Goal: Task Accomplishment & Management: Use online tool/utility

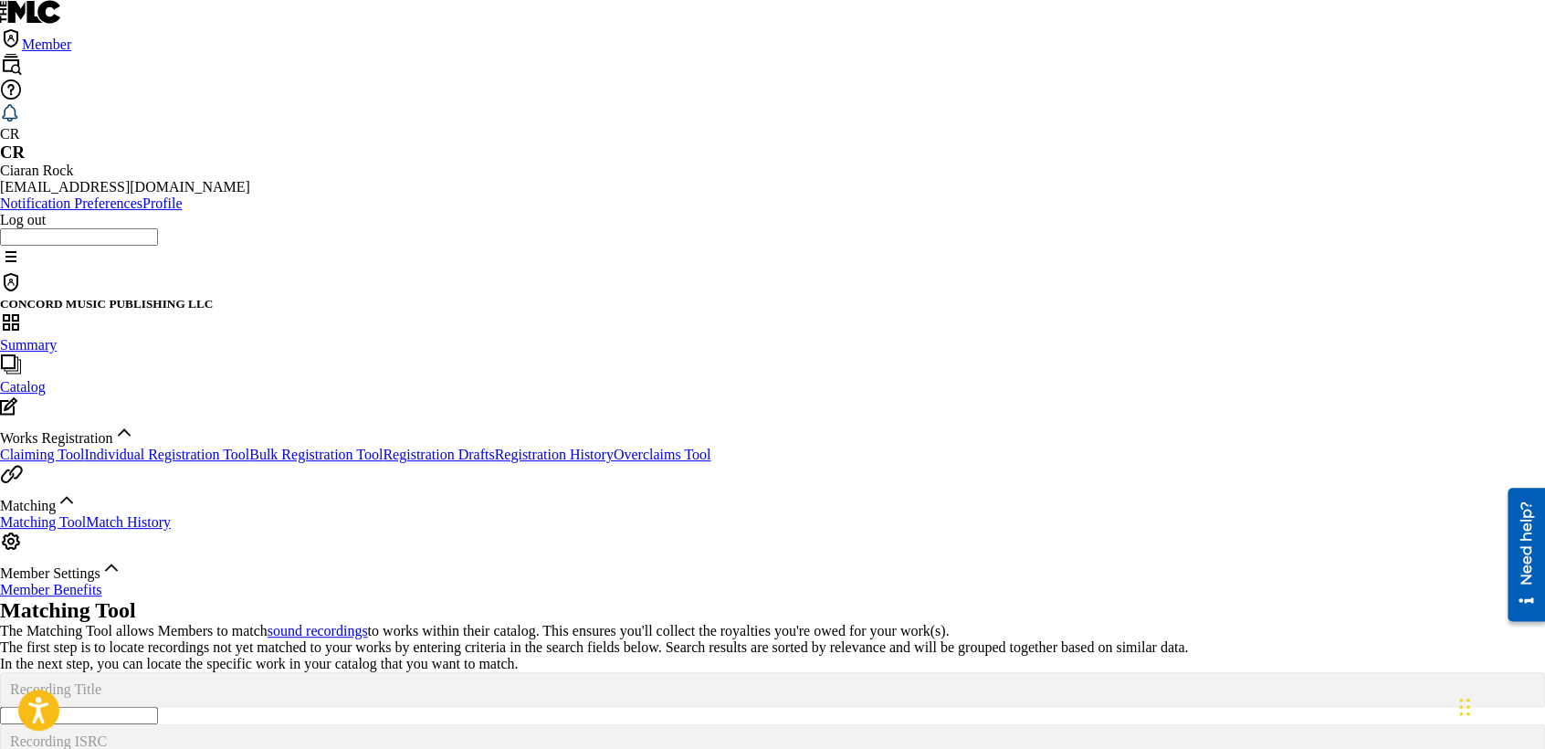
click at [158, 707] on input "Search Form" at bounding box center [79, 715] width 158 height 17
paste input "GO GO GO (PROD. FOREIGN VU)"
type input "GO GO GO (PROD. FOREIGN VU)"
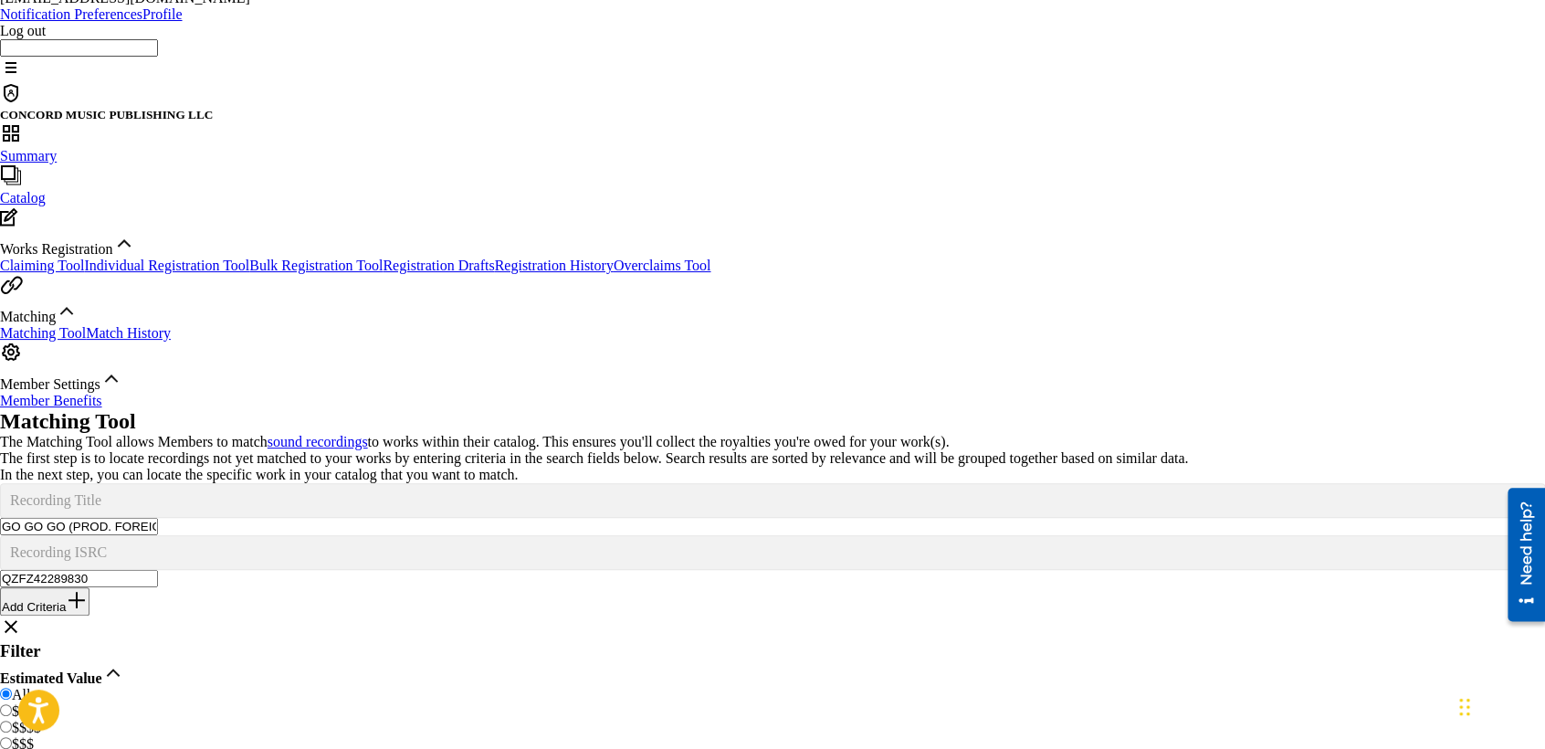
scroll to position [196, 0]
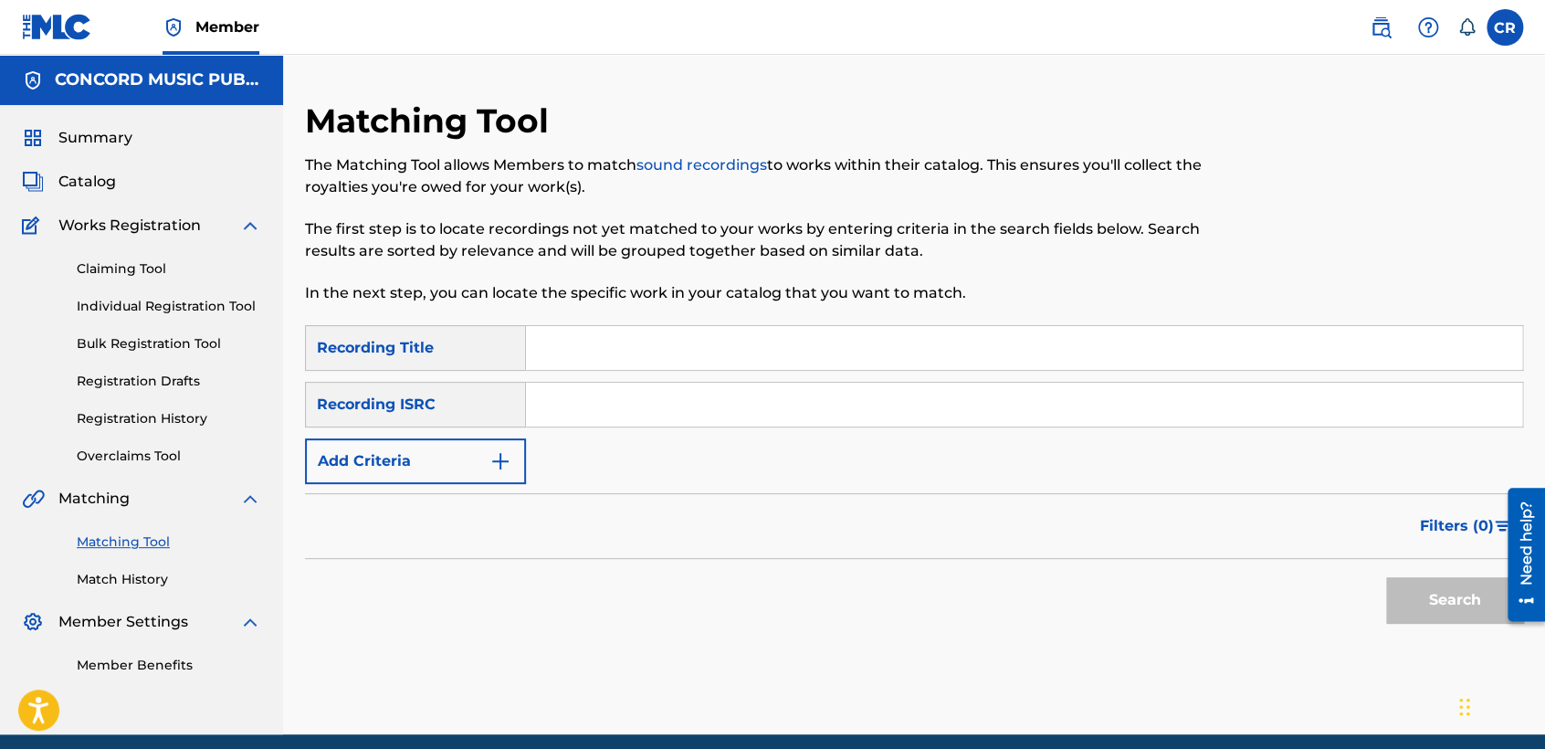
drag, startPoint x: 776, startPoint y: 406, endPoint x: 785, endPoint y: 416, distance: 13.6
click at [776, 406] on input "Search Form" at bounding box center [1024, 405] width 996 height 44
paste input "QM6DC1999028"
type input "QM6DC1999028"
click at [847, 362] on input "Search Form" at bounding box center [1024, 348] width 996 height 44
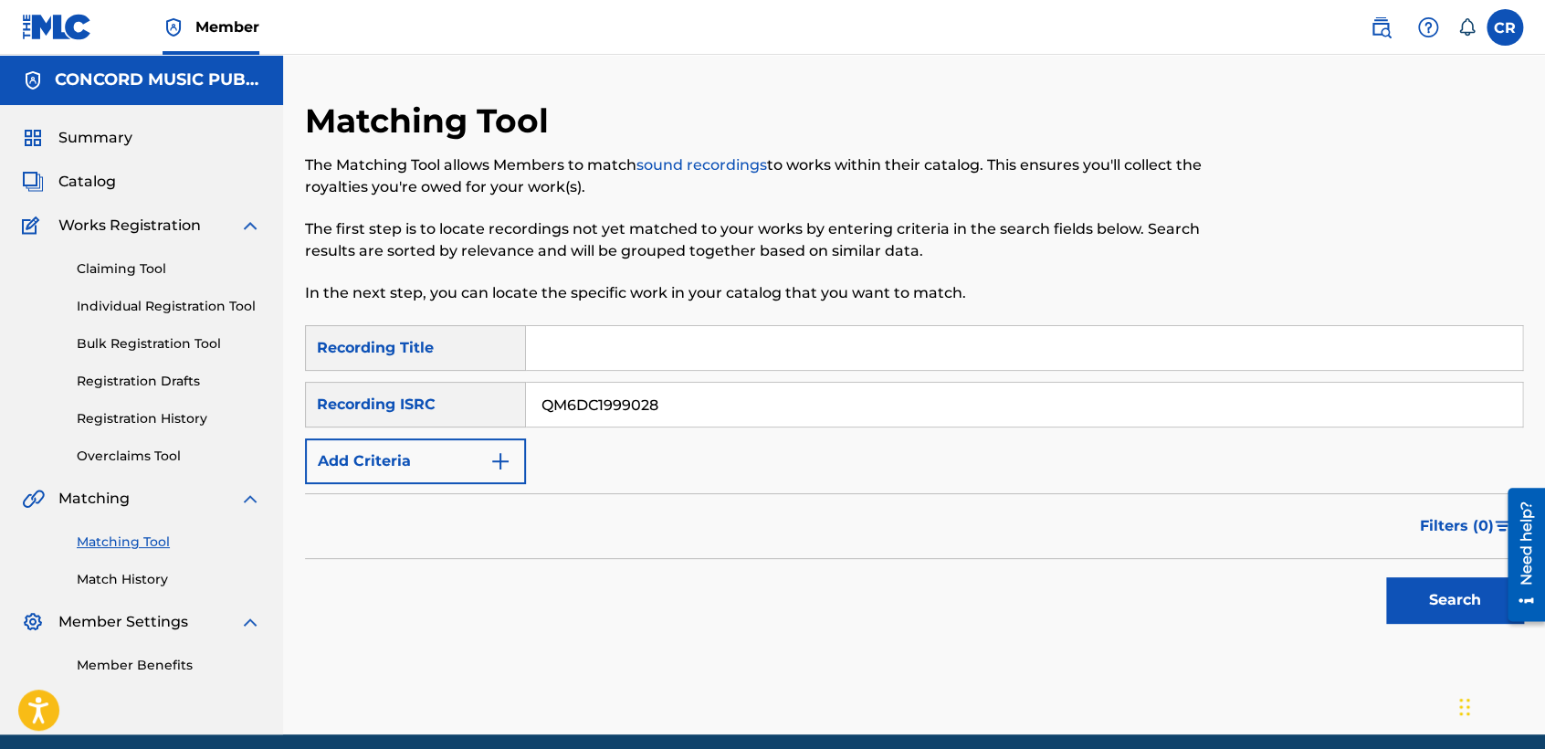
paste input "MARILI"
type input "MARILI"
click at [1454, 584] on button "Search" at bounding box center [1454, 600] width 137 height 46
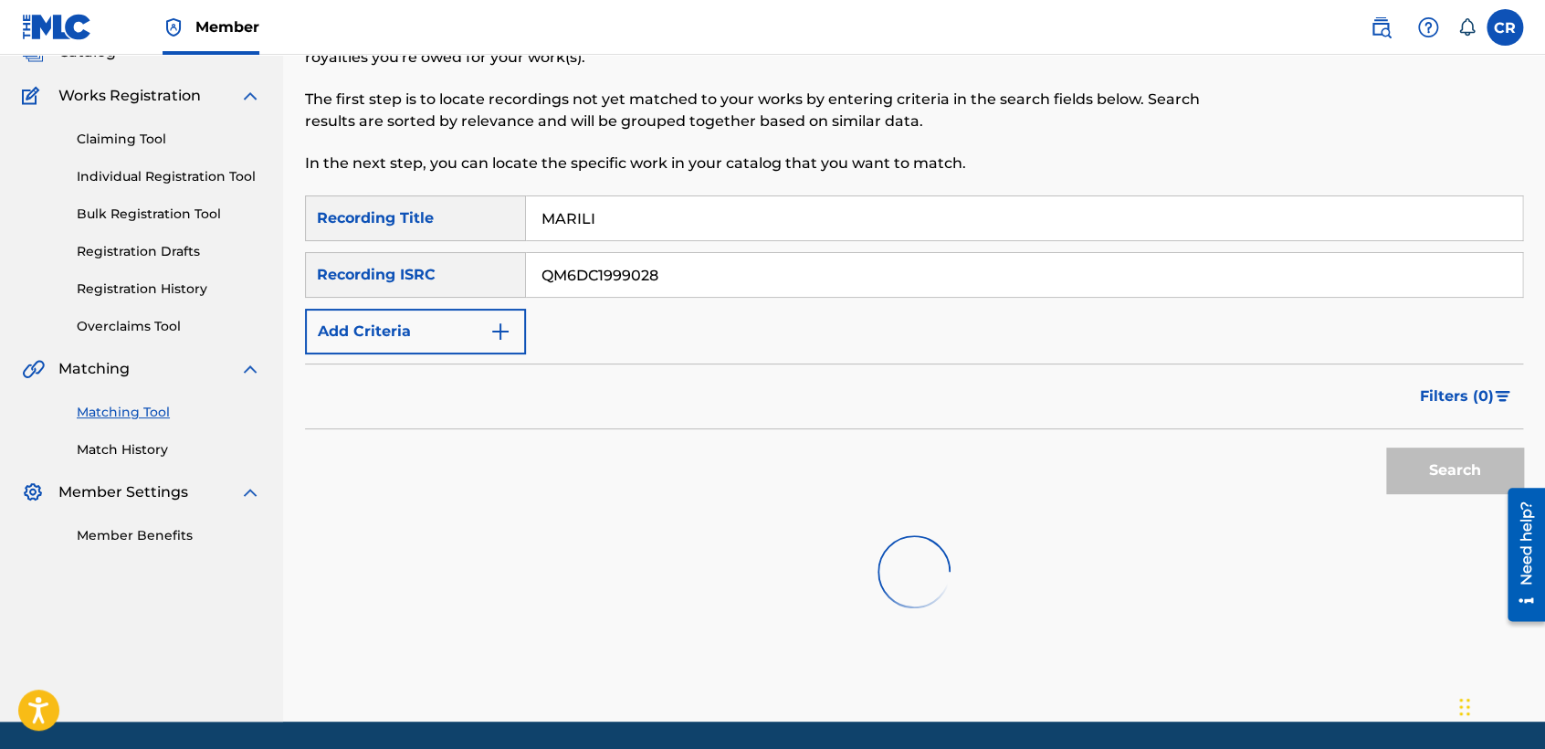
scroll to position [189, 0]
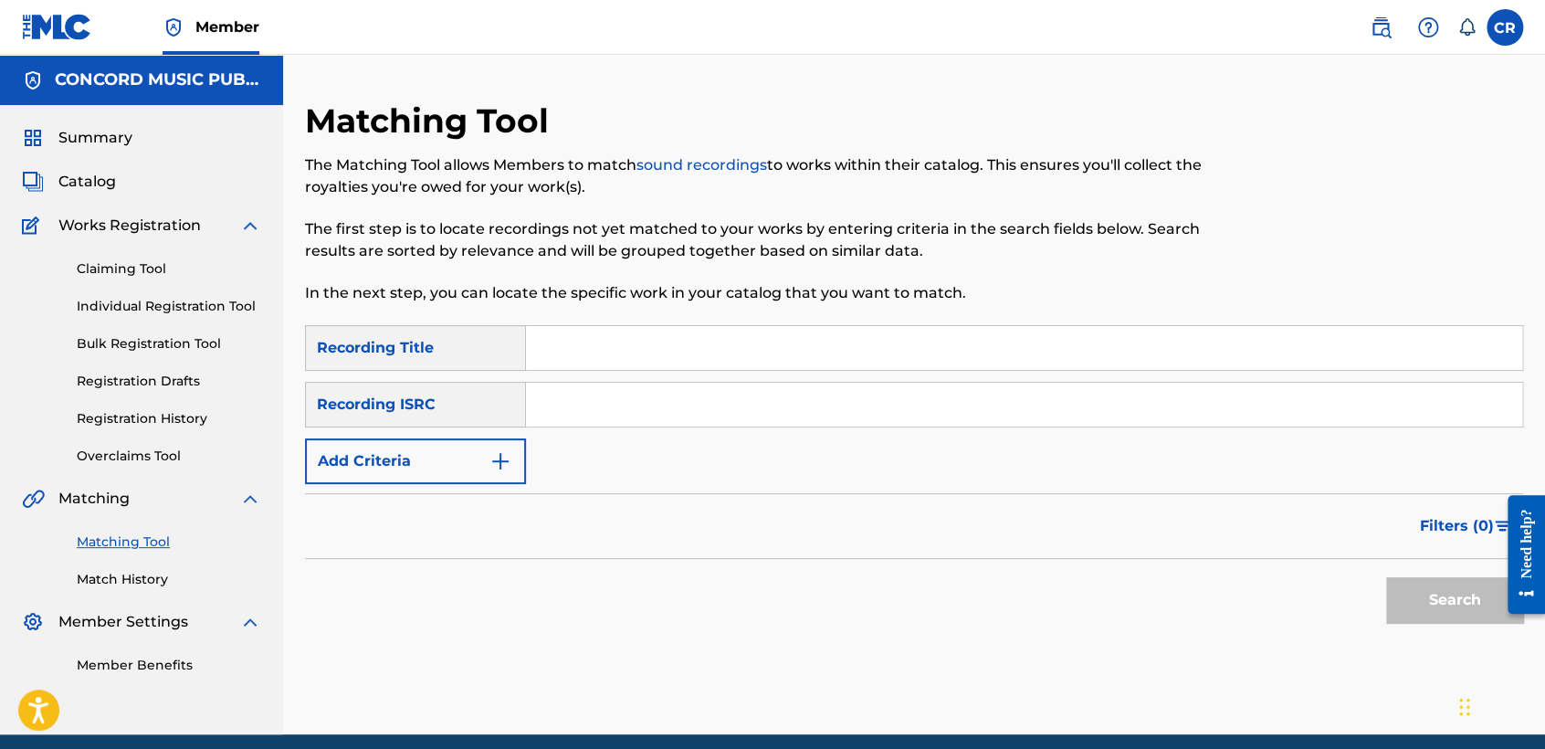
click at [819, 407] on input "Search Form" at bounding box center [1024, 405] width 996 height 44
paste input "FR96X1824098"
type input "FR96X1824098"
click at [837, 348] on input "Search Form" at bounding box center [1024, 348] width 996 height 44
paste input "CARAMEL"
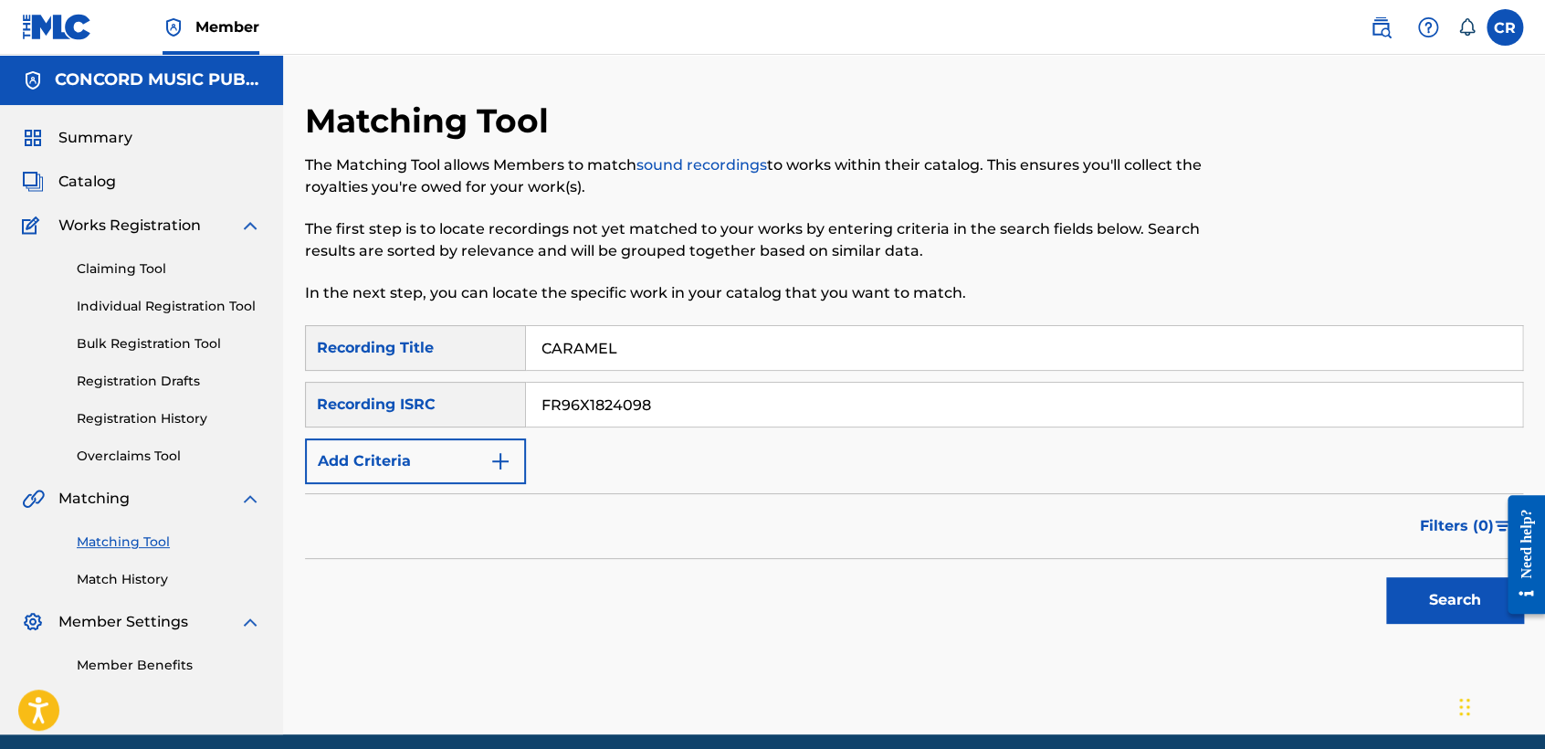
type input "CARAMEL"
click at [1439, 585] on button "Search" at bounding box center [1454, 600] width 137 height 46
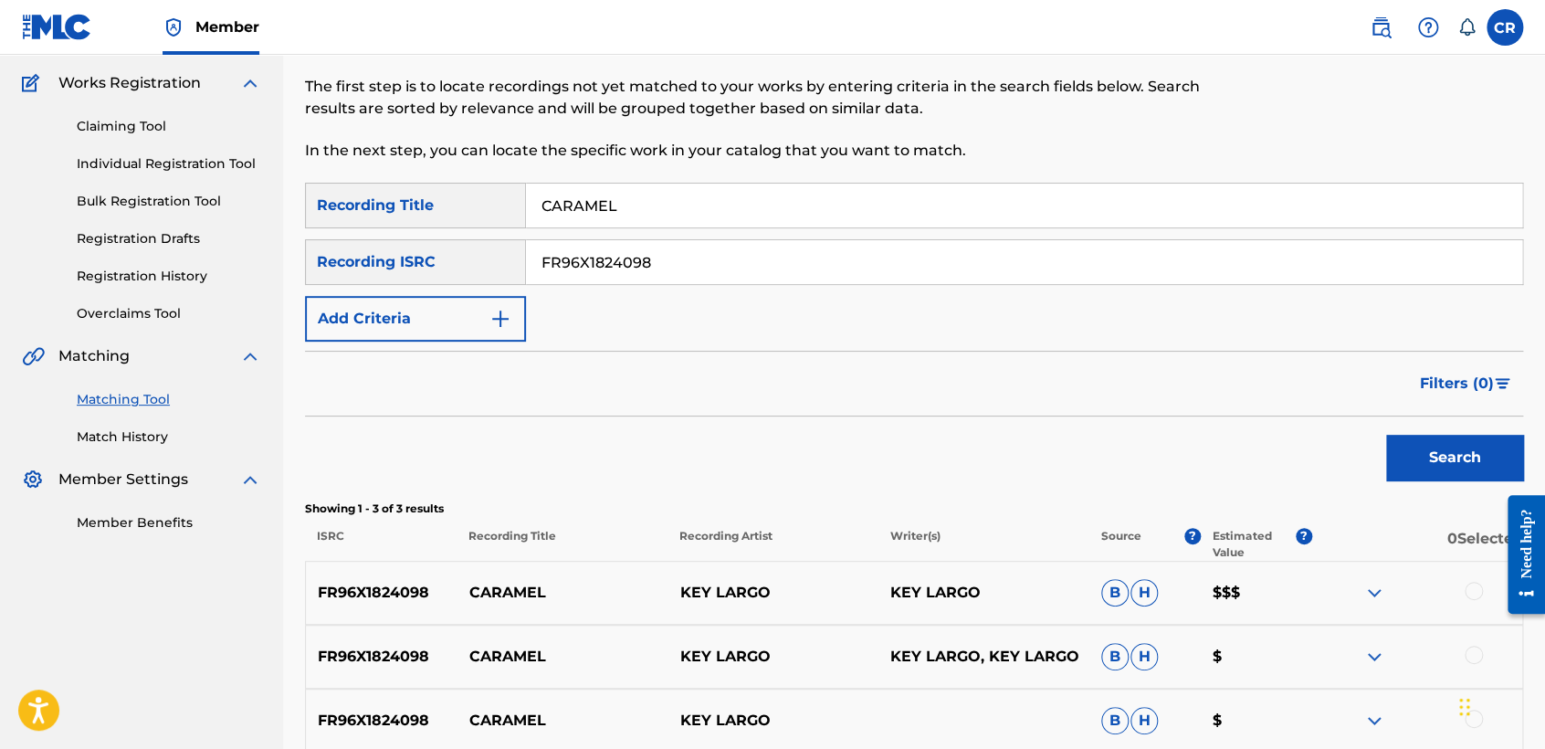
scroll to position [290, 0]
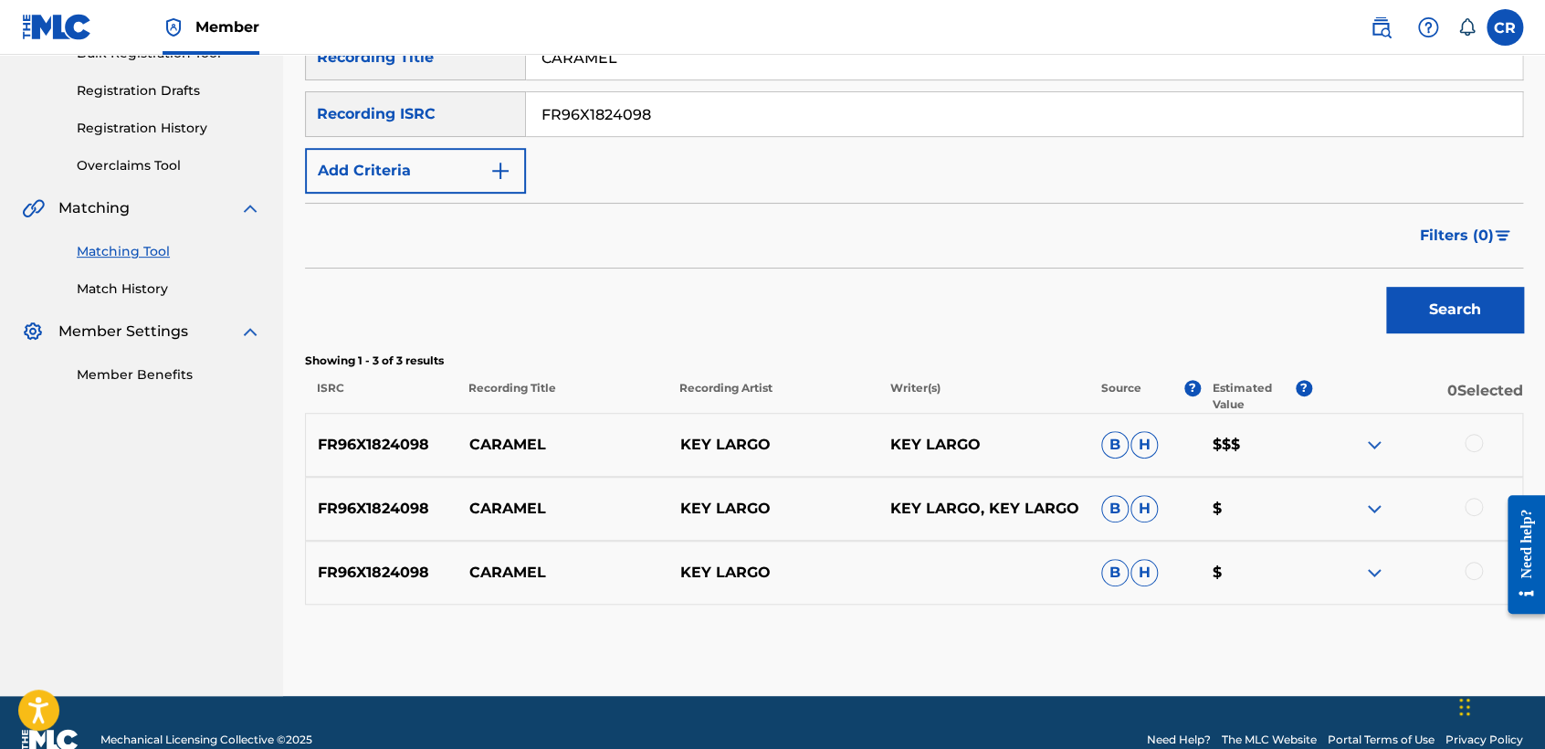
click at [975, 452] on p "KEY LARGO" at bounding box center [983, 445] width 211 height 22
click at [946, 446] on p "KEY LARGO" at bounding box center [983, 445] width 211 height 22
copy p "LARGO"
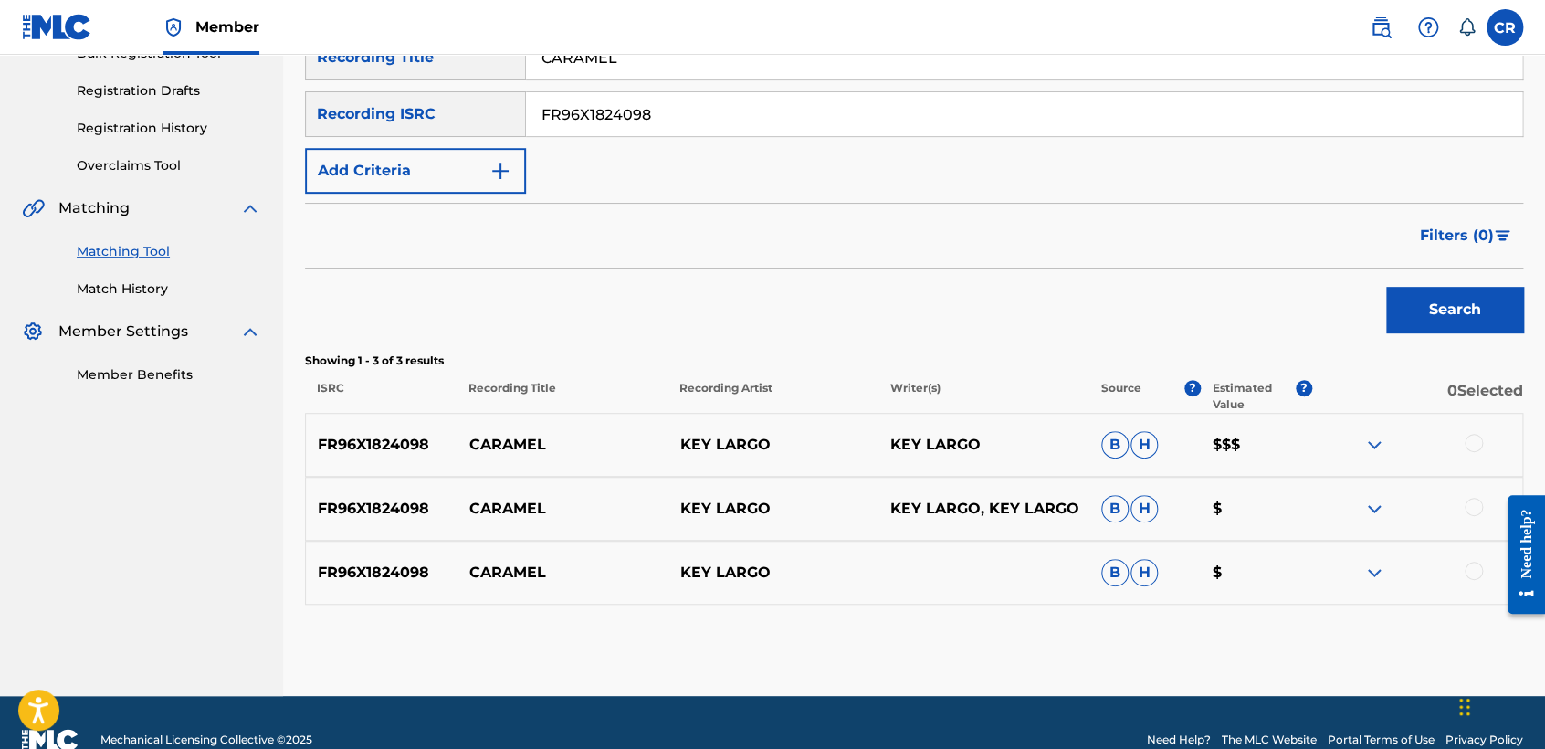
click at [1475, 441] on div at bounding box center [1474, 443] width 18 height 18
click at [1475, 502] on div at bounding box center [1474, 507] width 18 height 18
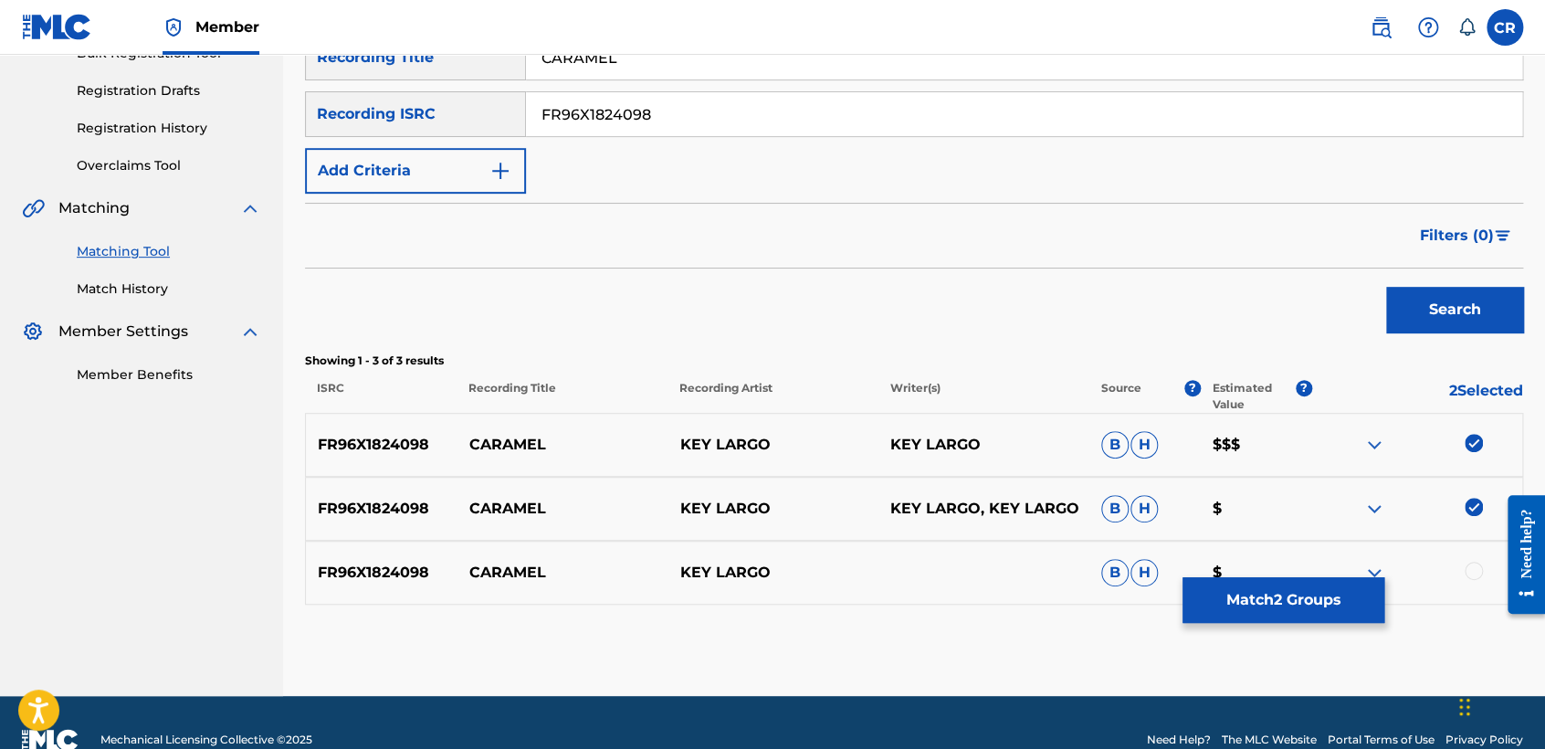
click at [1472, 568] on div at bounding box center [1474, 571] width 18 height 18
click at [1286, 594] on button "Match 3 Groups" at bounding box center [1283, 600] width 202 height 46
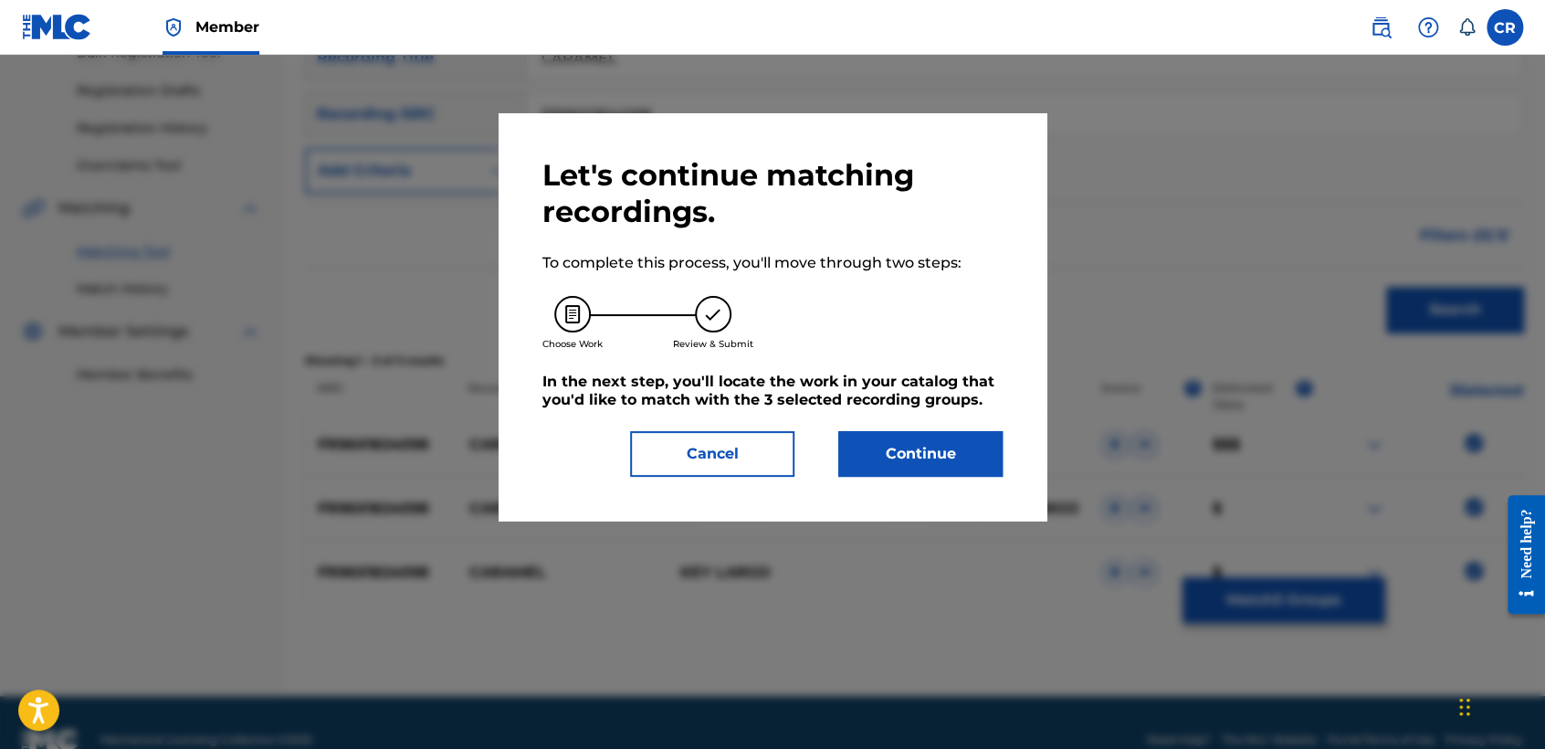
click at [941, 460] on button "Continue" at bounding box center [920, 454] width 164 height 46
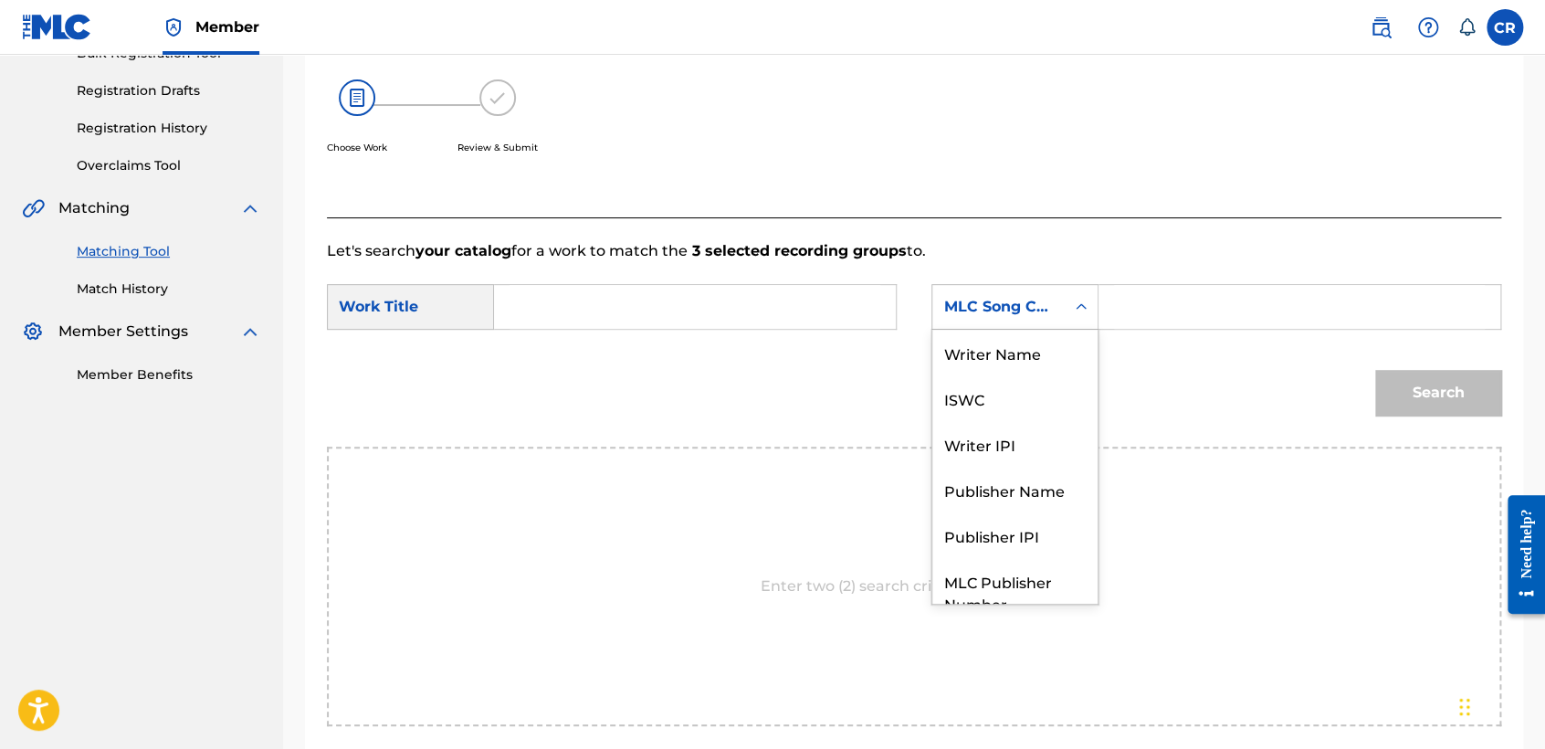
drag, startPoint x: 990, startPoint y: 316, endPoint x: 998, endPoint y: 383, distance: 68.1
click at [992, 313] on div "MLC Song Code" at bounding box center [998, 307] width 110 height 22
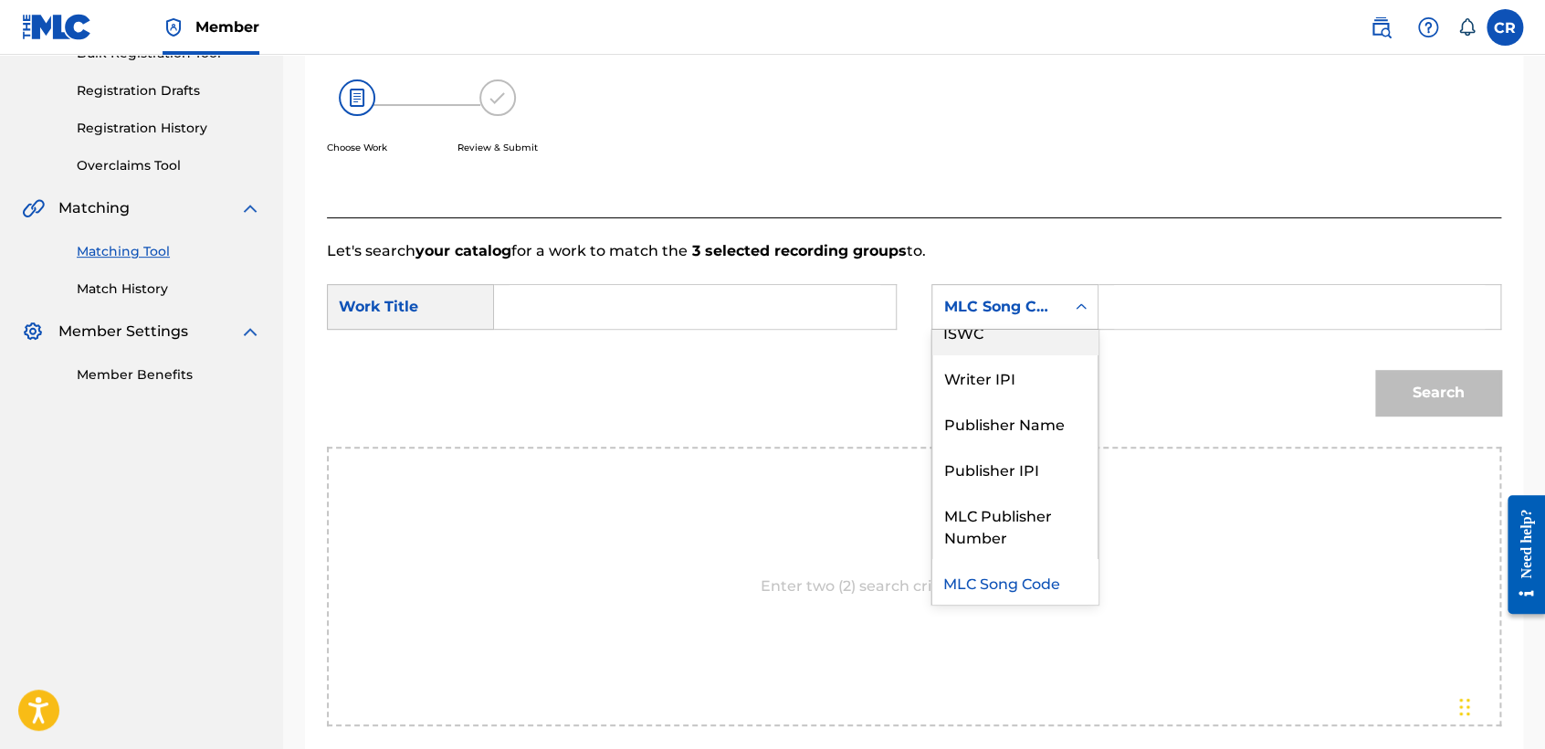
scroll to position [0, 0]
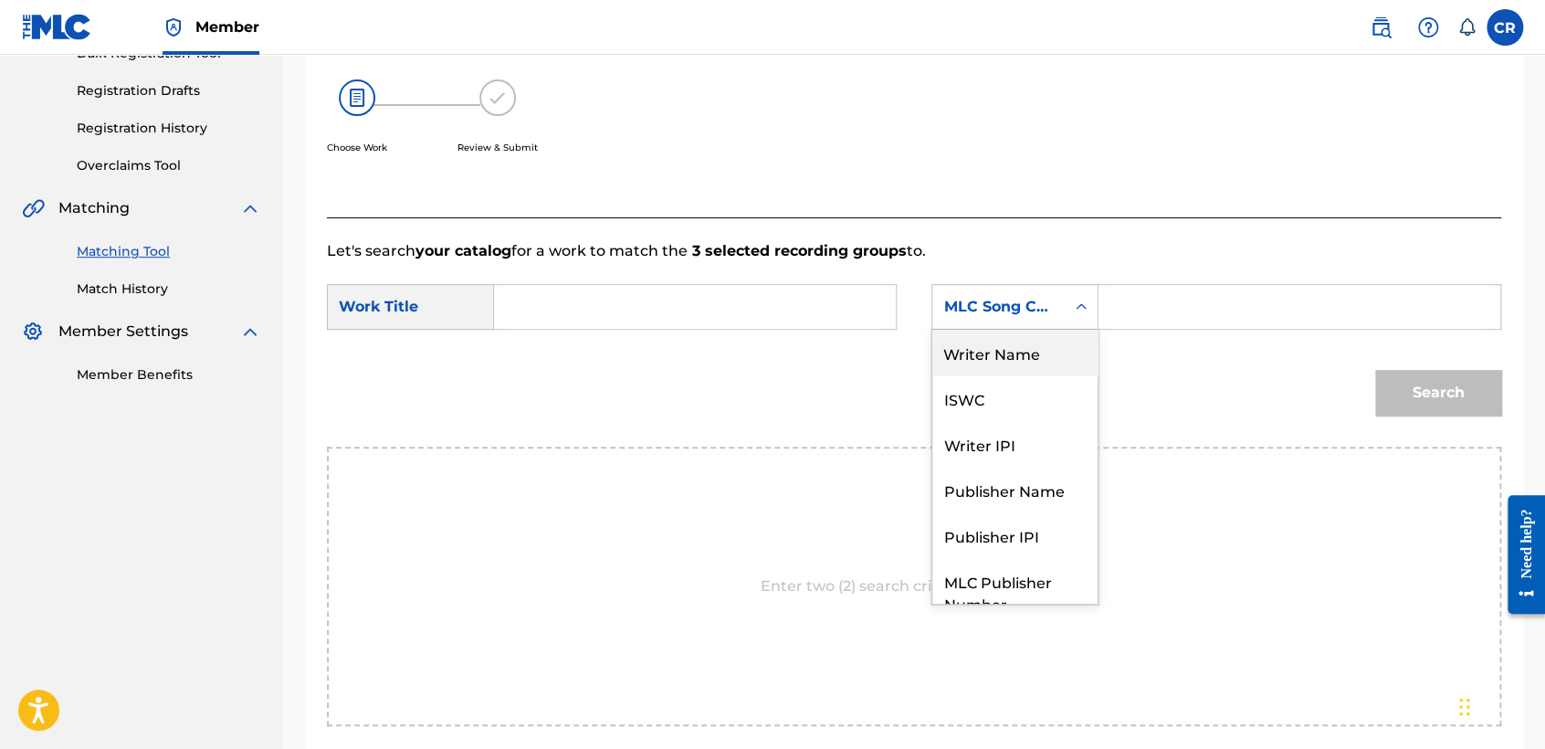
drag, startPoint x: 999, startPoint y: 365, endPoint x: 1078, endPoint y: 338, distance: 84.0
click at [1003, 361] on div "Writer Name" at bounding box center [1014, 353] width 165 height 46
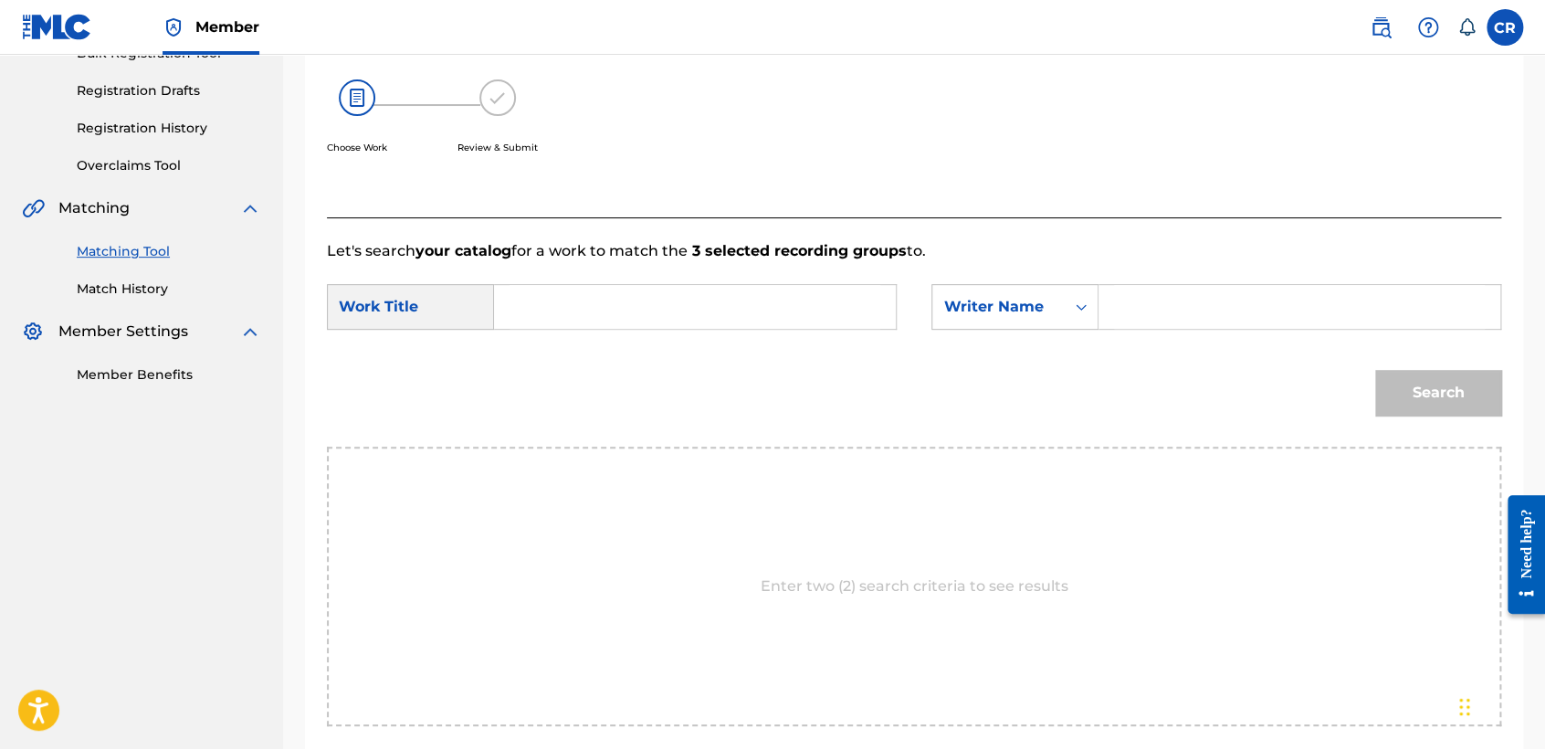
click at [1096, 330] on div "SearchWithCriteriab42fec70-4a4e-4bb8-9196-ececca0d4a7a Work Title SearchWithCri…" at bounding box center [914, 312] width 1174 height 57
click at [1117, 317] on input "Search Form" at bounding box center [1299, 307] width 371 height 44
paste input "LARGO"
type input "LARGO"
click at [813, 299] on input "Search Form" at bounding box center [694, 307] width 371 height 44
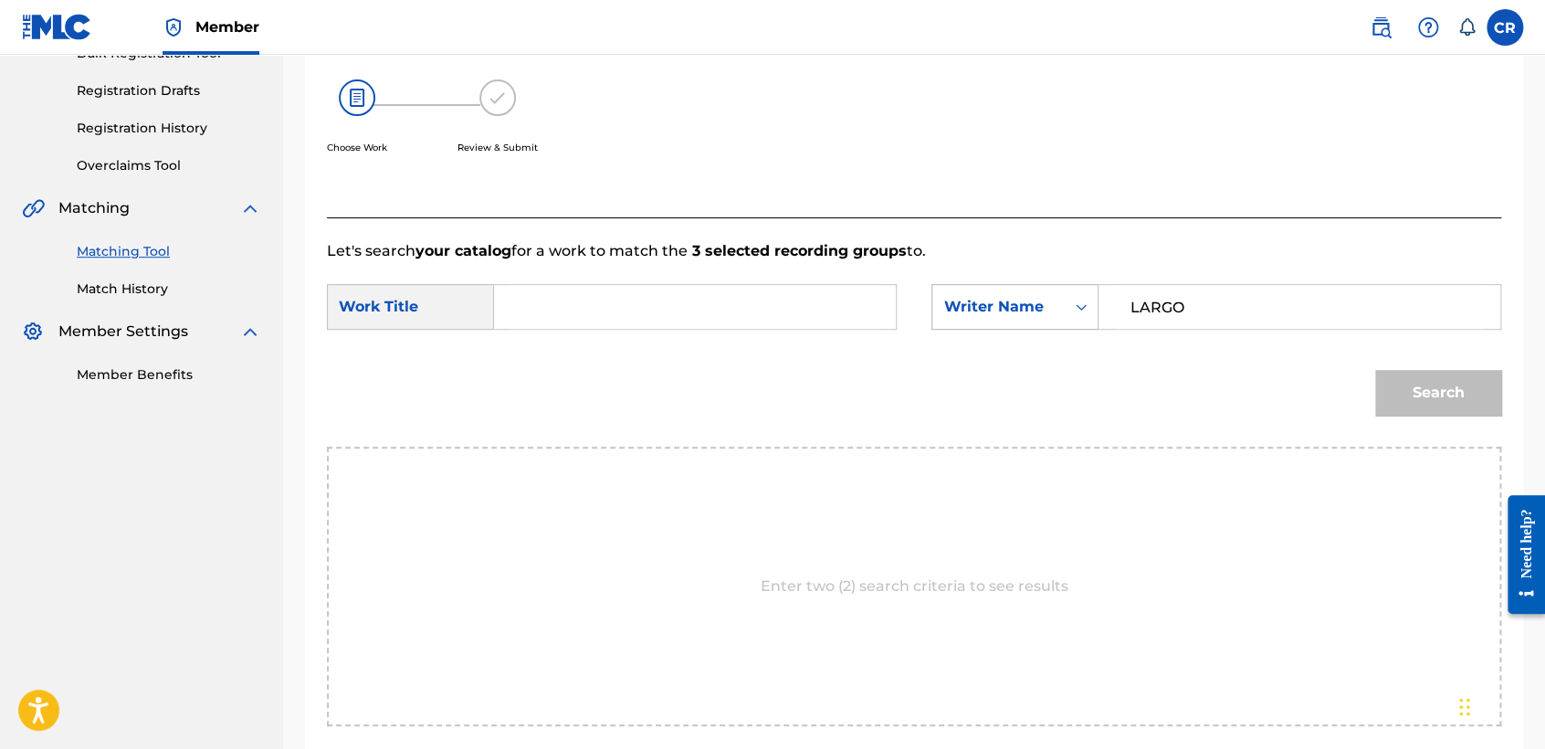
paste input "CARAMEL"
type input "CARAMEL"
click at [1417, 387] on button "Search" at bounding box center [1438, 393] width 126 height 46
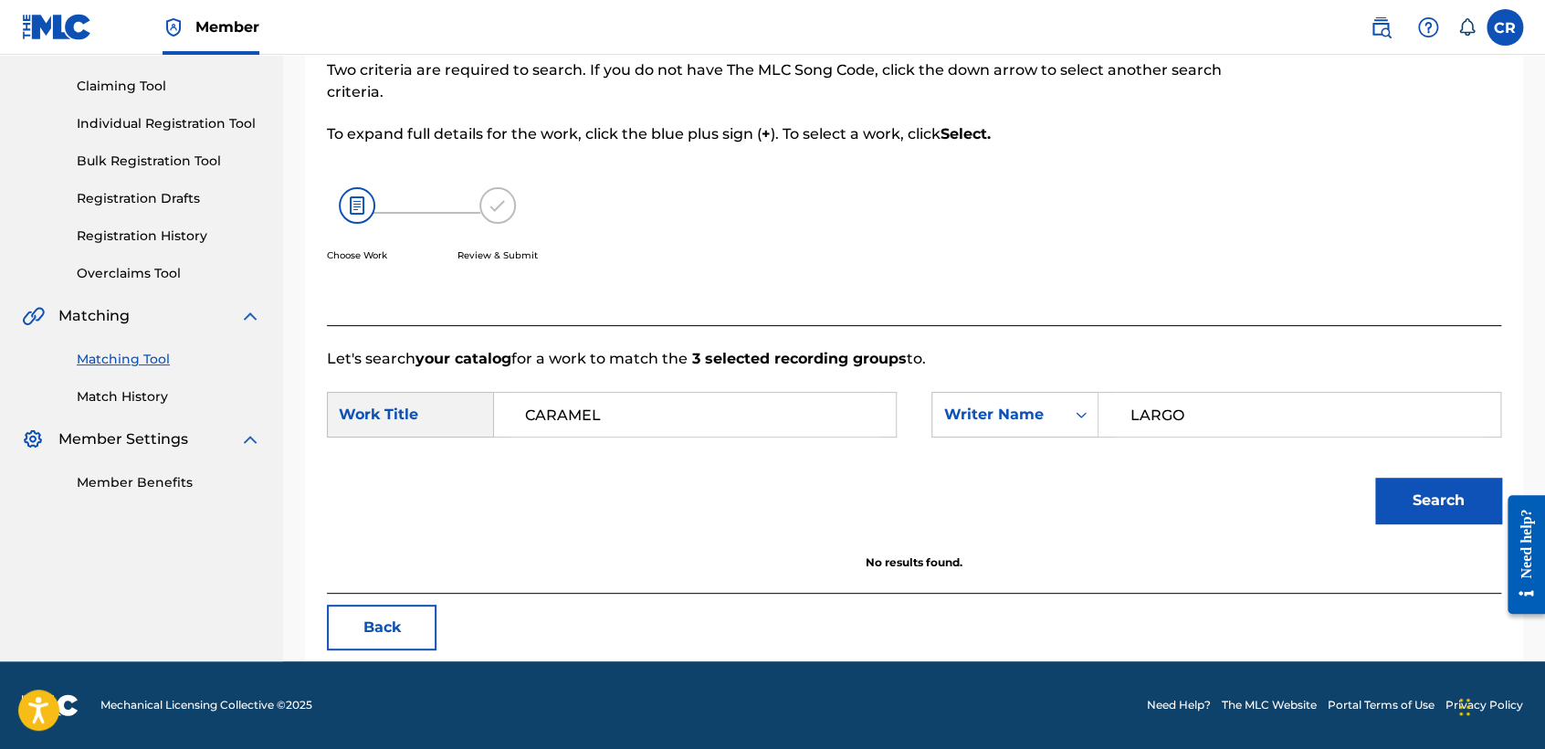
scroll to position [182, 0]
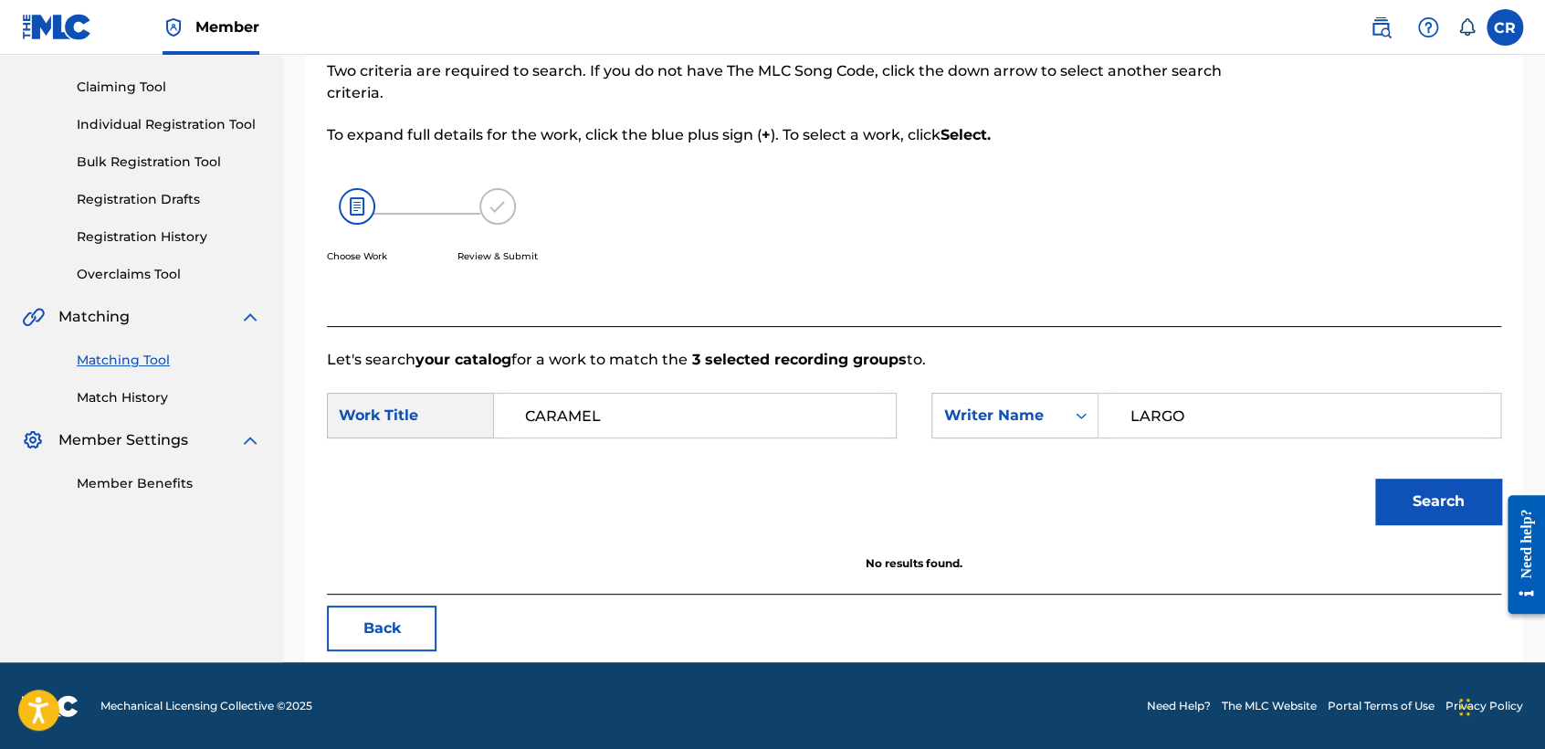
click at [346, 634] on button "Back" at bounding box center [382, 628] width 110 height 46
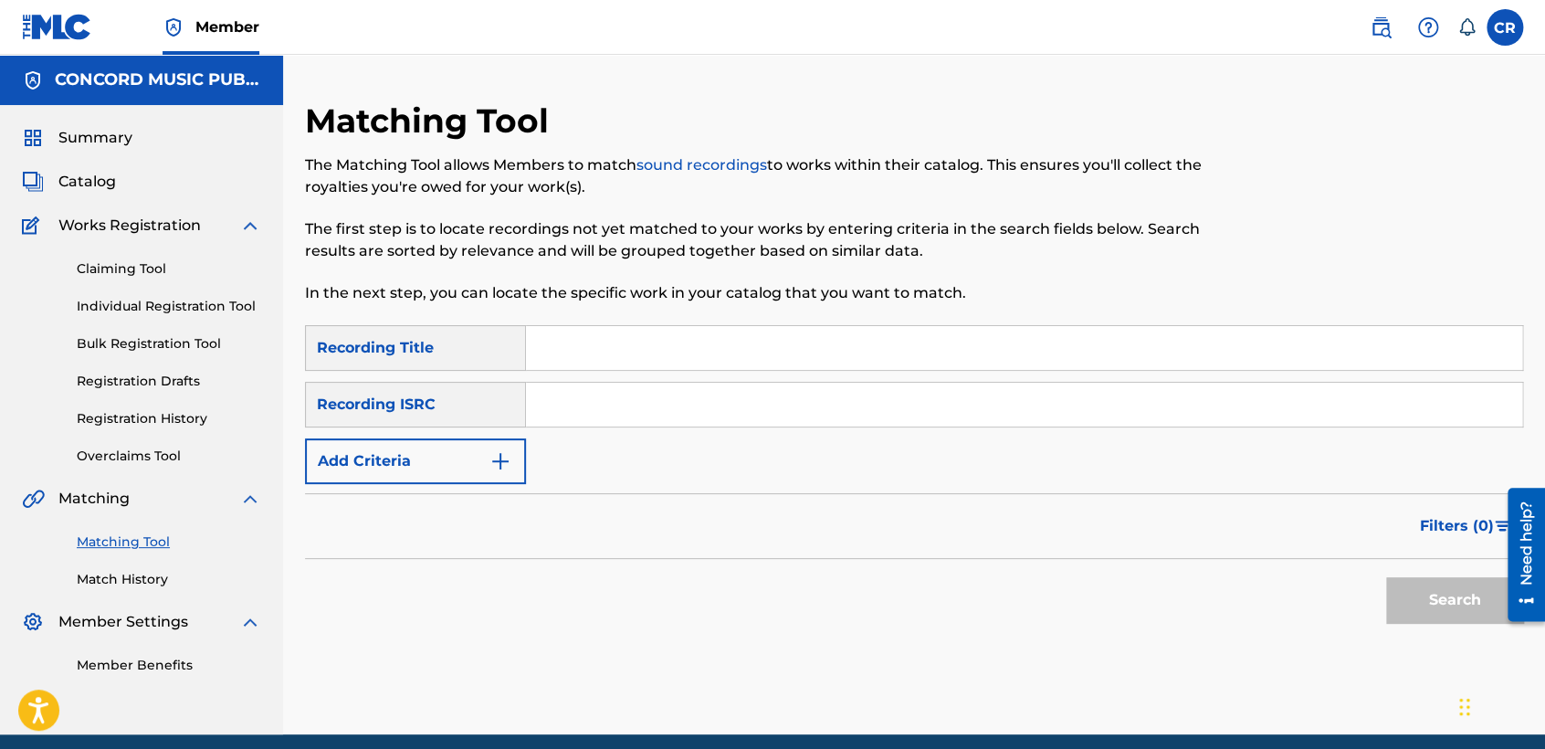
click at [789, 414] on input "Search Form" at bounding box center [1024, 405] width 996 height 44
paste input "USRMC0610457"
type input "USRMC0610457"
drag, startPoint x: 812, startPoint y: 350, endPoint x: 957, endPoint y: 401, distance: 153.9
click at [812, 350] on input "Search Form" at bounding box center [1024, 348] width 996 height 44
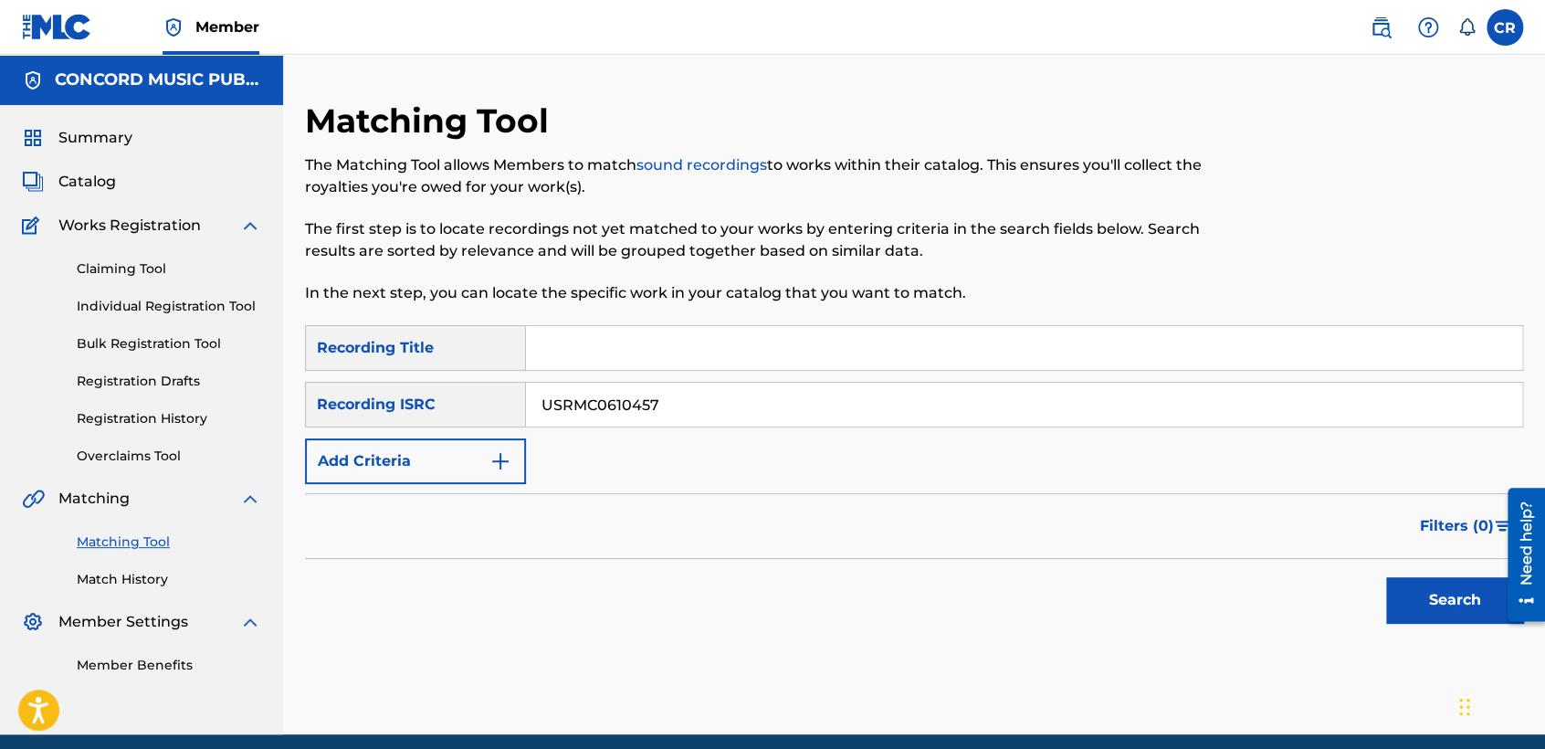
paste input "ERES TÃš"
type input "ERES TÃš"
drag, startPoint x: 1418, startPoint y: 601, endPoint x: 1322, endPoint y: 574, distance: 99.5
click at [1418, 594] on button "Search" at bounding box center [1454, 600] width 137 height 46
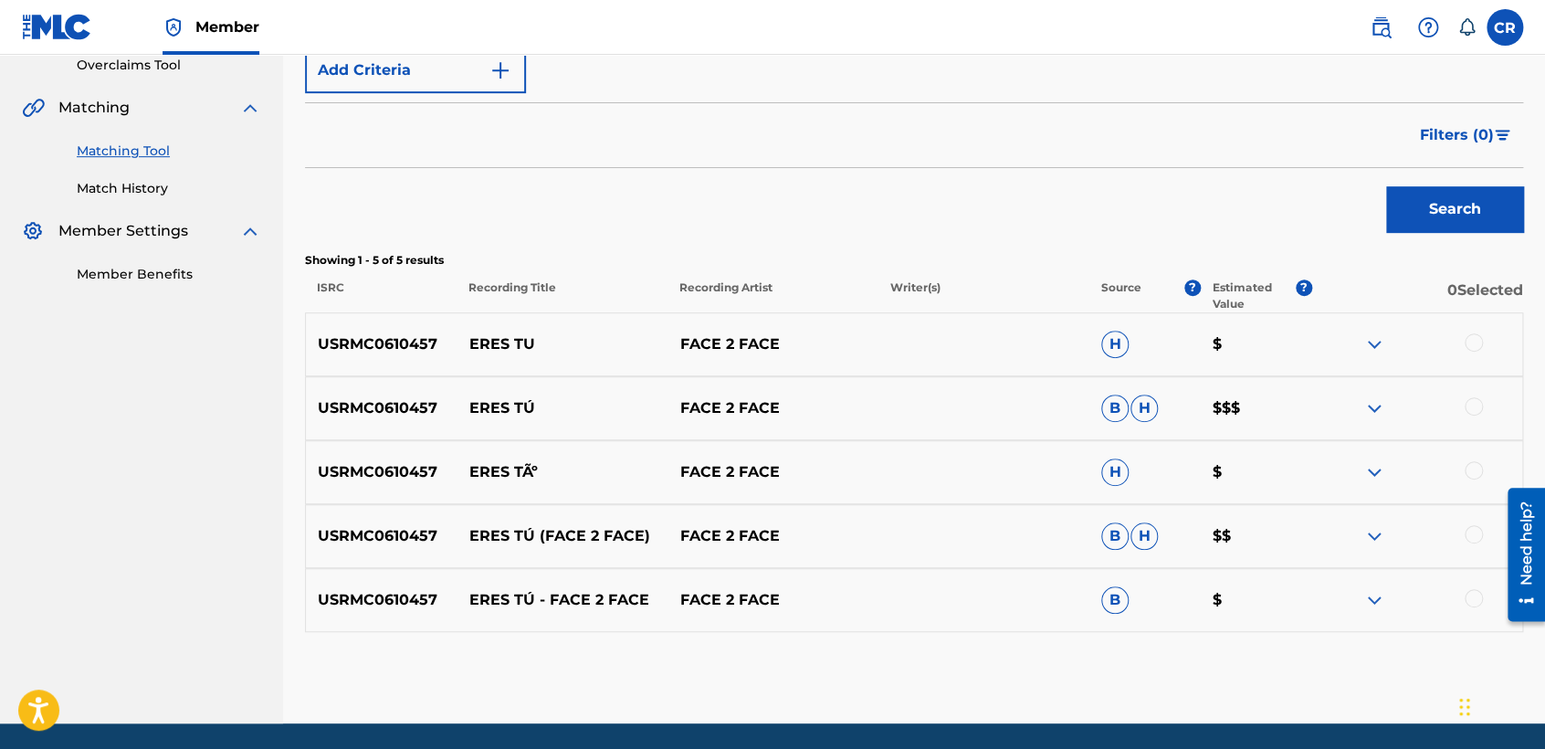
scroll to position [392, 0]
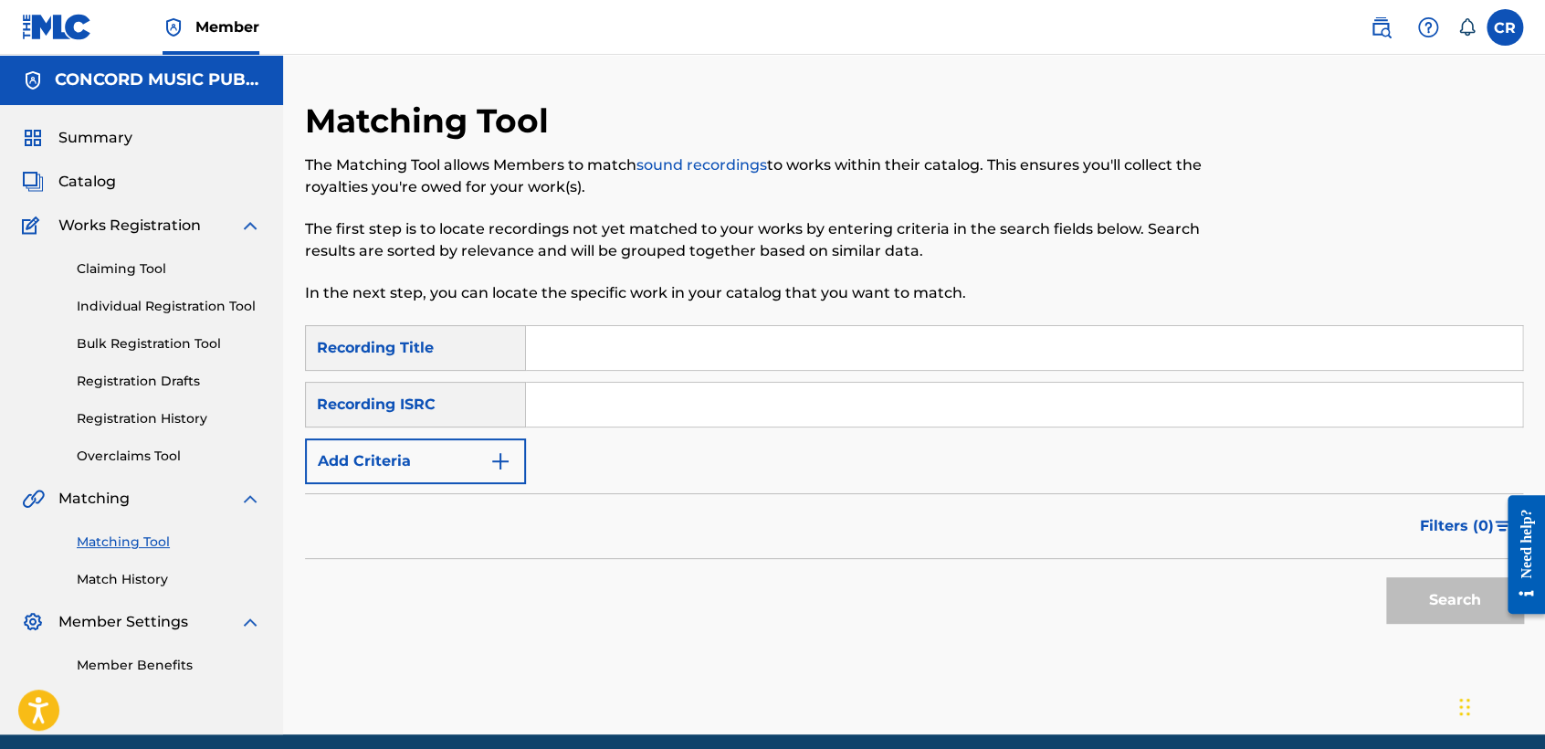
click at [812, 428] on div "SearchWithCriteriae4f0e23b-f08b-4f06-ab26-fddb83fcaed6 Recording Title SearchWi…" at bounding box center [914, 404] width 1218 height 159
click at [820, 415] on input "Search Form" at bounding box center [1024, 405] width 996 height 44
paste input "US2640801303"
type input "US2640801303"
click at [925, 346] on input "Search Form" at bounding box center [1024, 348] width 996 height 44
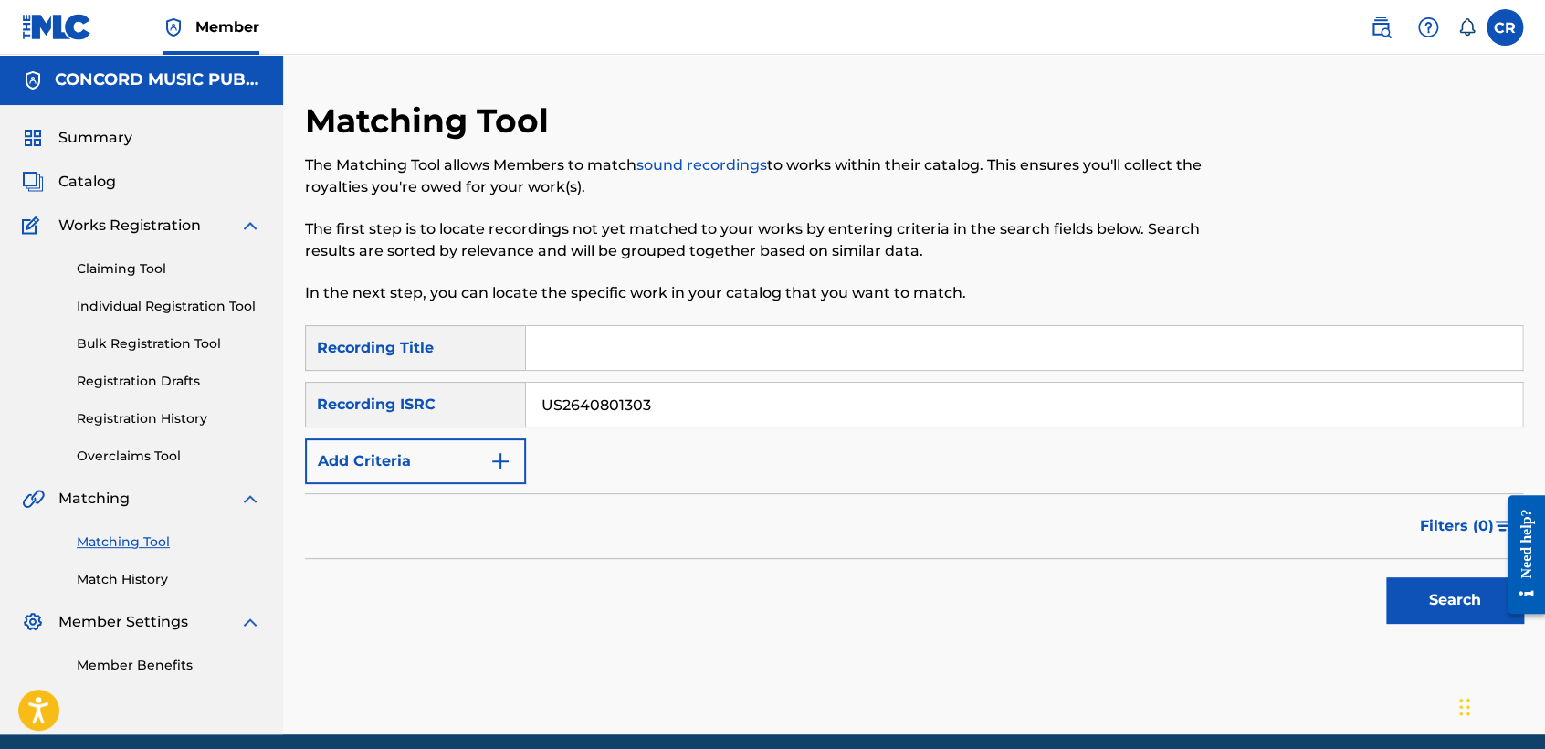
paste input "COMMON GROUND"
type input "COMMON GROUND"
click at [1395, 602] on button "Search" at bounding box center [1454, 600] width 137 height 46
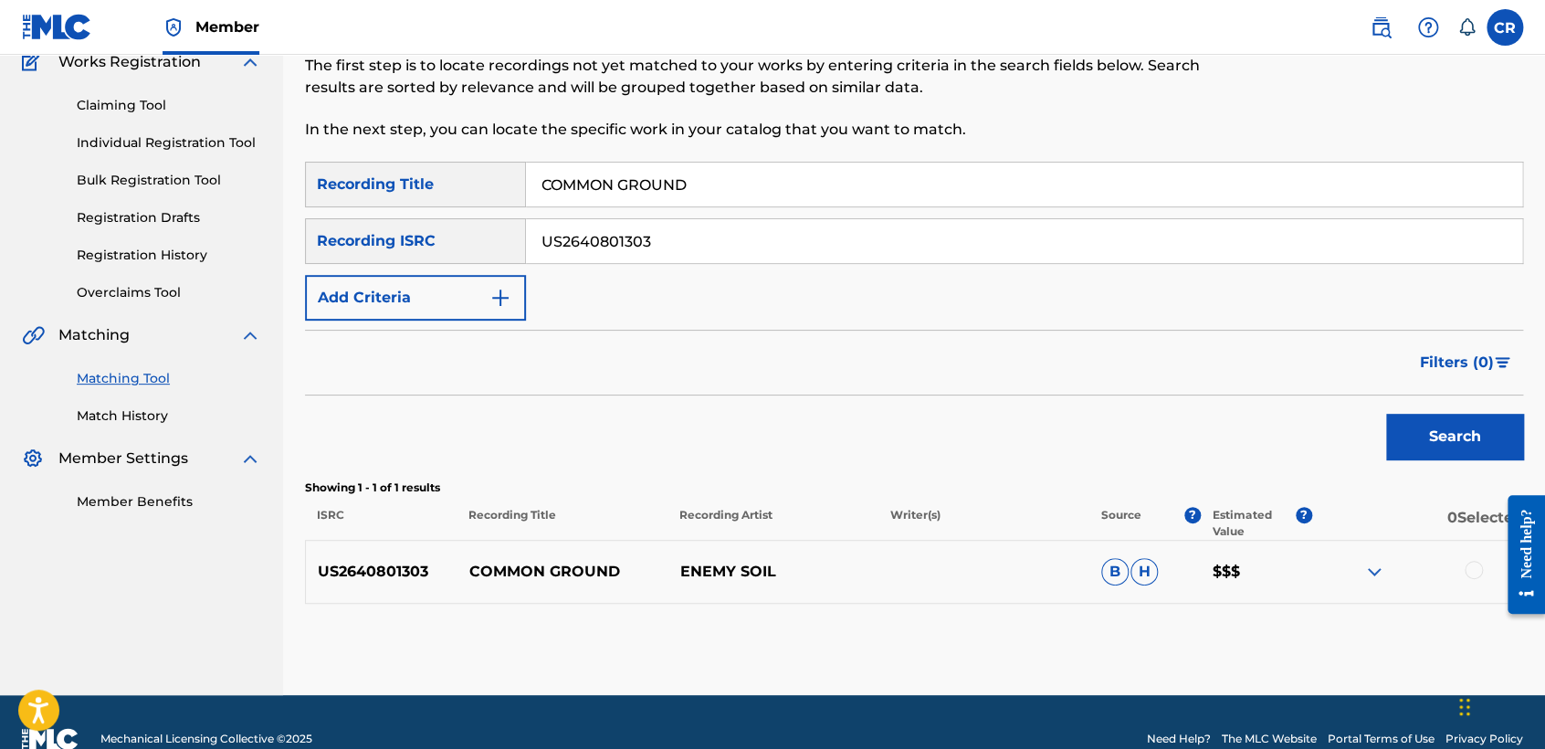
scroll to position [196, 0]
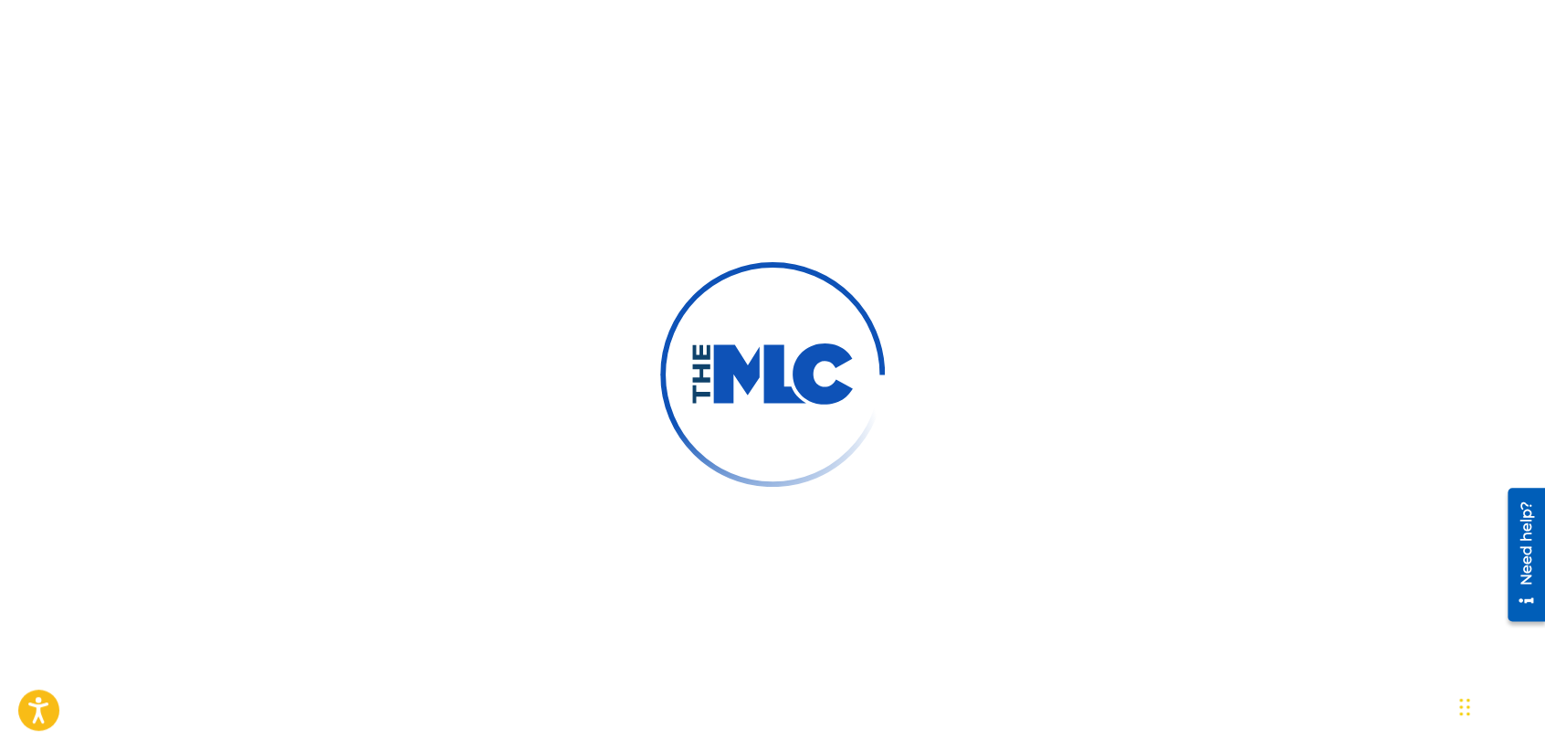
click at [536, 305] on div at bounding box center [772, 374] width 1545 height 749
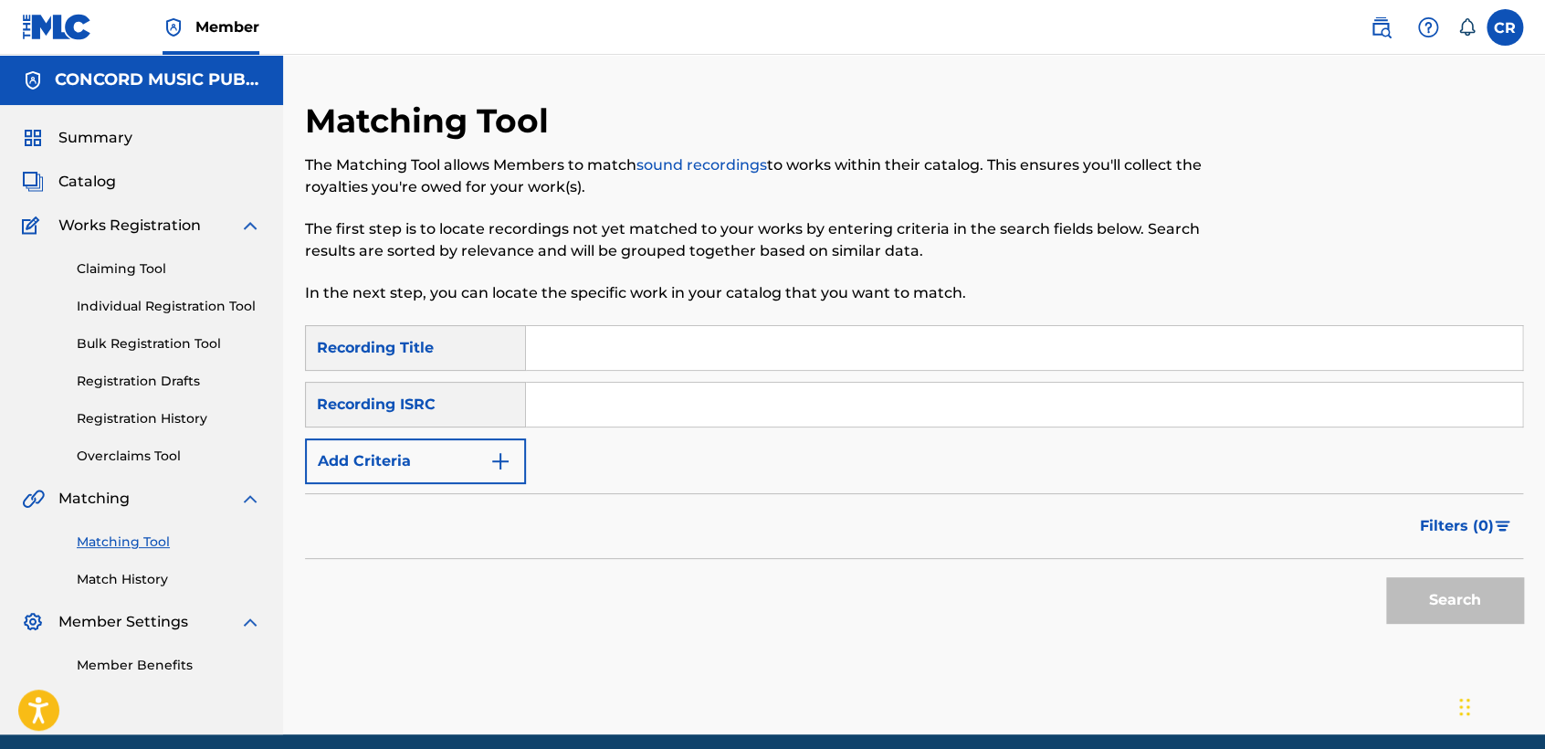
click at [618, 260] on p "The first step is to locate recordings not yet matched to your works by enterin…" at bounding box center [774, 240] width 938 height 44
click at [705, 411] on input "Search Form" at bounding box center [1024, 405] width 996 height 44
paste input "QM4DW1849506"
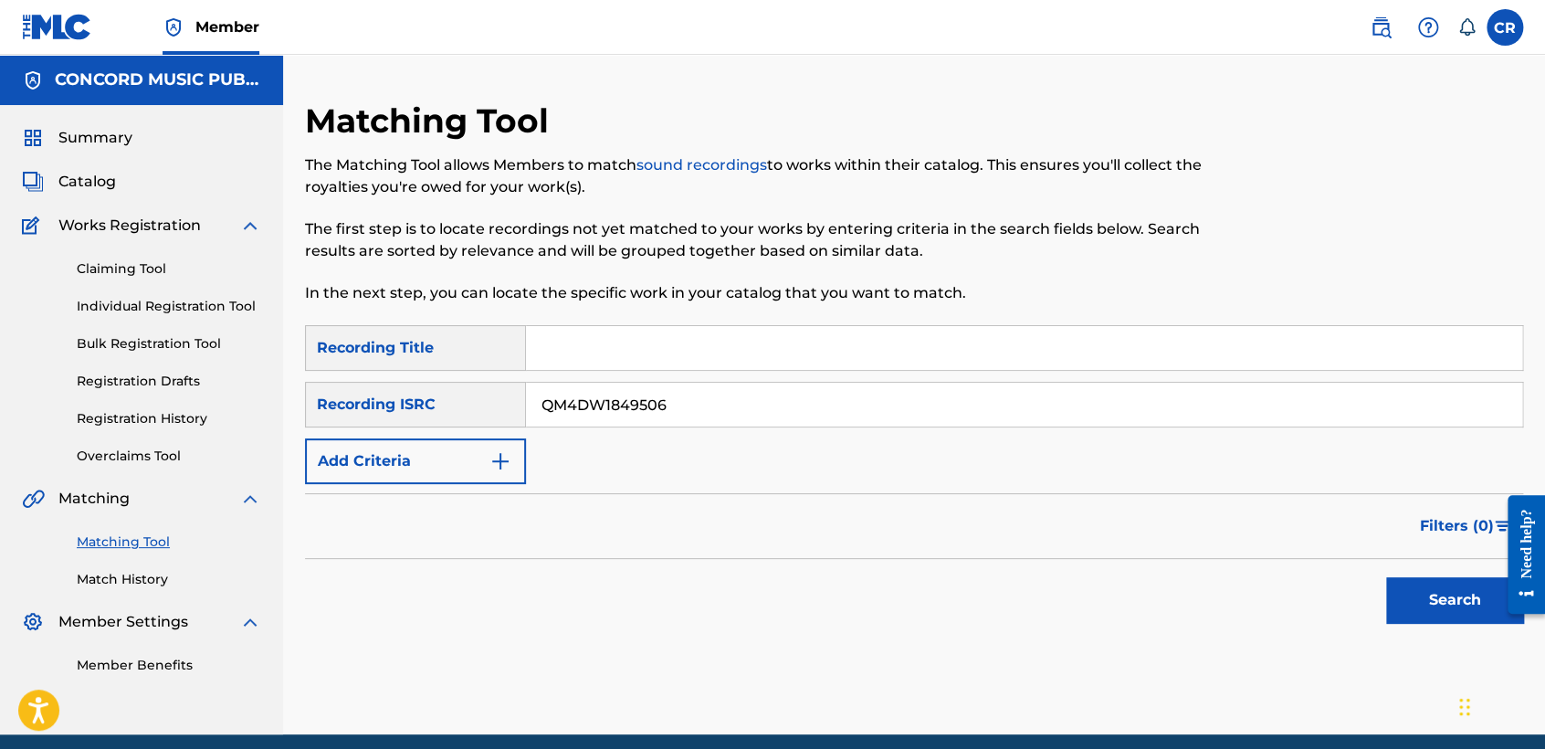
type input "QM4DW1849506"
drag, startPoint x: 833, startPoint y: 351, endPoint x: 860, endPoint y: 353, distance: 27.5
click at [833, 351] on input "Search Form" at bounding box center [1024, 348] width 996 height 44
paste input "BAGELS"
type input "BAGELS"
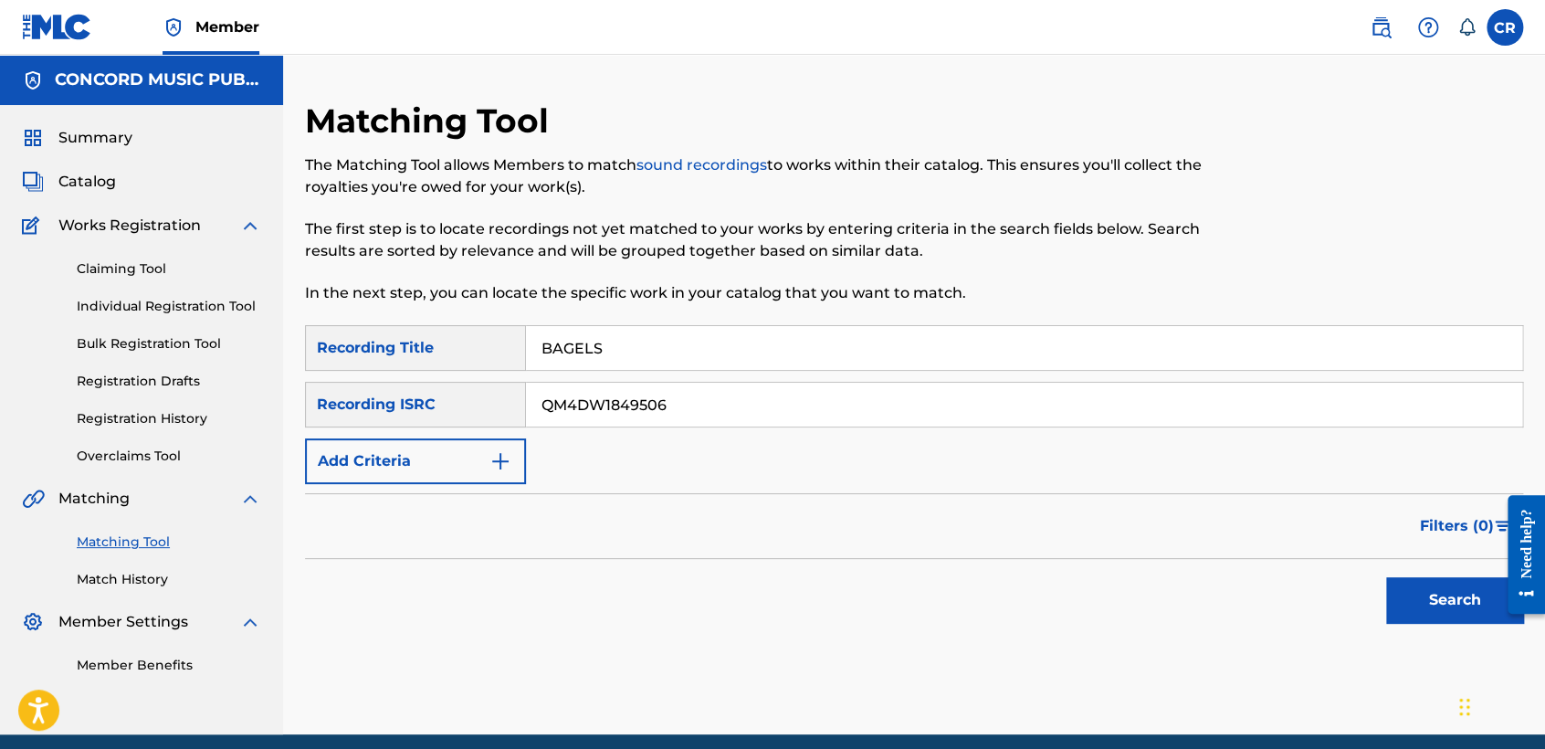
click at [1402, 595] on button "Search" at bounding box center [1454, 600] width 137 height 46
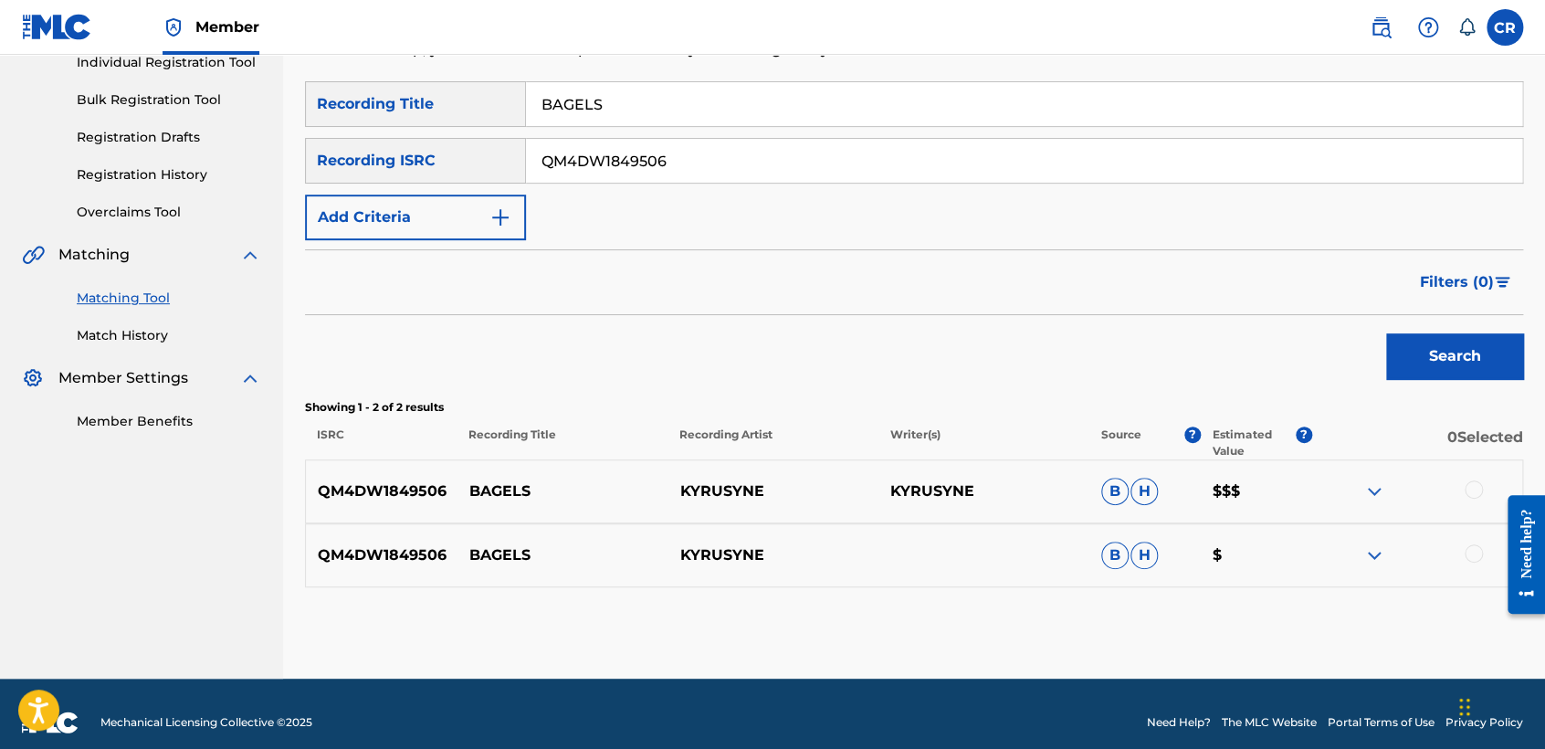
scroll to position [260, 0]
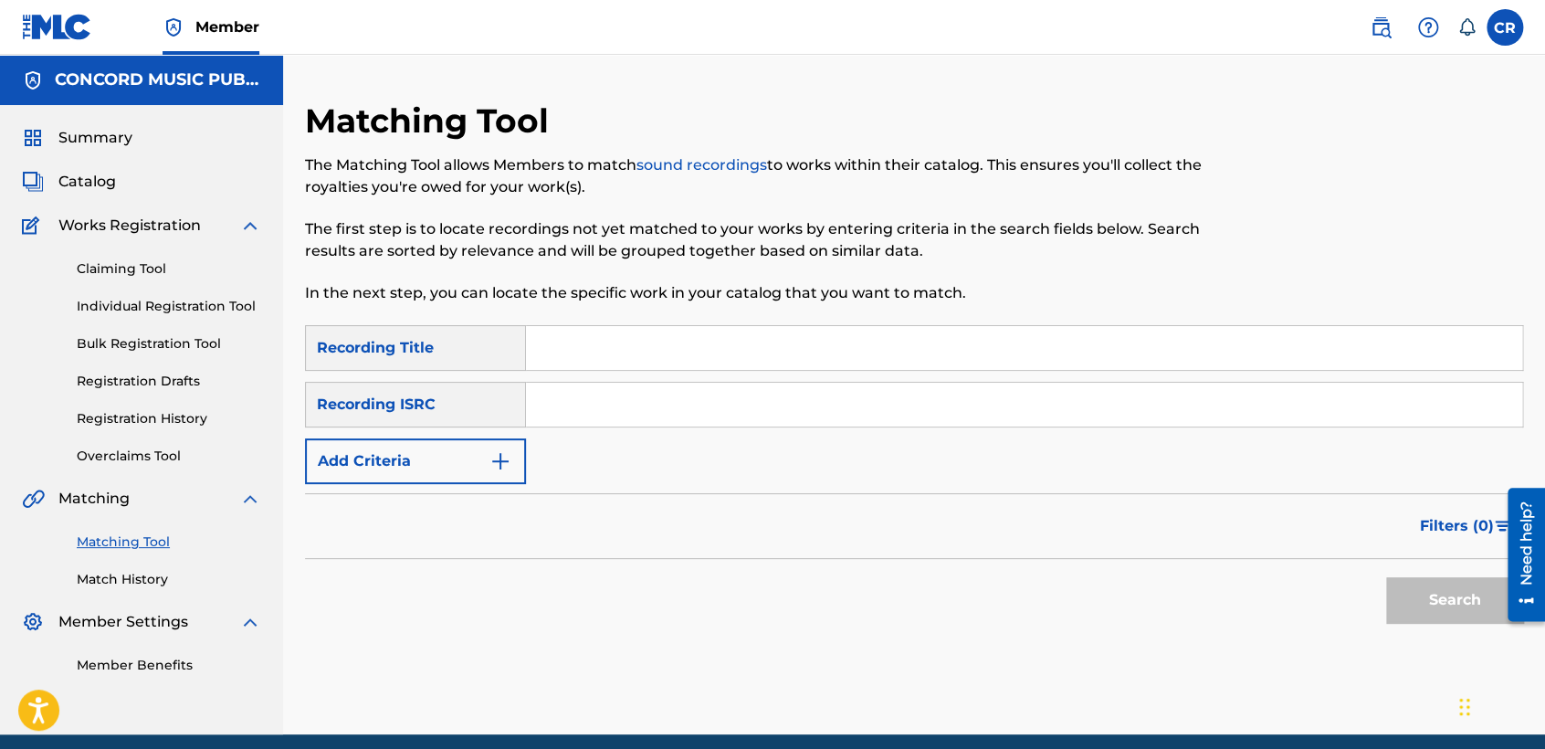
click at [851, 416] on input "Search Form" at bounding box center [1024, 405] width 996 height 44
paste input "QZES71868384"
type input "QZES71868384"
click at [883, 342] on input "Search Form" at bounding box center [1024, 348] width 996 height 44
paste input "DESCENDING"
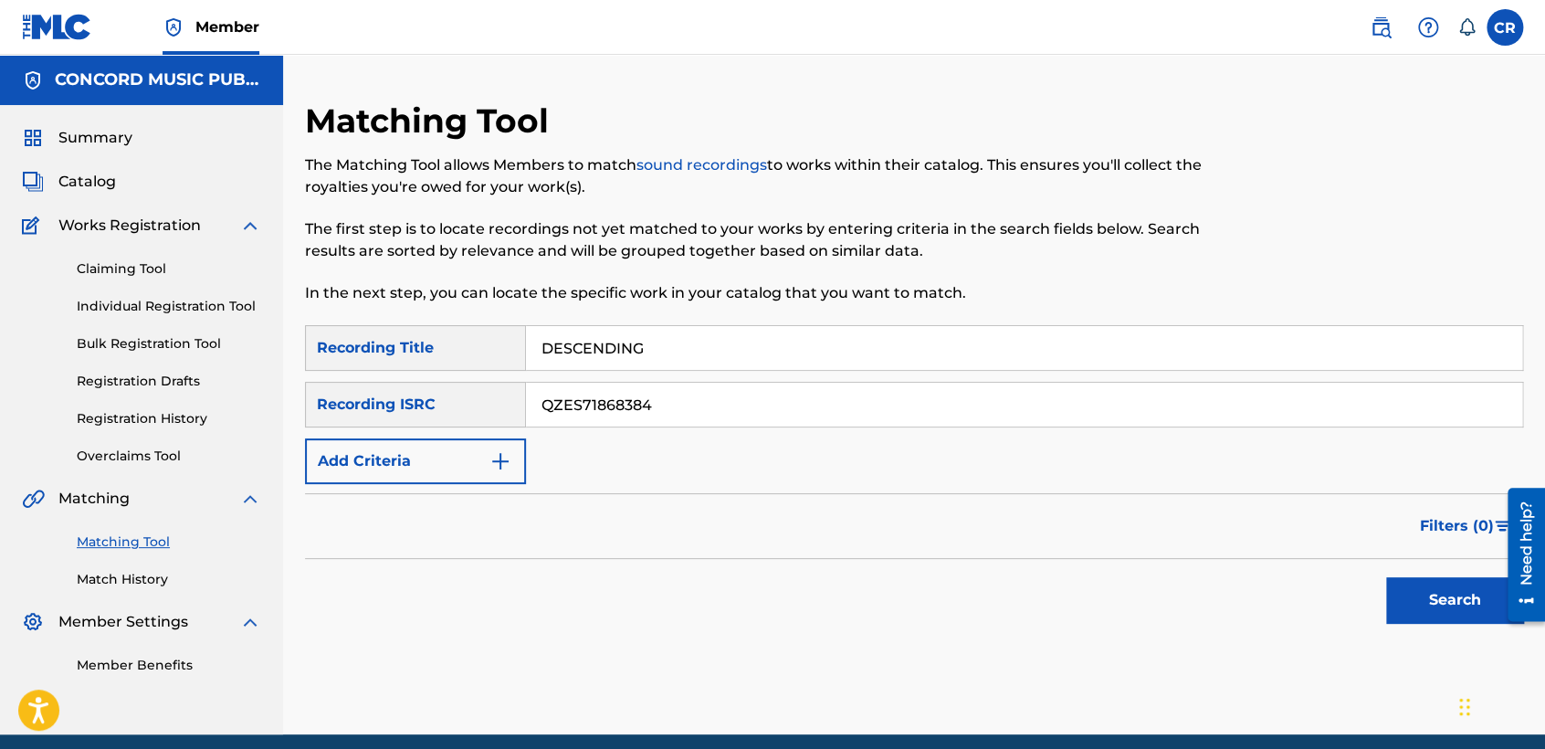
type input "DESCENDING"
drag, startPoint x: 1433, startPoint y: 601, endPoint x: 1417, endPoint y: 588, distance: 20.8
click at [1436, 600] on button "Search" at bounding box center [1454, 600] width 137 height 46
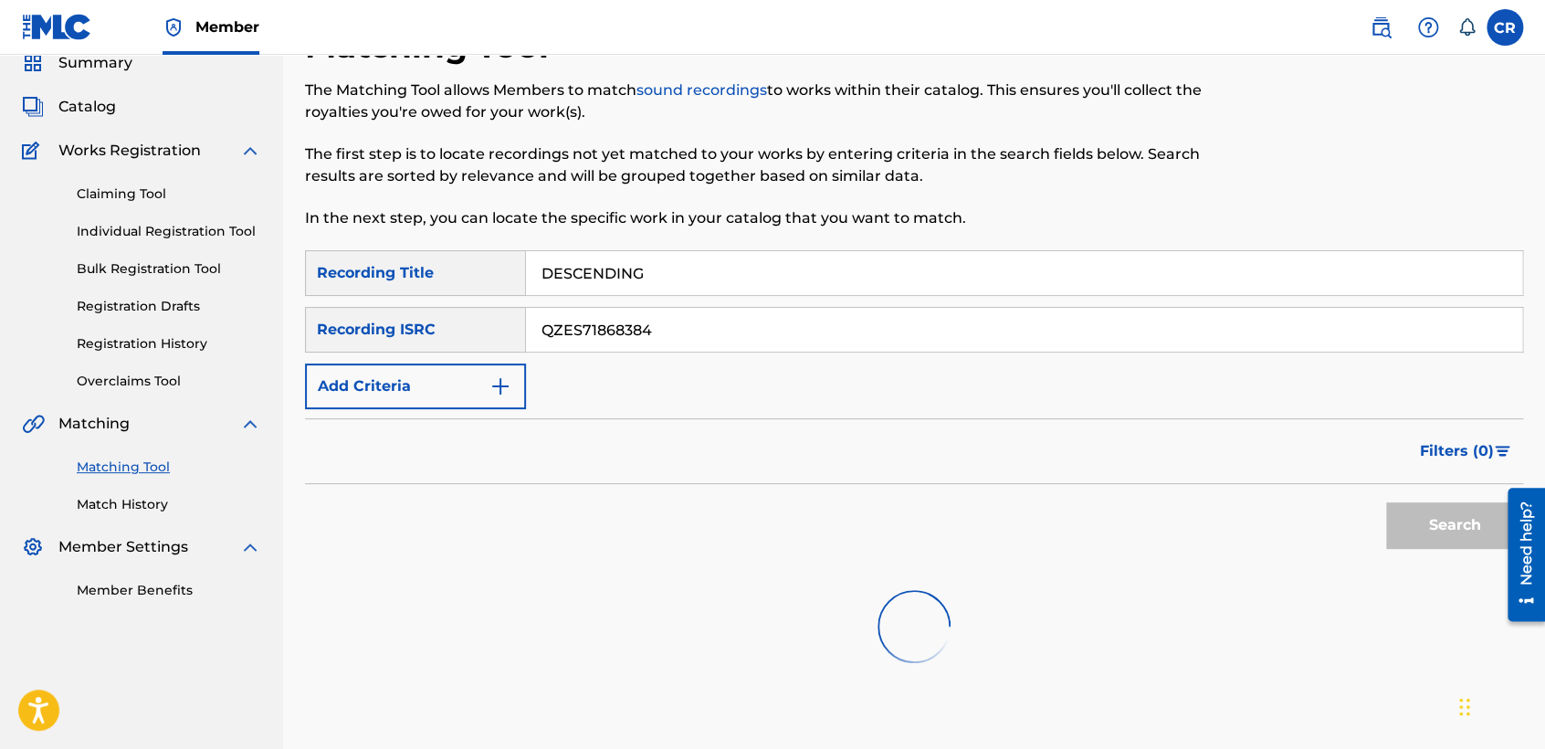
scroll to position [189, 0]
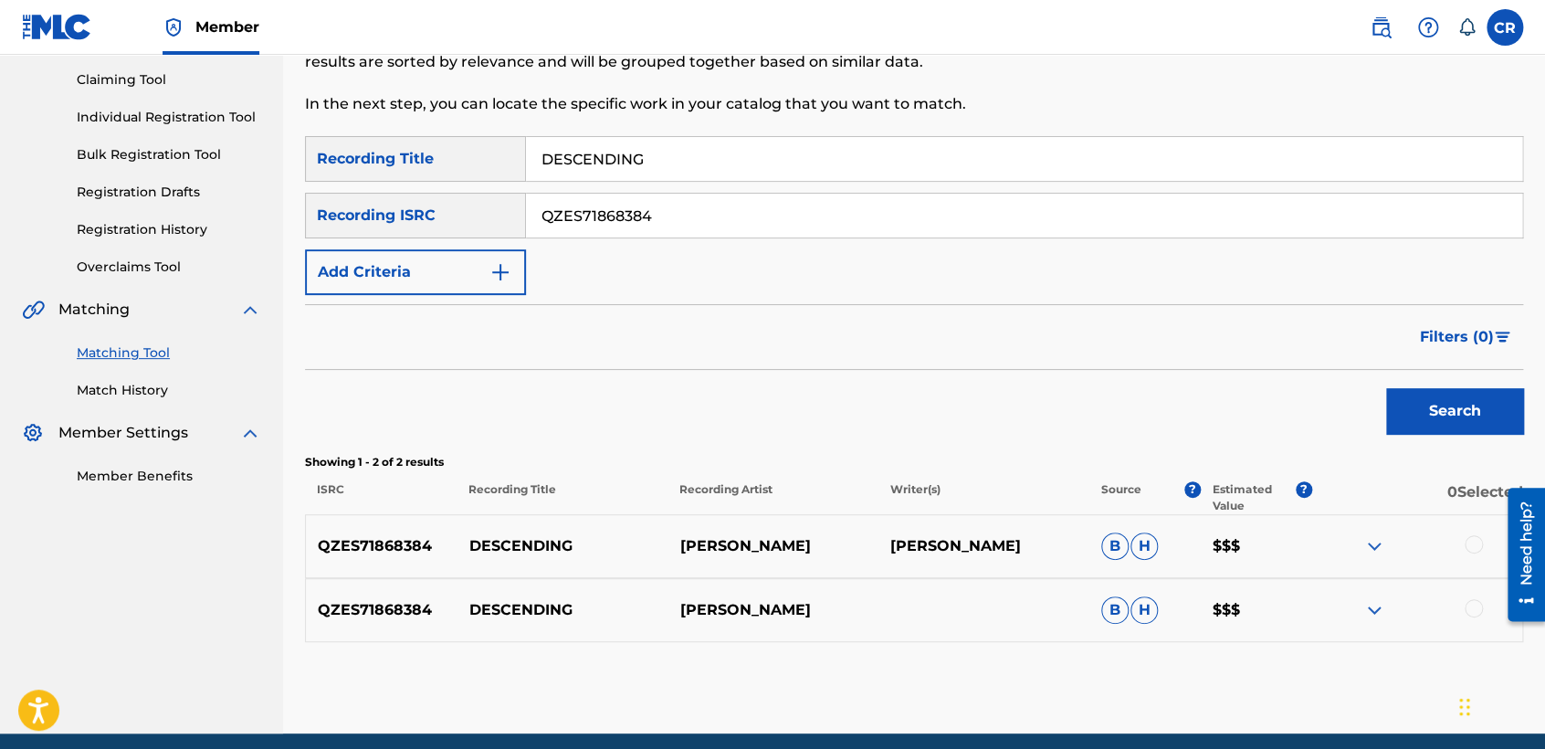
click at [976, 540] on p "JESPER KYD" at bounding box center [983, 546] width 211 height 22
copy p "KYD"
click at [1472, 540] on div at bounding box center [1474, 544] width 18 height 18
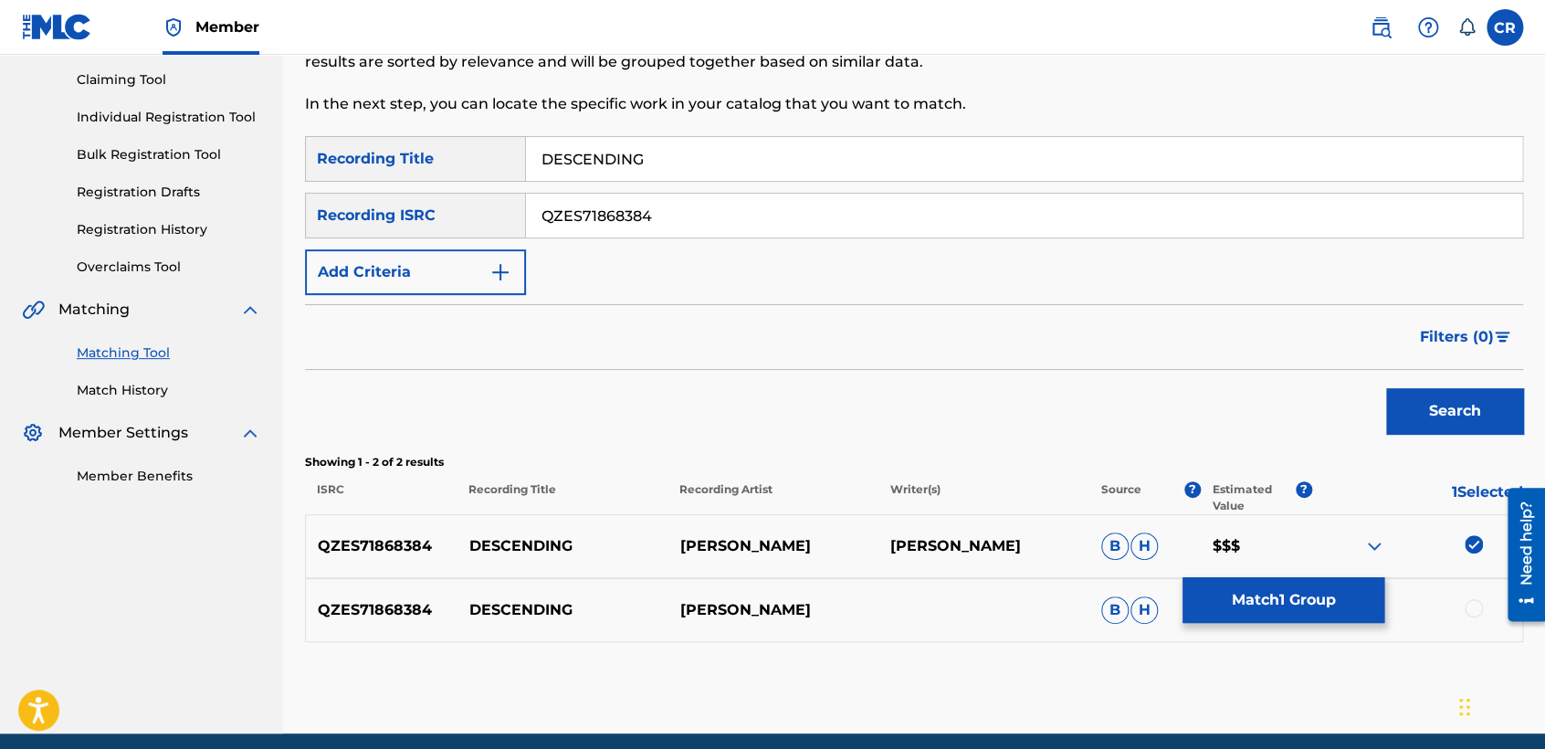
click at [1465, 616] on div at bounding box center [1416, 610] width 211 height 22
click at [1468, 604] on div at bounding box center [1474, 608] width 18 height 18
click at [1288, 599] on button "Match 2 Groups" at bounding box center [1283, 600] width 202 height 46
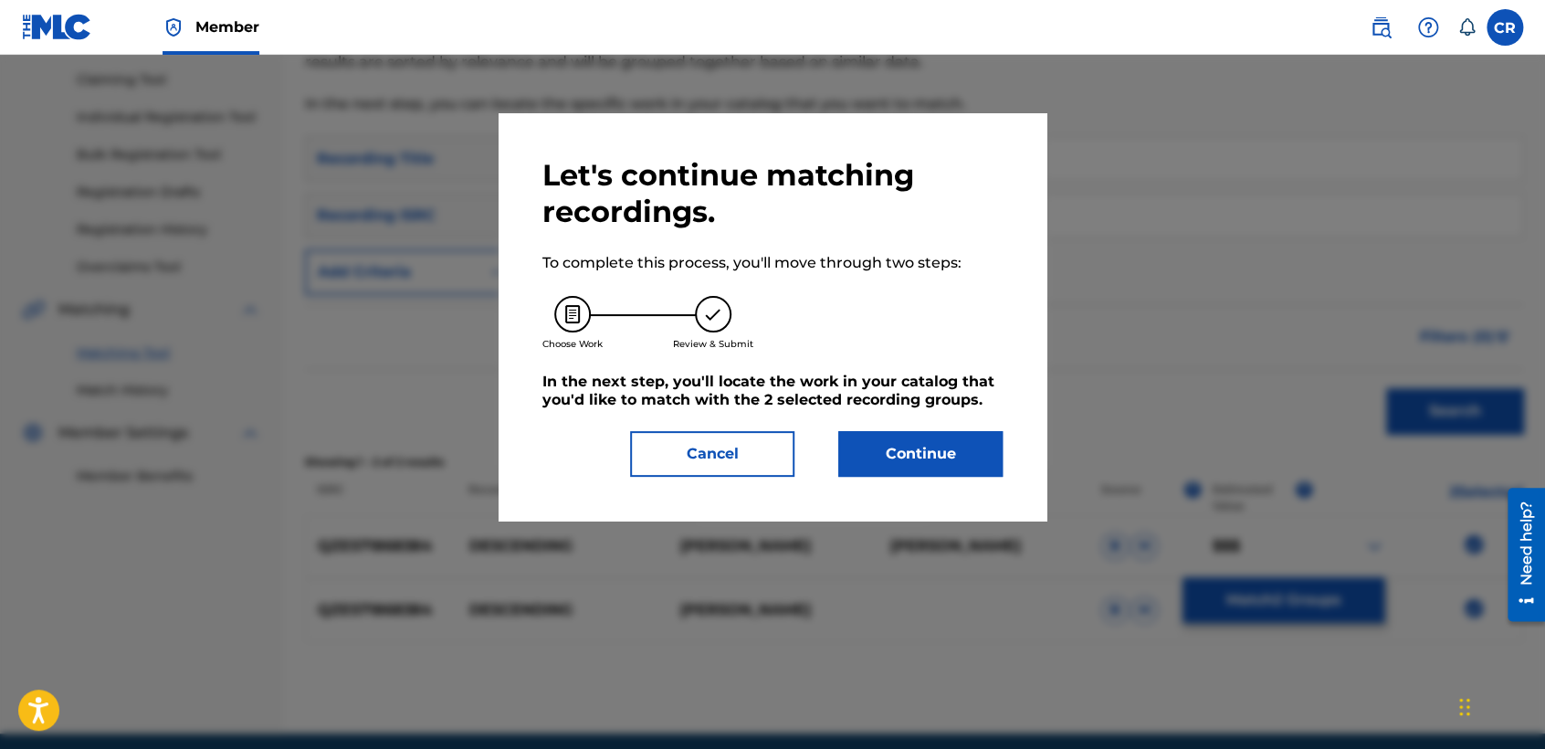
click at [939, 455] on button "Continue" at bounding box center [920, 454] width 164 height 46
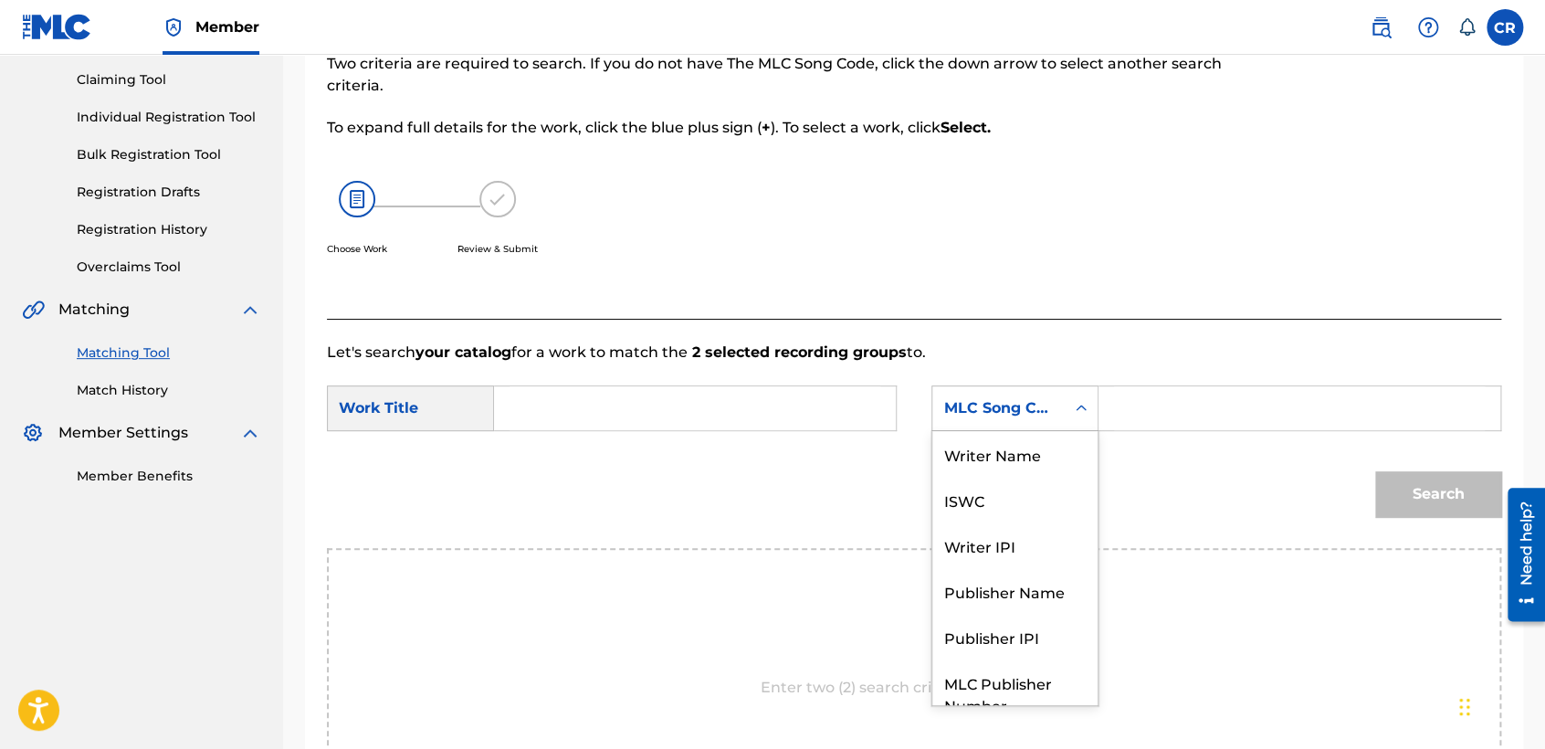
click at [1022, 415] on div "MLC Song Code" at bounding box center [998, 408] width 110 height 22
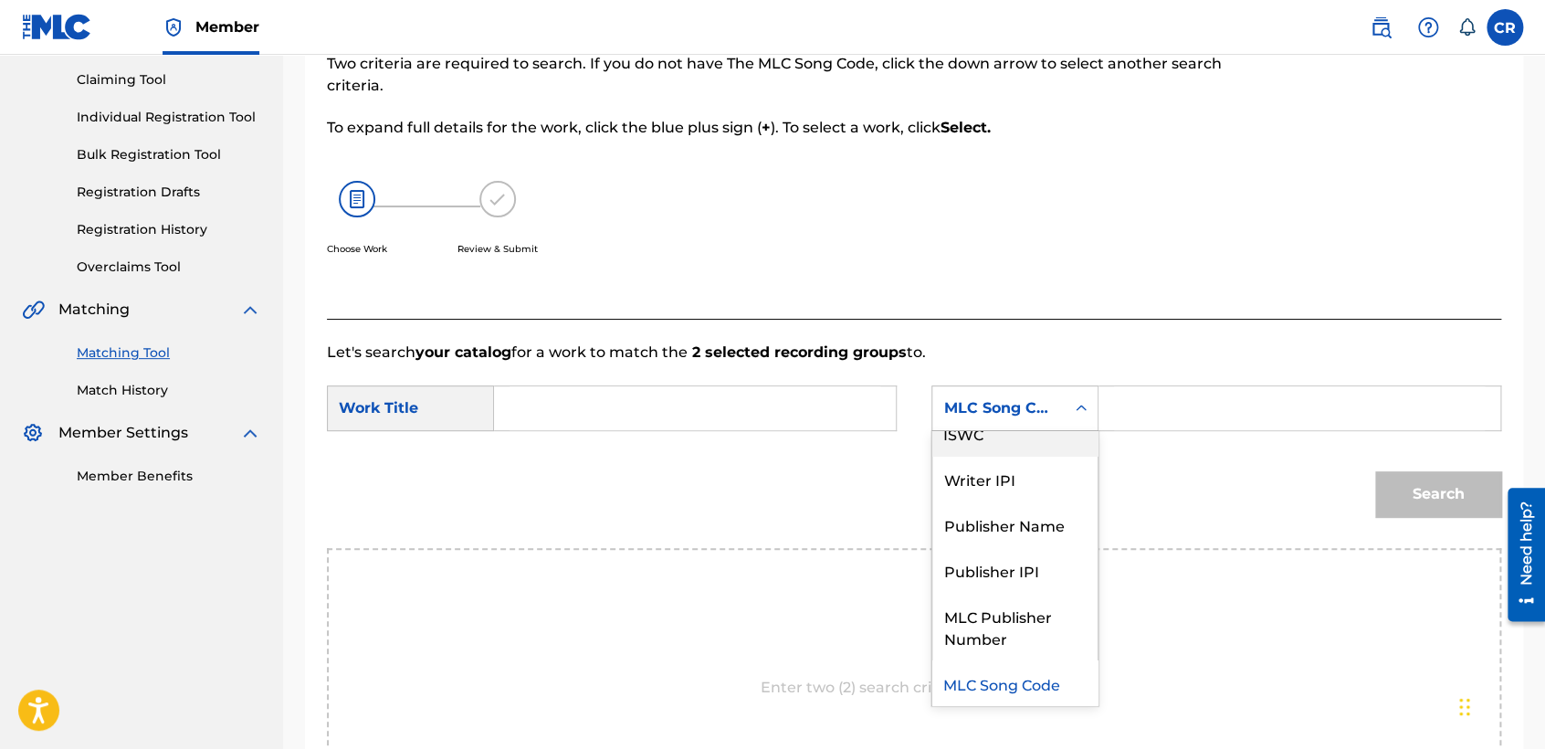
scroll to position [0, 0]
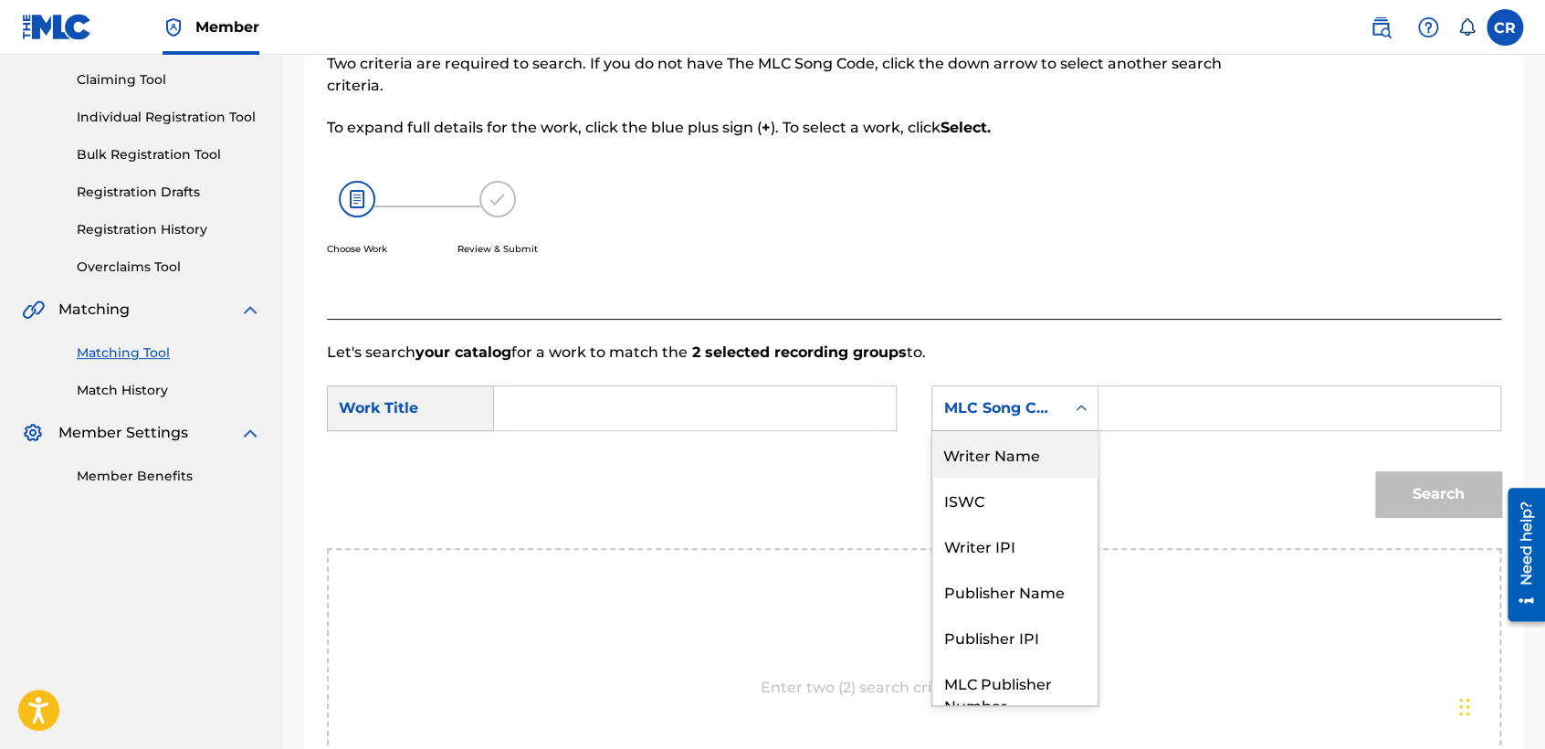
drag, startPoint x: 1007, startPoint y: 464, endPoint x: 1034, endPoint y: 456, distance: 28.6
click at [1008, 462] on div "Writer Name" at bounding box center [1014, 454] width 165 height 46
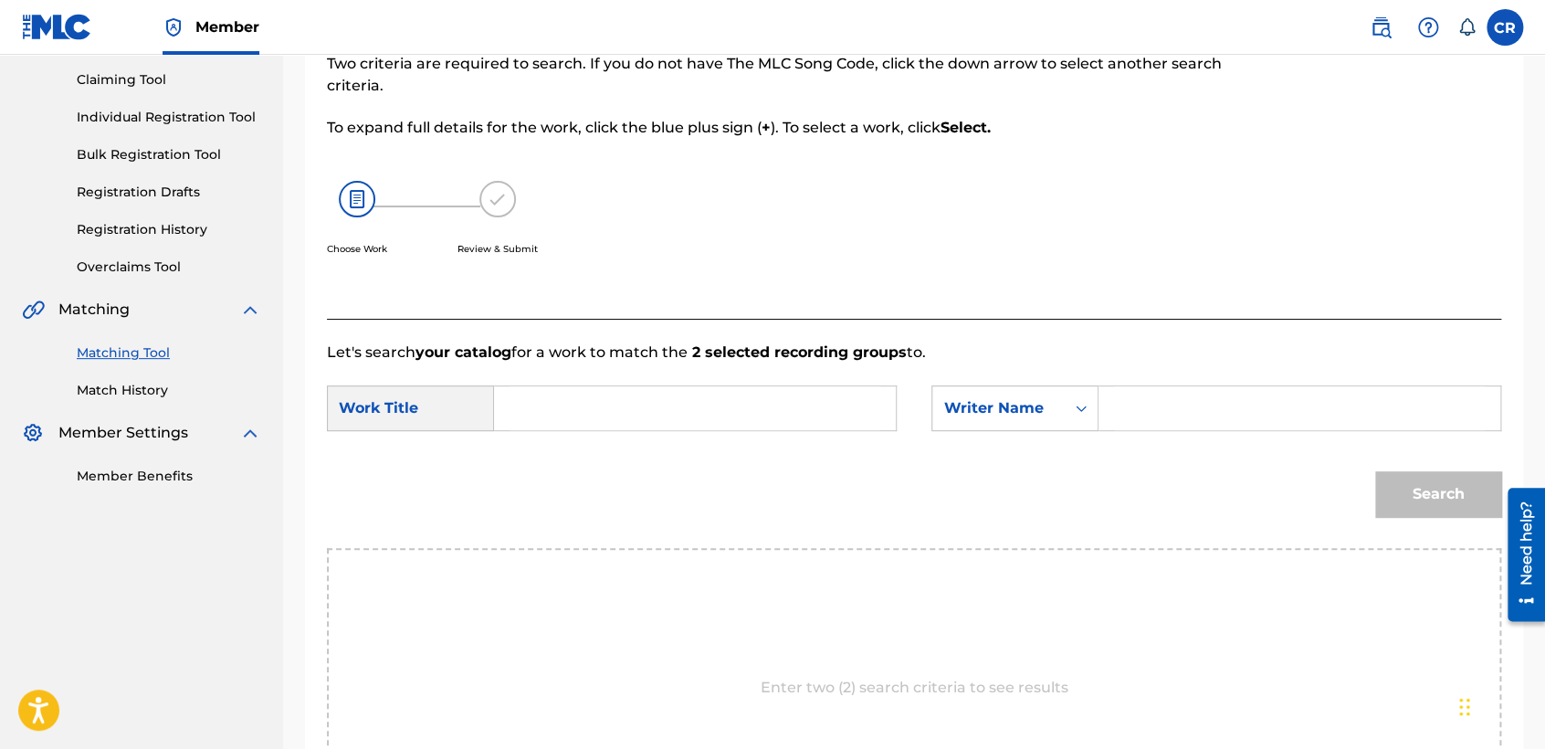
click at [1151, 405] on input "Search Form" at bounding box center [1299, 408] width 371 height 44
paste input "KYD"
type input "KYD"
click at [811, 401] on input "Search Form" at bounding box center [694, 408] width 371 height 44
paste input "DESCENDING"
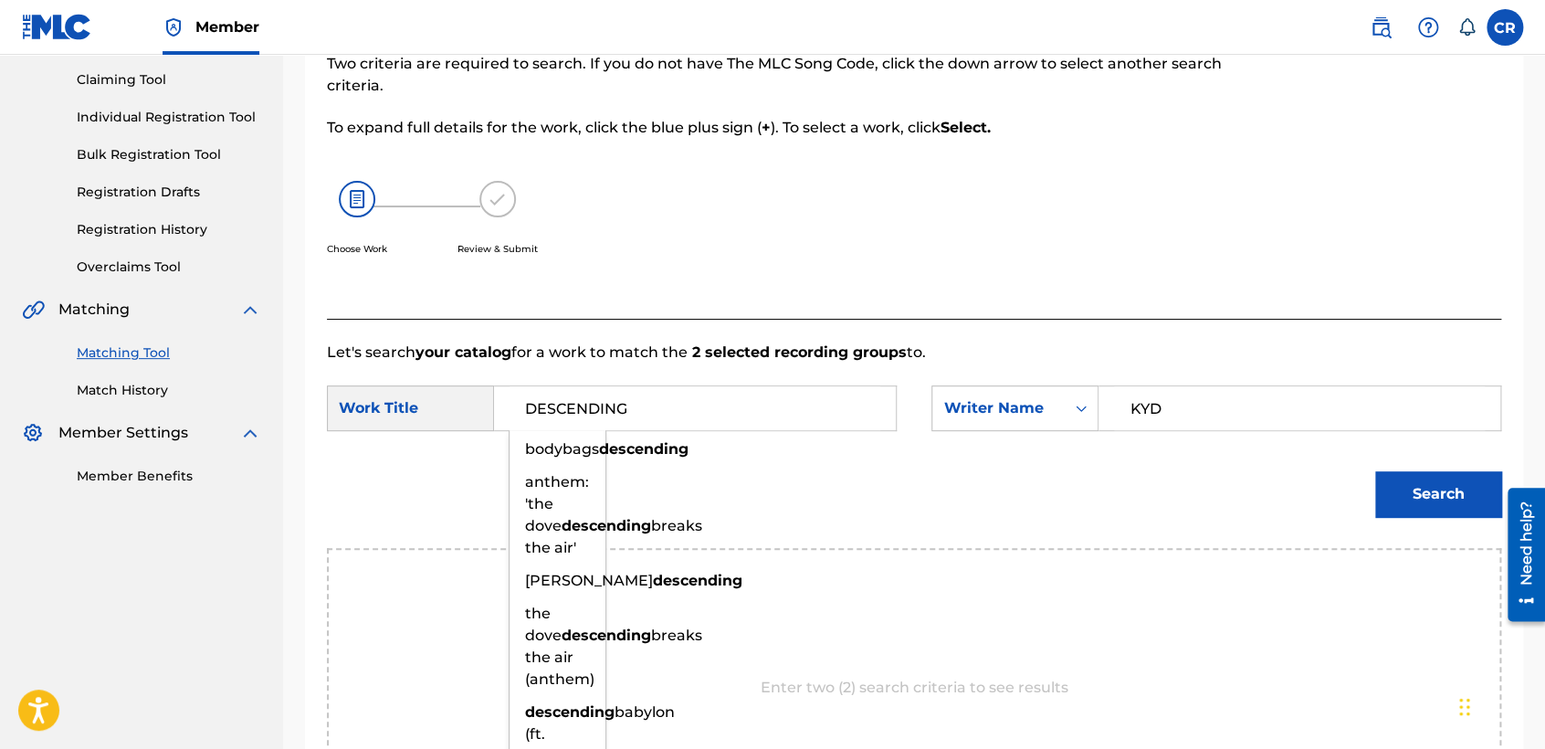
type input "DESCENDING"
click at [1453, 499] on button "Search" at bounding box center [1438, 494] width 126 height 46
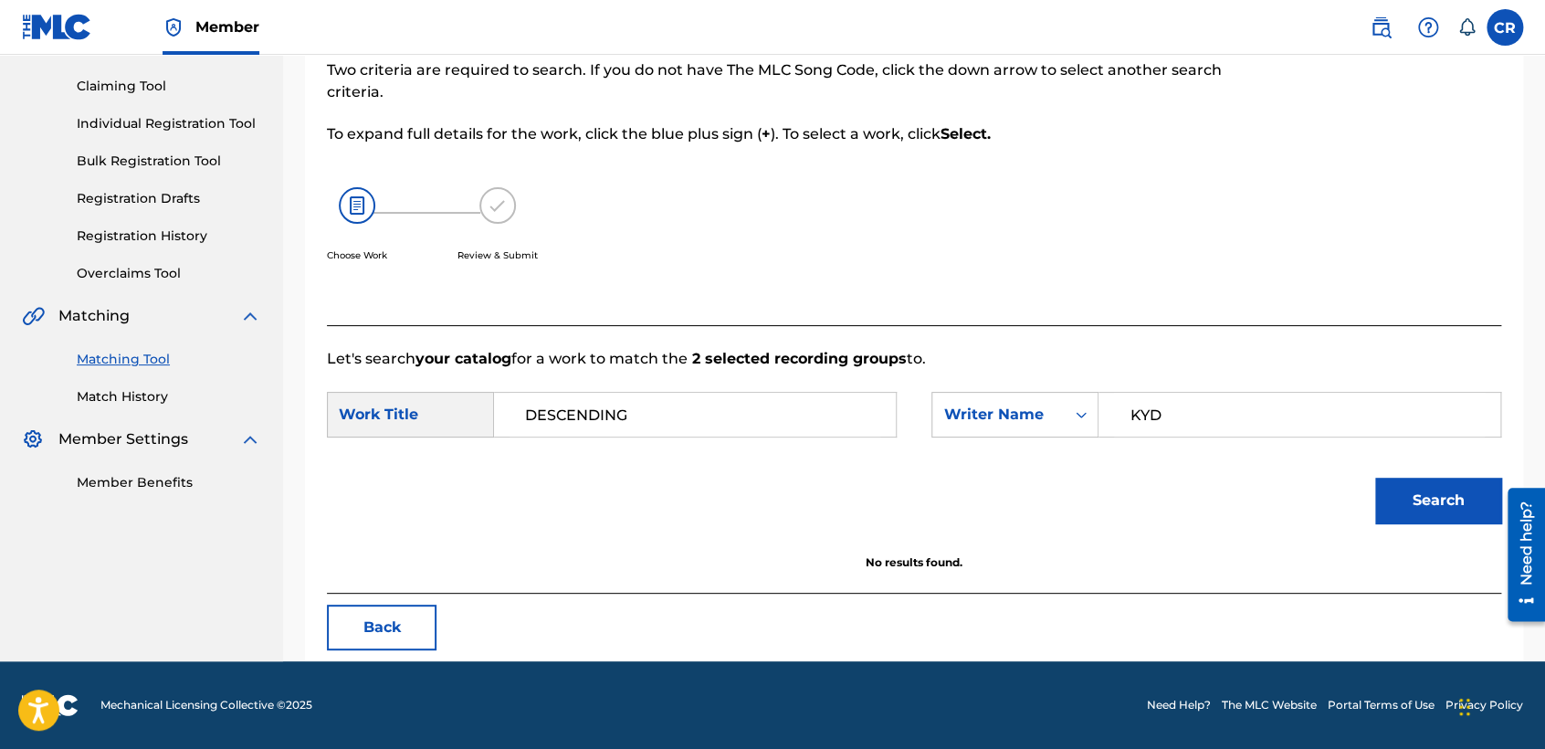
scroll to position [182, 0]
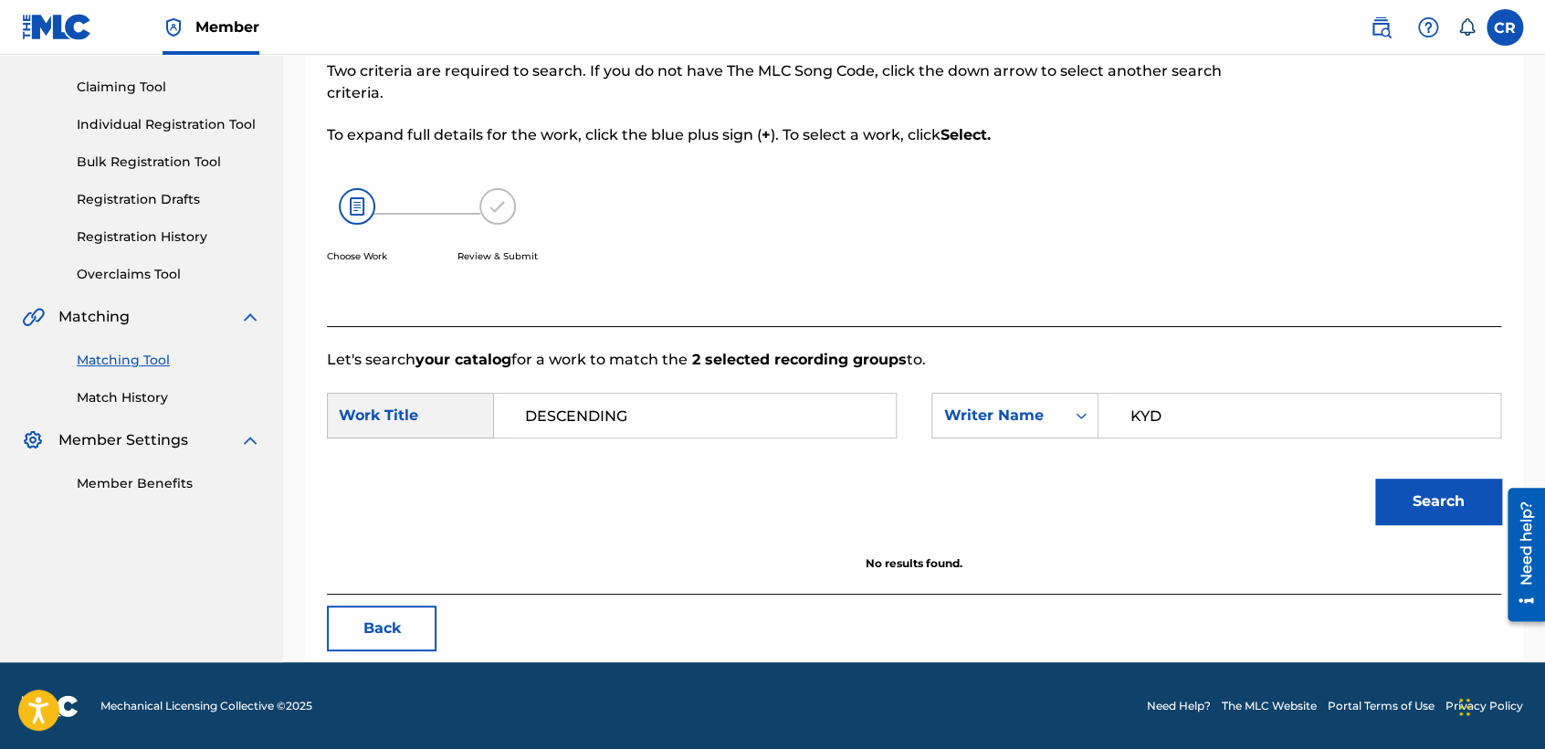
click at [362, 625] on button "Back" at bounding box center [382, 628] width 110 height 46
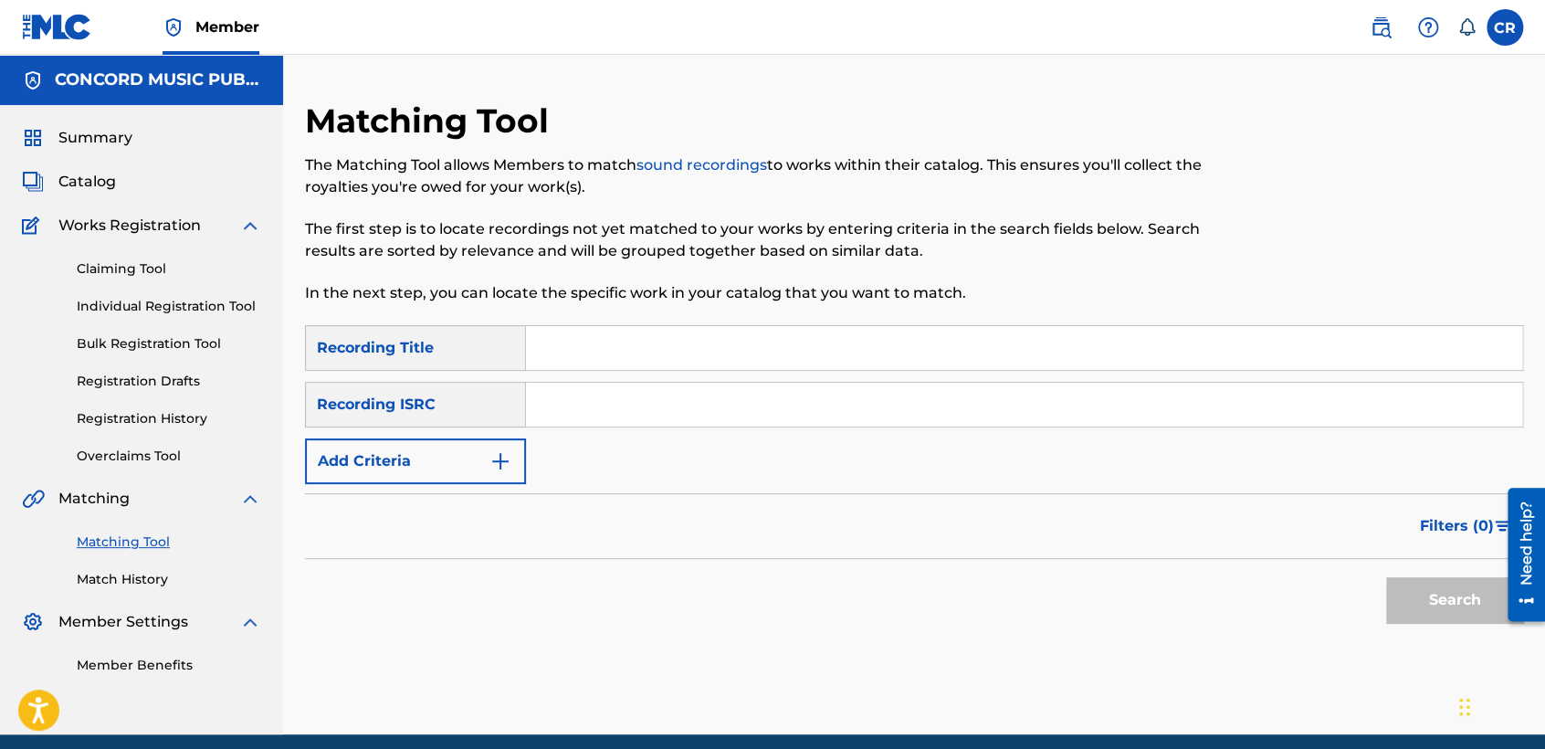
click at [827, 418] on input "Search Form" at bounding box center [1024, 405] width 996 height 44
paste input "QZBRF1827060"
type input "QZBRF1827060"
click at [885, 332] on input "Search Form" at bounding box center [1024, 348] width 996 height 44
paste input "BOOTY CALL"
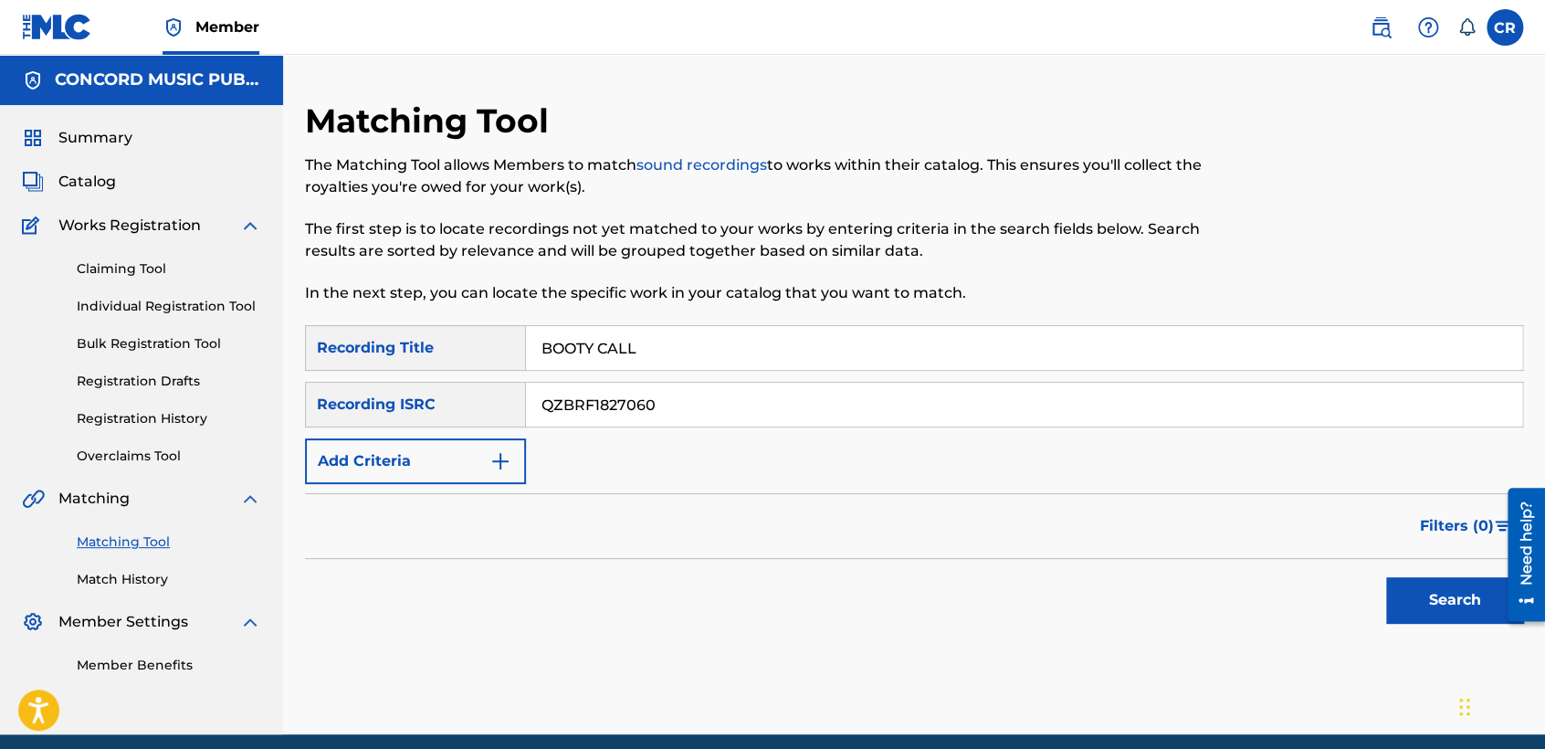
type input "BOOTY CALL"
click at [1408, 583] on button "Search" at bounding box center [1454, 600] width 137 height 46
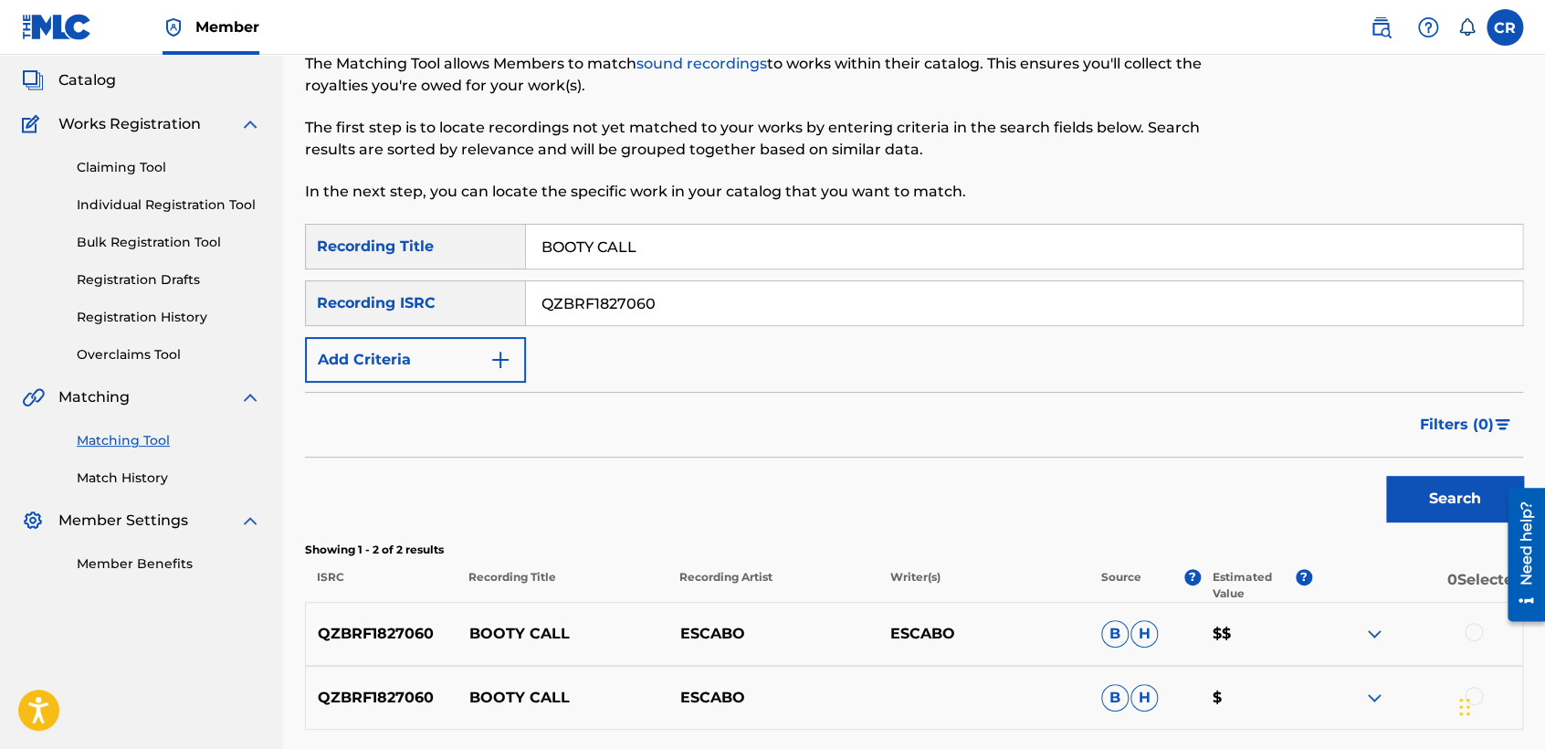
scroll to position [260, 0]
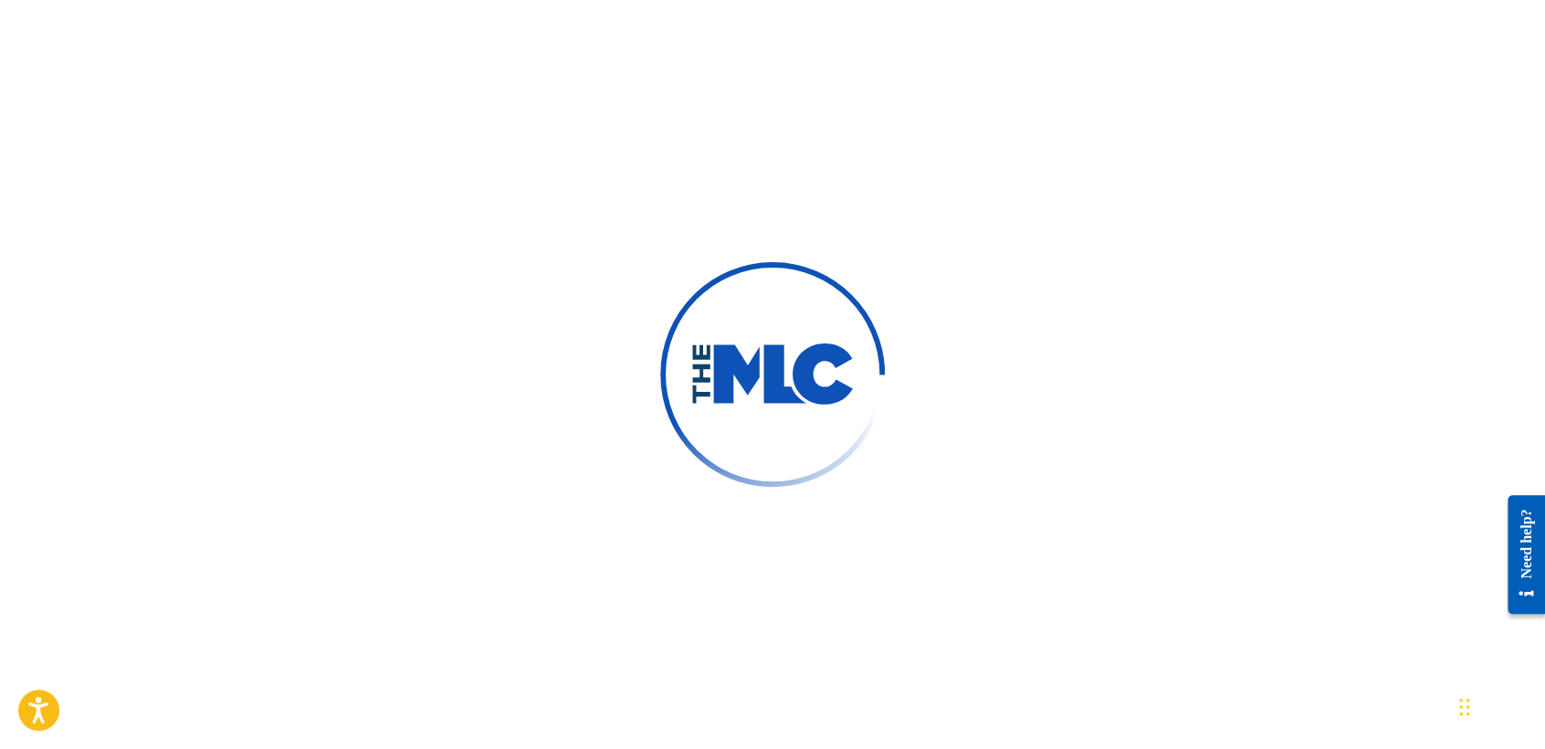
drag, startPoint x: 374, startPoint y: 153, endPoint x: 90, endPoint y: 39, distance: 306.0
click at [372, 151] on div at bounding box center [772, 374] width 1545 height 749
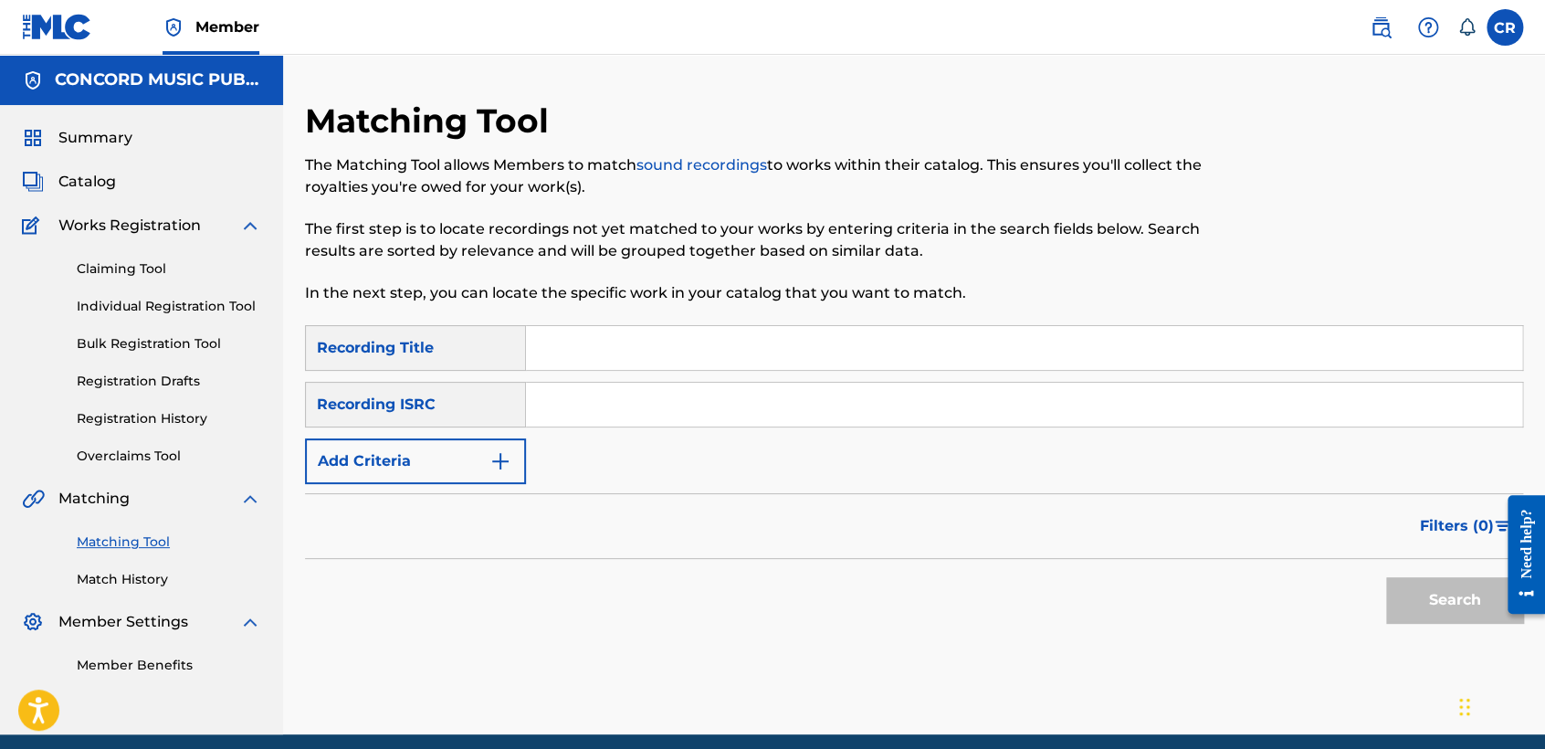
click at [851, 425] on input "Search Form" at bounding box center [1024, 405] width 996 height 44
paste input "HKI199250507"
click at [772, 401] on input "HKI199250507" at bounding box center [1024, 405] width 996 height 44
paste input "TCADU1816534"
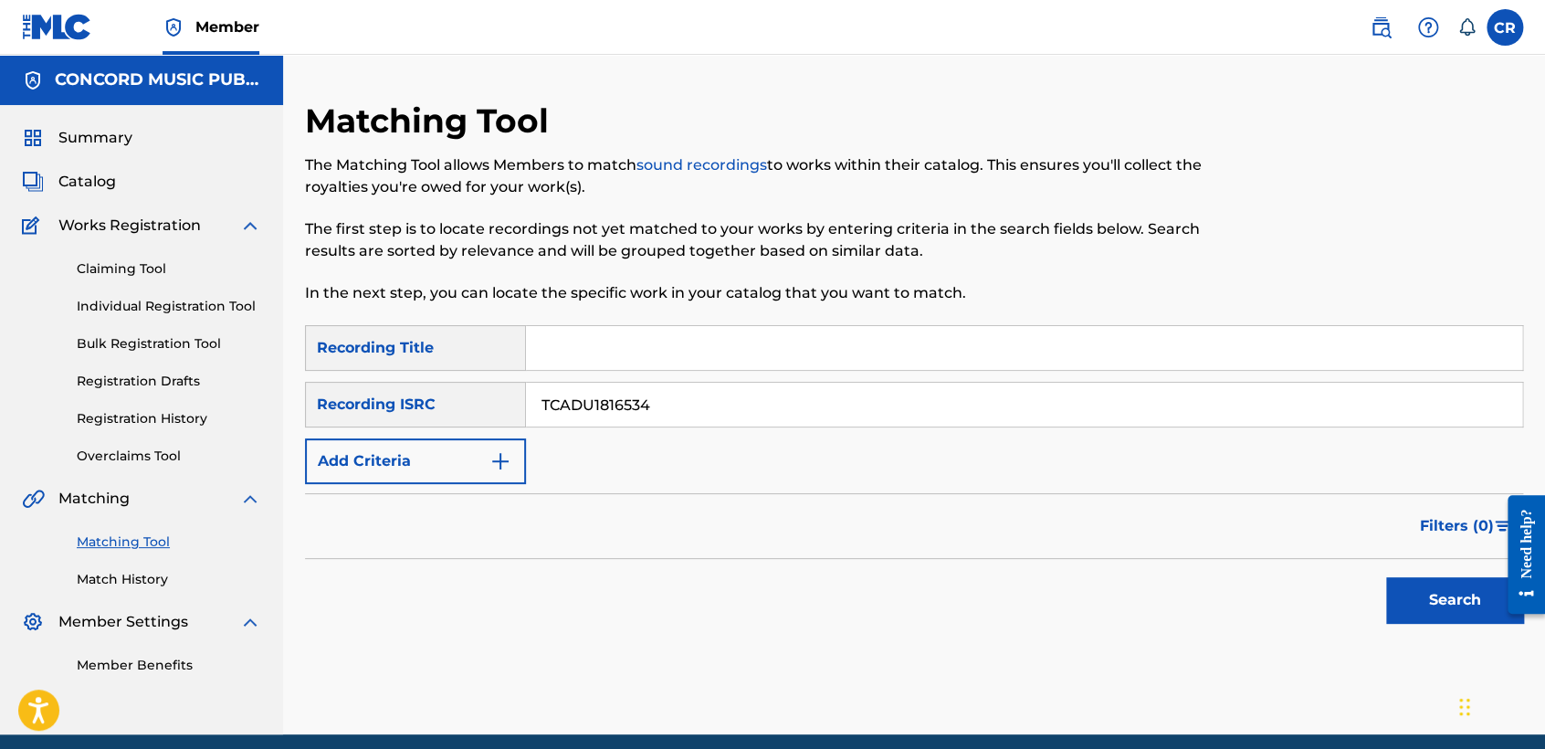
type input "TCADU1816534"
click at [855, 359] on input "Search Form" at bounding box center [1024, 348] width 996 height 44
paste input "AFTERNOON"
type input "AFTERNOON"
click at [1472, 593] on button "Search" at bounding box center [1454, 600] width 137 height 46
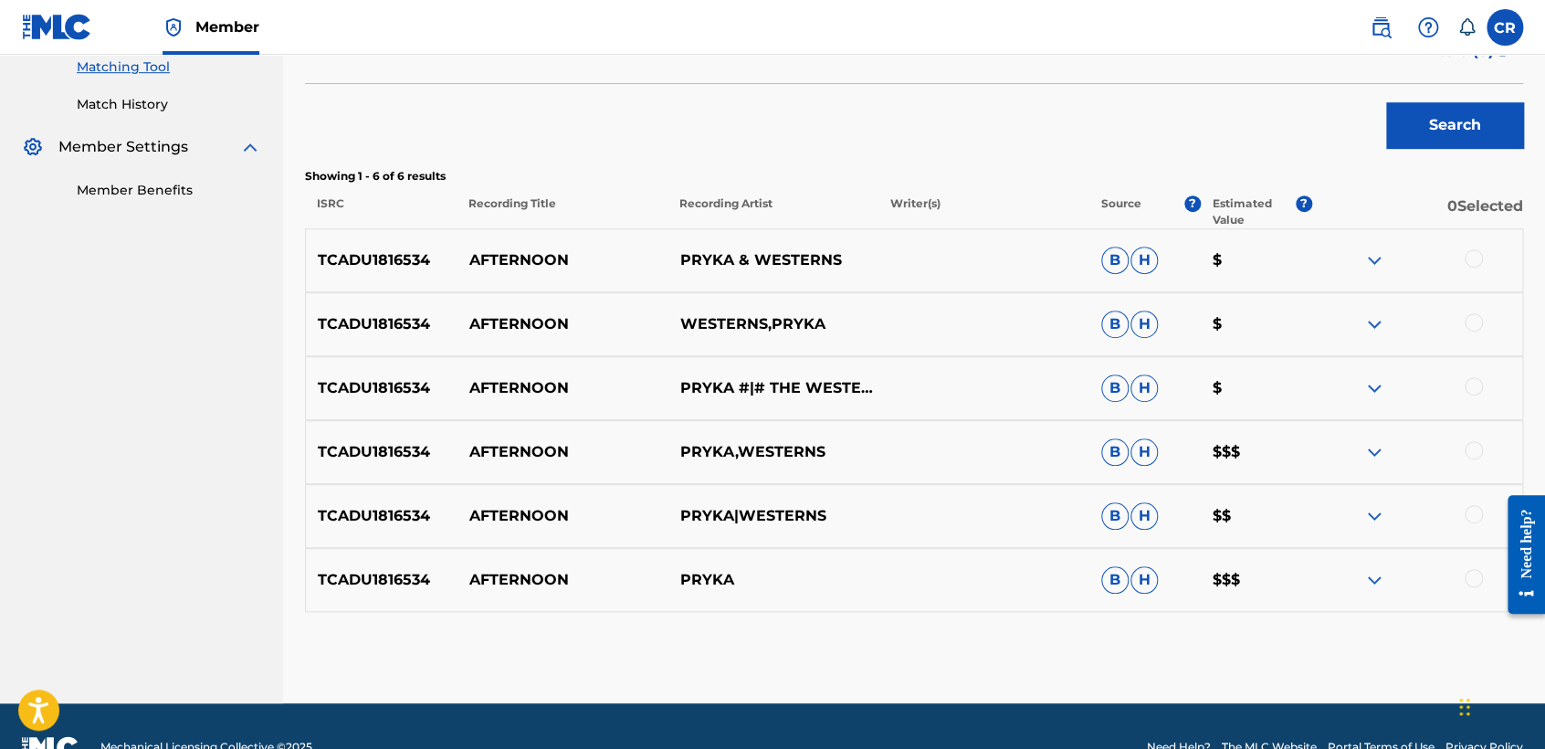
scroll to position [507, 0]
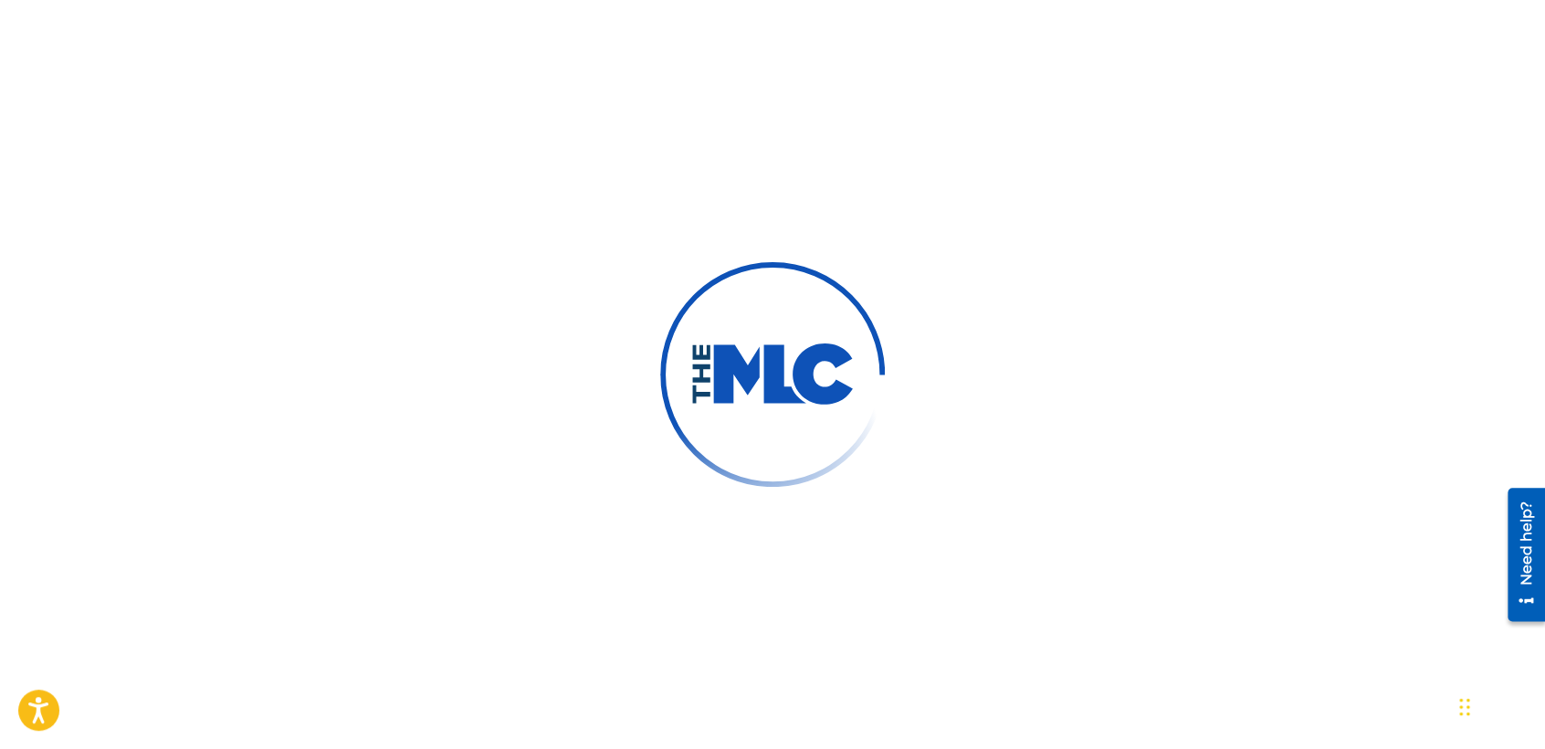
click at [332, 131] on div at bounding box center [772, 374] width 1545 height 749
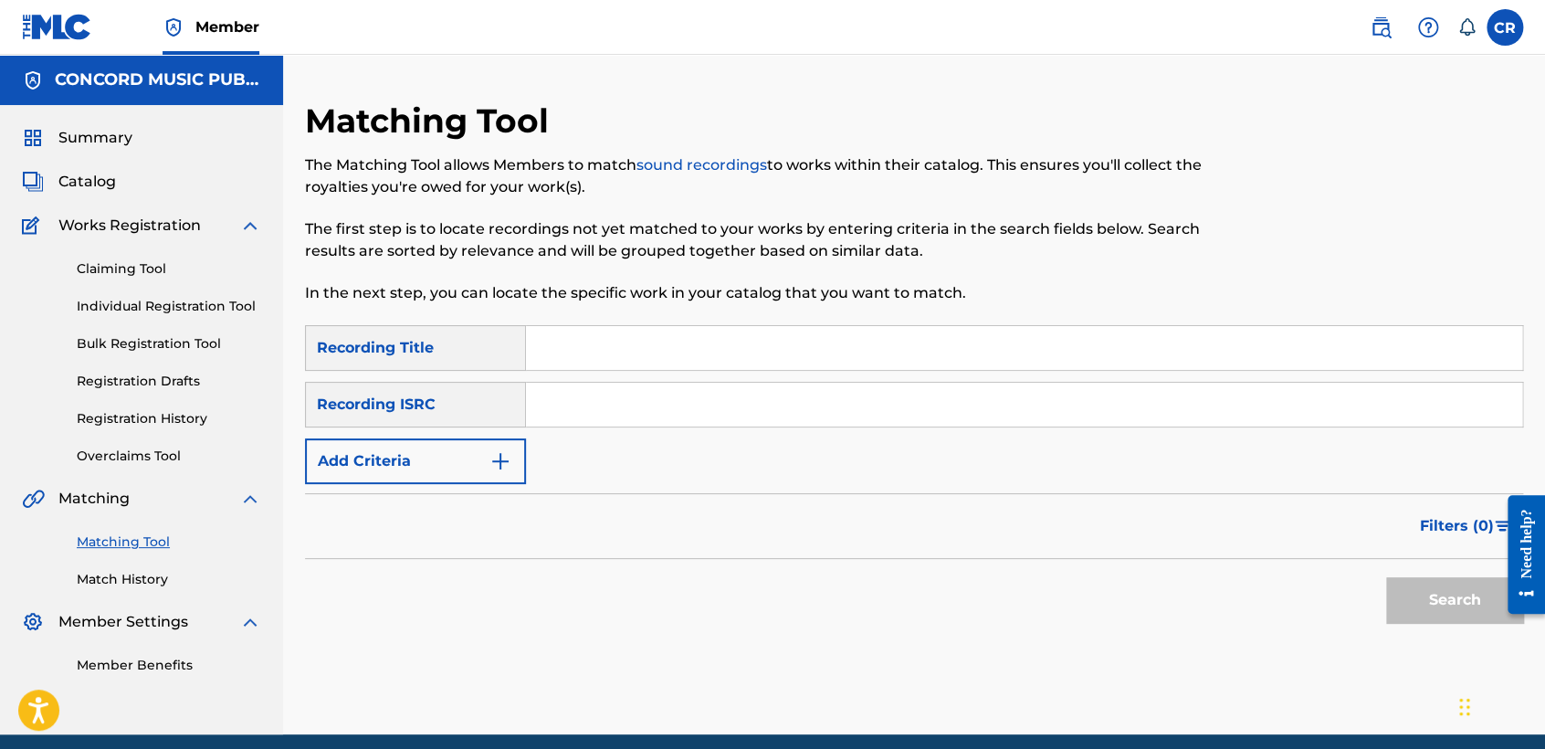
click at [724, 407] on input "Search Form" at bounding box center [1024, 405] width 996 height 44
paste input "USUYG1258942"
type input "USUYG1258942"
click at [897, 362] on input "Search Form" at bounding box center [1024, 348] width 996 height 44
paste input "SHOTS"
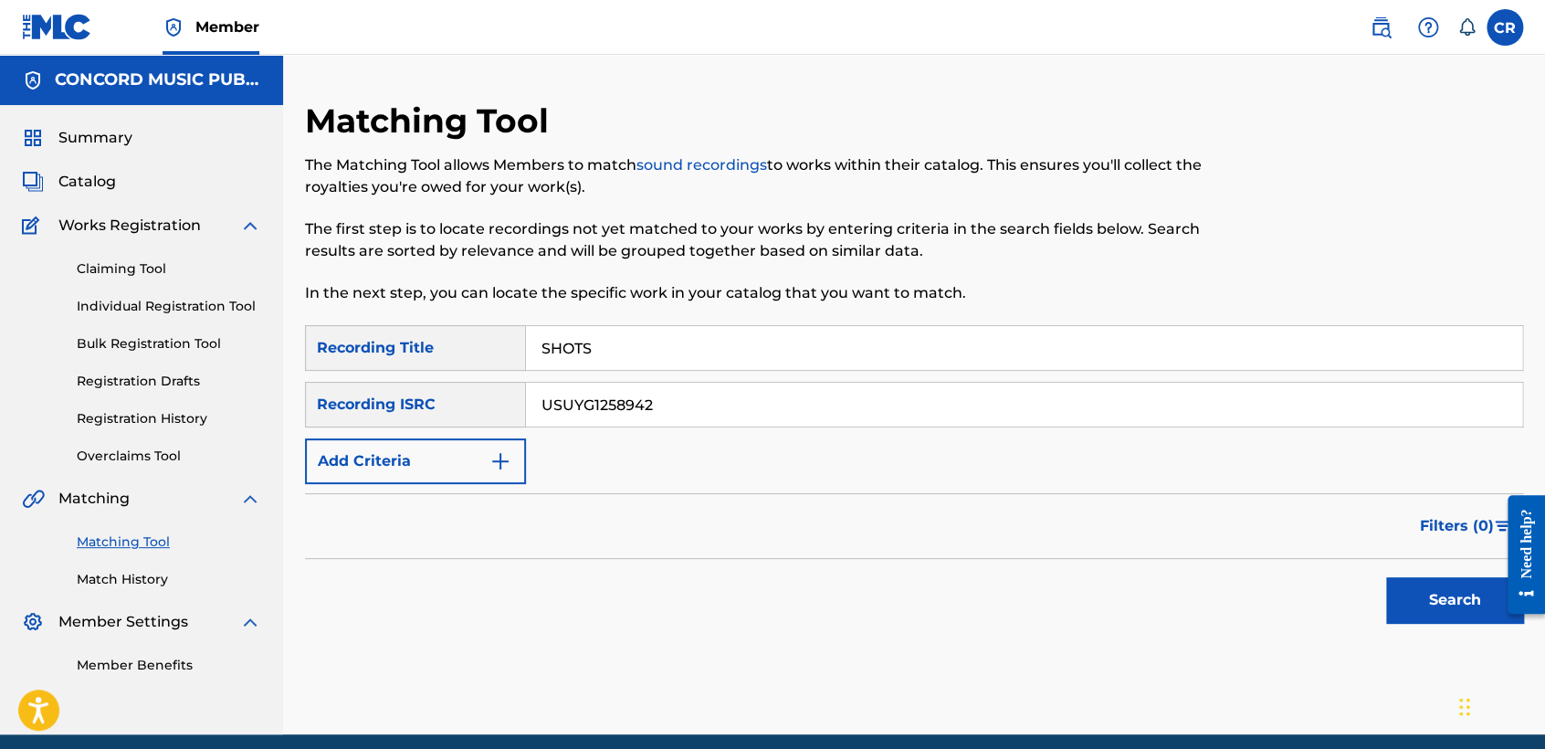
type input "SHOTS"
click at [1401, 594] on button "Search" at bounding box center [1454, 600] width 137 height 46
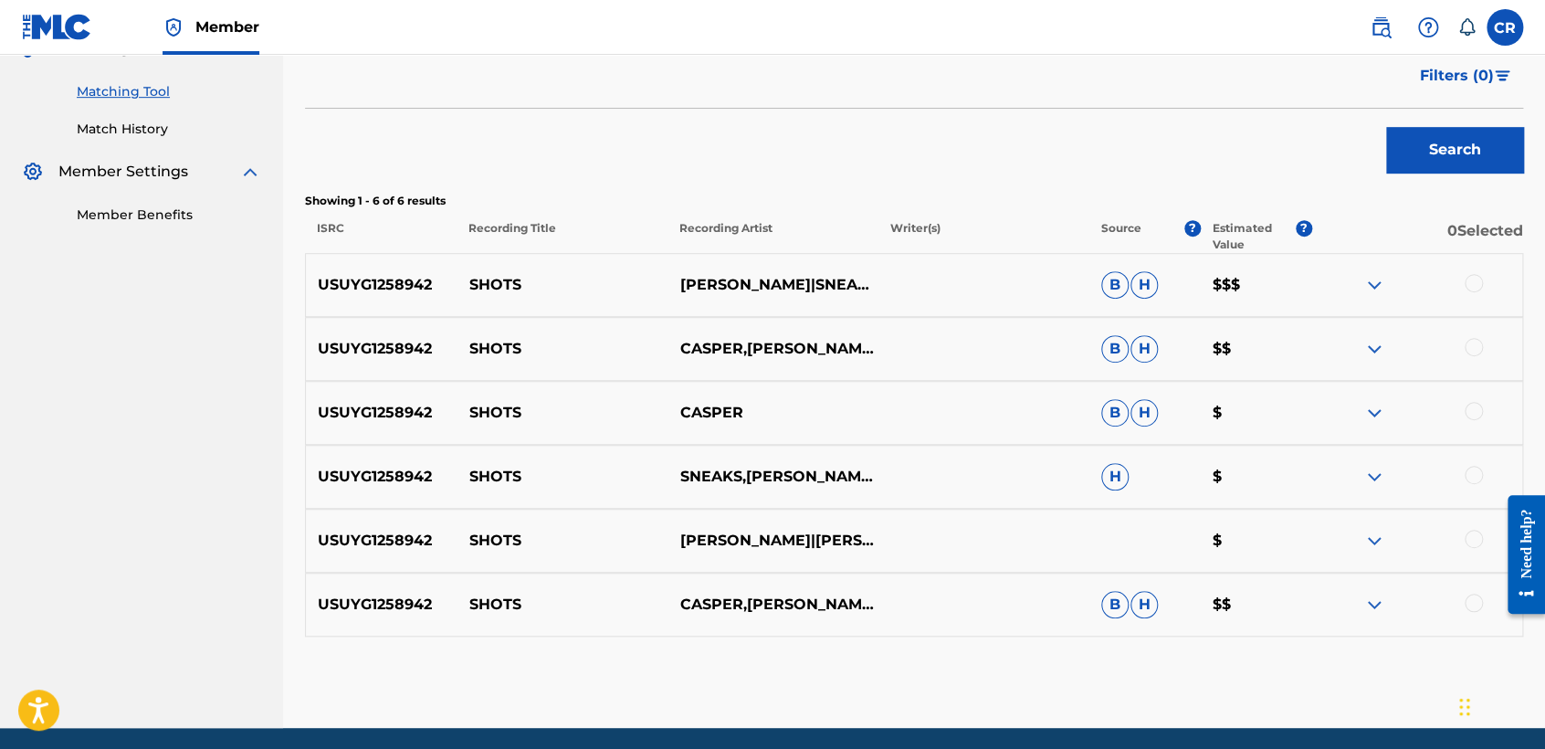
scroll to position [405, 0]
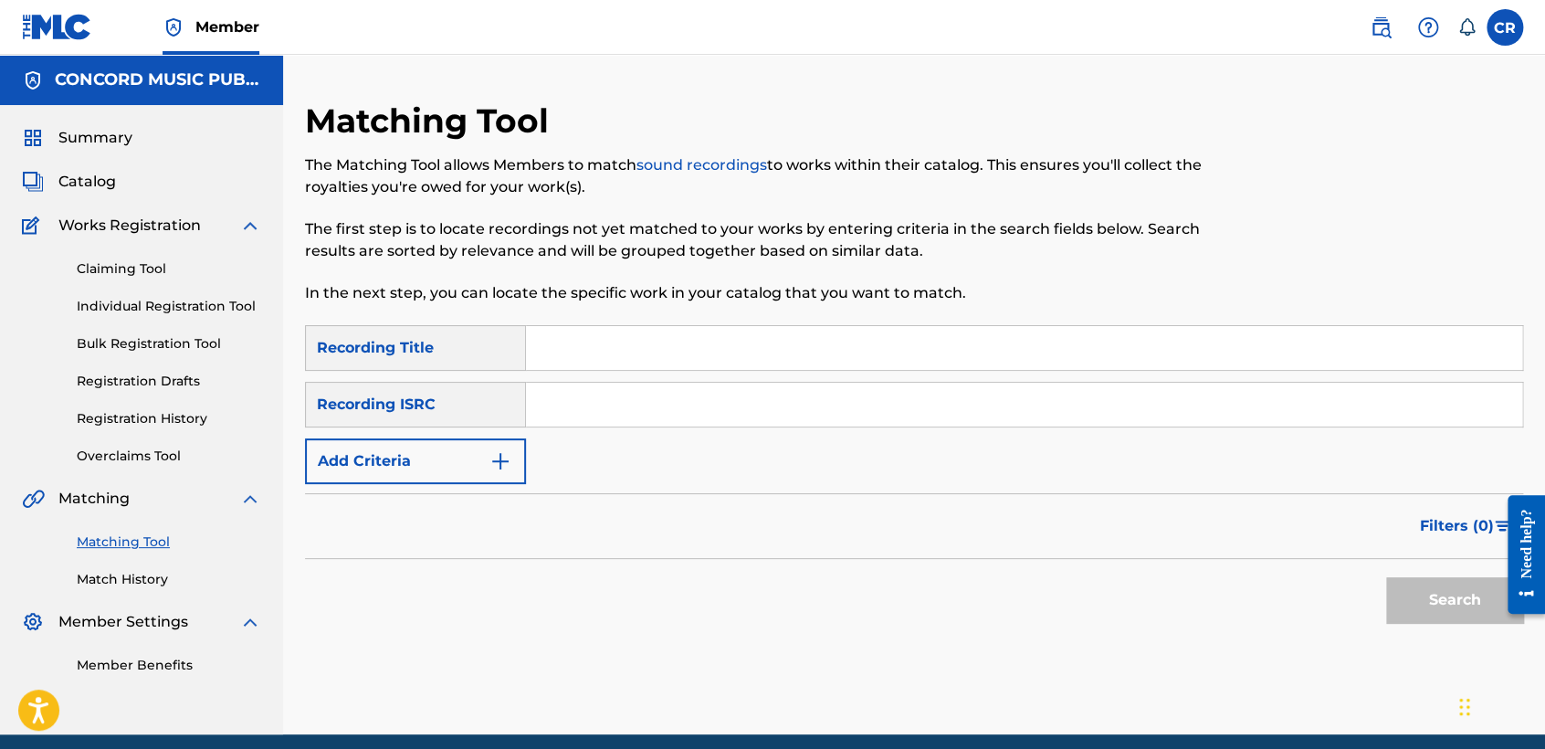
click at [758, 419] on input "Search Form" at bounding box center [1024, 405] width 996 height 44
paste input "TCADC1777270"
type input "TCADC1777270"
click at [898, 352] on input "Search Form" at bounding box center [1024, 348] width 996 height 44
paste input "LOST AT SEA"
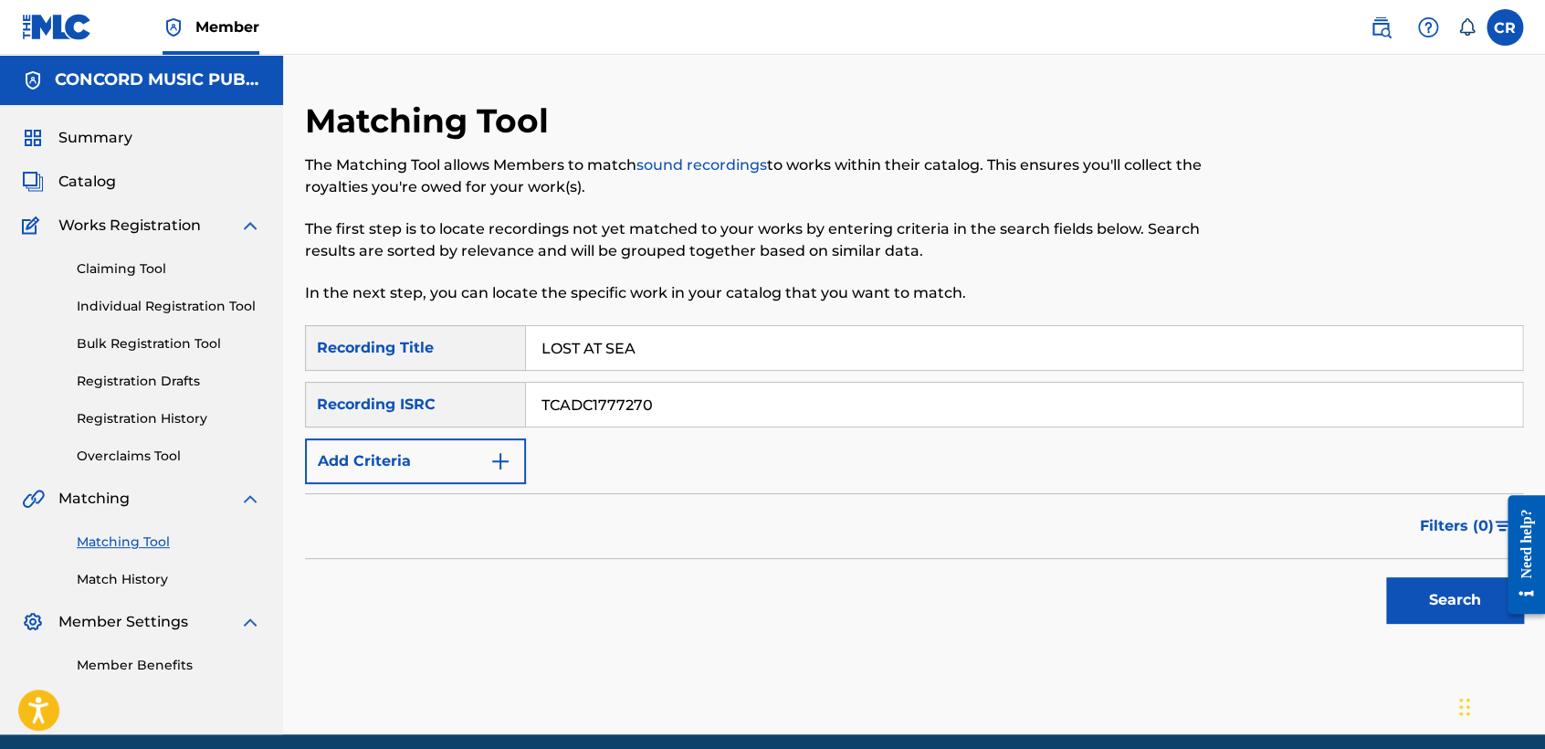
type input "LOST AT SEA"
drag, startPoint x: 1432, startPoint y: 615, endPoint x: 1398, endPoint y: 595, distance: 39.3
click at [1428, 614] on button "Search" at bounding box center [1454, 600] width 137 height 46
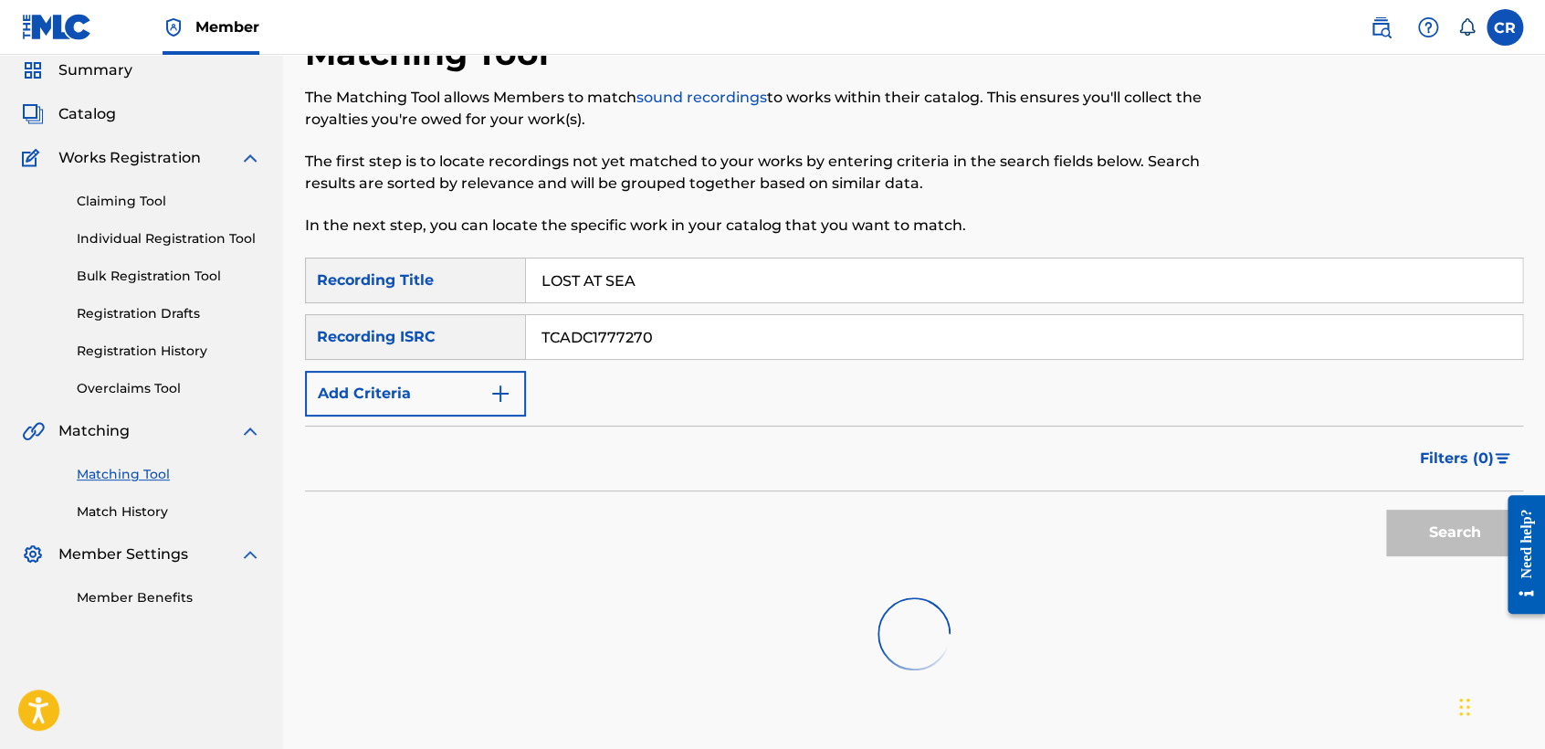
scroll to position [189, 0]
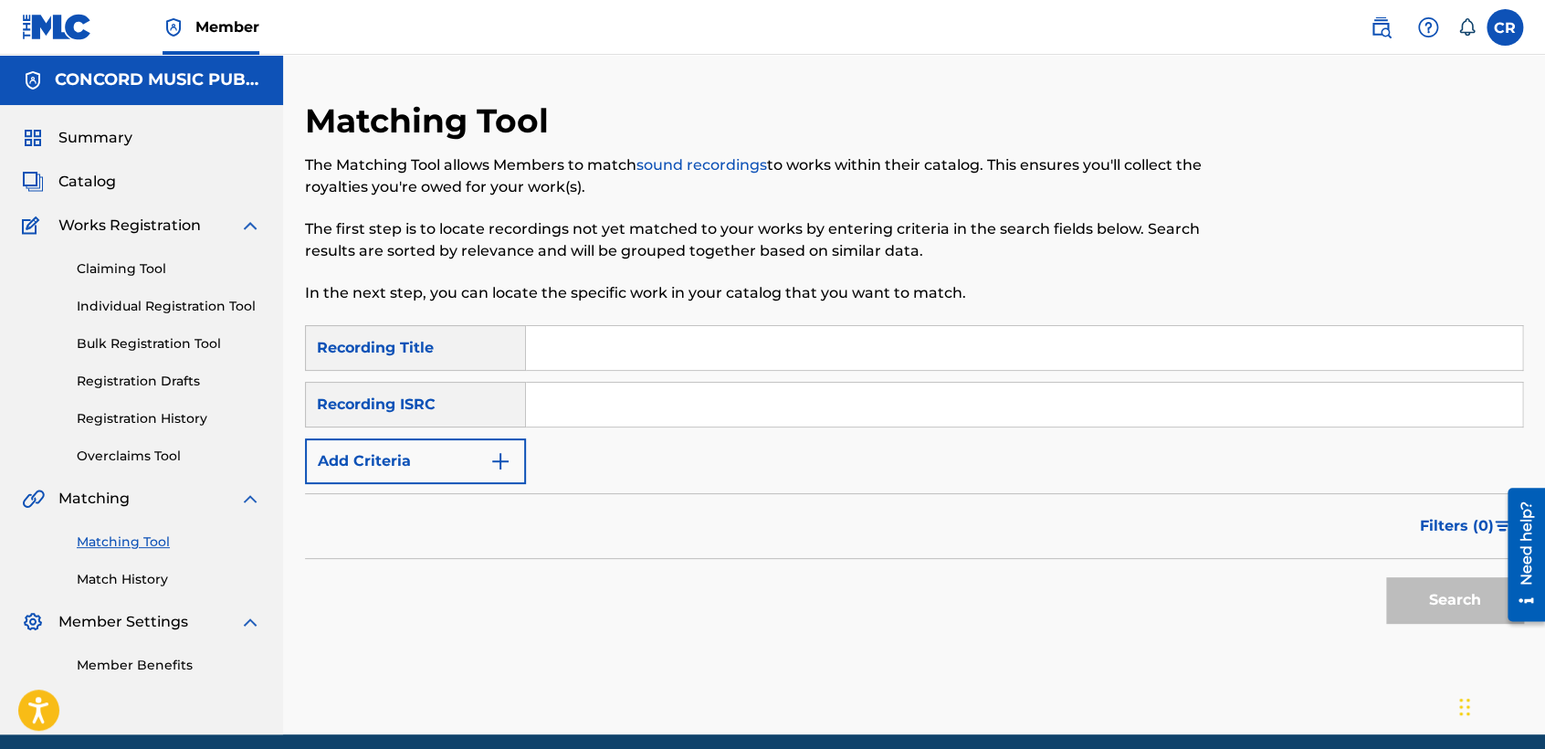
click at [670, 419] on input "Search Form" at bounding box center [1024, 405] width 996 height 44
paste input "USRC11601115"
type input "USRC11601115"
click at [875, 373] on div "SearchWithCriteriadabe5230-fc60-4979-95cf-8ea4ab37ab7b Recording Title SearchWi…" at bounding box center [914, 404] width 1218 height 159
click at [907, 362] on input "Search Form" at bounding box center [1024, 348] width 996 height 44
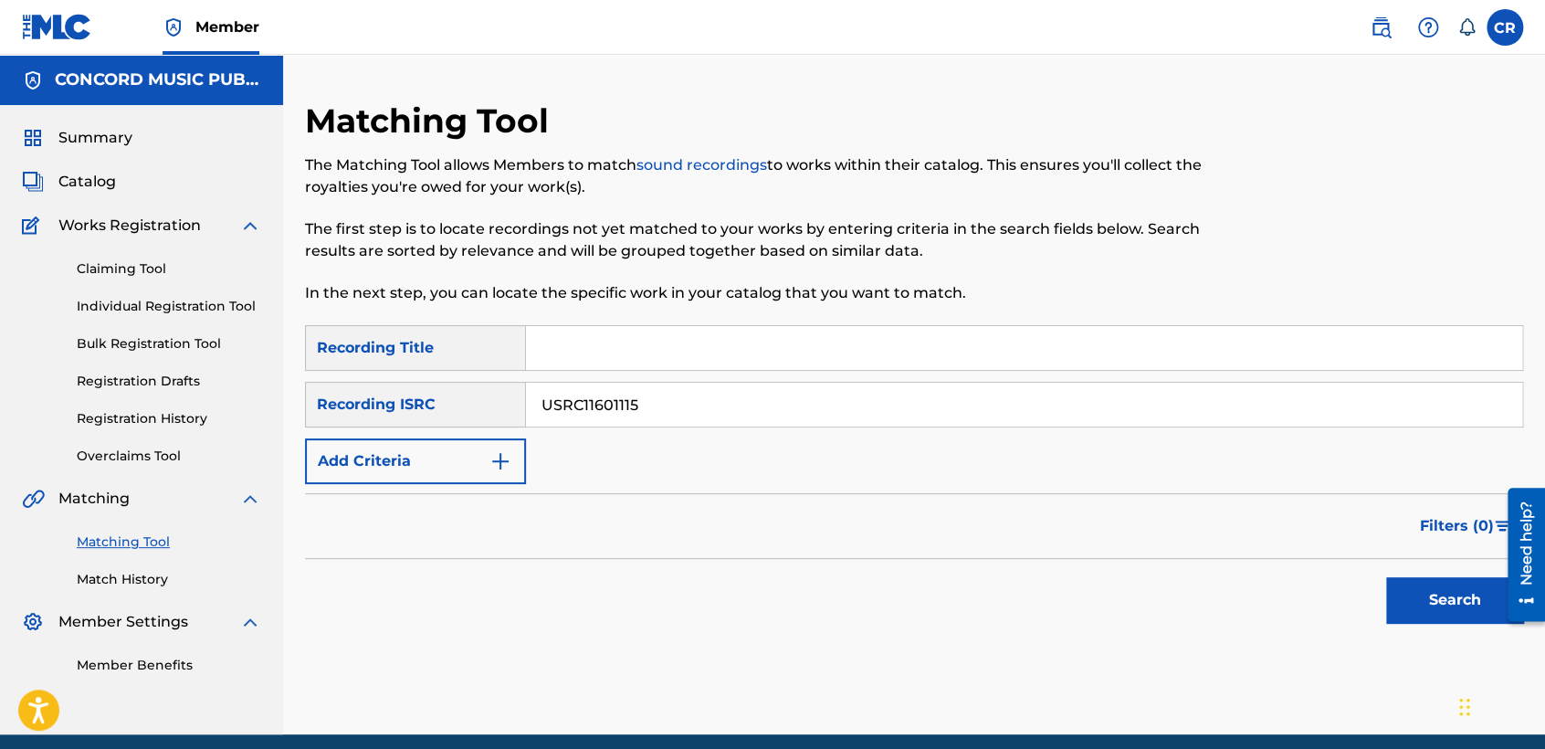
paste input "THIS HEART WASN'T MADE TO KICK AROUND"
type input "THIS HEART WASN'T MADE TO KICK AROUND"
click at [1429, 581] on button "Search" at bounding box center [1454, 600] width 137 height 46
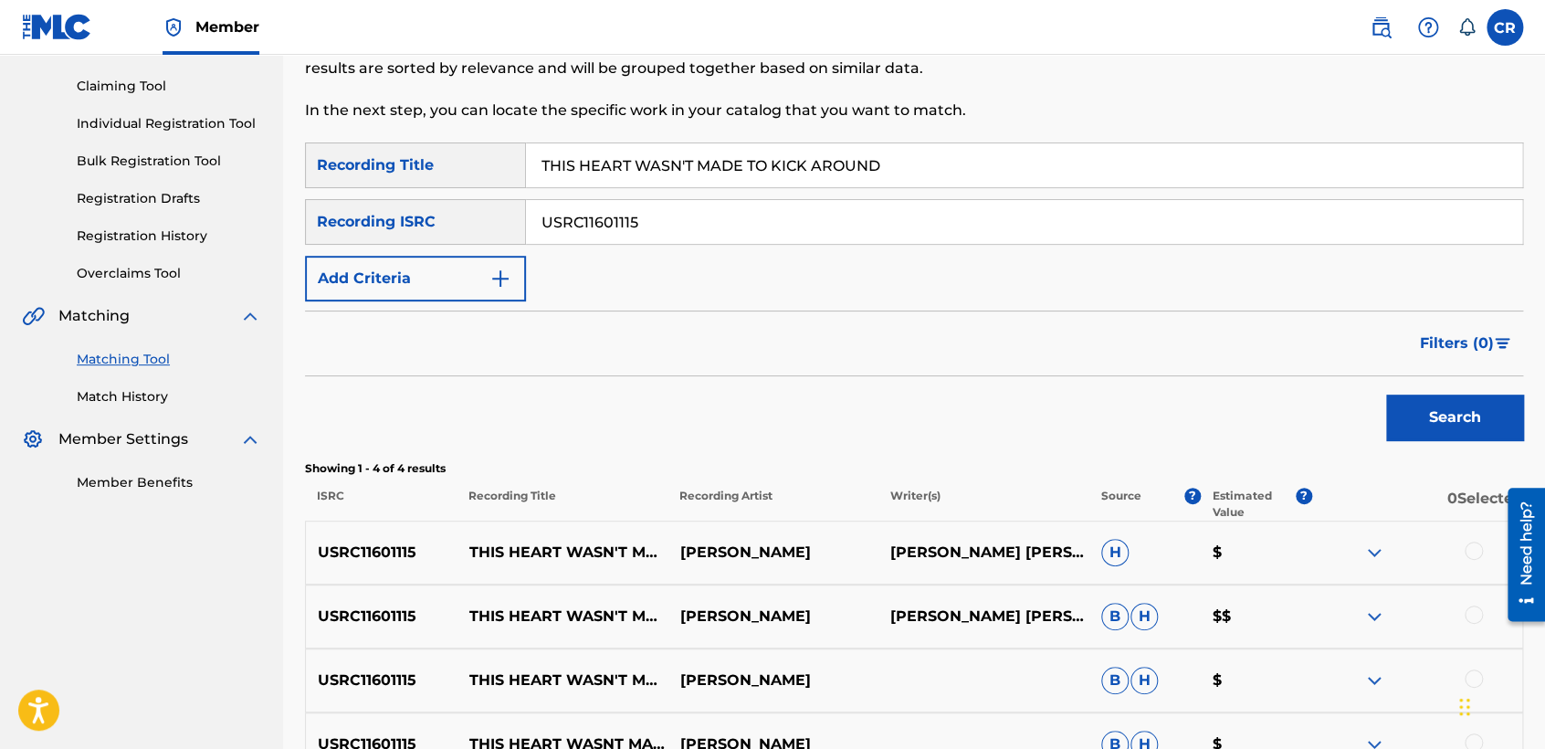
scroll to position [304, 0]
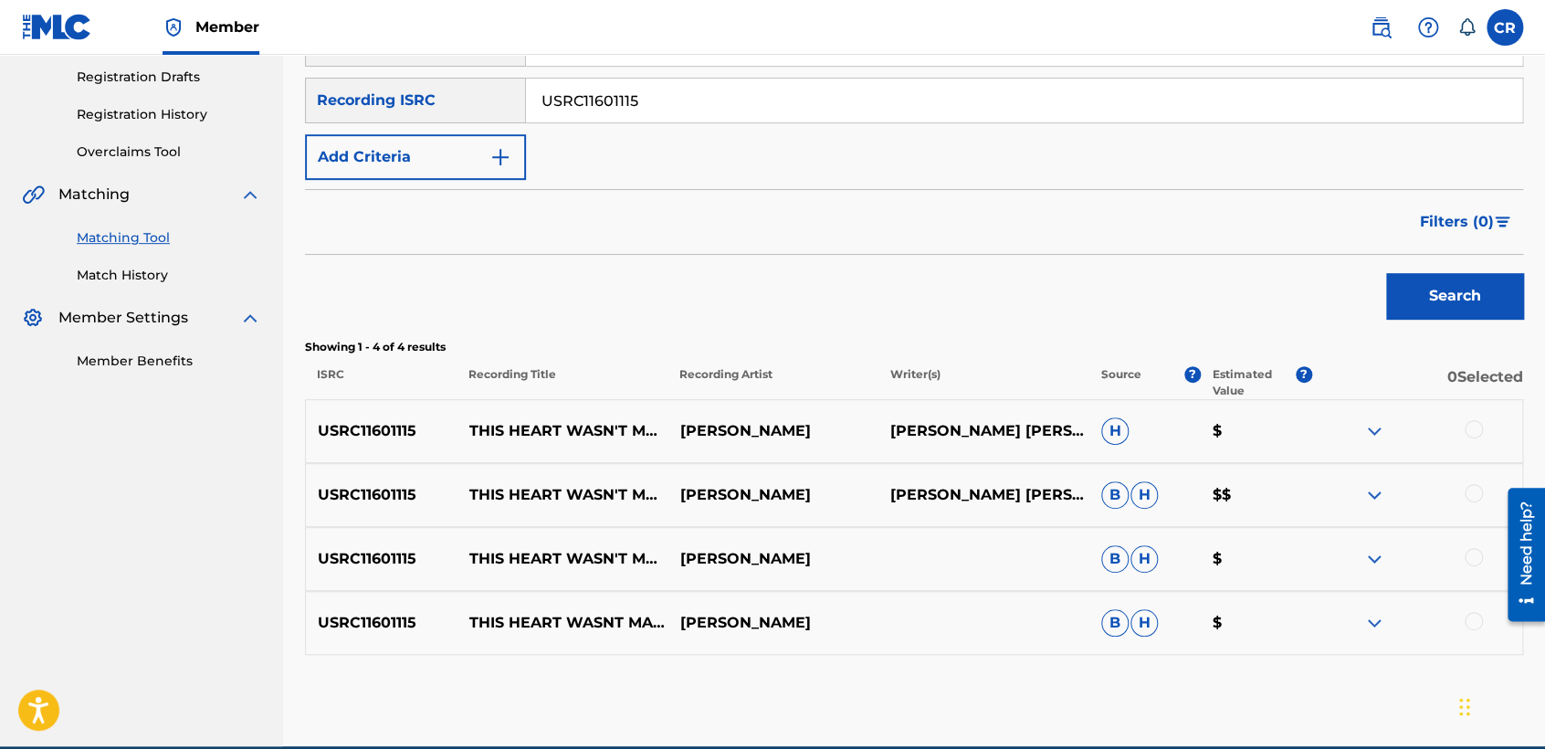
click at [1011, 433] on p "[PERSON_NAME] [PERSON_NAME]" at bounding box center [983, 431] width 211 height 22
copy p "MAYER"
click at [1473, 425] on div at bounding box center [1474, 429] width 18 height 18
click at [1468, 497] on div at bounding box center [1474, 493] width 18 height 18
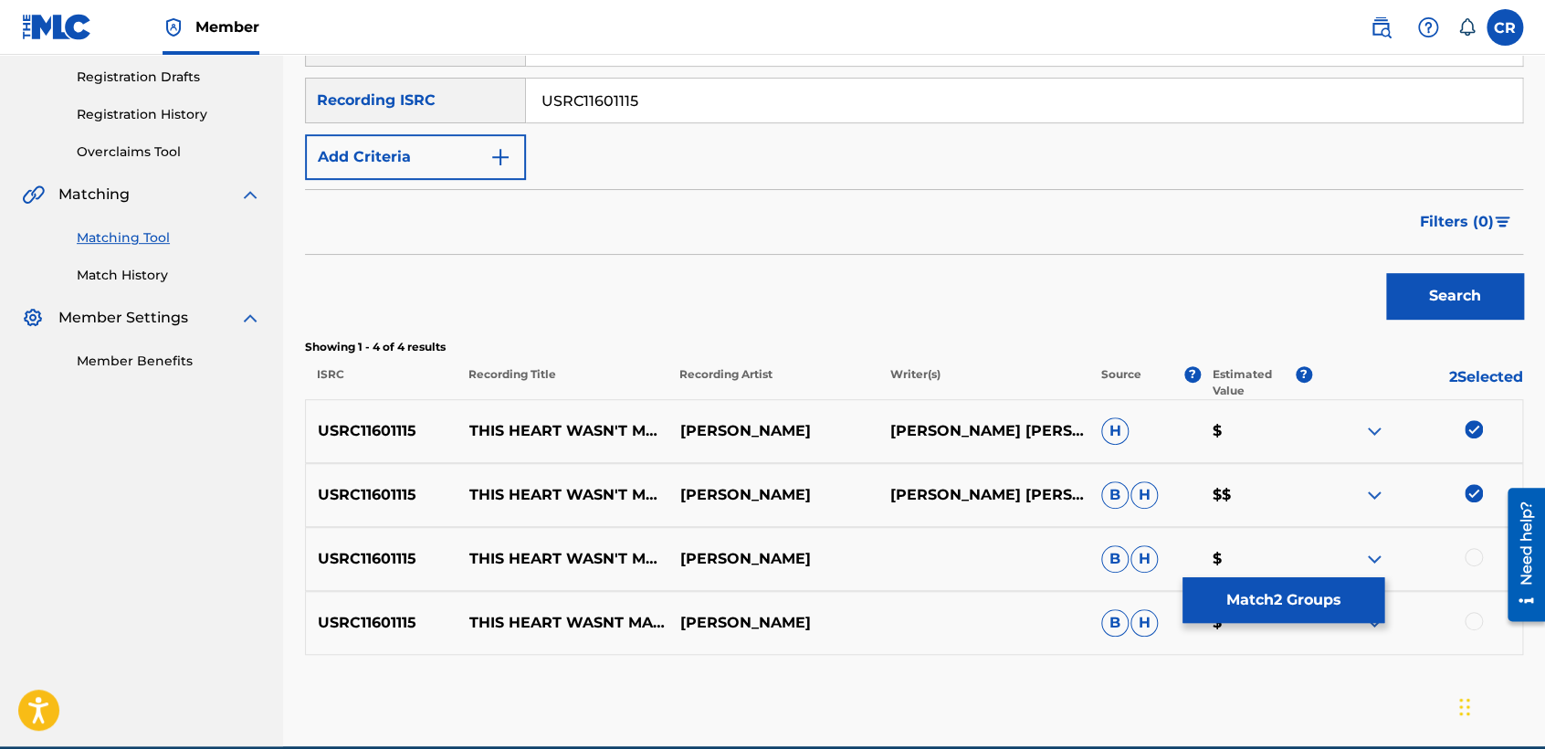
click at [1469, 557] on div at bounding box center [1474, 557] width 18 height 18
click at [1477, 616] on div at bounding box center [1474, 621] width 18 height 18
click at [1255, 592] on button "Match 4 Groups" at bounding box center [1283, 600] width 202 height 46
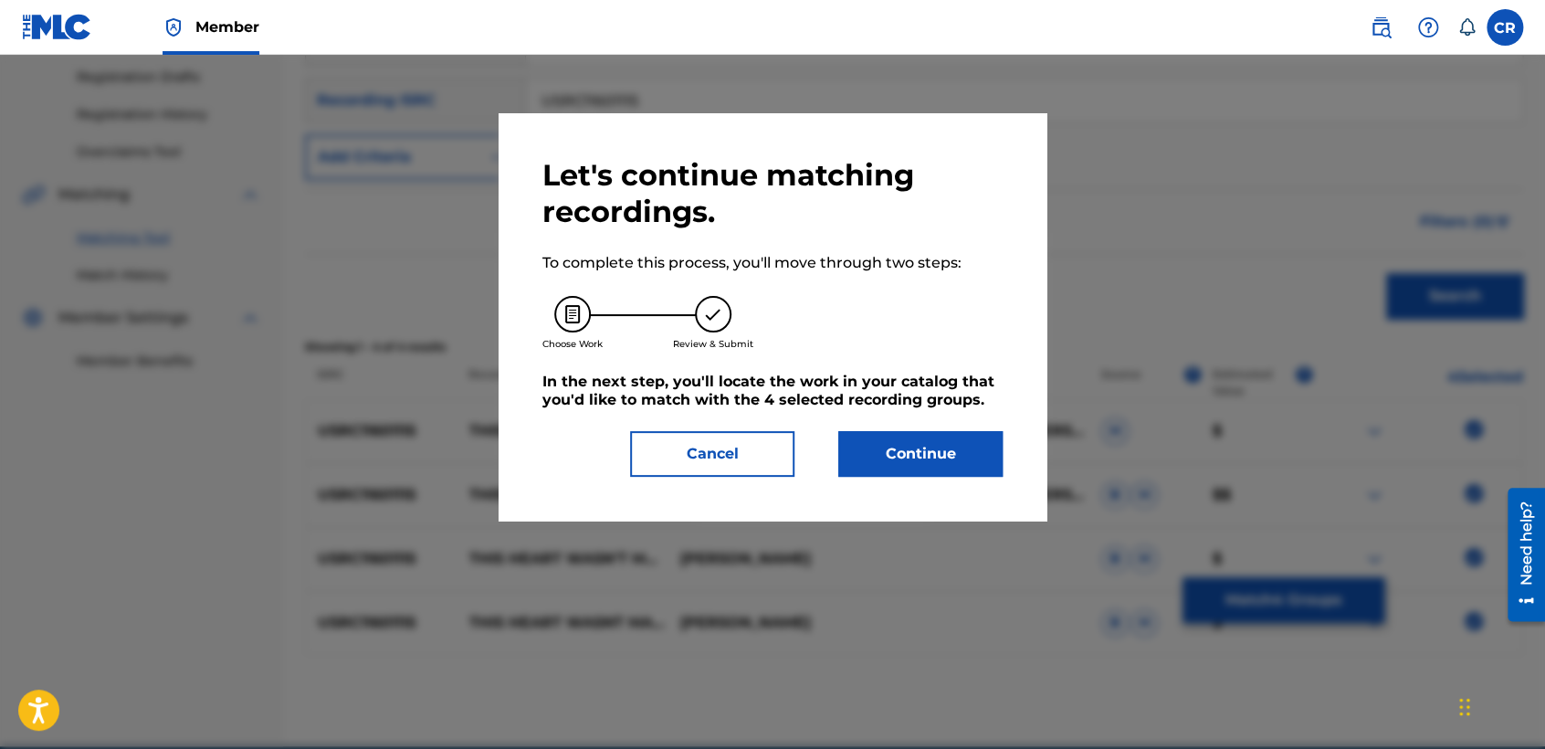
click at [919, 471] on button "Continue" at bounding box center [920, 454] width 164 height 46
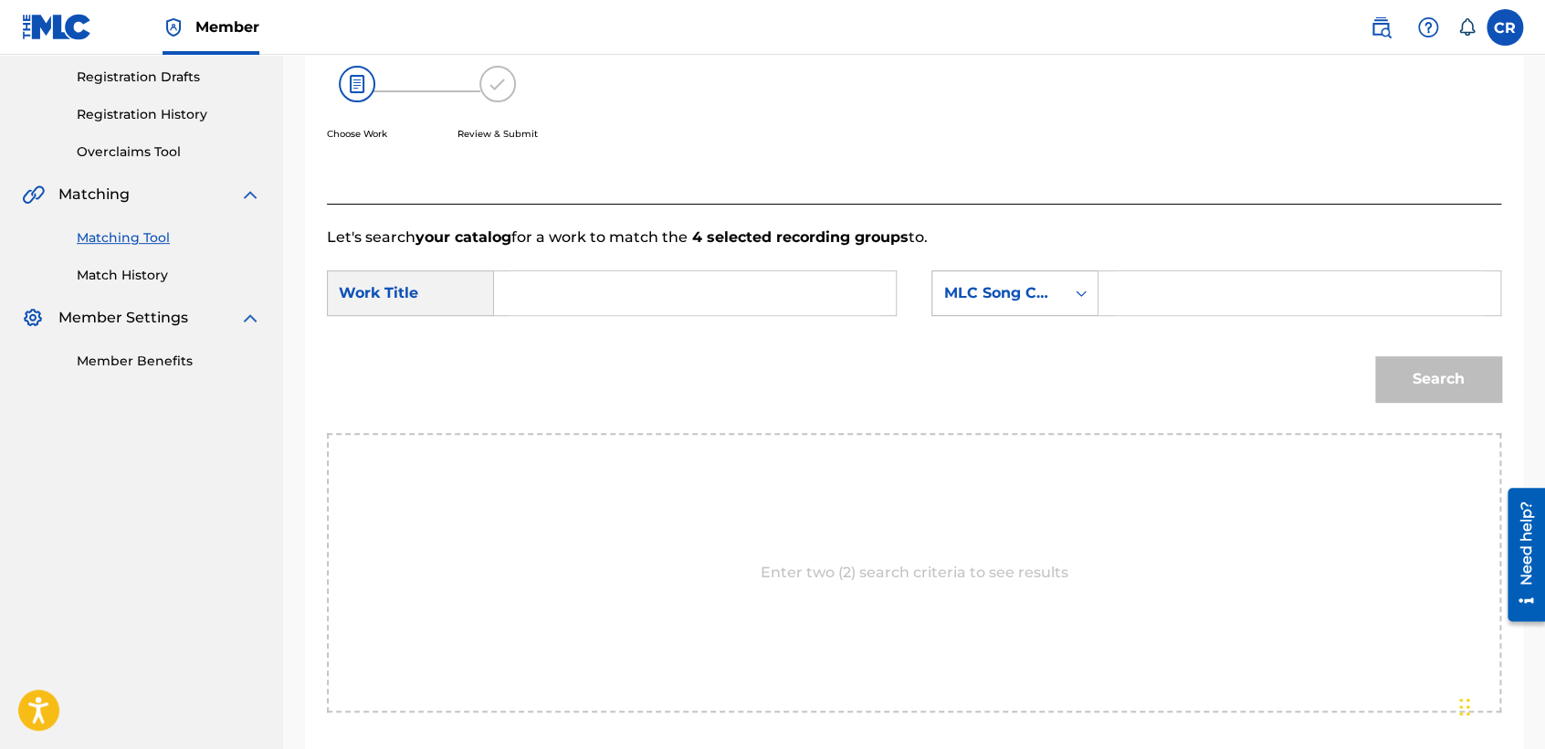
click at [1034, 283] on div "MLC Song Code" at bounding box center [998, 293] width 110 height 22
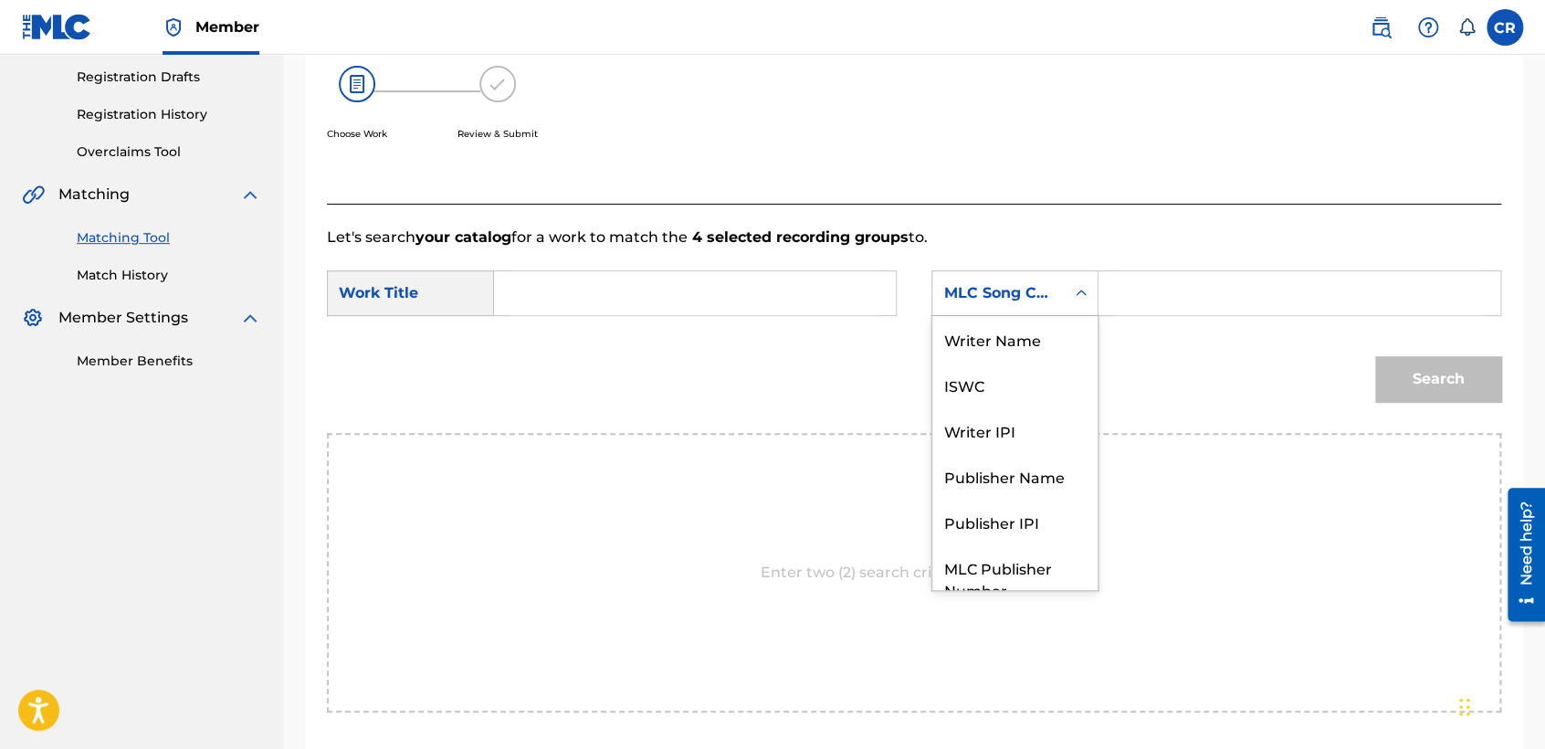
scroll to position [0, 0]
drag, startPoint x: 1016, startPoint y: 350, endPoint x: 1043, endPoint y: 340, distance: 28.3
click at [1016, 351] on div "Writer Name" at bounding box center [1014, 339] width 165 height 46
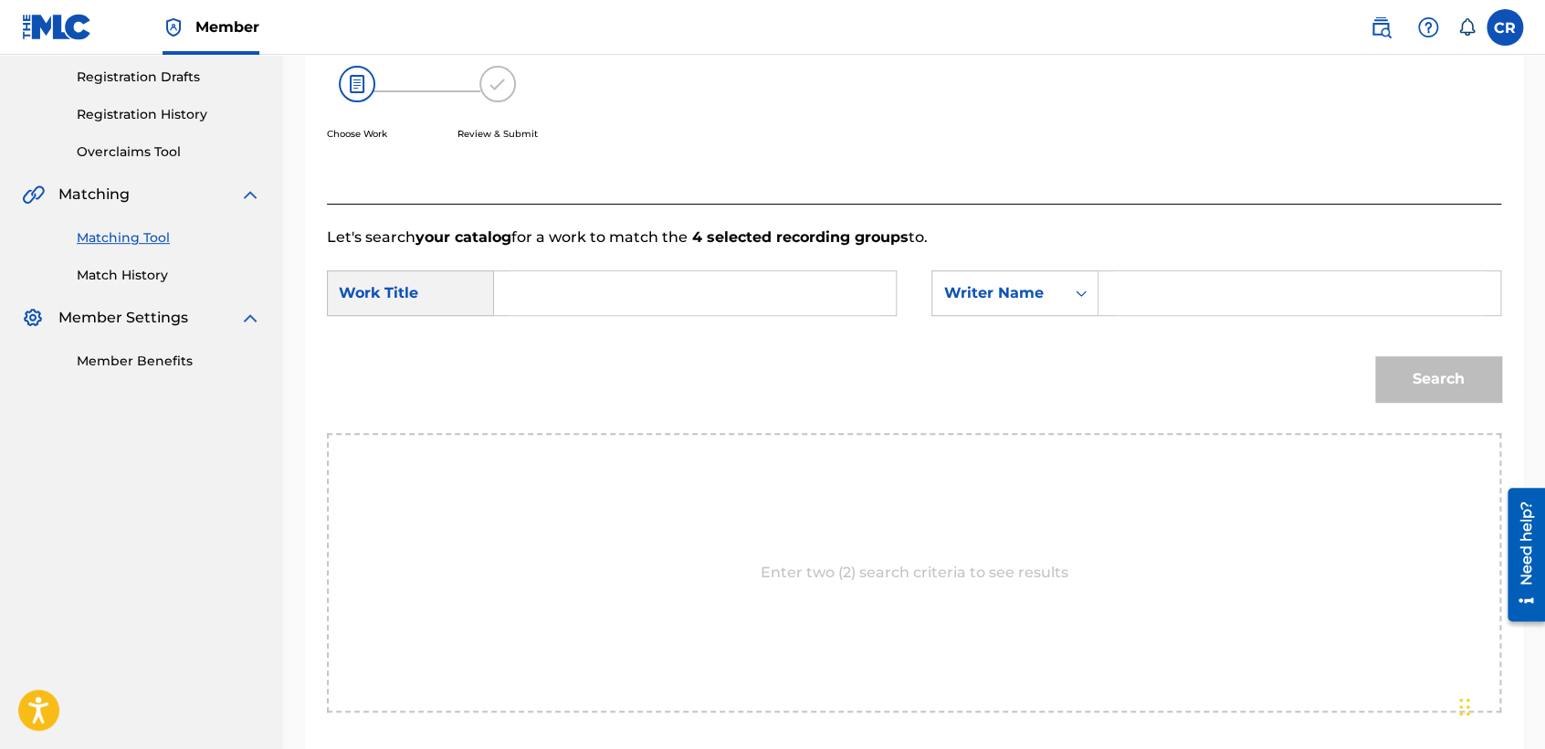
click at [1205, 296] on input "Search Form" at bounding box center [1299, 293] width 371 height 44
paste input "MAYER"
type input "MAYER"
click at [798, 268] on form "SearchWithCriteria0cd89663-6d4c-45a7-a72b-9fe9d63b2045 Work Title SearchWithCri…" at bounding box center [914, 340] width 1174 height 184
click at [844, 292] on input "Search Form" at bounding box center [694, 293] width 371 height 44
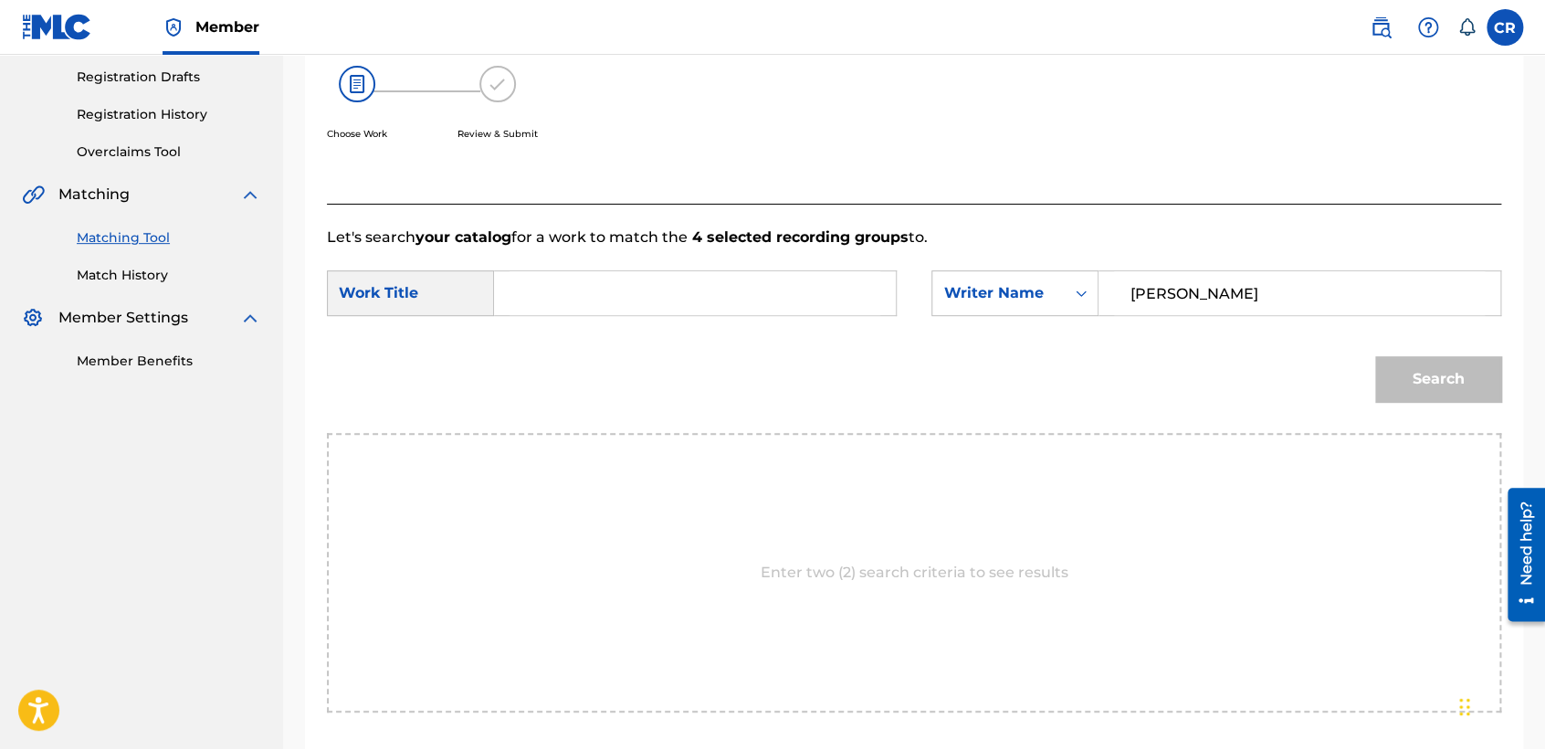
paste input "THIS HEART WASN'T MADE TO KICK AROUND"
type input "THIS HEART WASN'T MADE TO KICK AROUND"
click at [1437, 367] on button "Search" at bounding box center [1438, 379] width 126 height 46
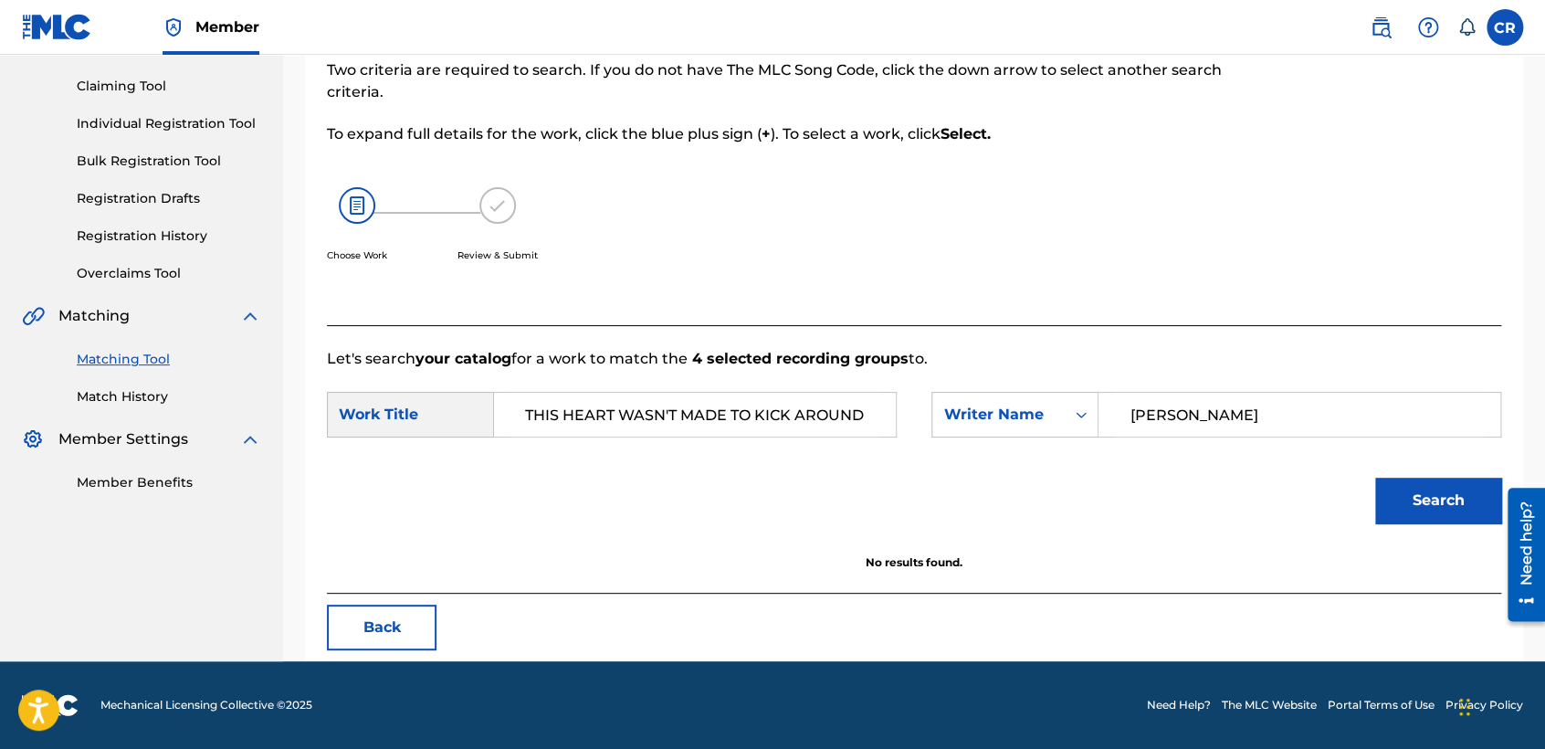
scroll to position [182, 0]
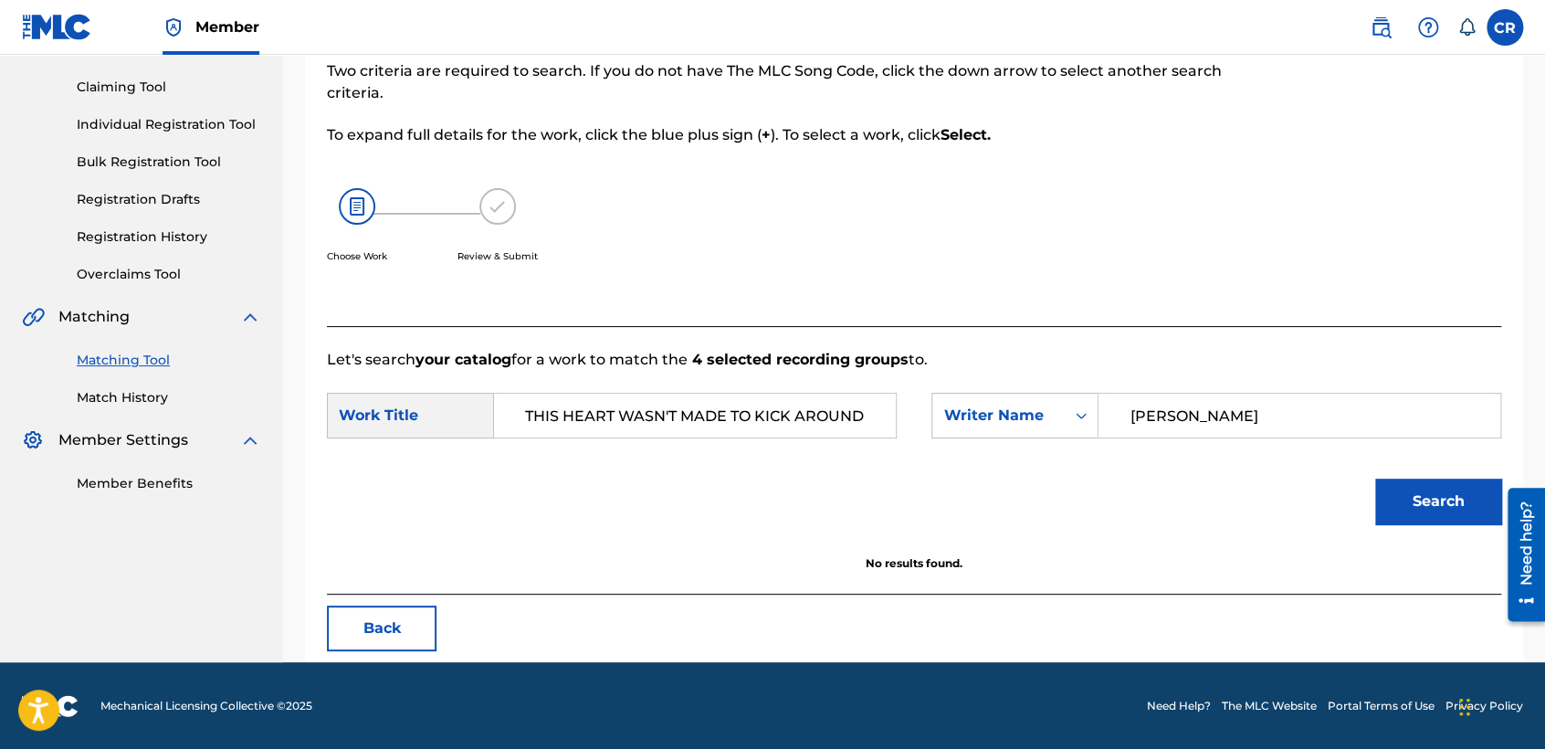
click at [409, 620] on button "Back" at bounding box center [382, 628] width 110 height 46
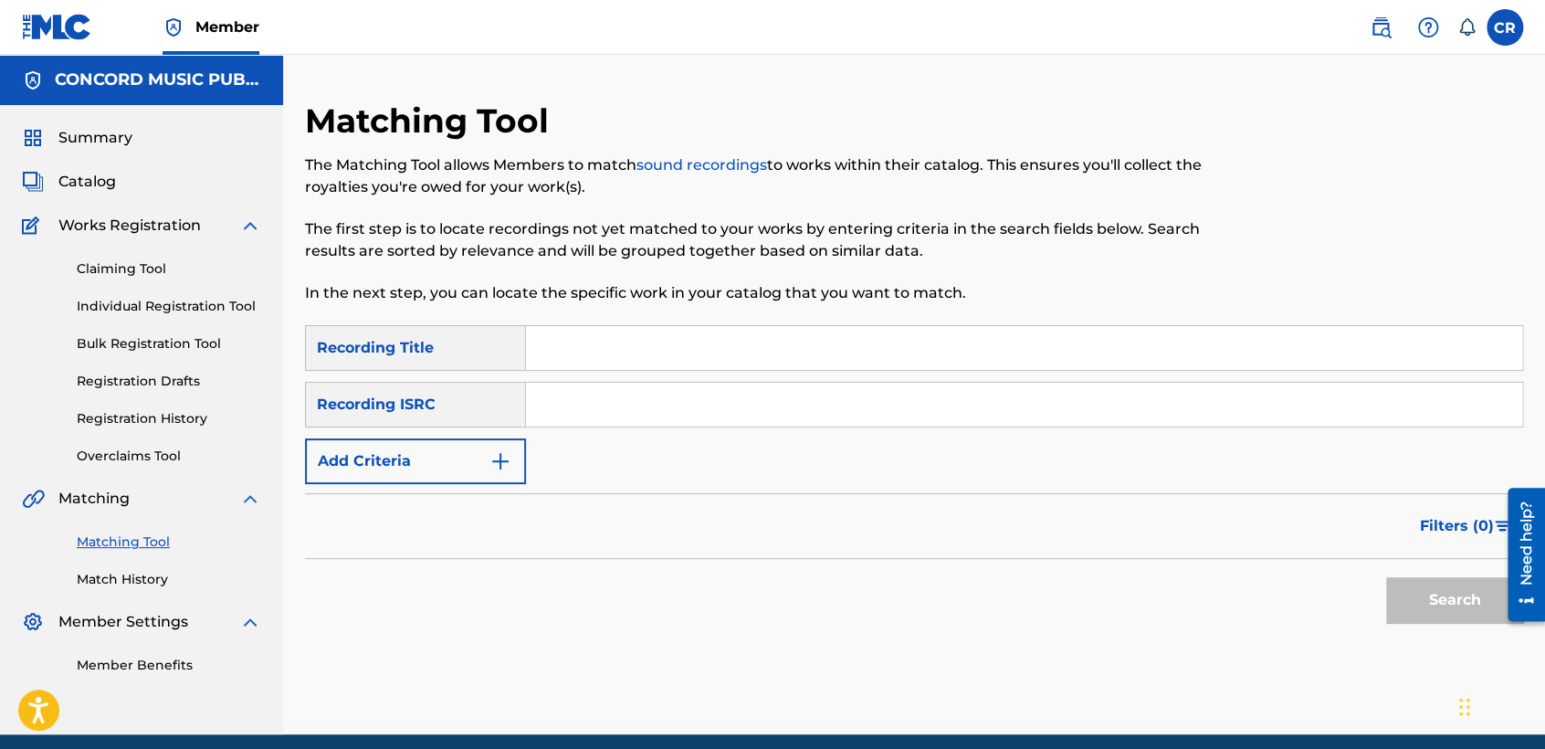
click at [784, 411] on input "Search Form" at bounding box center [1024, 405] width 996 height 44
paste input "USI4R0807717"
type input "USI4R0807717"
drag, startPoint x: 853, startPoint y: 353, endPoint x: 1001, endPoint y: 414, distance: 159.7
click at [853, 353] on input "Search Form" at bounding box center [1024, 348] width 996 height 44
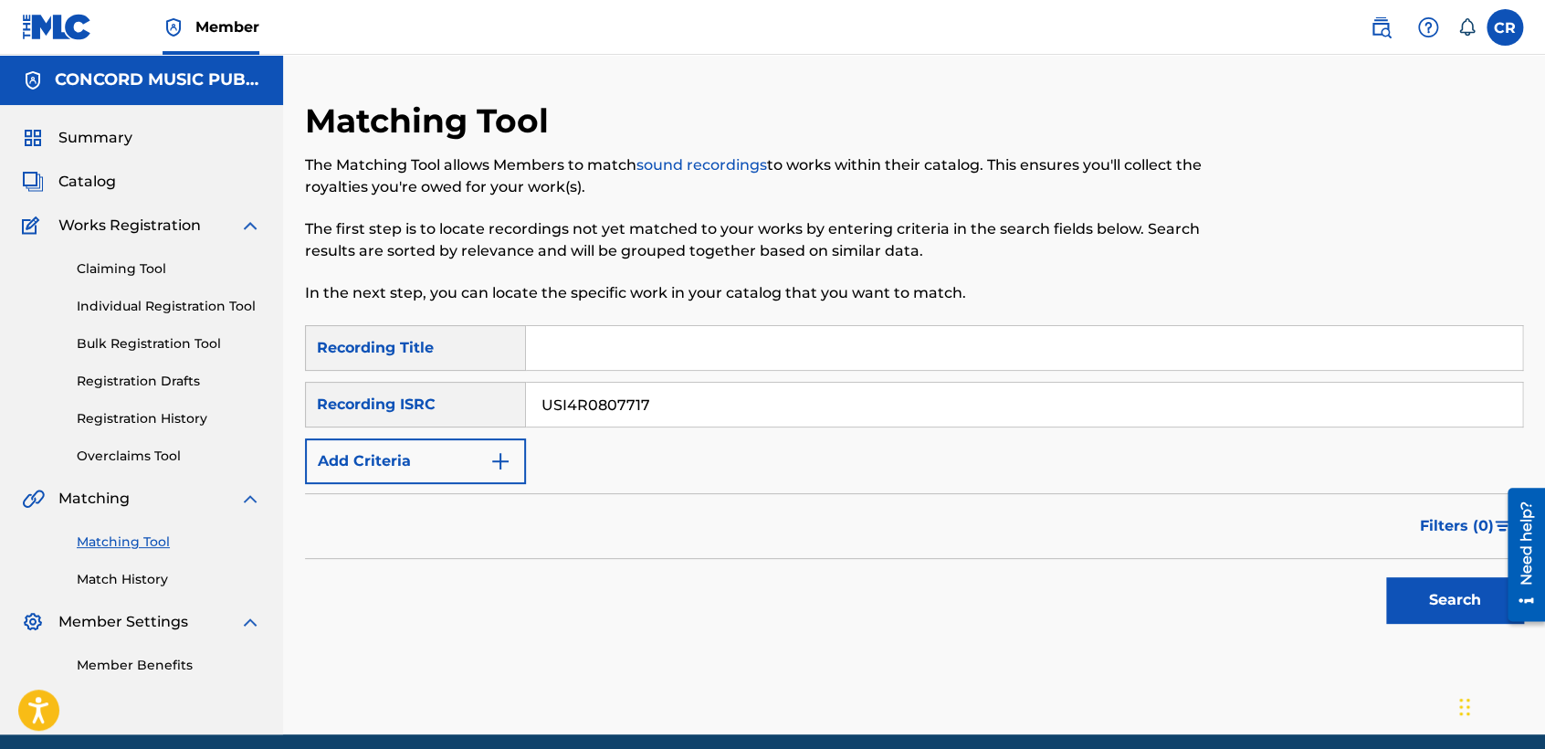
paste input "THIS I KNOW (PART 1)"
type input "THIS I KNOW (PART 1)"
click at [1437, 600] on button "Search" at bounding box center [1454, 600] width 137 height 46
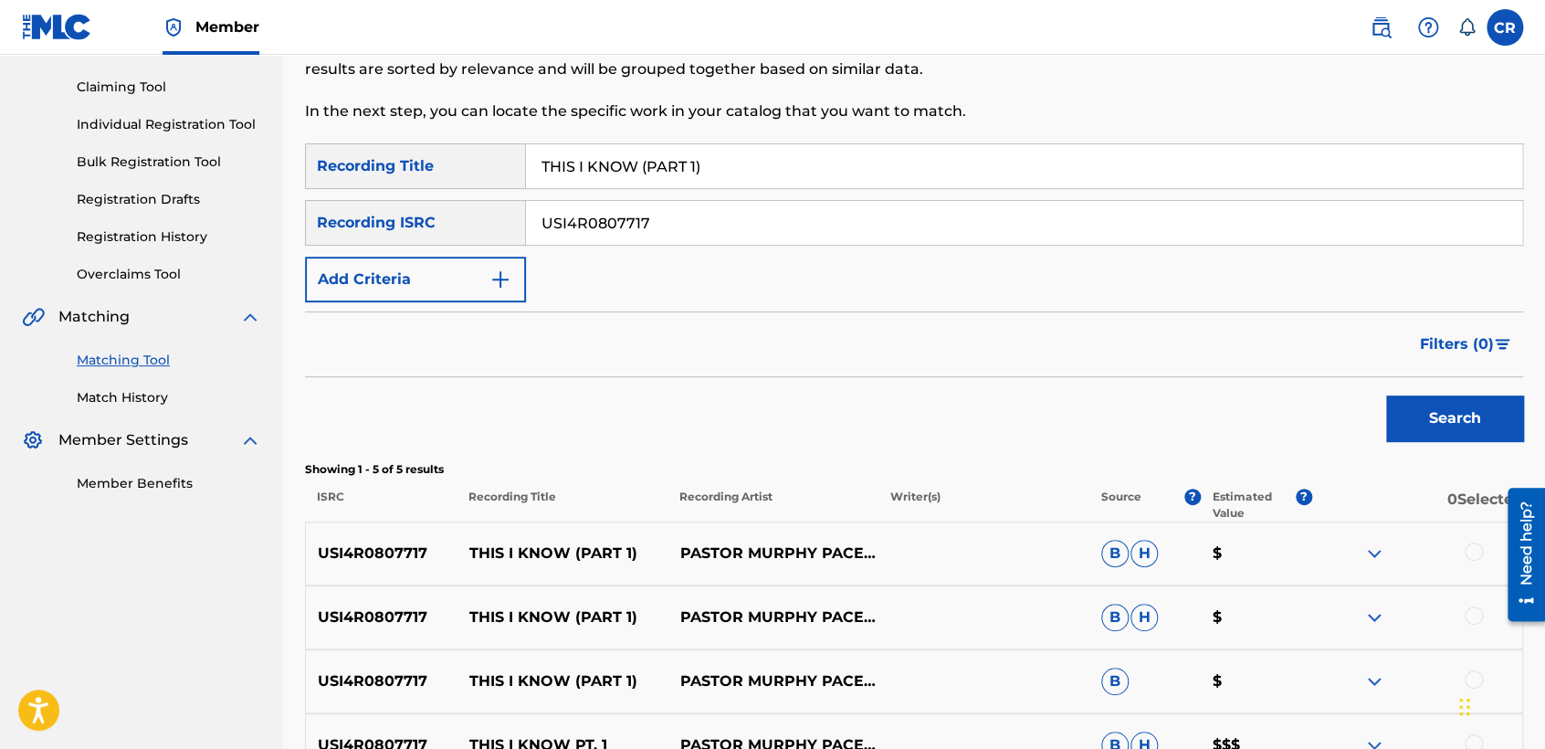
scroll to position [189, 0]
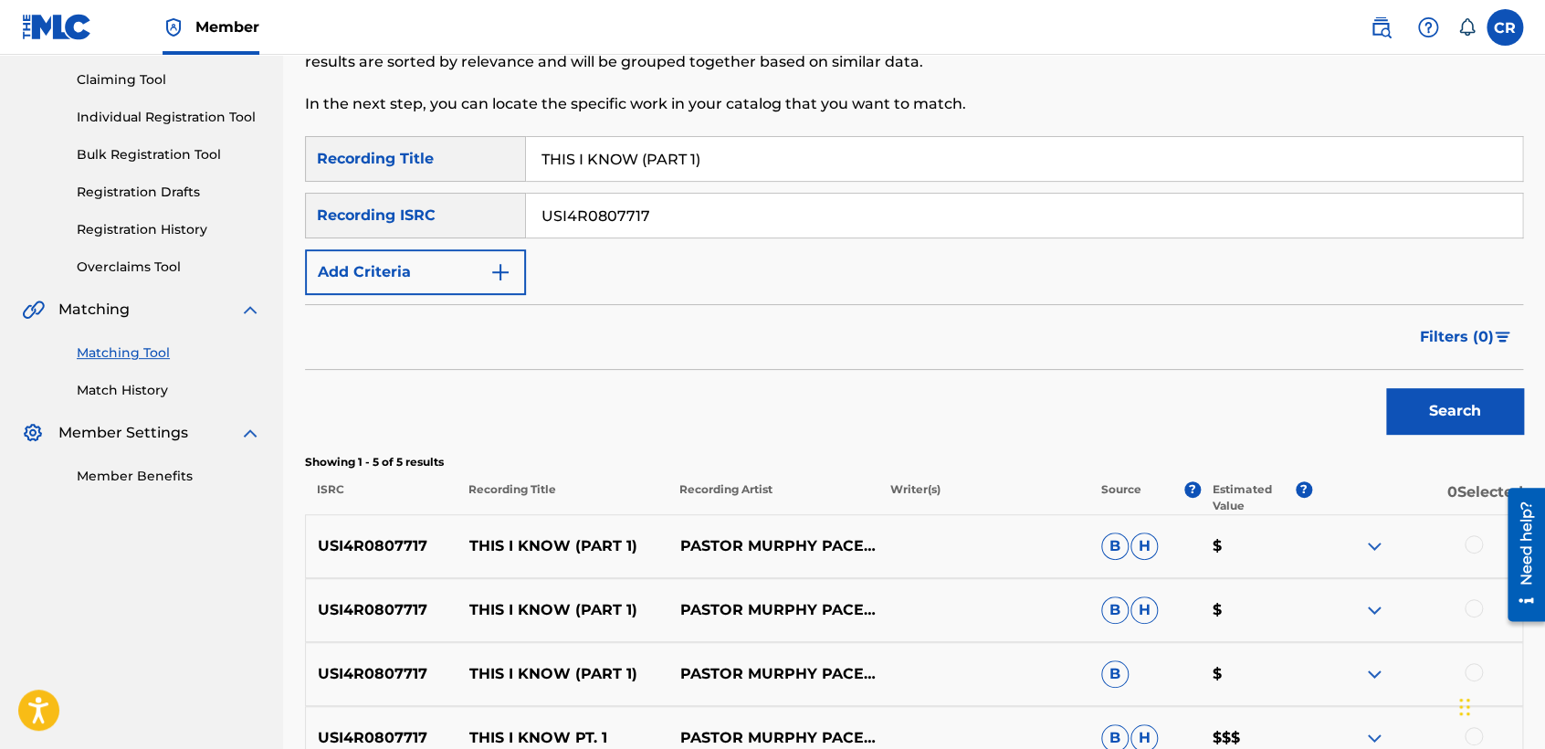
click at [772, 535] on p "PASTOR MURPHY PACE III & THE VOICES OF POWER" at bounding box center [772, 546] width 211 height 22
copy p "MURPHY"
click at [1469, 544] on div at bounding box center [1474, 544] width 18 height 18
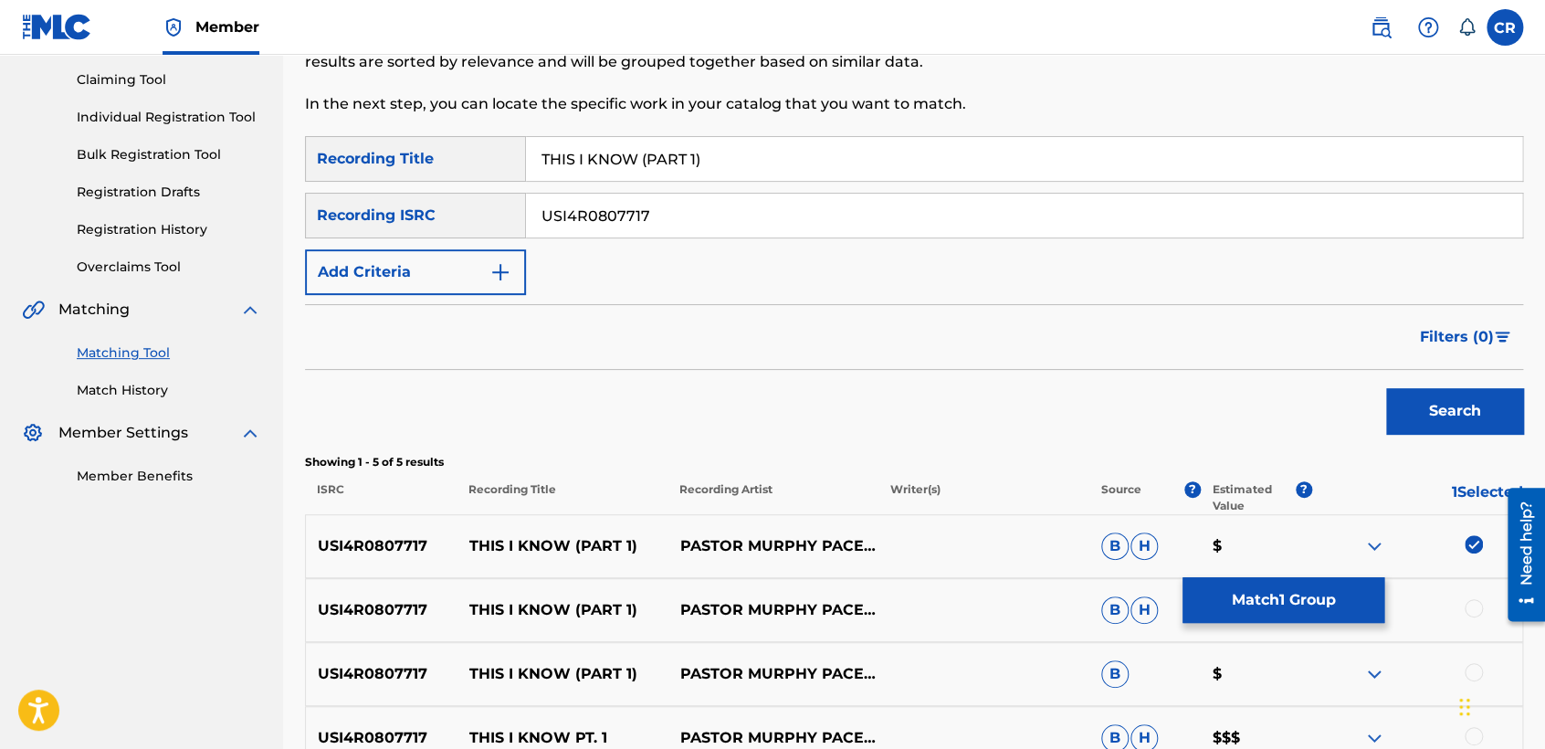
click at [1469, 614] on div at bounding box center [1474, 608] width 18 height 18
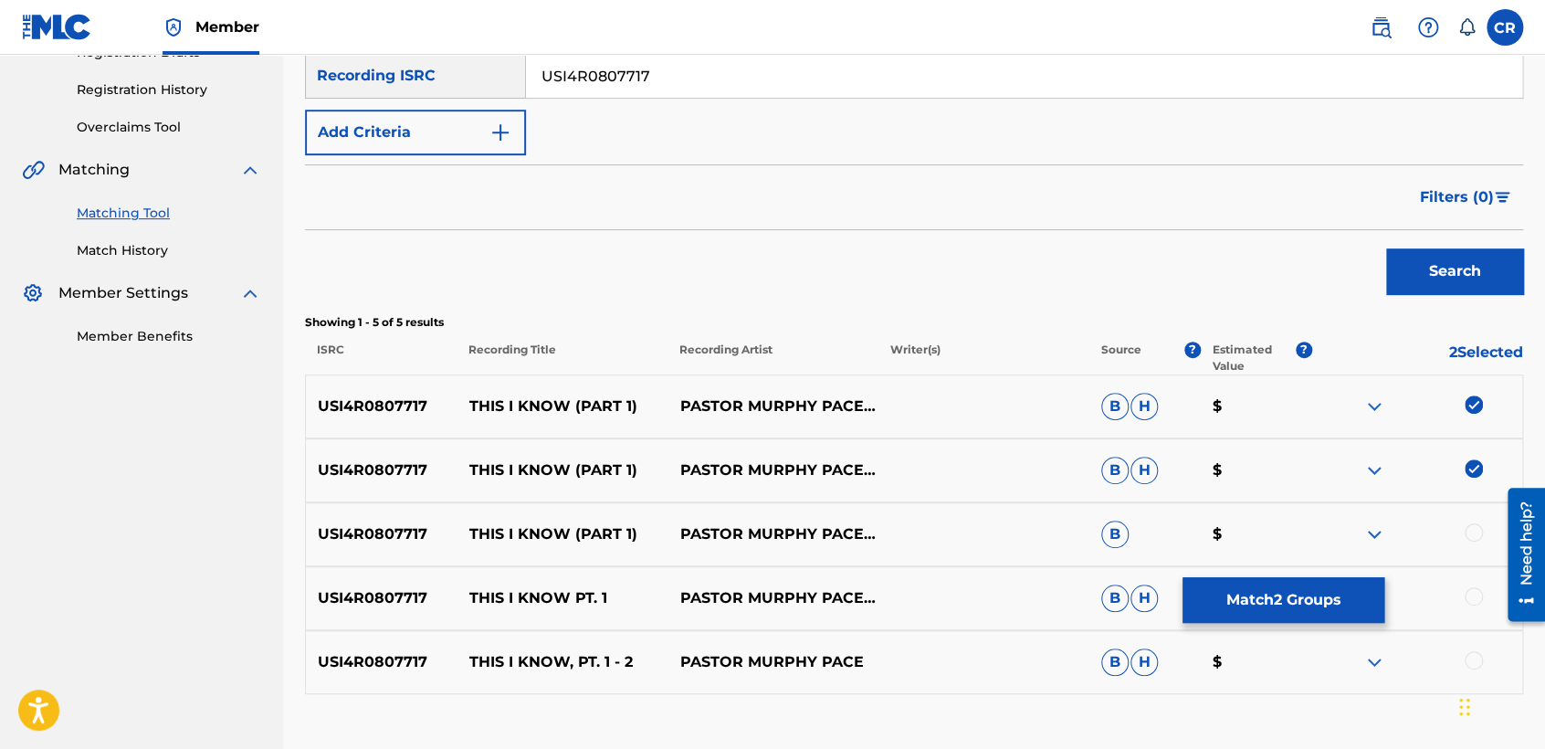
scroll to position [452, 0]
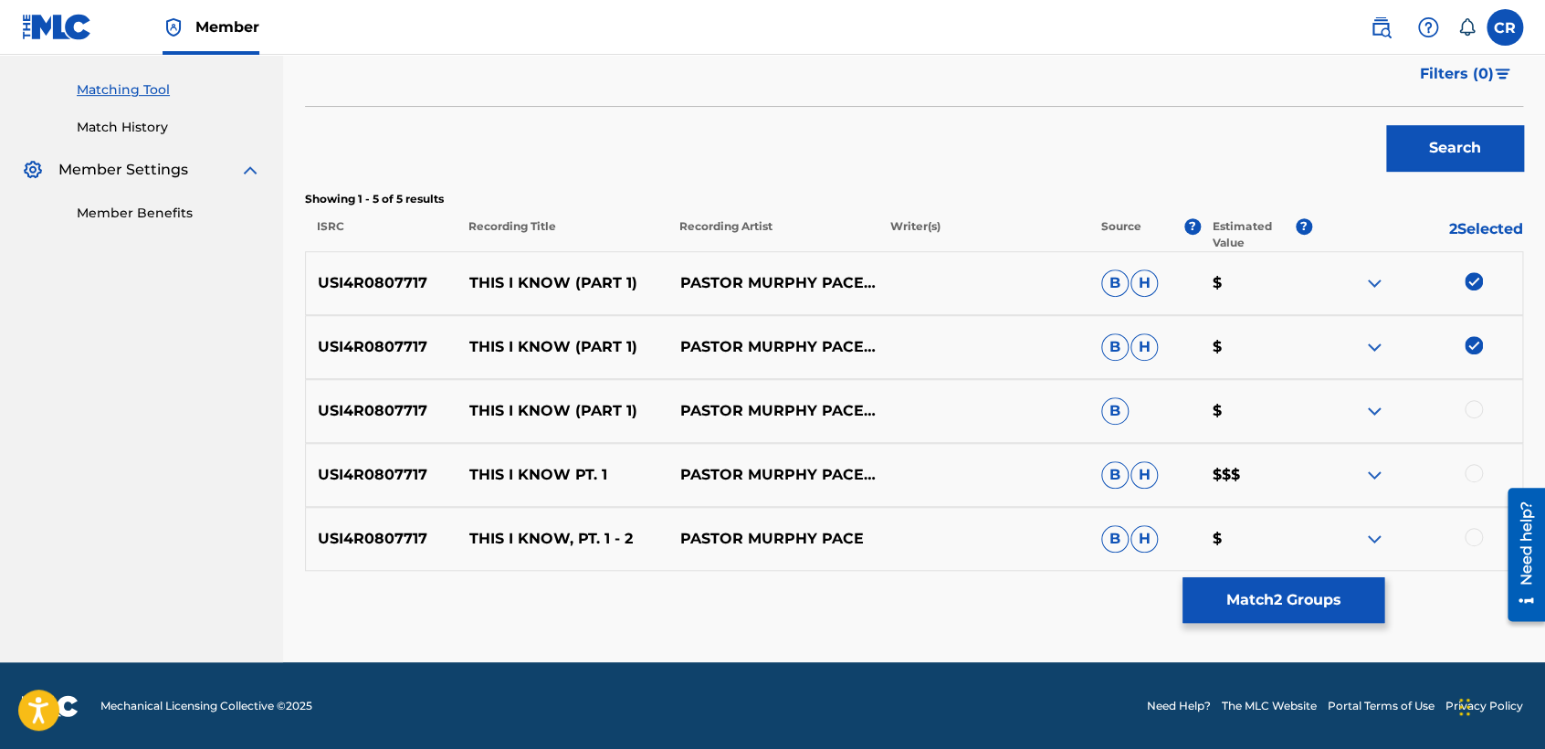
click at [1474, 408] on div at bounding box center [1474, 409] width 18 height 18
click at [1473, 470] on div at bounding box center [1474, 473] width 18 height 18
click at [1468, 538] on div at bounding box center [1474, 537] width 18 height 18
click at [1276, 595] on button "Match 5 Groups" at bounding box center [1283, 600] width 202 height 46
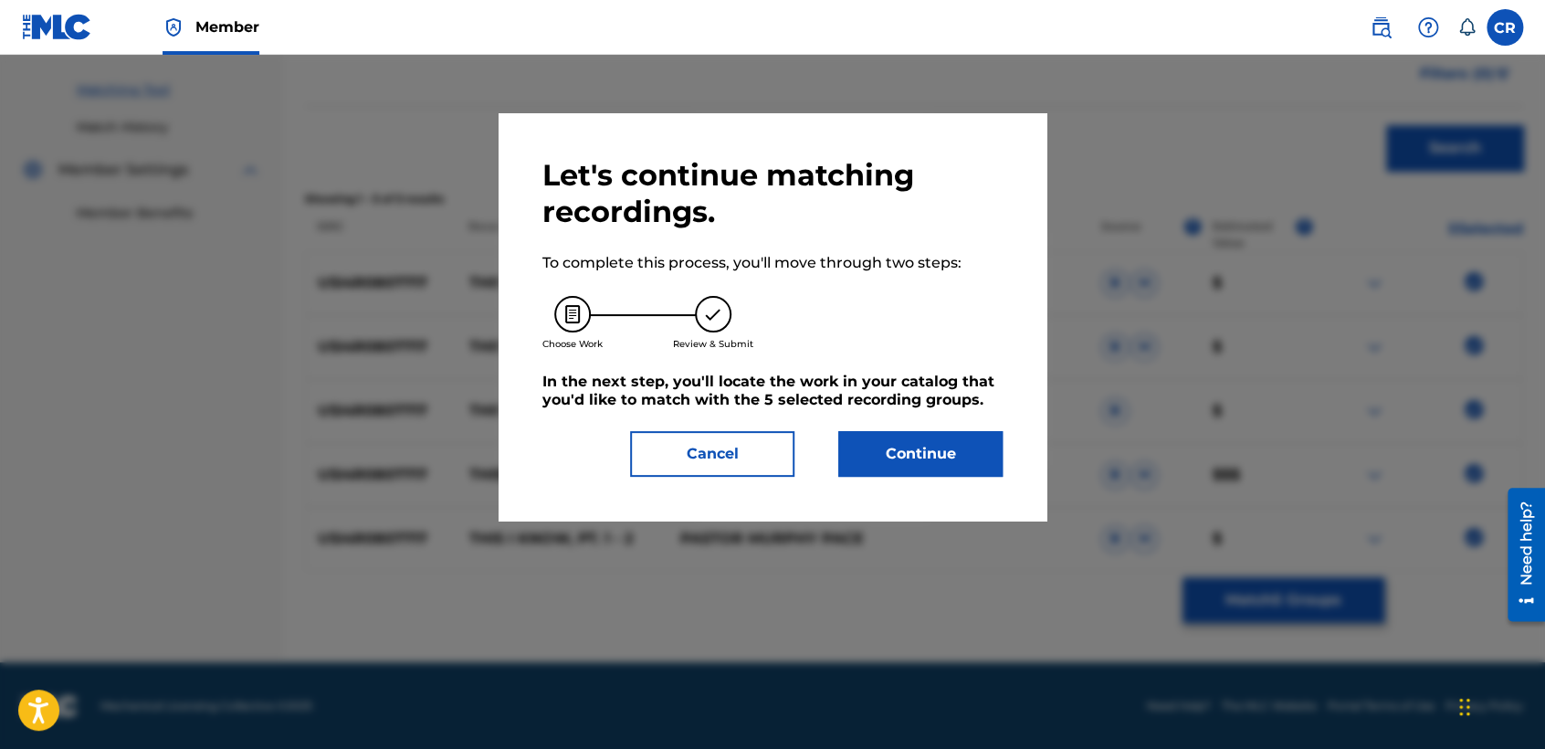
click at [970, 459] on button "Continue" at bounding box center [920, 454] width 164 height 46
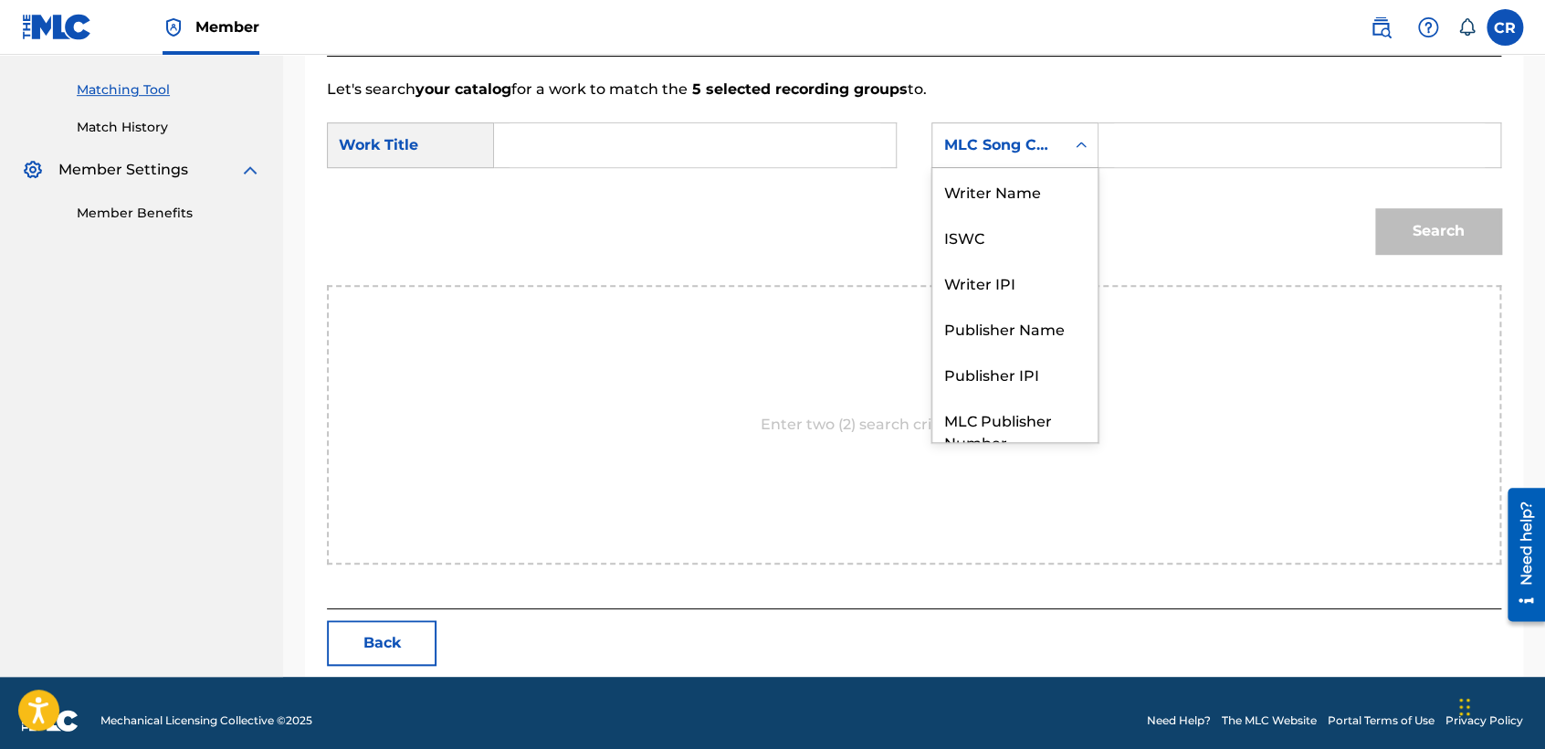
click at [1005, 153] on div "MLC Song Code" at bounding box center [998, 145] width 110 height 22
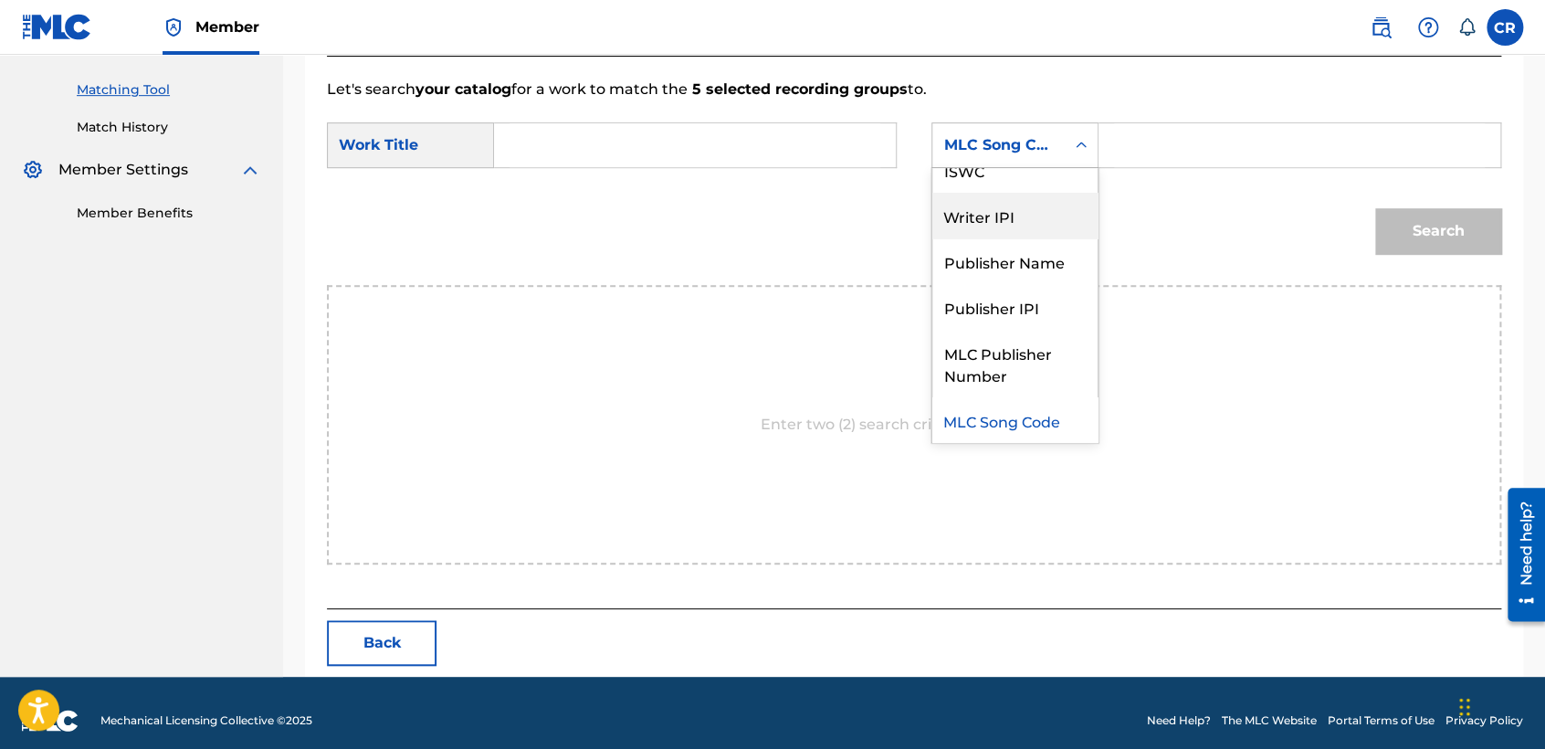
scroll to position [0, 0]
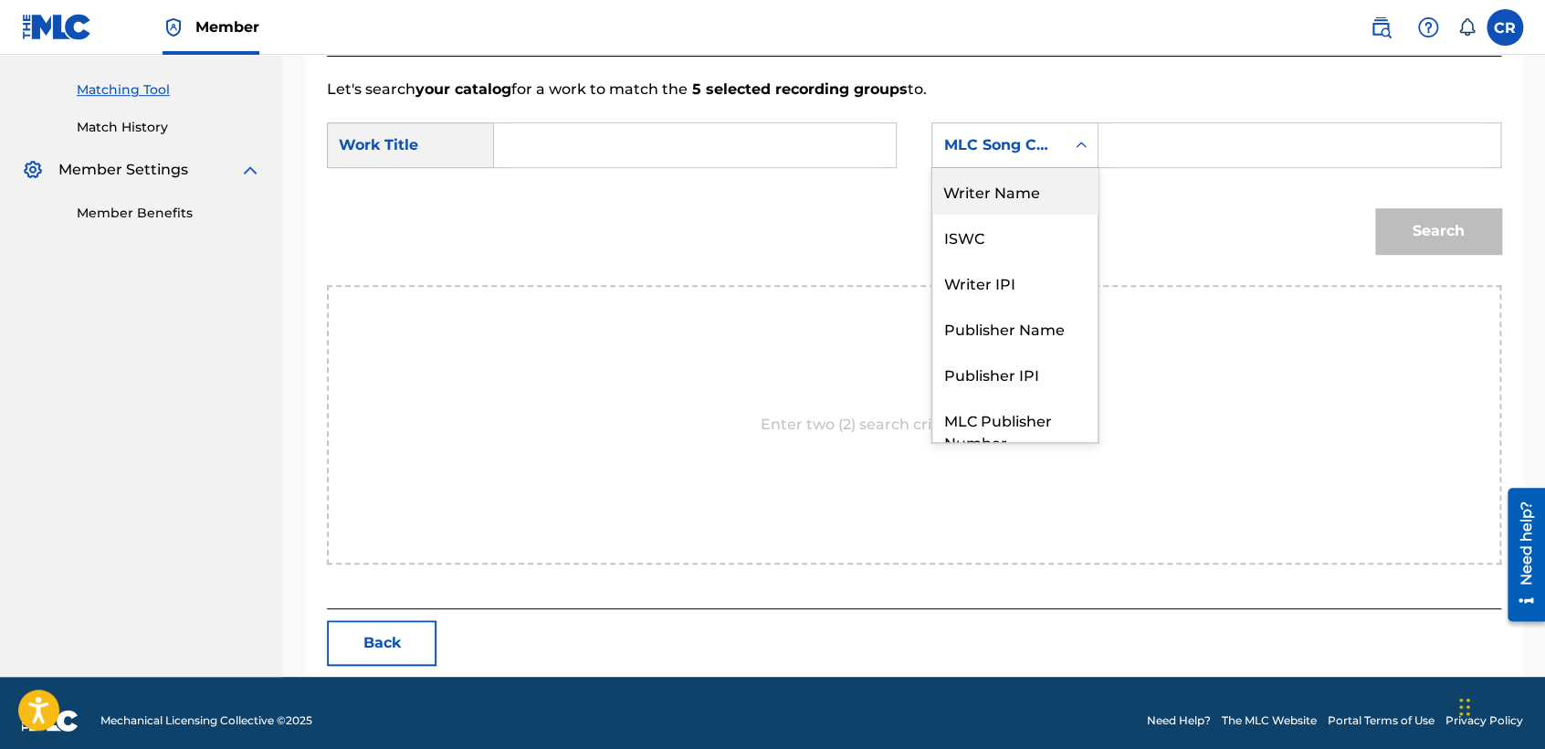
drag, startPoint x: 1015, startPoint y: 208, endPoint x: 1034, endPoint y: 191, distance: 25.9
click at [1016, 208] on div "Writer Name" at bounding box center [1014, 191] width 165 height 46
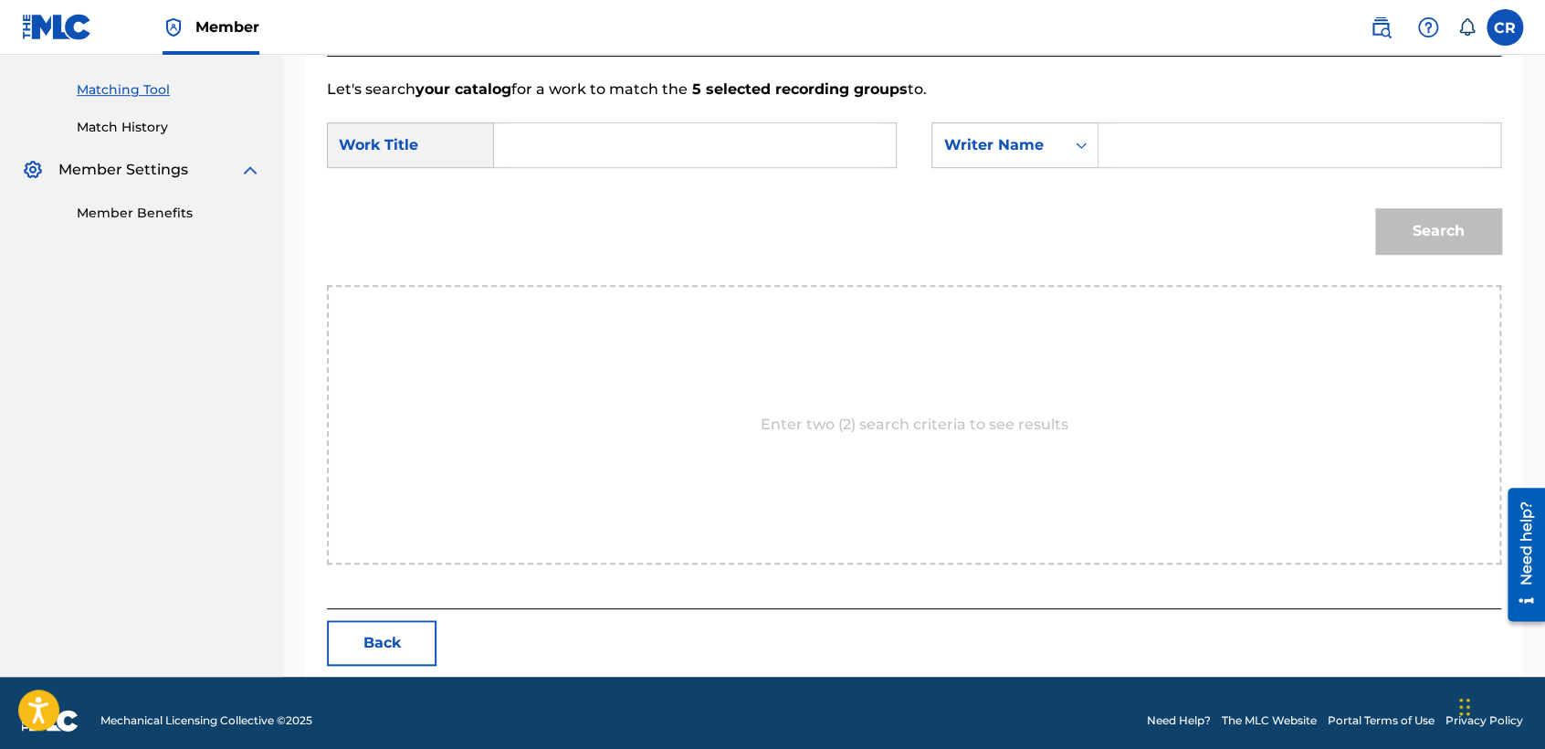
click at [1173, 139] on input "Search Form" at bounding box center [1299, 145] width 371 height 44
paste input "MURPHY"
type input "MURPHY"
click at [993, 745] on footer "Mechanical Licensing Collective © 2025 Need Help? The MLC Website Portal Terms …" at bounding box center [772, 721] width 1545 height 88
click at [739, 151] on input "Search Form" at bounding box center [694, 145] width 371 height 44
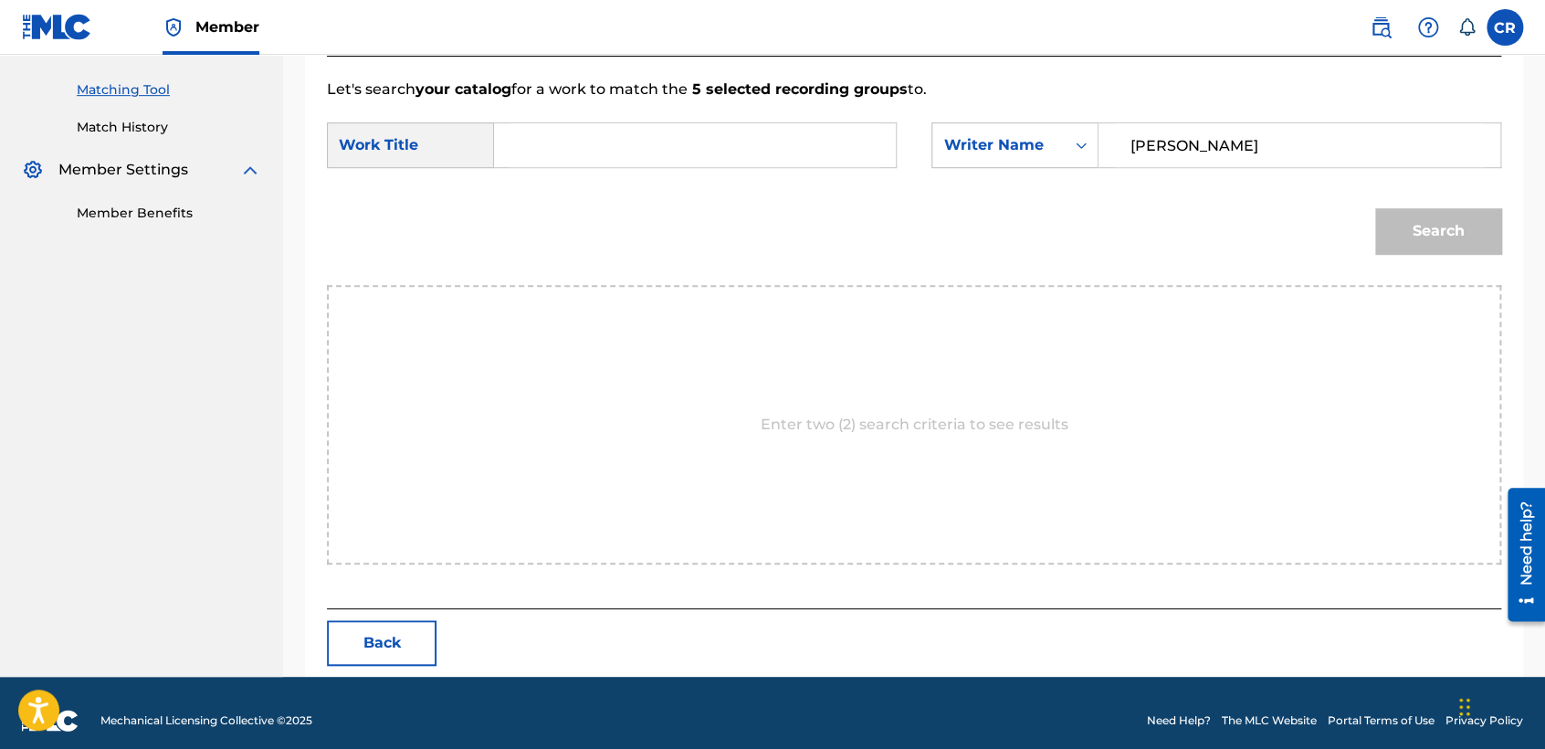
paste input "THIS I KNOW (PART 1)"
type input "THIS I KNOW (PART 1)"
click at [1454, 240] on button "Search" at bounding box center [1438, 231] width 126 height 46
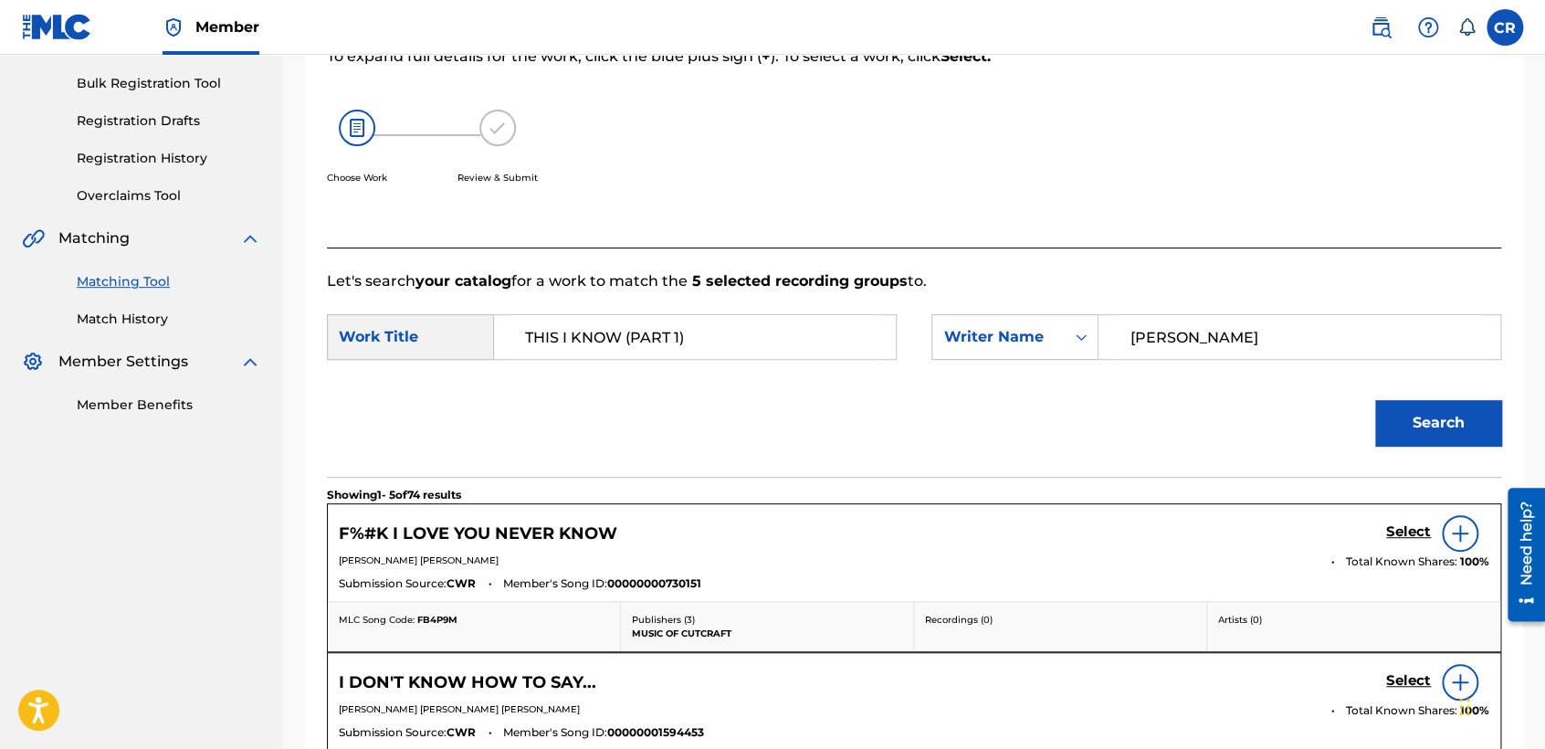
scroll to position [452, 0]
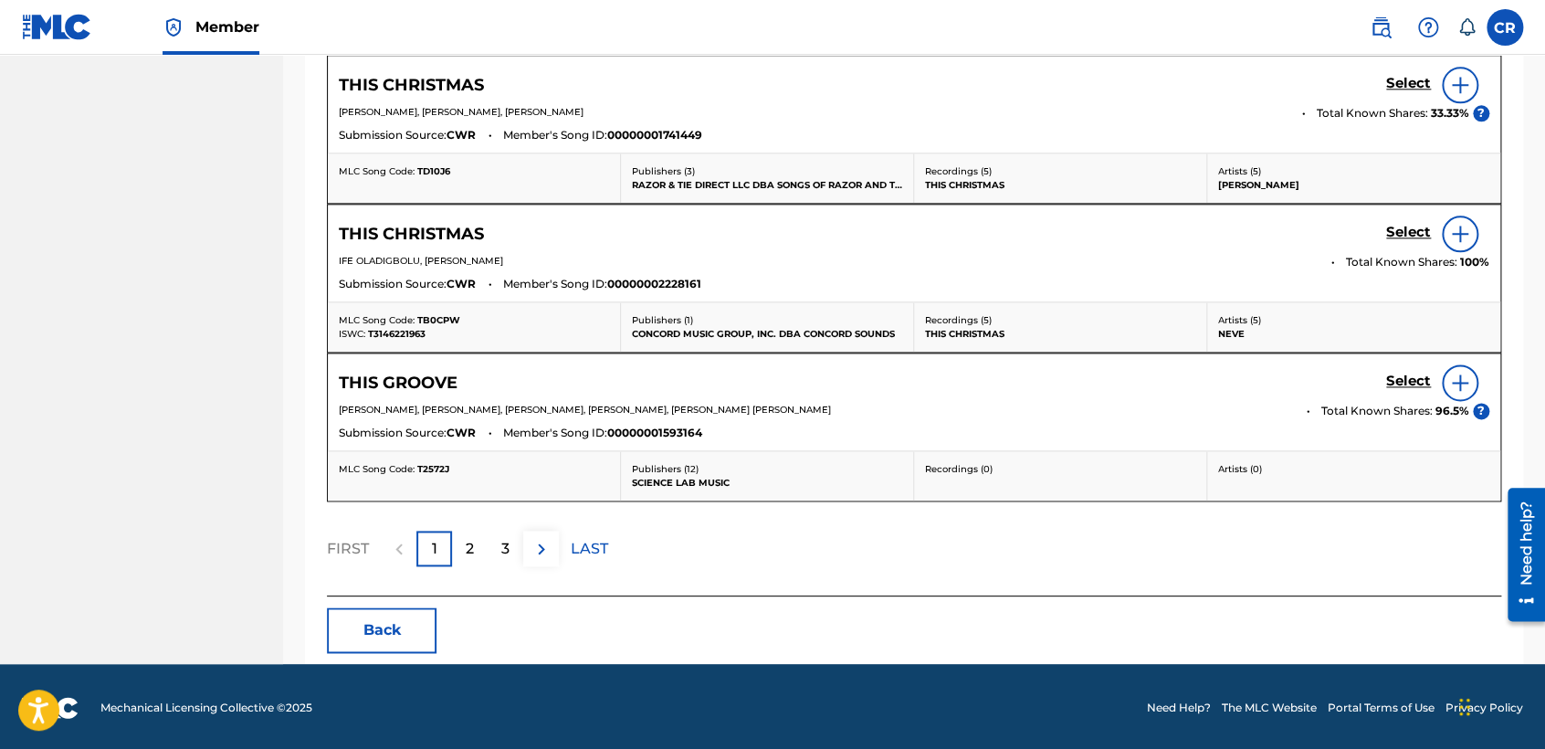
click at [406, 625] on button "Back" at bounding box center [382, 630] width 110 height 46
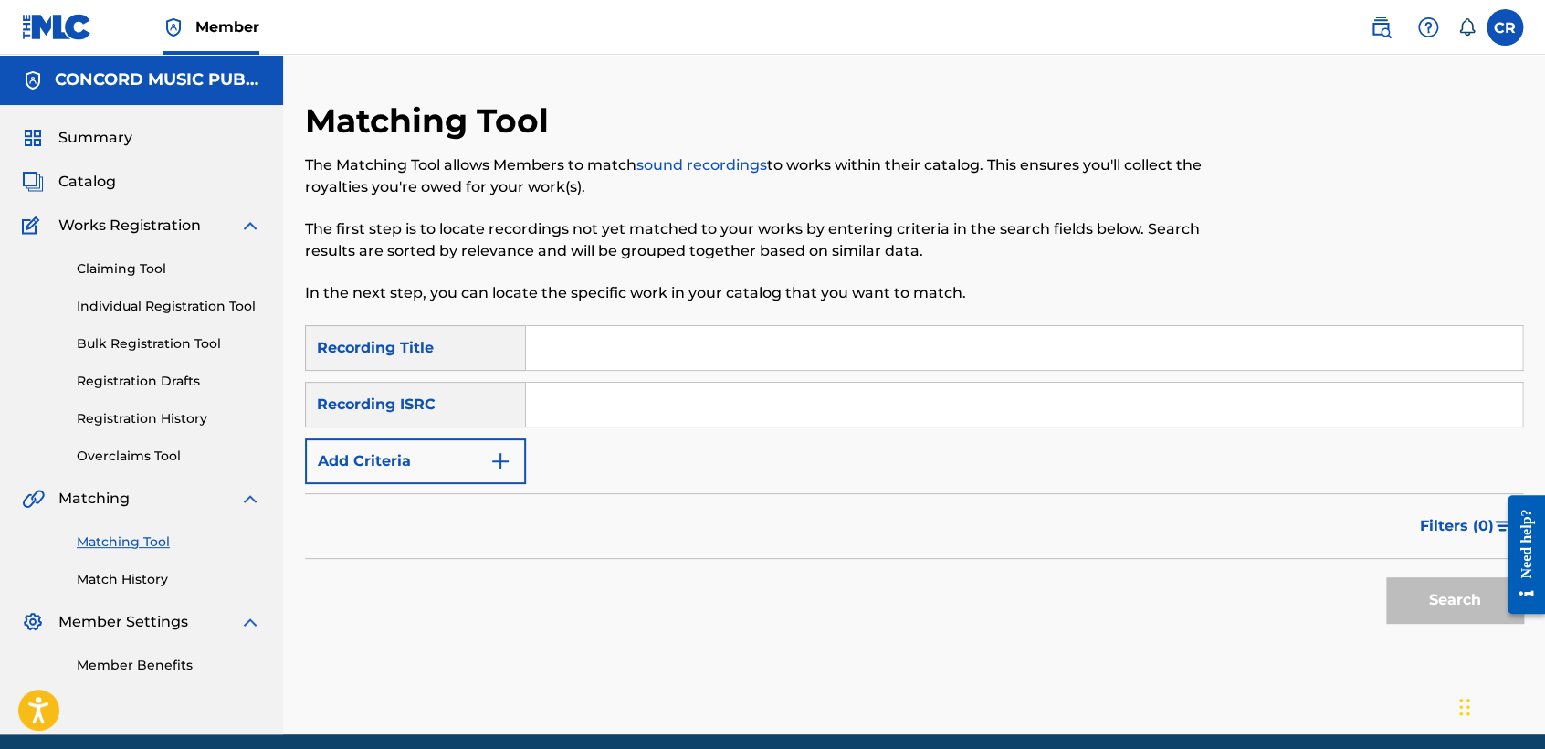
click at [818, 409] on input "Search Form" at bounding box center [1024, 405] width 996 height 44
paste input "USRC11601115"
type input "USRC11601115"
drag, startPoint x: 845, startPoint y: 352, endPoint x: 993, endPoint y: 395, distance: 155.1
click at [845, 352] on input "Search Form" at bounding box center [1024, 348] width 996 height 44
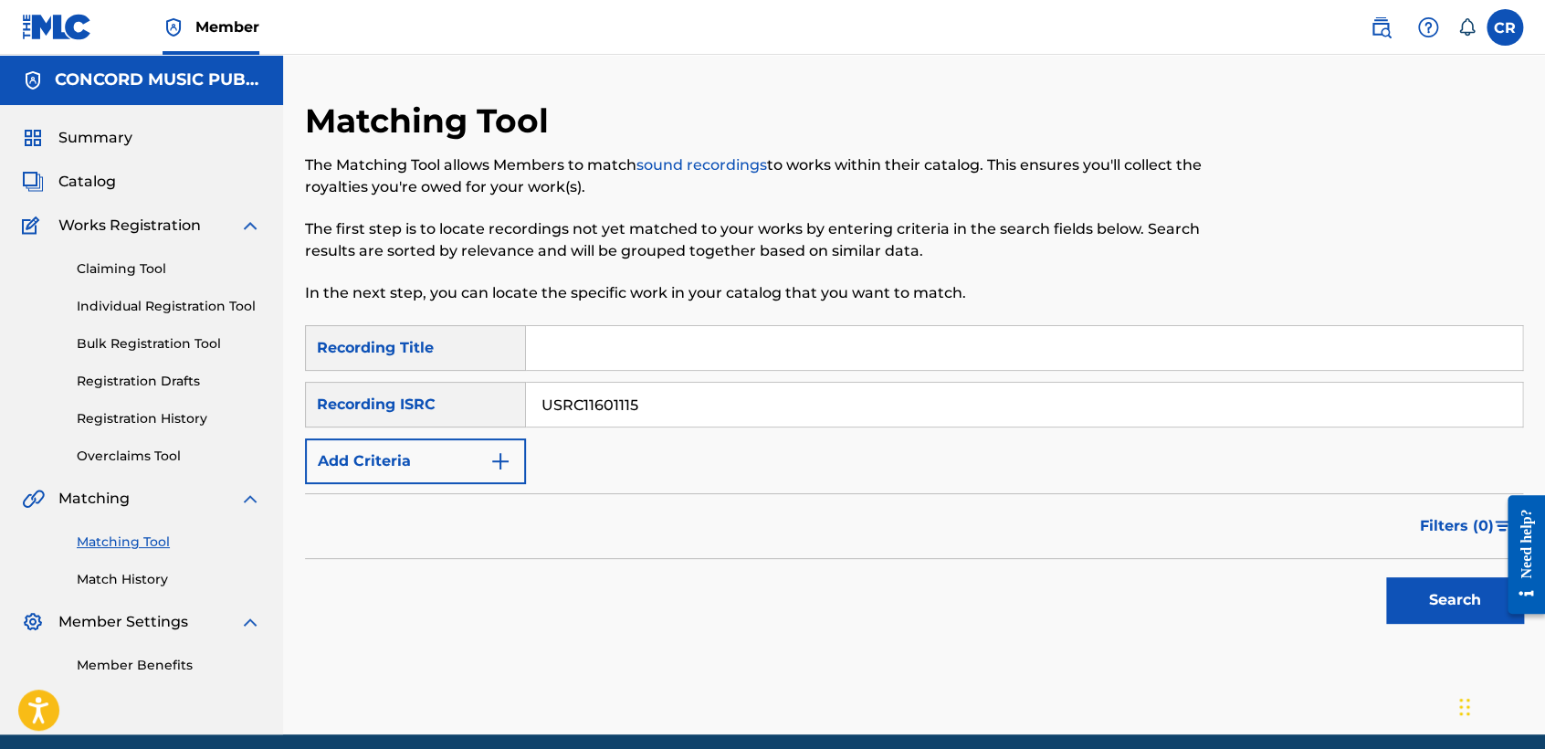
paste input "THIS HEART WASN'T MADE TO KICK AROUND"
type input "THIS HEART WASN'T MADE TO KICK AROUND"
click at [1413, 583] on button "Search" at bounding box center [1454, 600] width 137 height 46
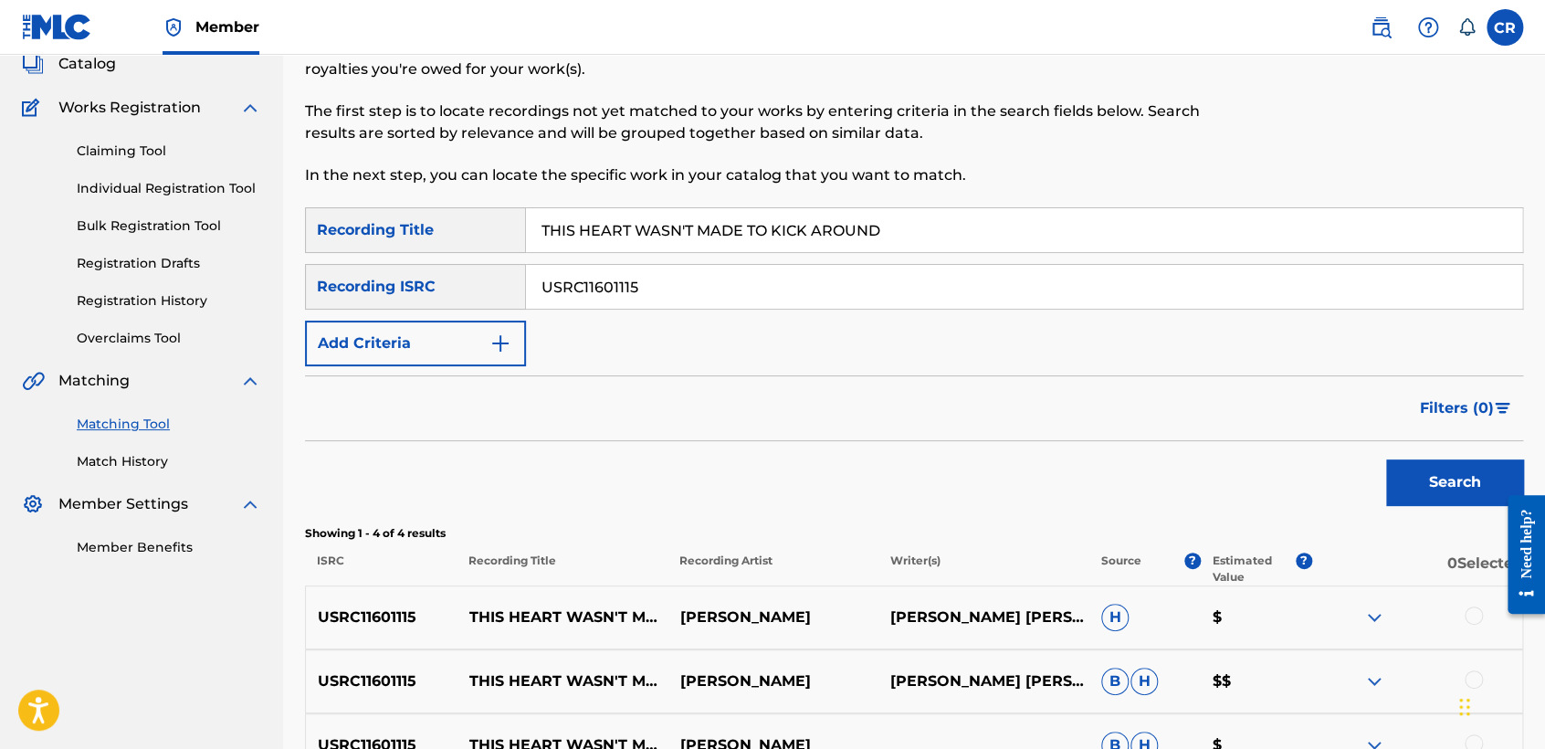
scroll to position [290, 0]
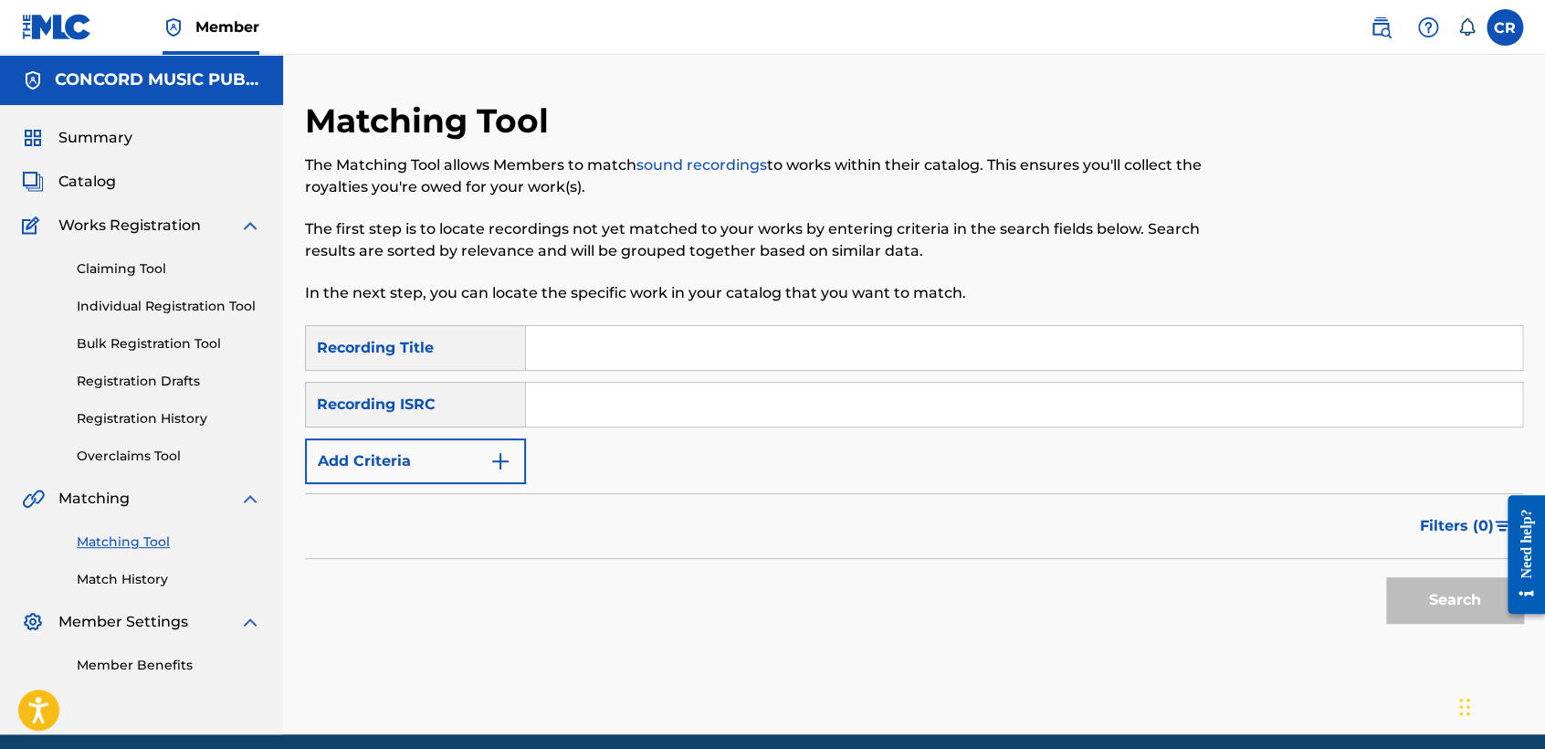
click at [795, 413] on input "Search Form" at bounding box center [1024, 405] width 996 height 44
paste input "GBLFP1598863"
type input "GBLFP1598863"
click at [942, 351] on input "Search Form" at bounding box center [1024, 348] width 996 height 44
paste input "GULLY"
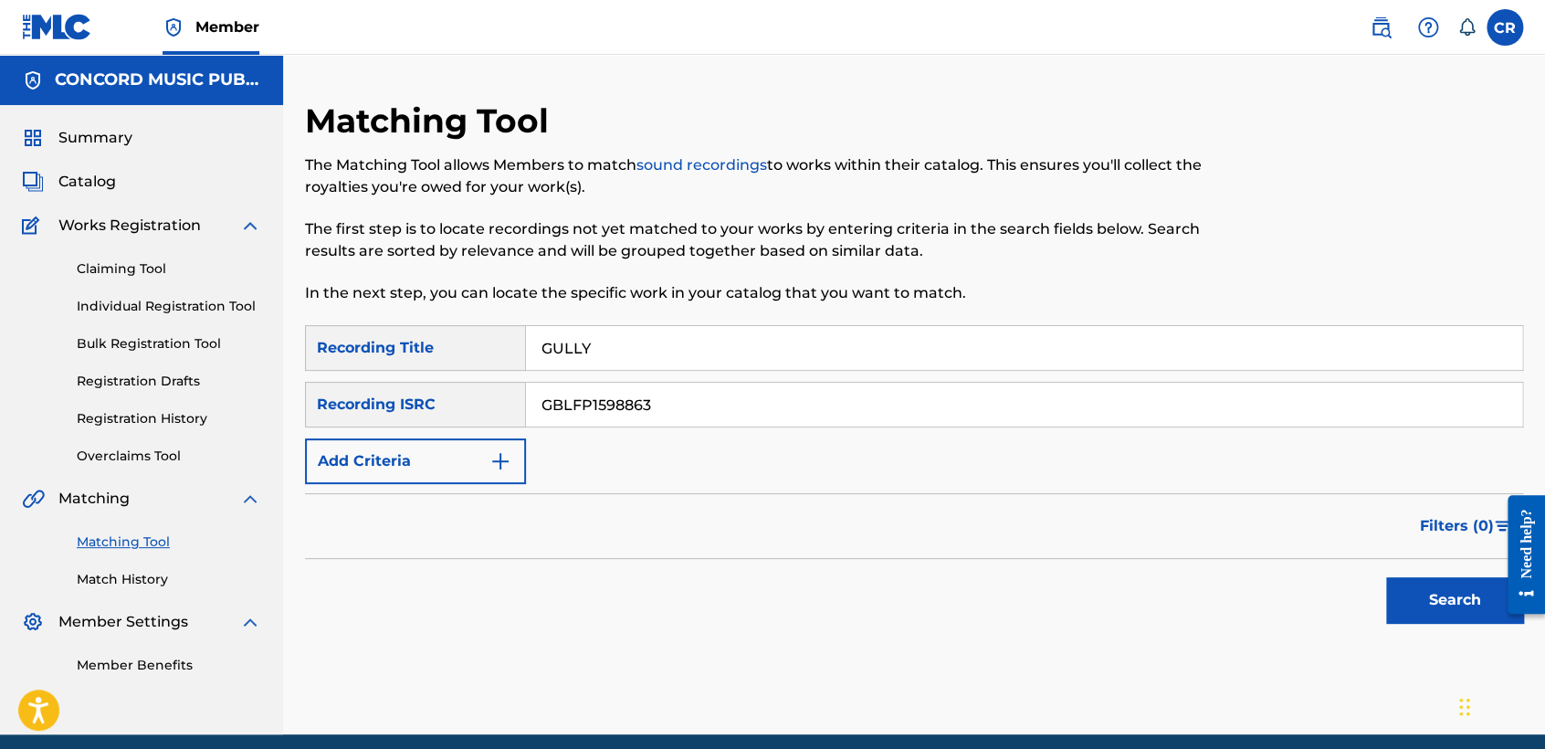
type input "GULLY"
click at [1450, 584] on button "Search" at bounding box center [1454, 600] width 137 height 46
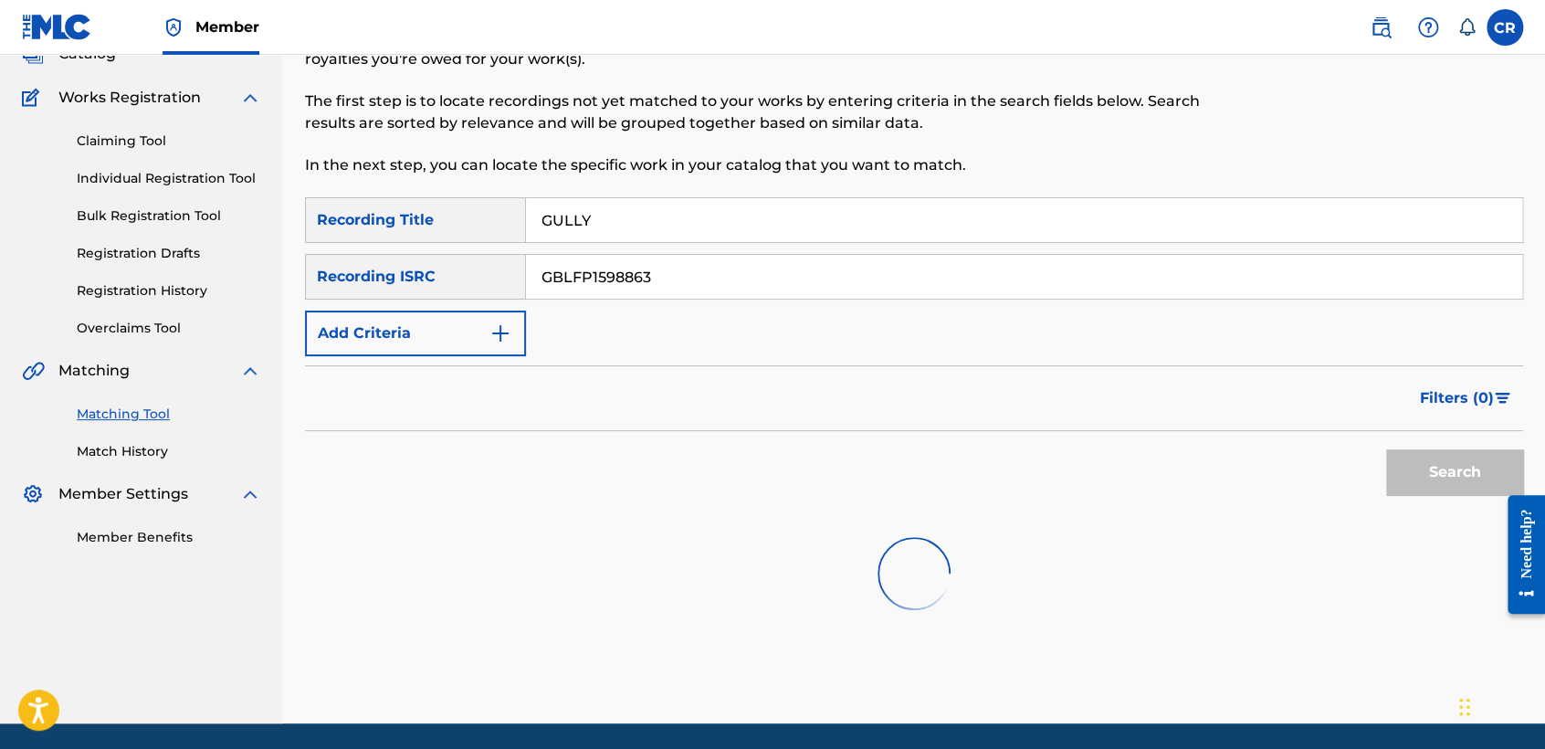
scroll to position [189, 0]
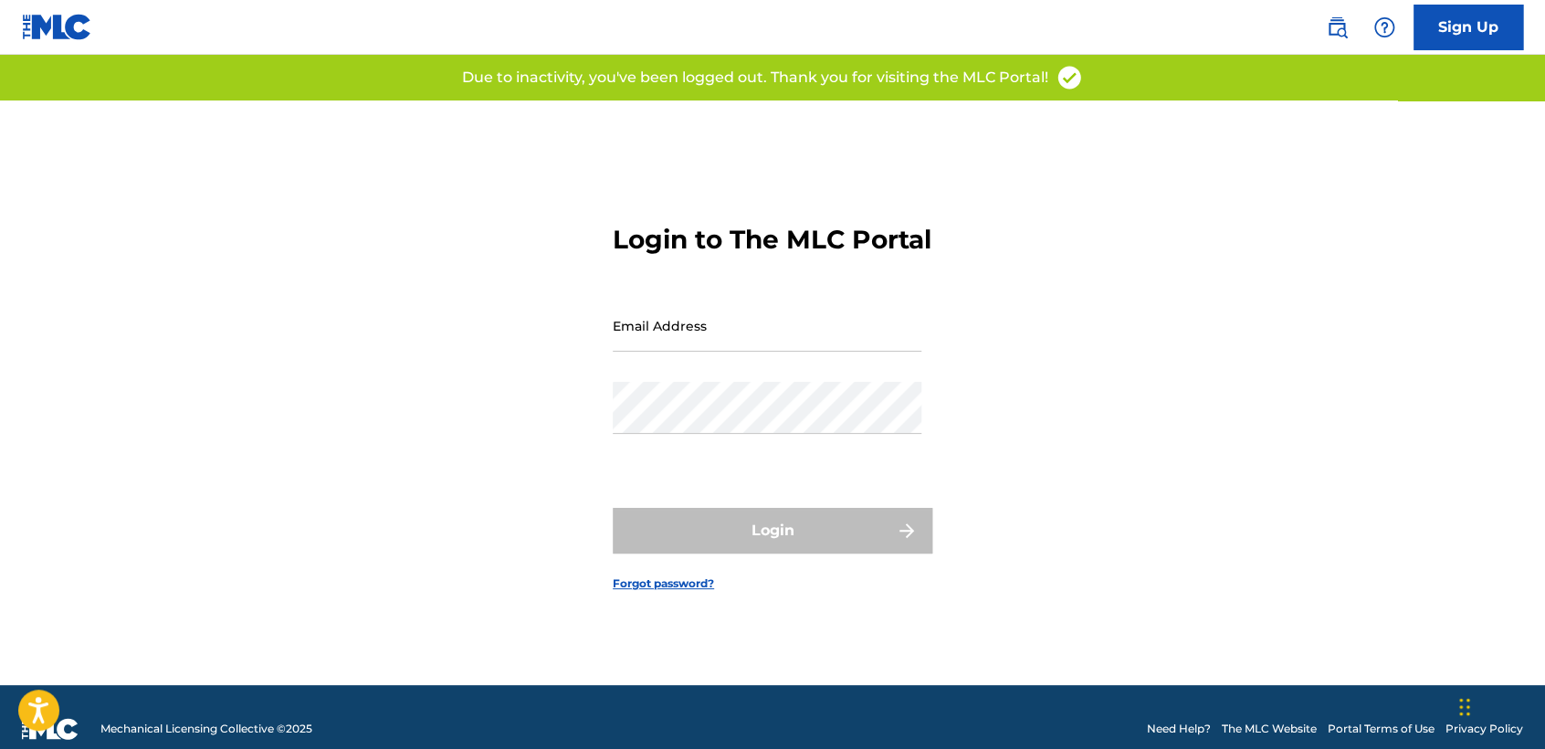
type input "[EMAIL_ADDRESS][DOMAIN_NAME]"
click at [514, 362] on div "Login to The MLC Portal Email Address [EMAIL_ADDRESS][DOMAIN_NAME] Password Log…" at bounding box center [772, 392] width 1278 height 584
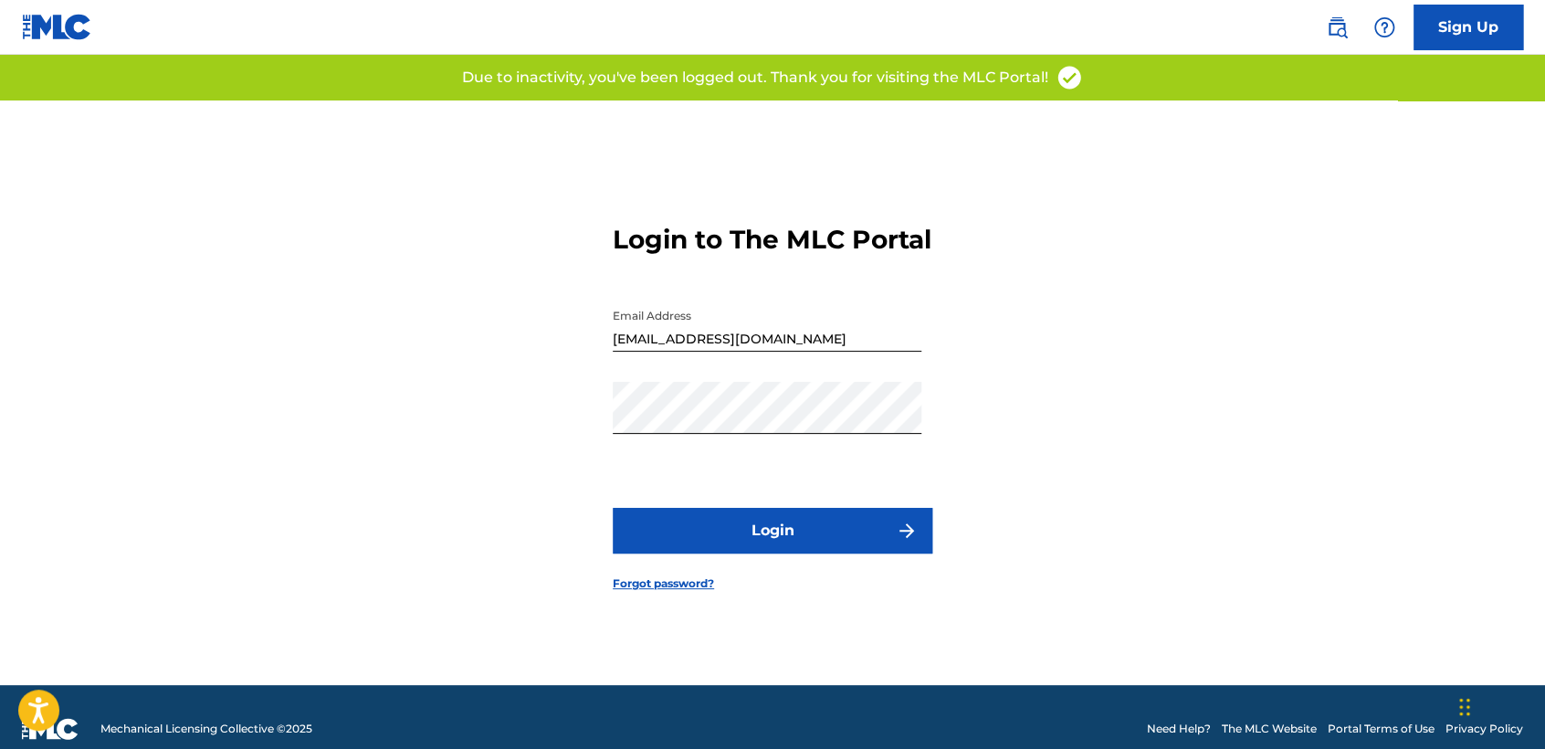
click at [819, 553] on button "Login" at bounding box center [773, 531] width 320 height 46
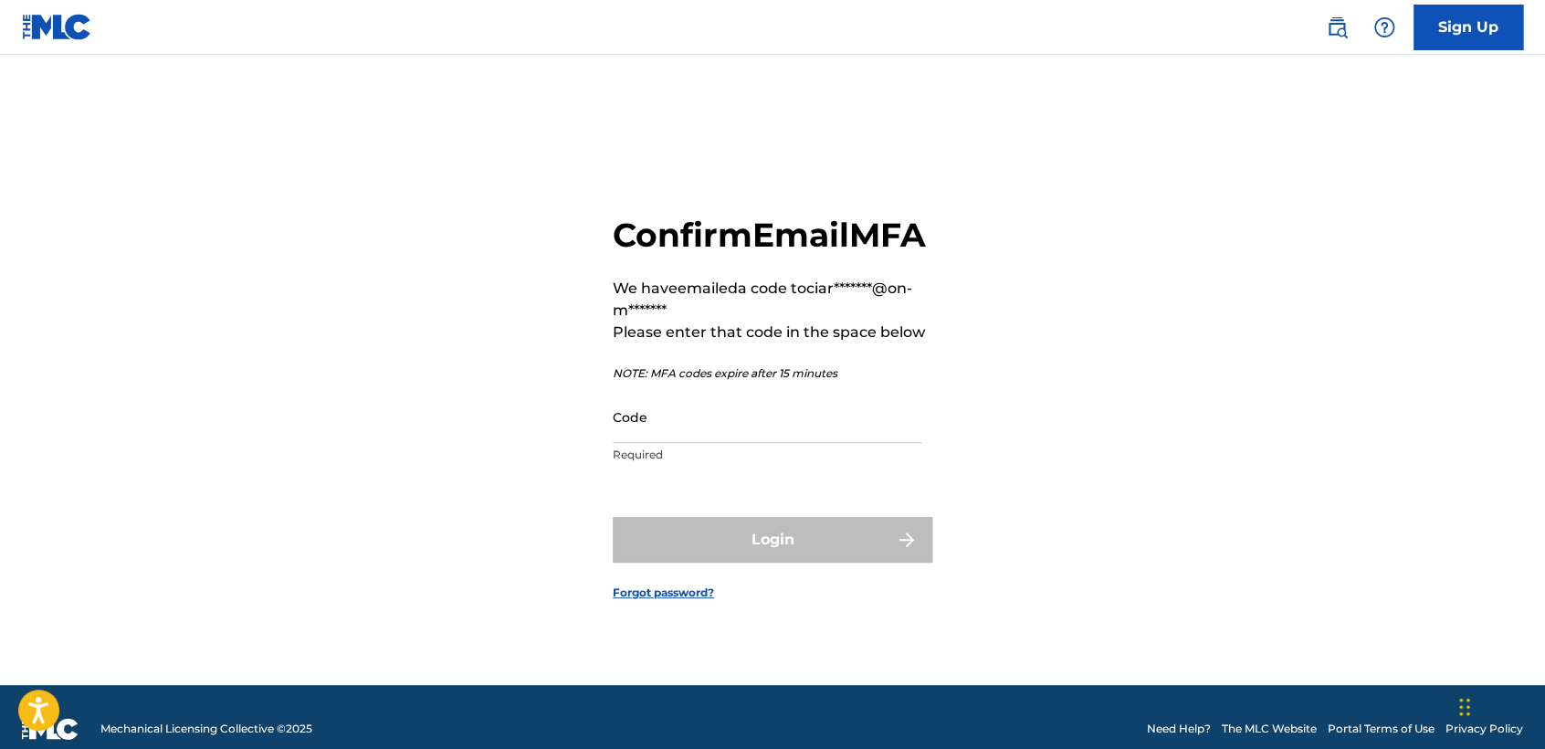
click at [825, 443] on input "Code" at bounding box center [767, 417] width 309 height 52
paste input "415083"
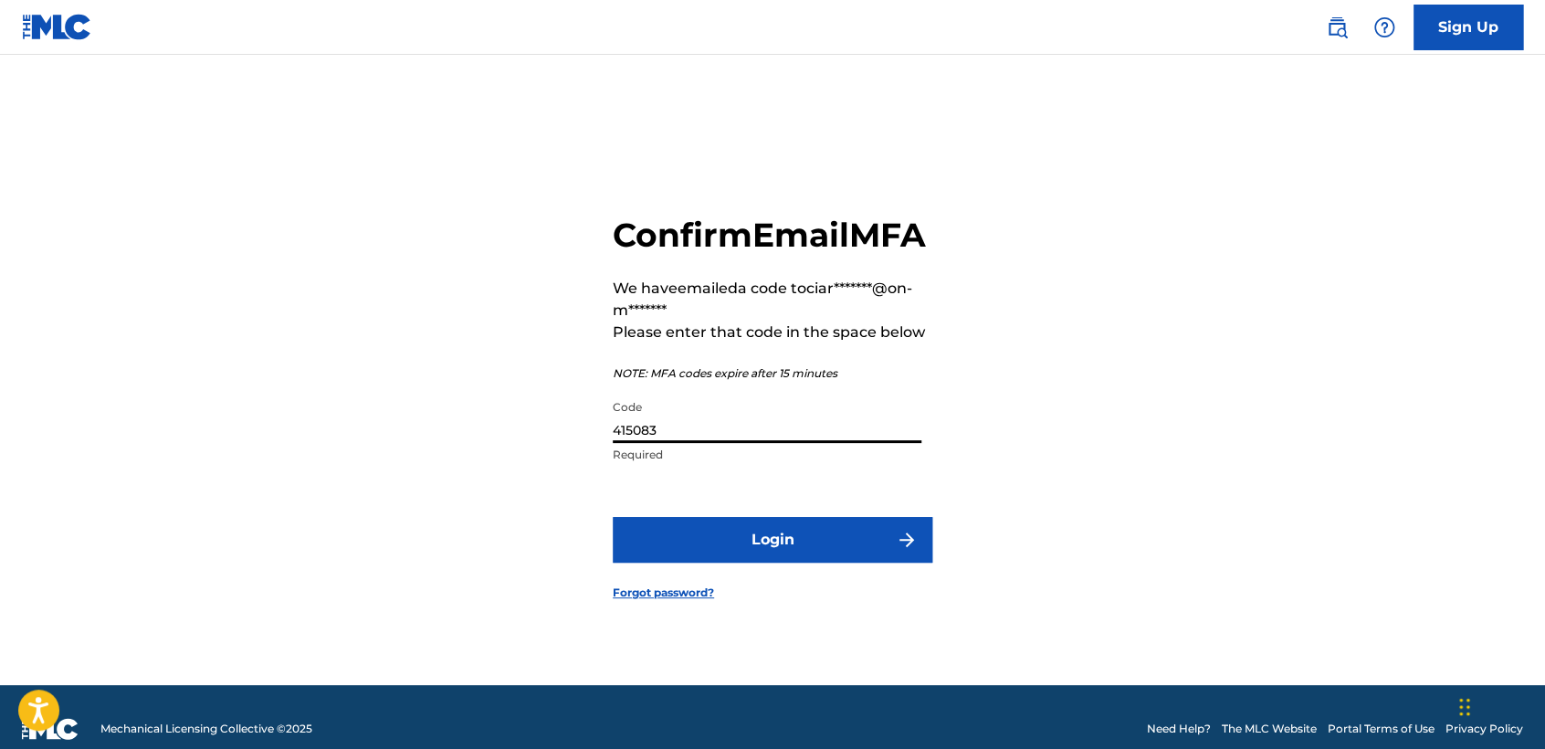
type input "415083"
click at [803, 542] on button "Login" at bounding box center [773, 540] width 320 height 46
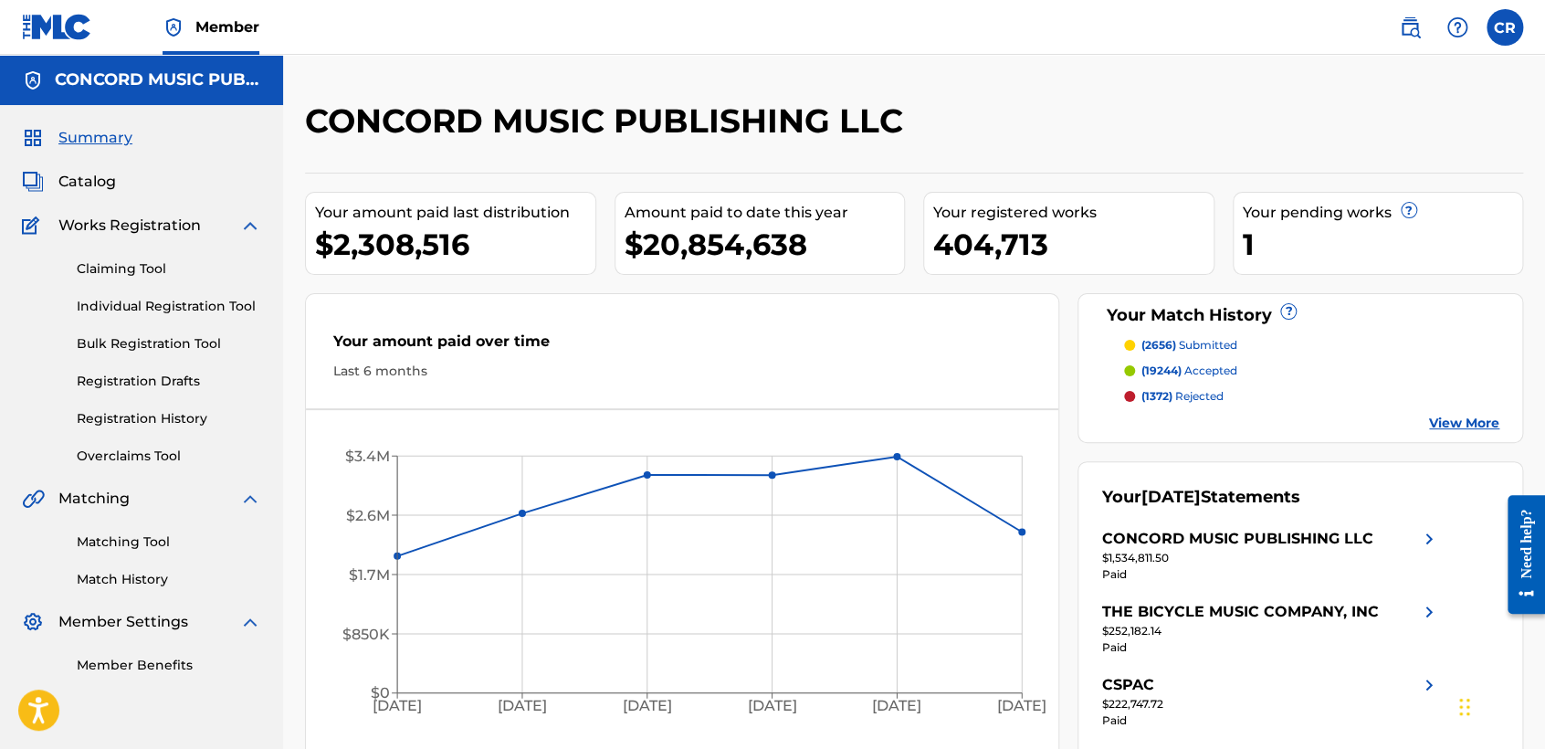
click at [100, 541] on link "Matching Tool" at bounding box center [169, 541] width 184 height 19
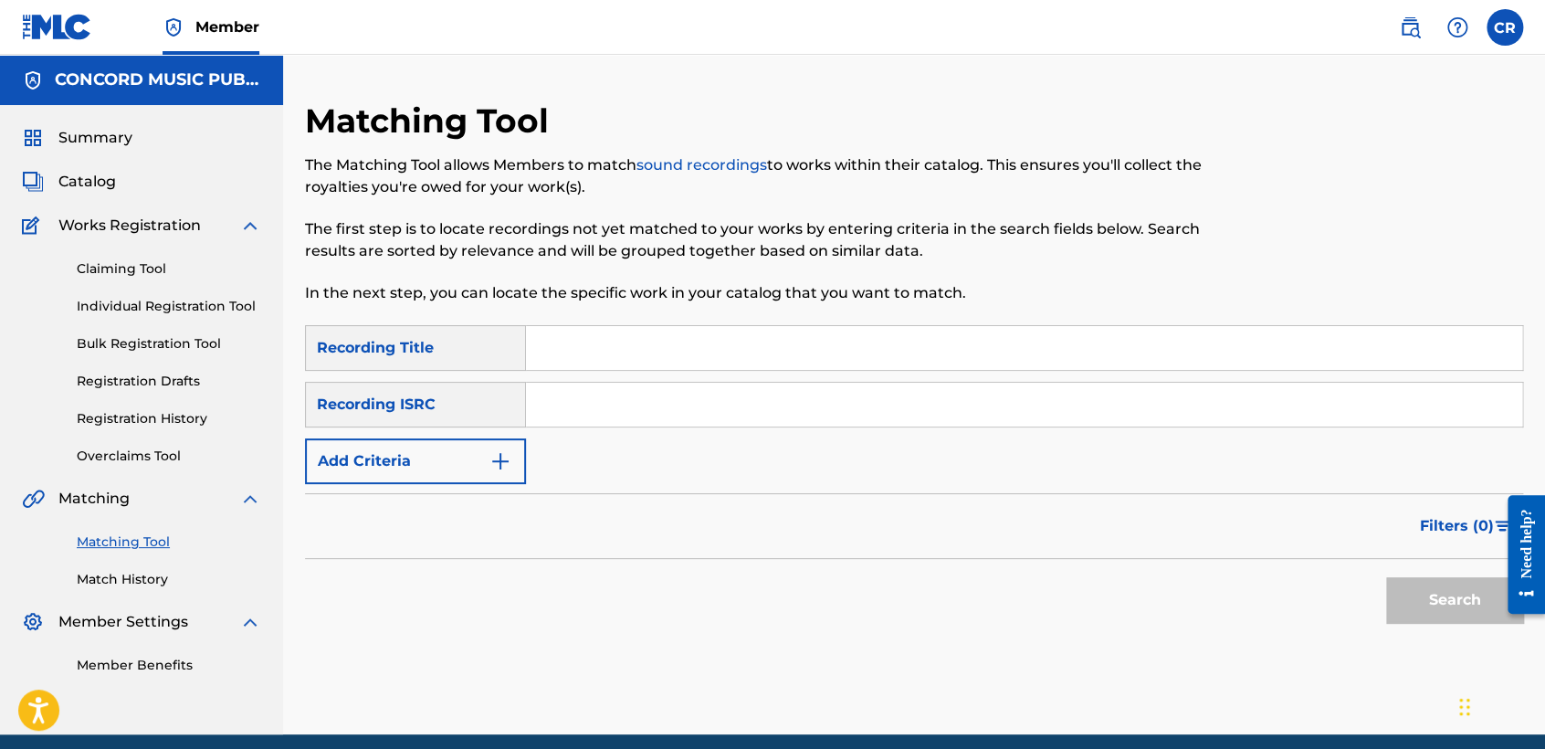
click at [665, 413] on input "Search Form" at bounding box center [1024, 405] width 996 height 44
paste input "415083"
click at [763, 419] on input "415083" at bounding box center [1024, 405] width 996 height 44
paste input "GBLFP159886"
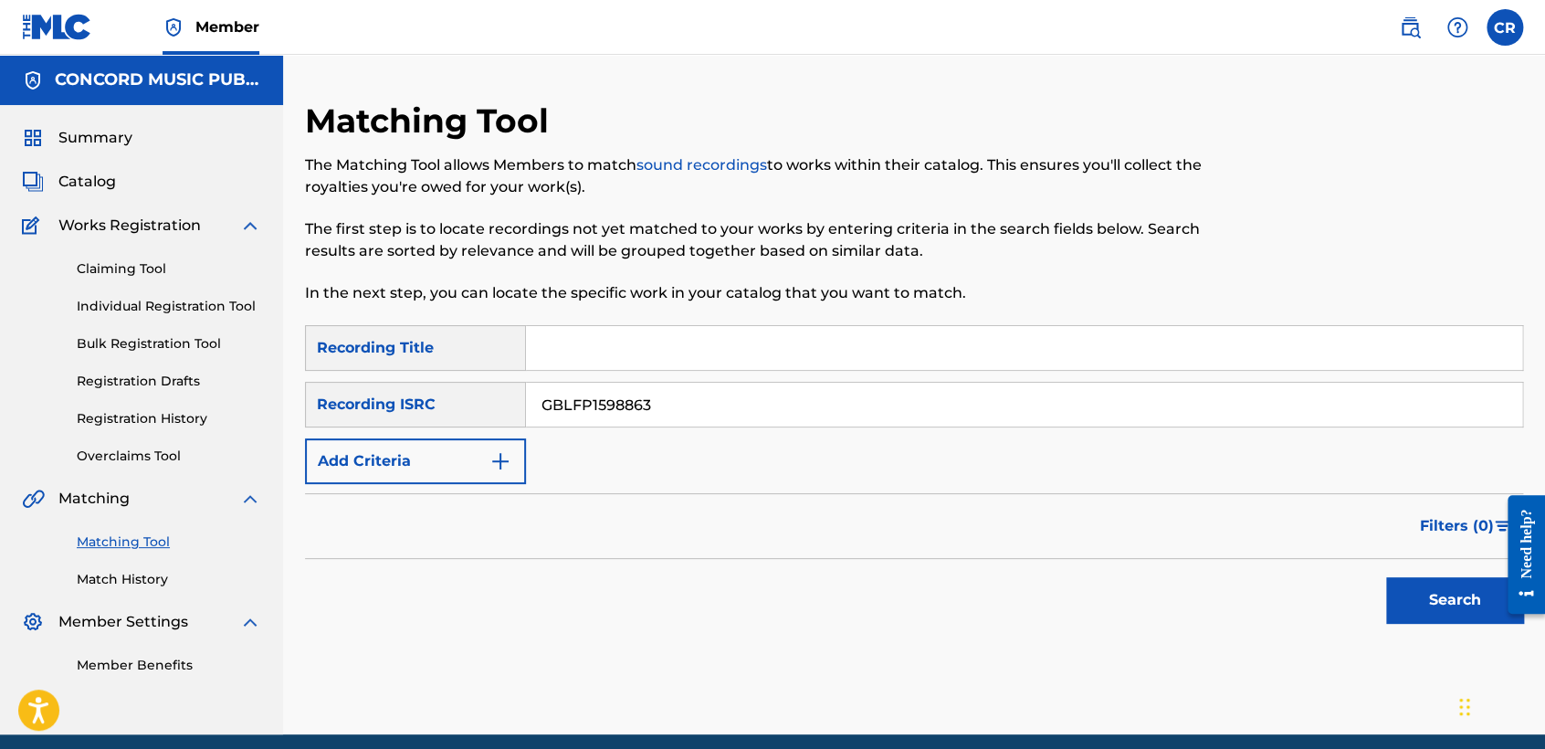
type input "GBLFP1598863"
drag, startPoint x: 888, startPoint y: 355, endPoint x: 958, endPoint y: 375, distance: 72.2
click at [888, 355] on input "Search Form" at bounding box center [1024, 348] width 996 height 44
paste input "GULLY"
type input "GULLY"
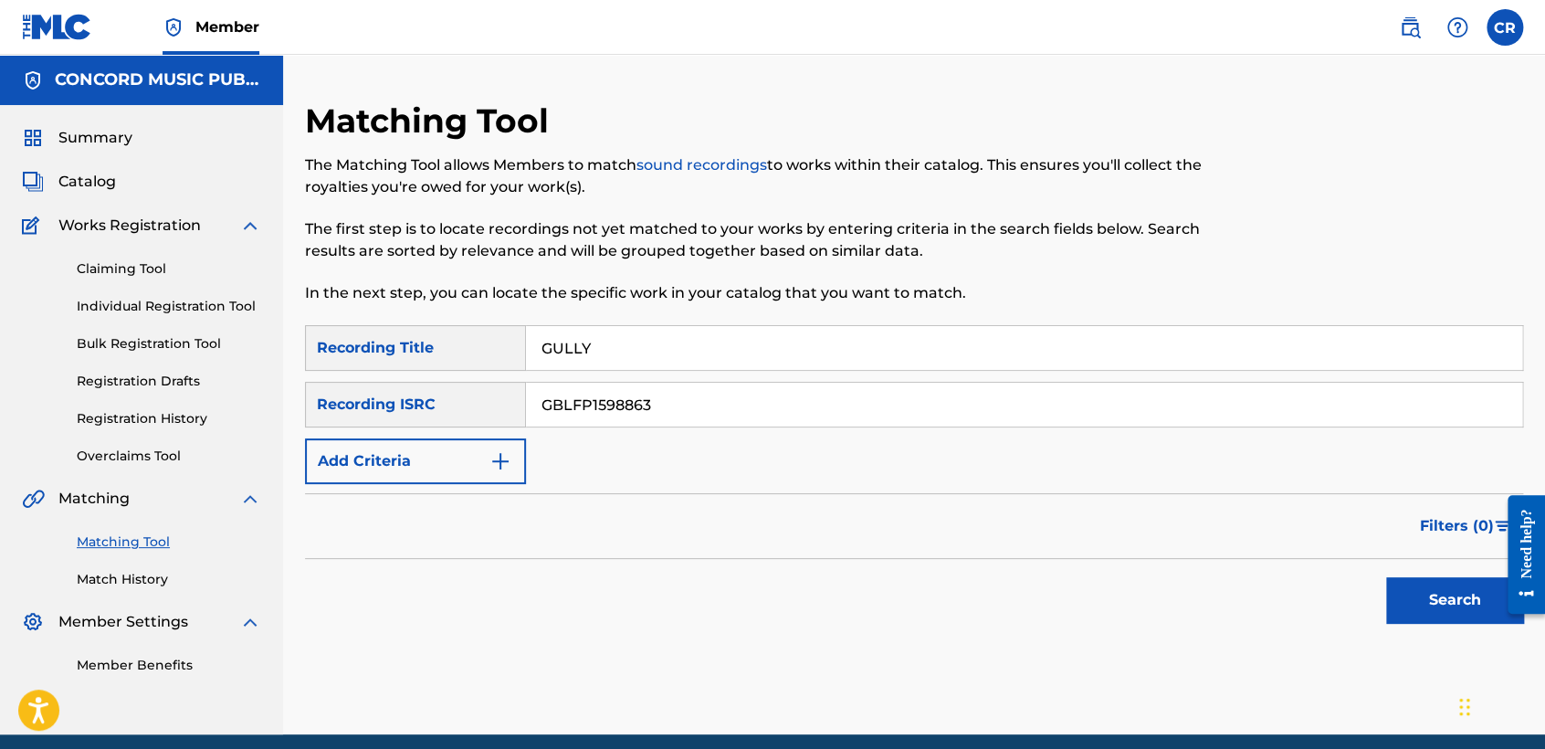
click at [1407, 593] on button "Search" at bounding box center [1454, 600] width 137 height 46
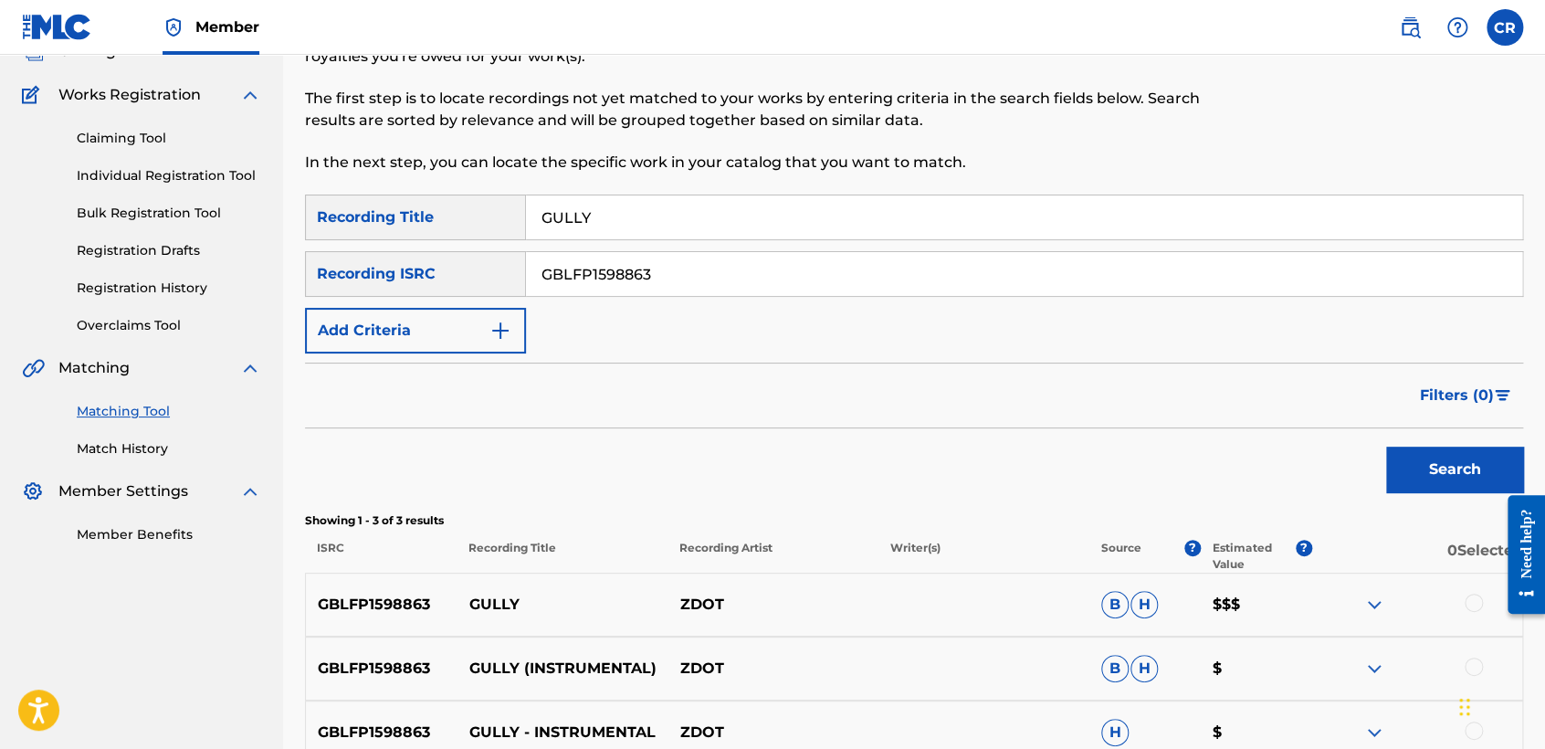
scroll to position [324, 0]
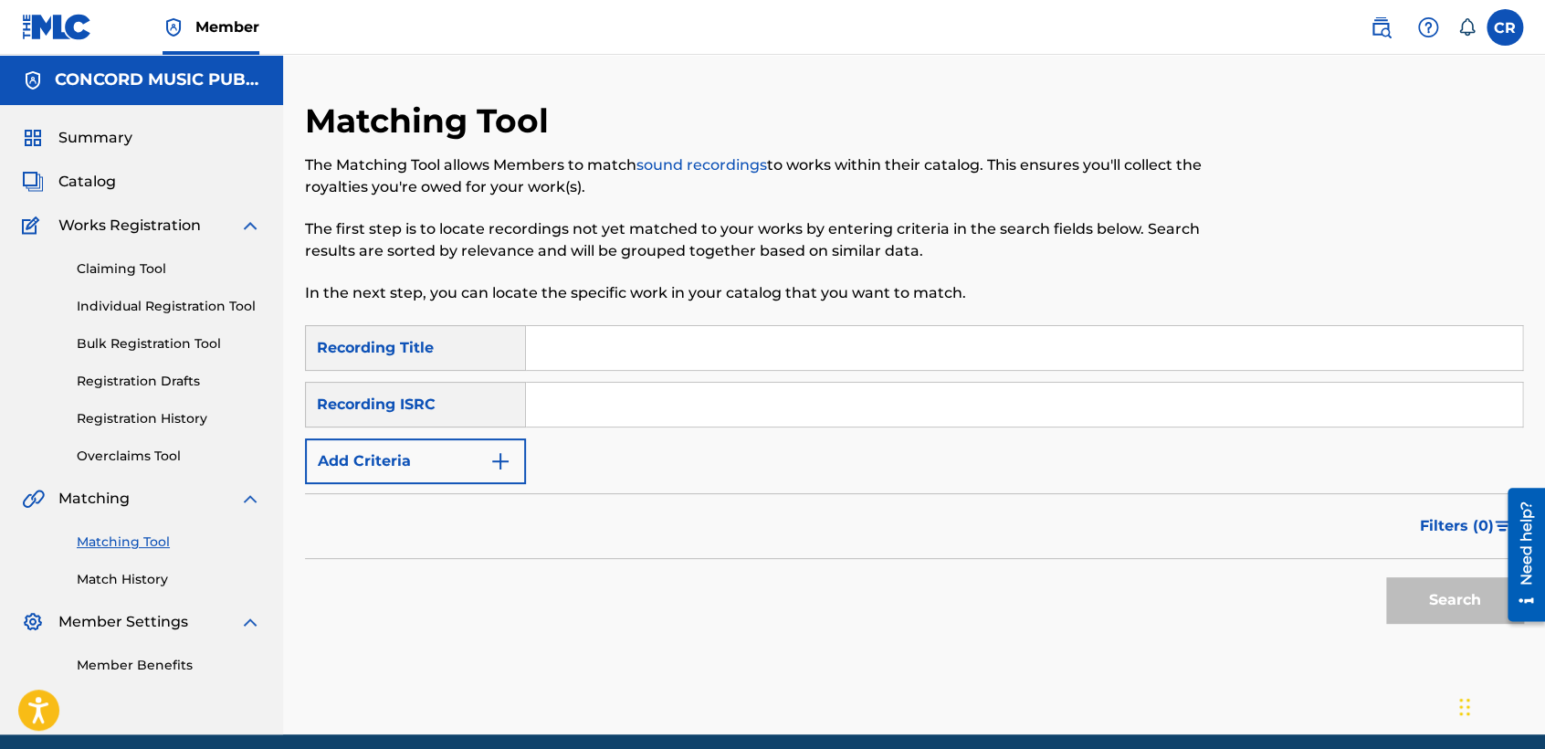
click at [739, 424] on input "Search Form" at bounding box center [1024, 405] width 996 height 44
paste input "TCACG1514064"
type input "TCACG1514064"
drag, startPoint x: 907, startPoint y: 348, endPoint x: 937, endPoint y: 362, distance: 33.1
click at [907, 348] on input "Search Form" at bounding box center [1024, 348] width 996 height 44
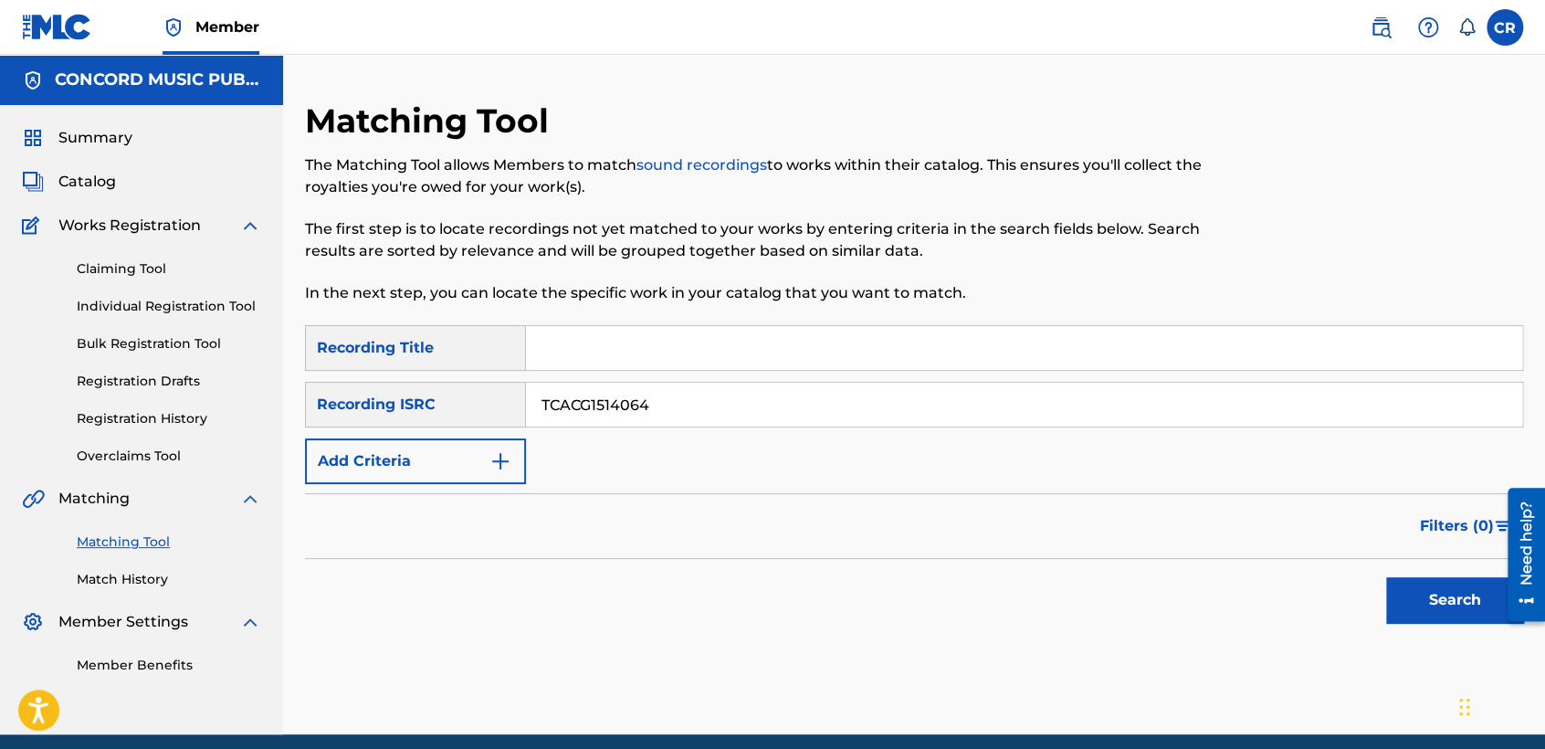
paste input "SOLO PARA TI"
type input "SOLO PARA TI"
click at [1454, 587] on button "Search" at bounding box center [1454, 600] width 137 height 46
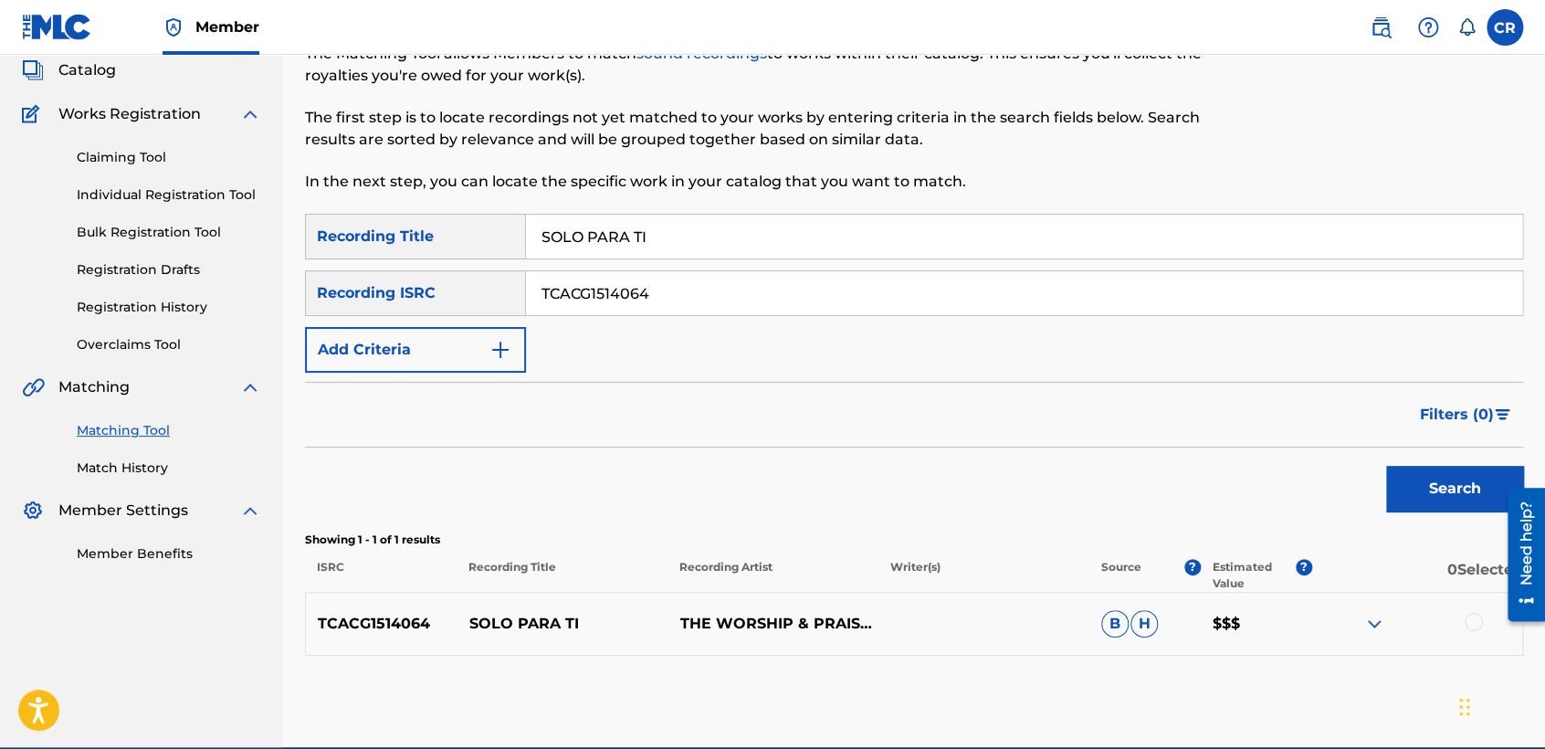
scroll to position [196, 0]
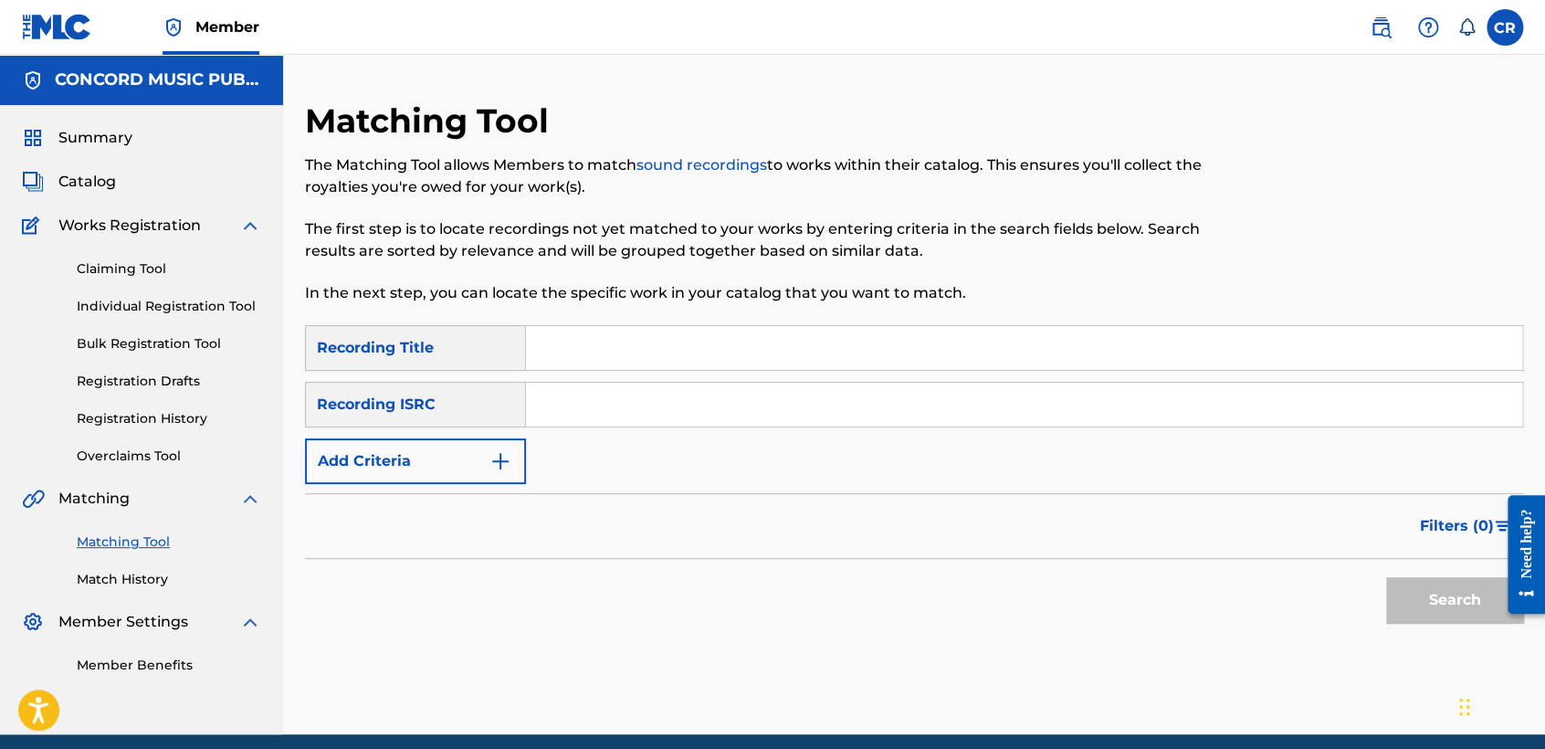
click at [802, 415] on input "Search Form" at bounding box center [1024, 405] width 996 height 44
paste input "QZES71896394"
type input "QZES71896394"
click at [860, 362] on input "Search Form" at bounding box center [1024, 348] width 996 height 44
paste input "ME AGAINST THE WORLD"
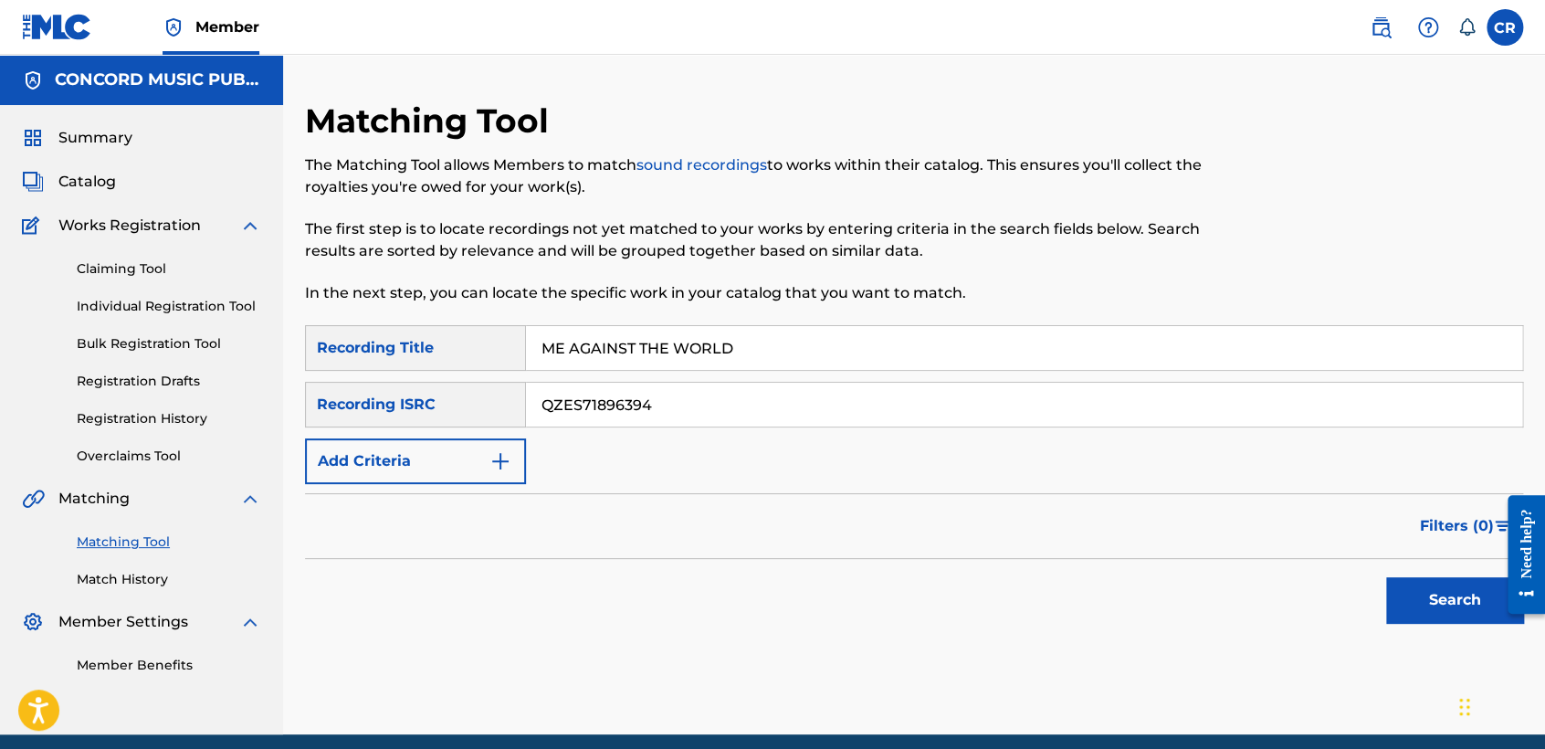
type input "ME AGAINST THE WORLD"
click at [1433, 597] on button "Search" at bounding box center [1454, 600] width 137 height 46
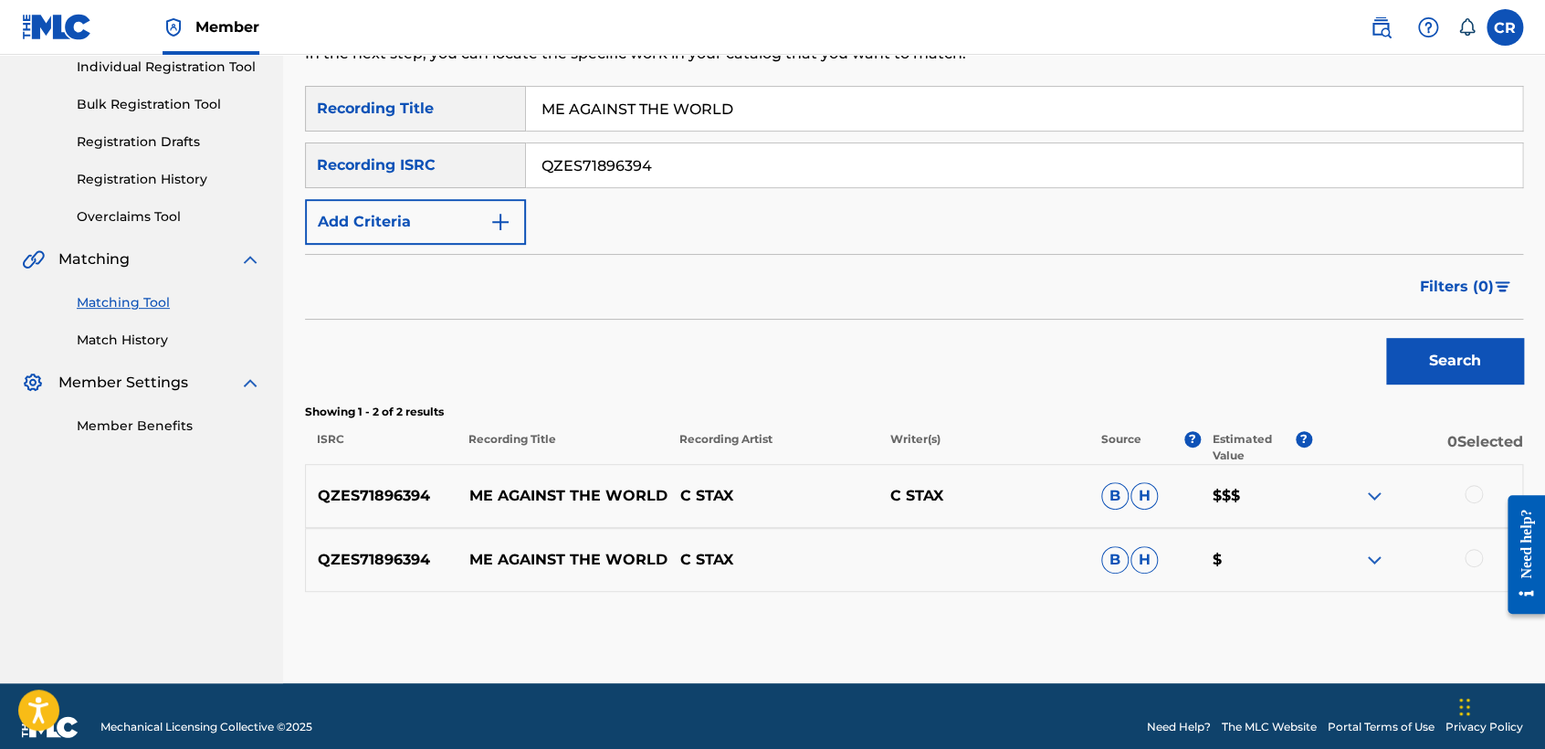
scroll to position [260, 0]
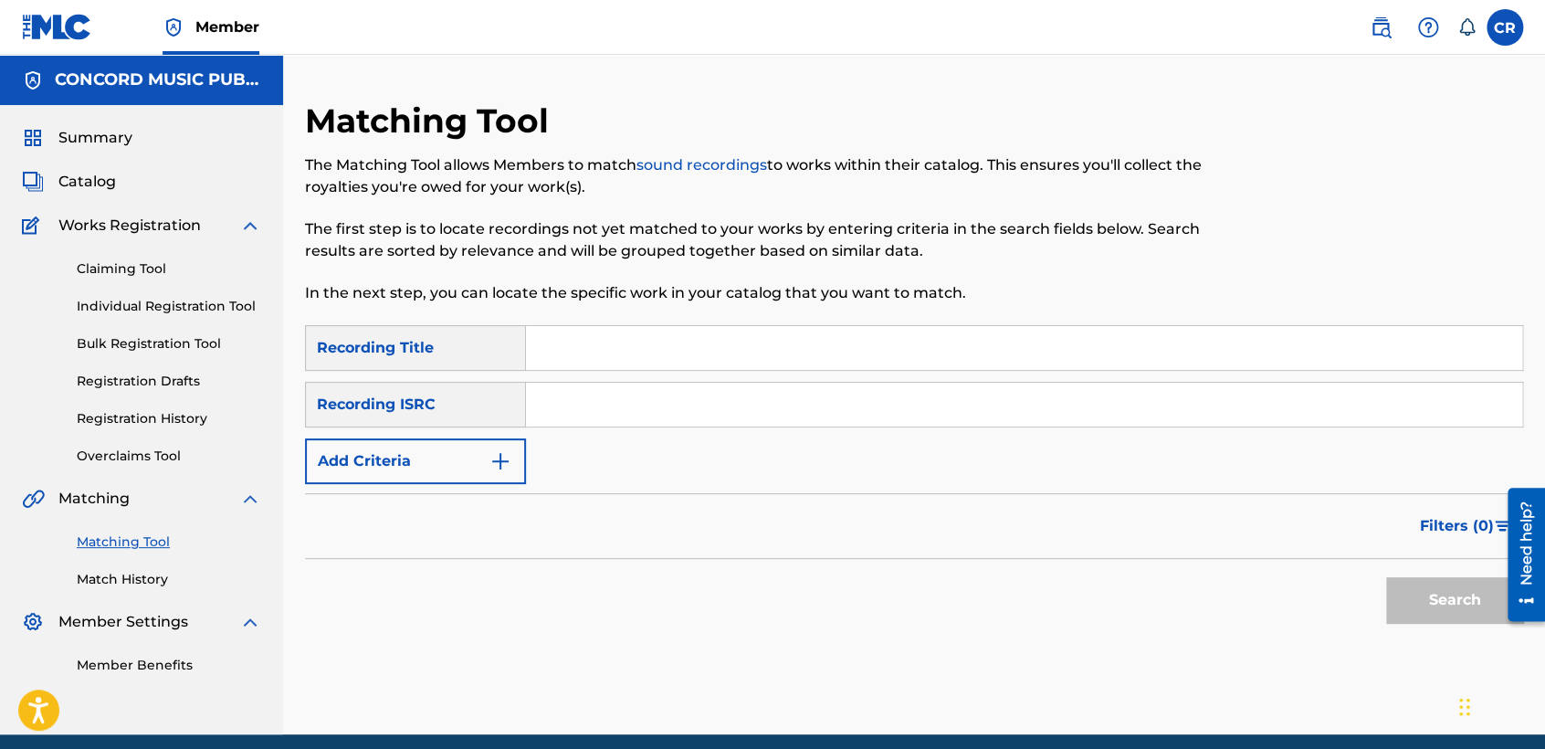
click at [761, 418] on input "Search Form" at bounding box center [1024, 405] width 996 height 44
paste input "QMAAK1763530"
type input "QMAAK1763530"
click at [843, 362] on input "Search Form" at bounding box center [1024, 348] width 996 height 44
paste input "BEYOND THE VOID"
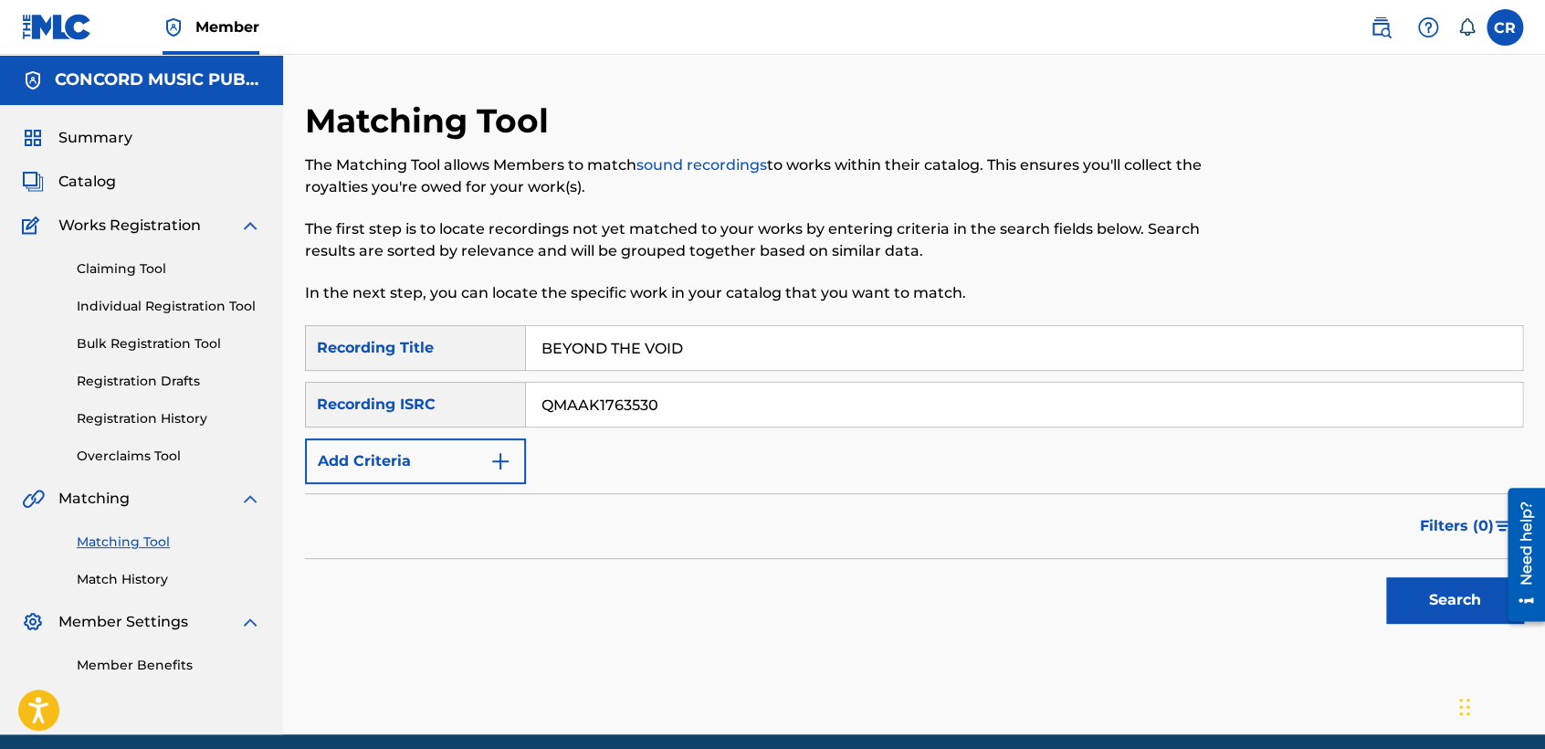
type input "BEYOND THE VOID"
click at [1451, 610] on button "Search" at bounding box center [1454, 600] width 137 height 46
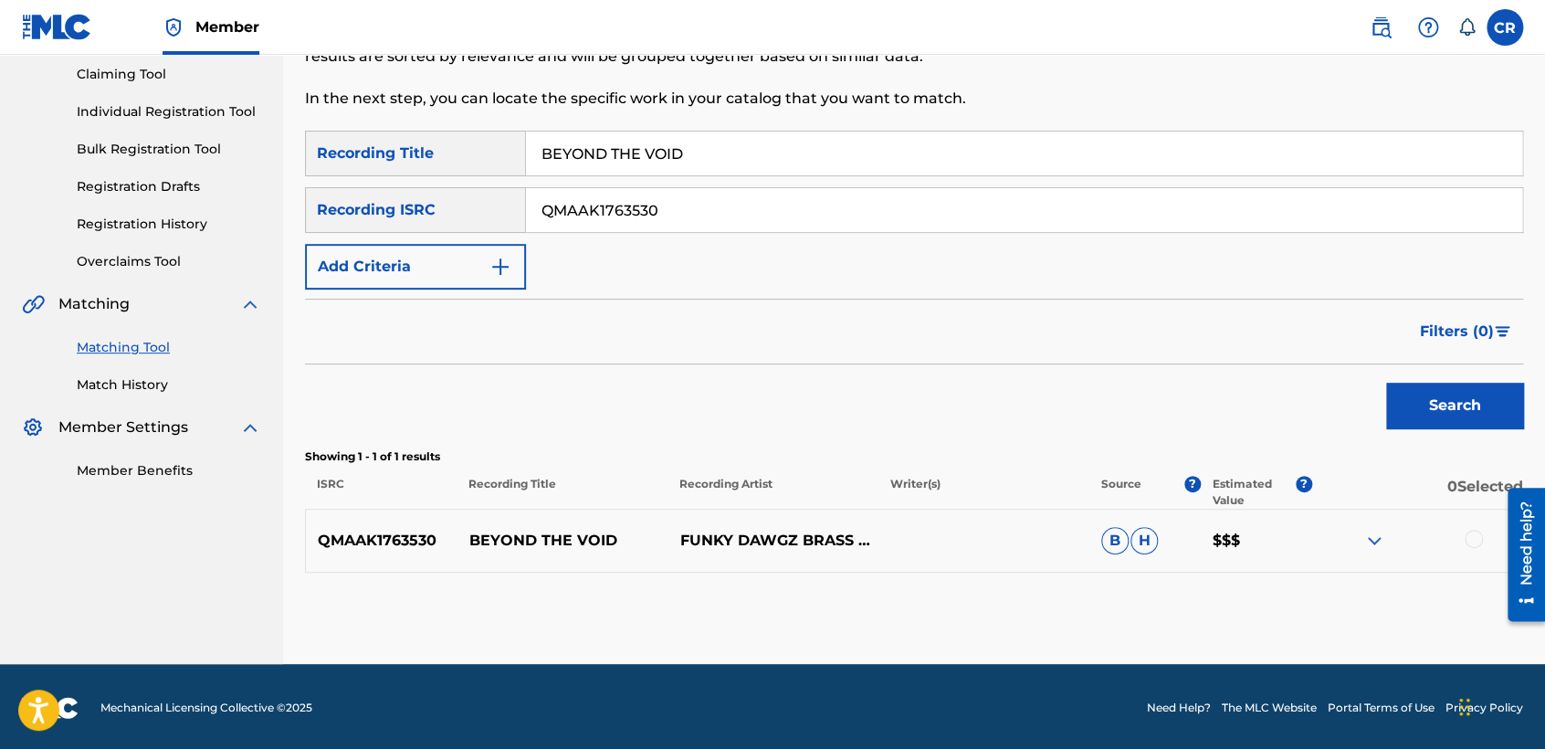
scroll to position [196, 0]
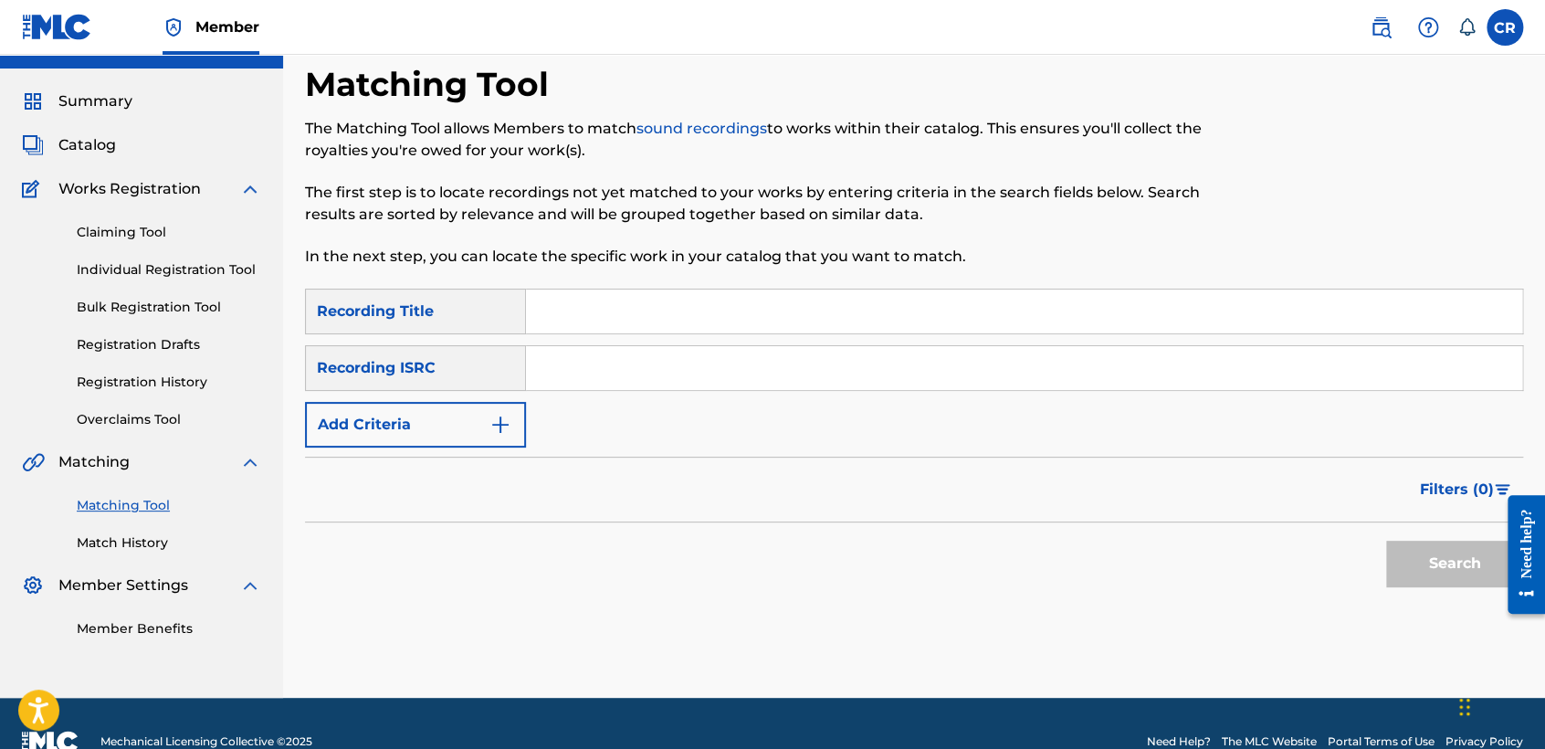
scroll to position [72, 0]
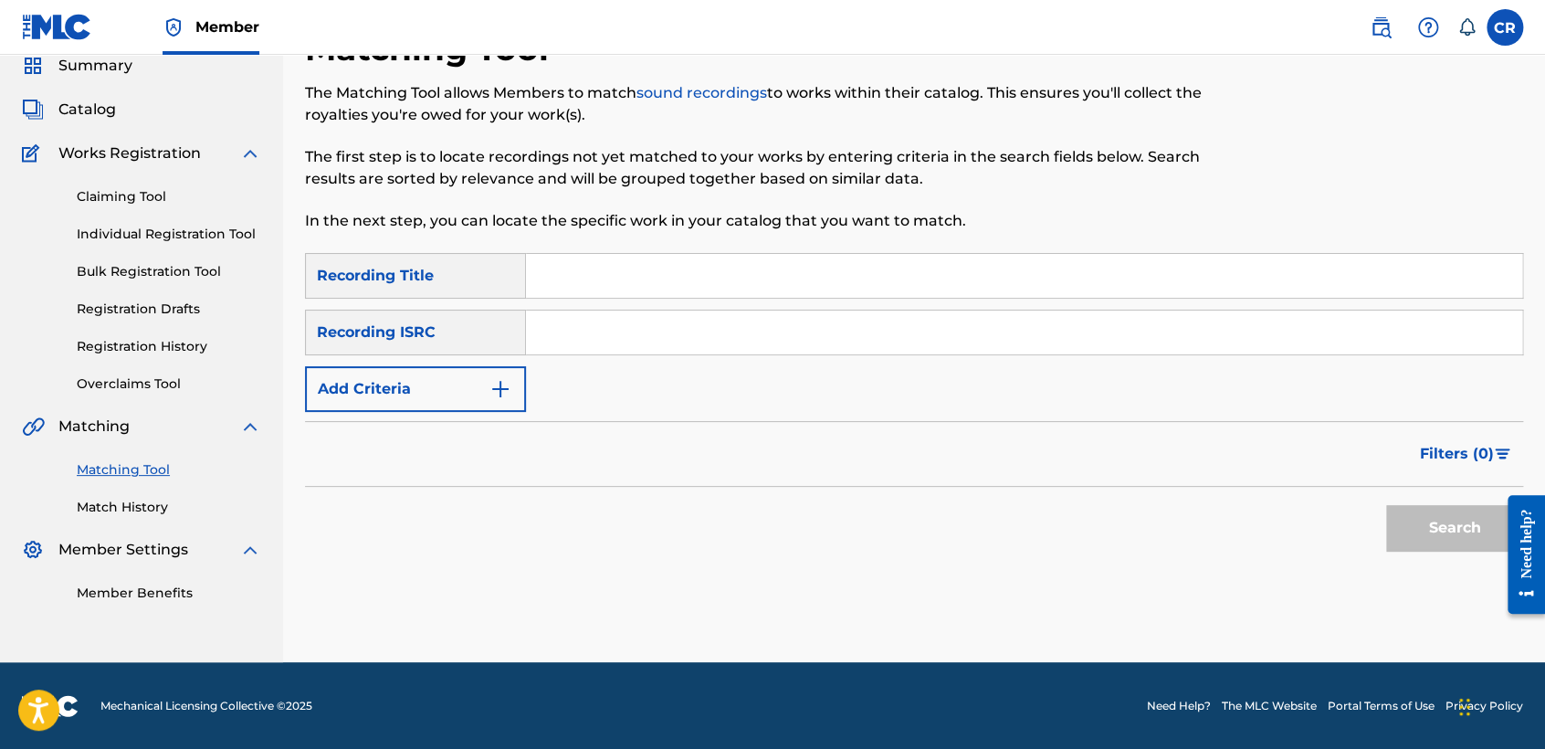
click at [737, 312] on input "Search Form" at bounding box center [1024, 332] width 996 height 44
paste input "QM6DC1665242"
type input "QM6DC1665242"
click at [924, 282] on input "Search Form" at bounding box center [1024, 276] width 996 height 44
paste input "[PERSON_NAME]"
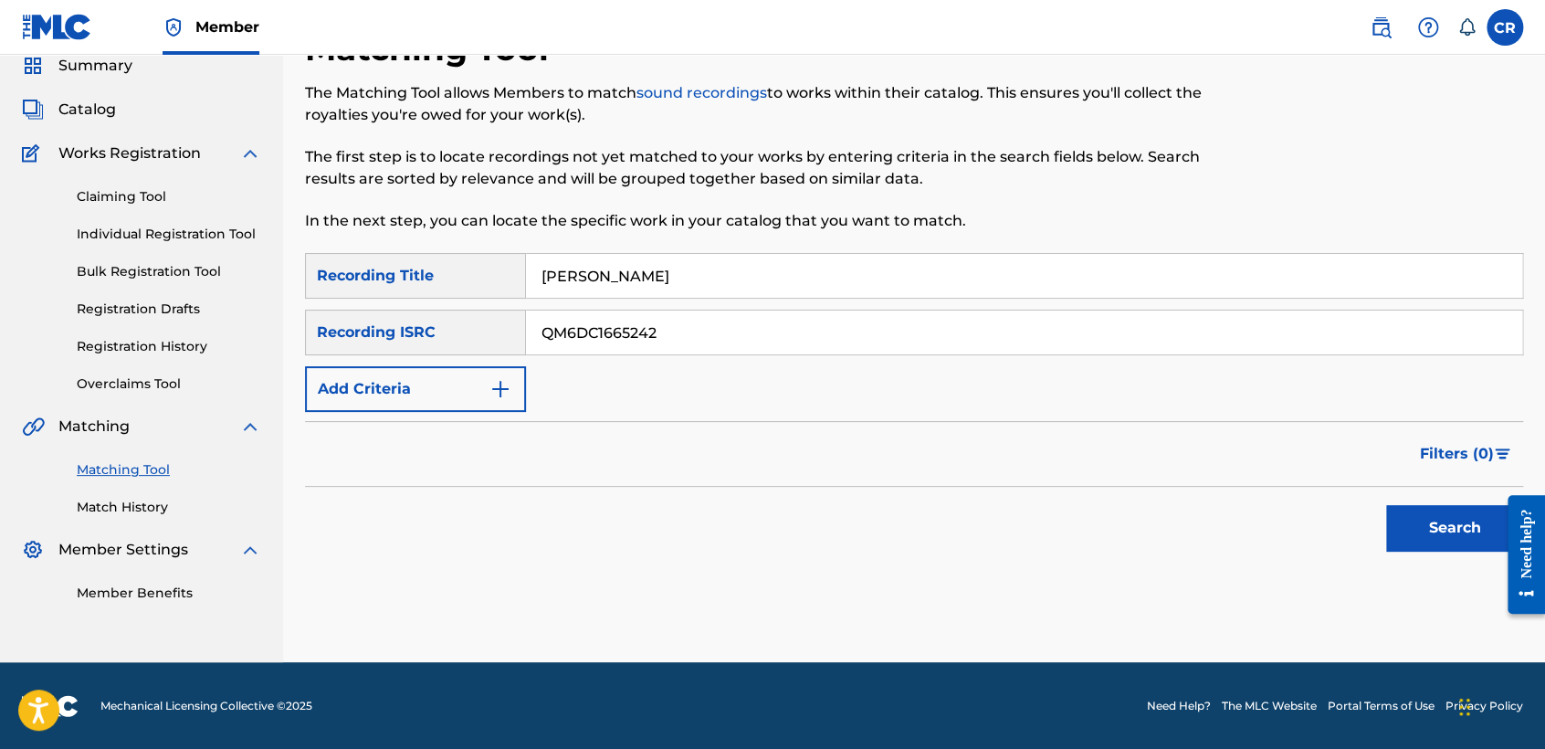
type input "[PERSON_NAME]"
click at [1397, 506] on button "Search" at bounding box center [1454, 528] width 137 height 46
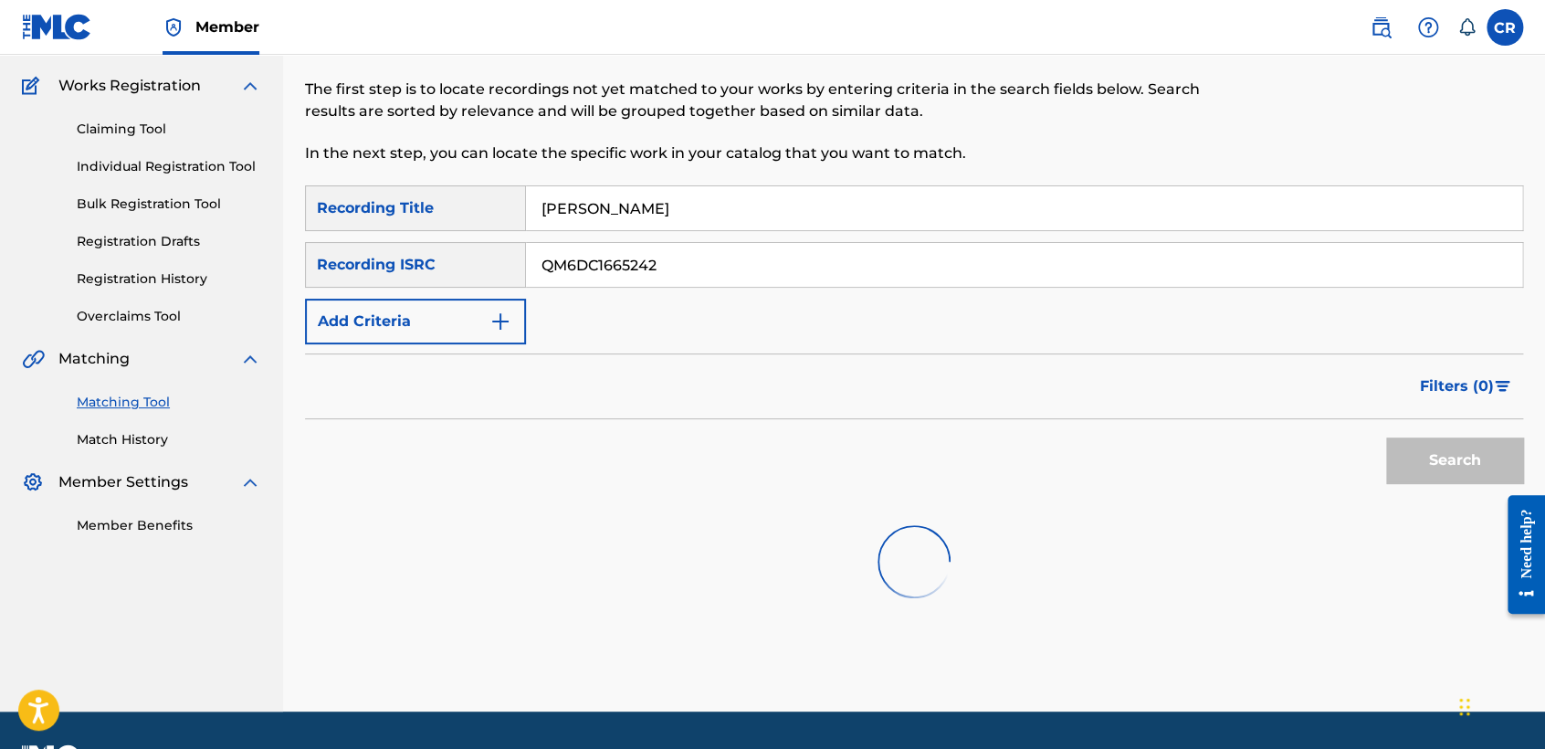
scroll to position [189, 0]
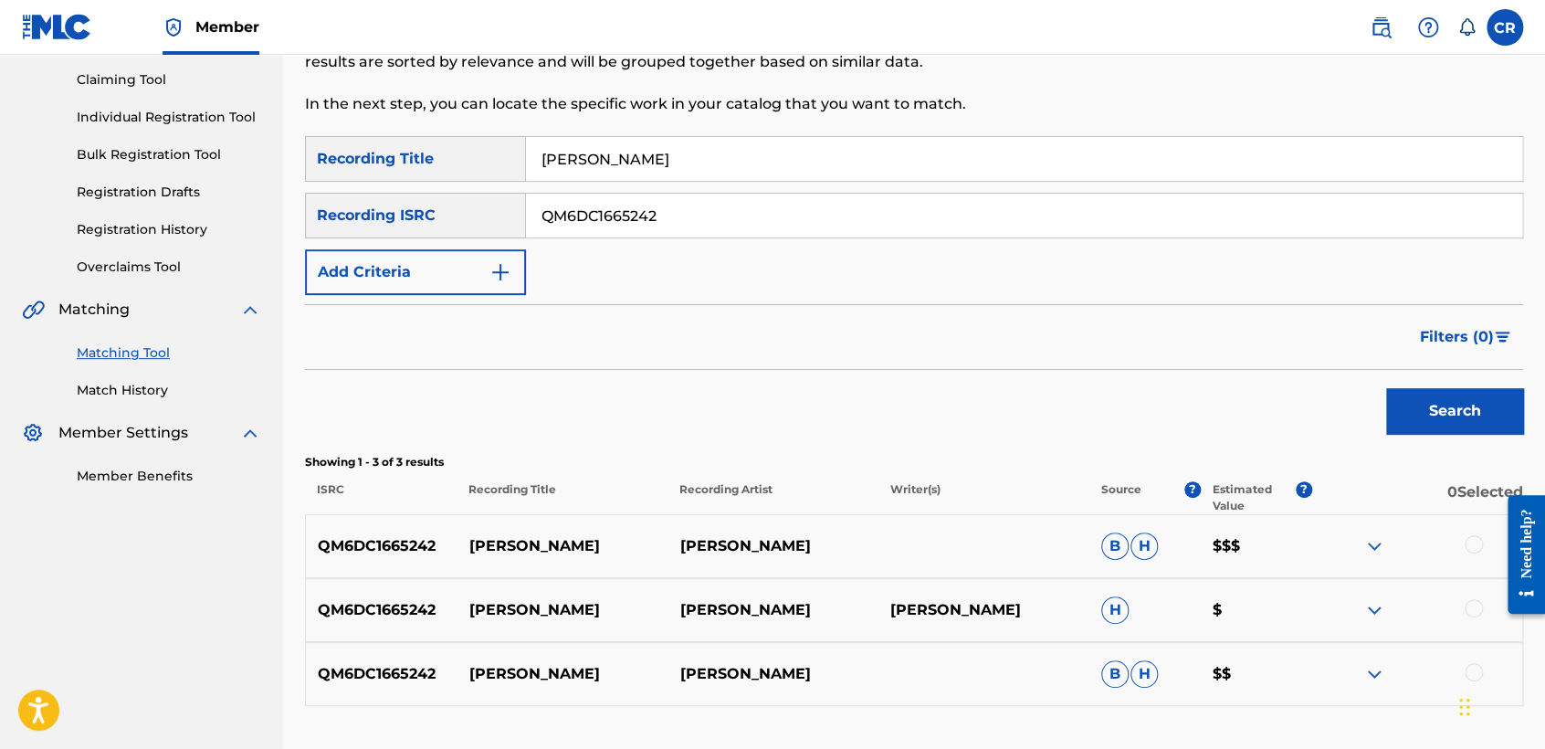
click at [1020, 604] on p "[PERSON_NAME]" at bounding box center [983, 610] width 211 height 22
click at [1020, 604] on p "CHALINO SANCHEZ" at bounding box center [983, 610] width 211 height 22
copy p "SANCHEZ"
click at [1466, 550] on div at bounding box center [1474, 544] width 18 height 18
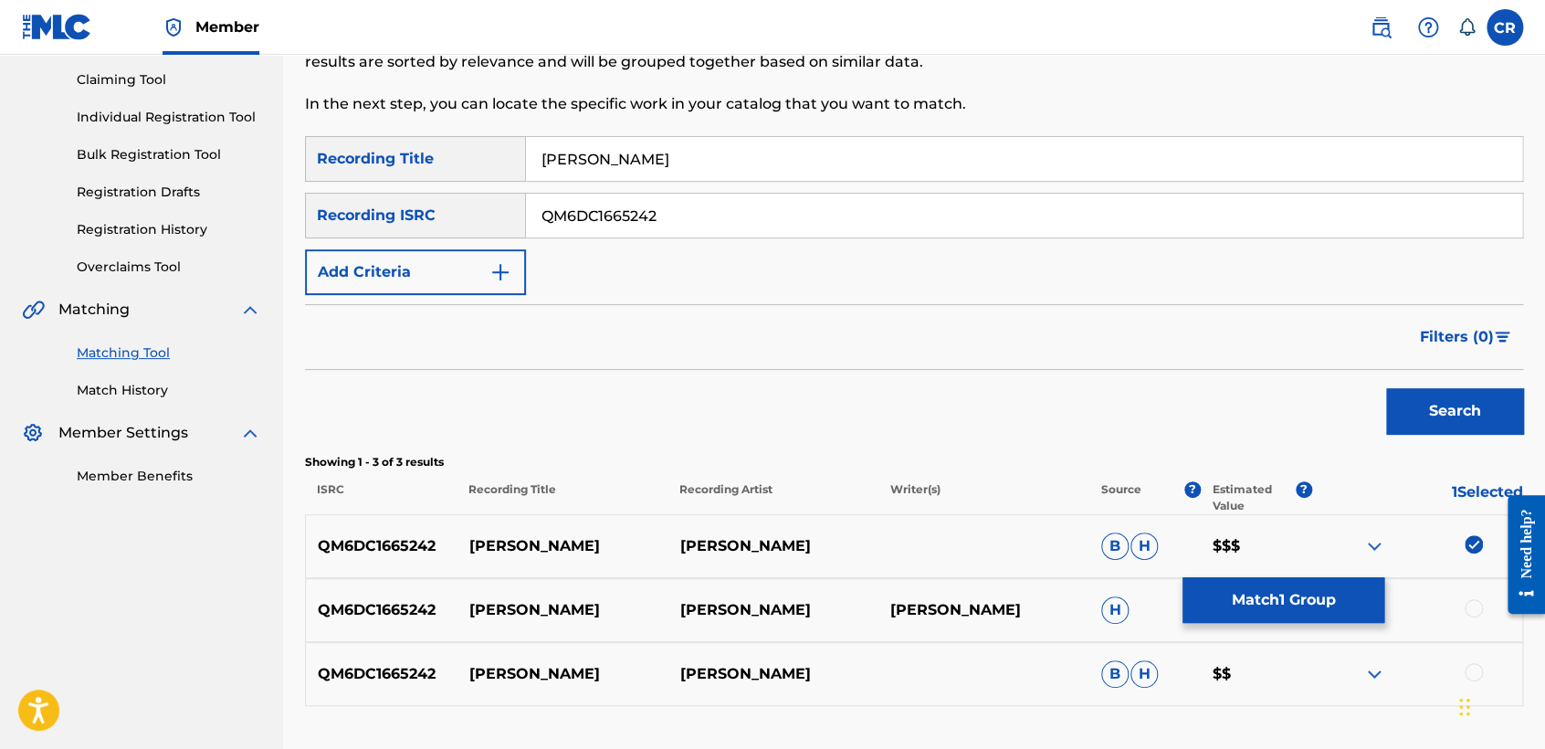
click at [1465, 608] on div at bounding box center [1474, 608] width 18 height 18
click at [1466, 680] on div "Chat Widget" at bounding box center [1499, 705] width 91 height 88
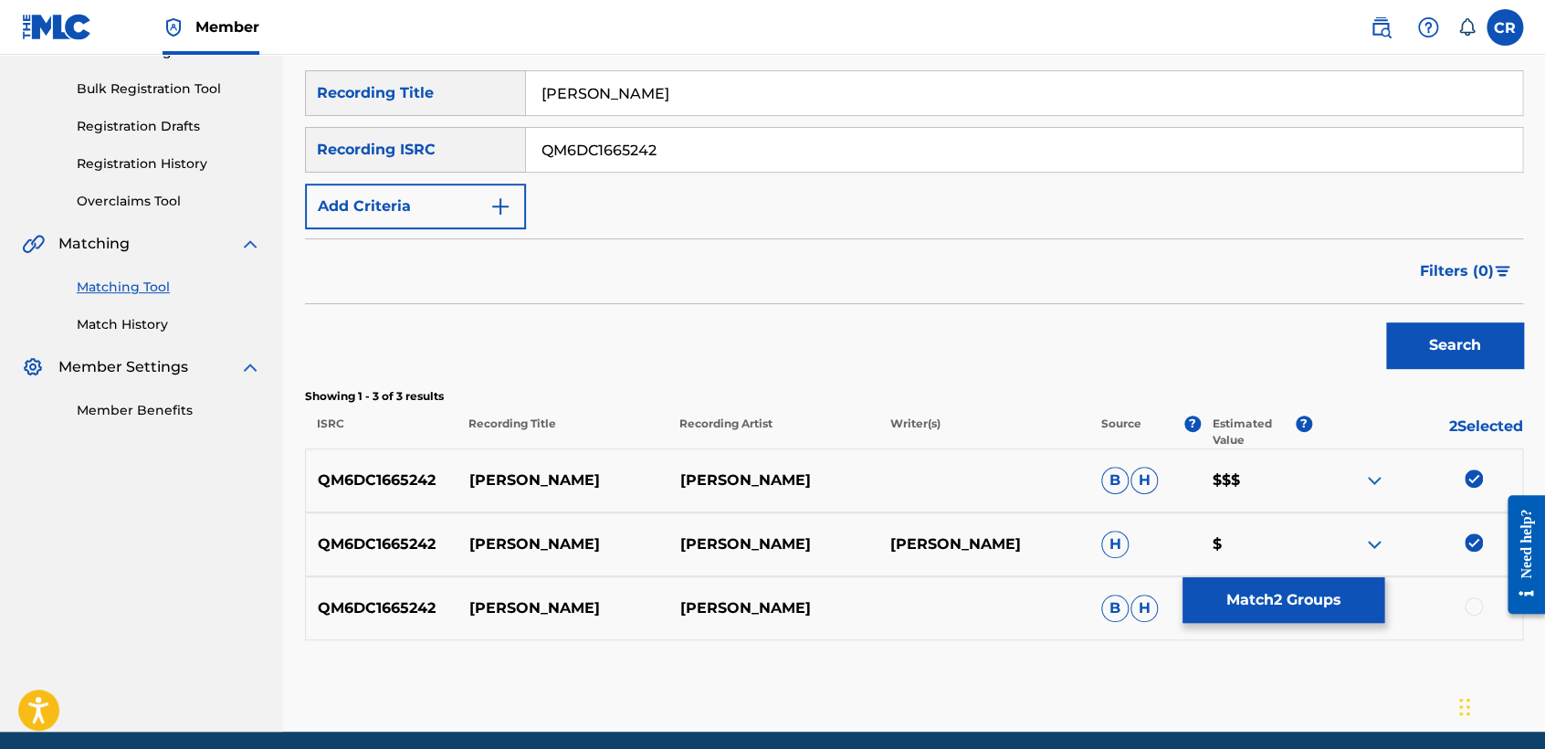
scroll to position [324, 0]
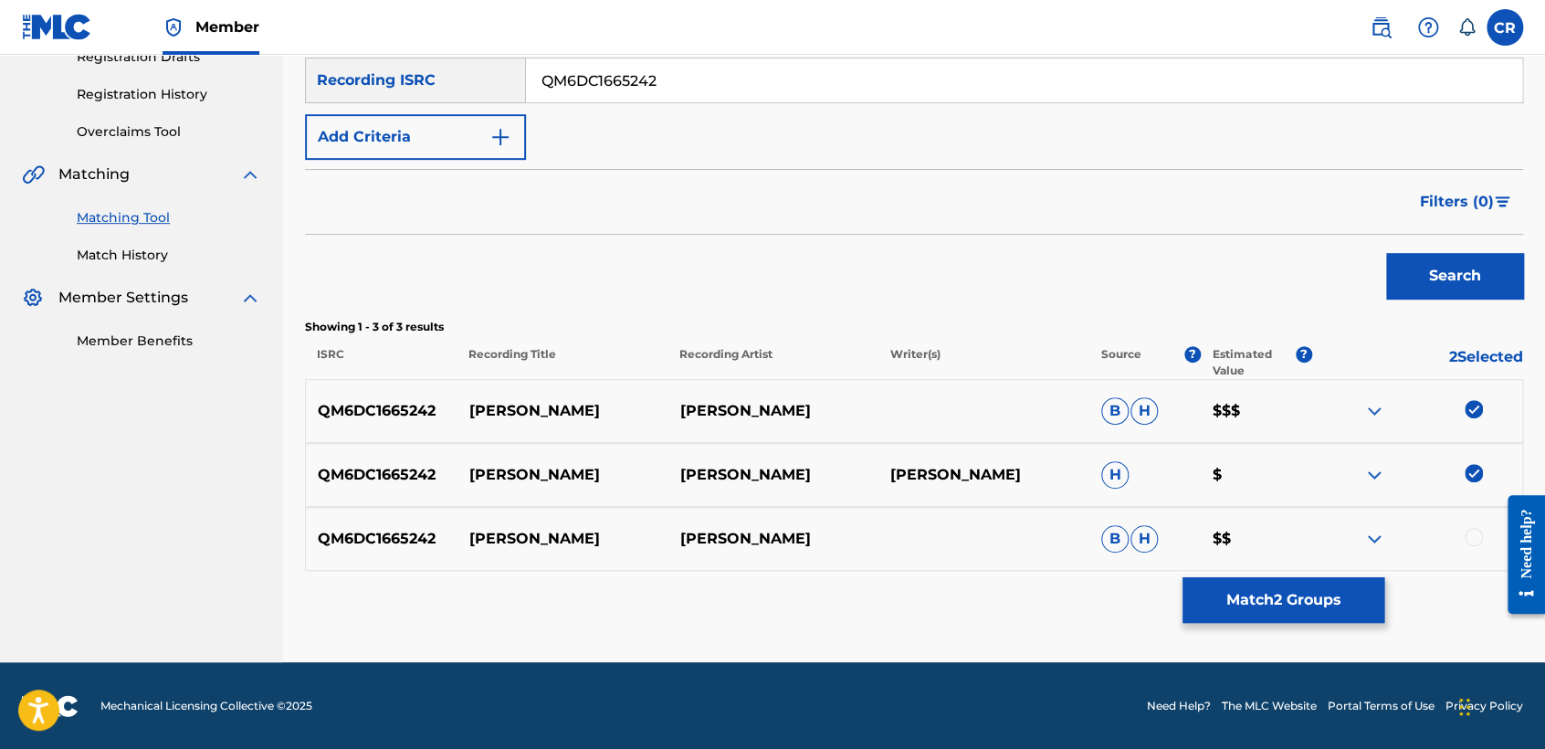
click at [1474, 533] on div at bounding box center [1474, 537] width 18 height 18
click at [1275, 605] on button "Match 3 Groups" at bounding box center [1283, 600] width 202 height 46
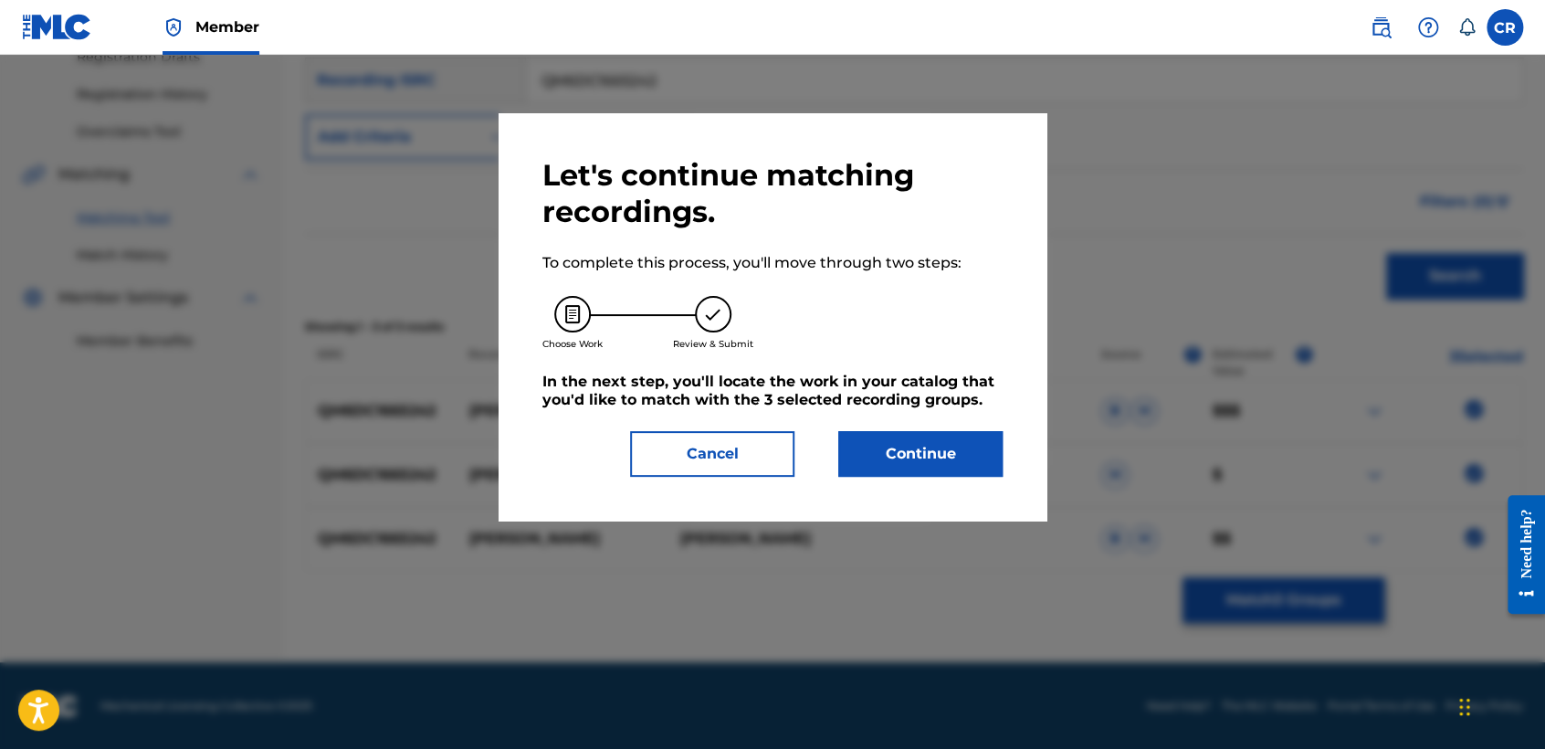
click at [934, 443] on button "Continue" at bounding box center [920, 454] width 164 height 46
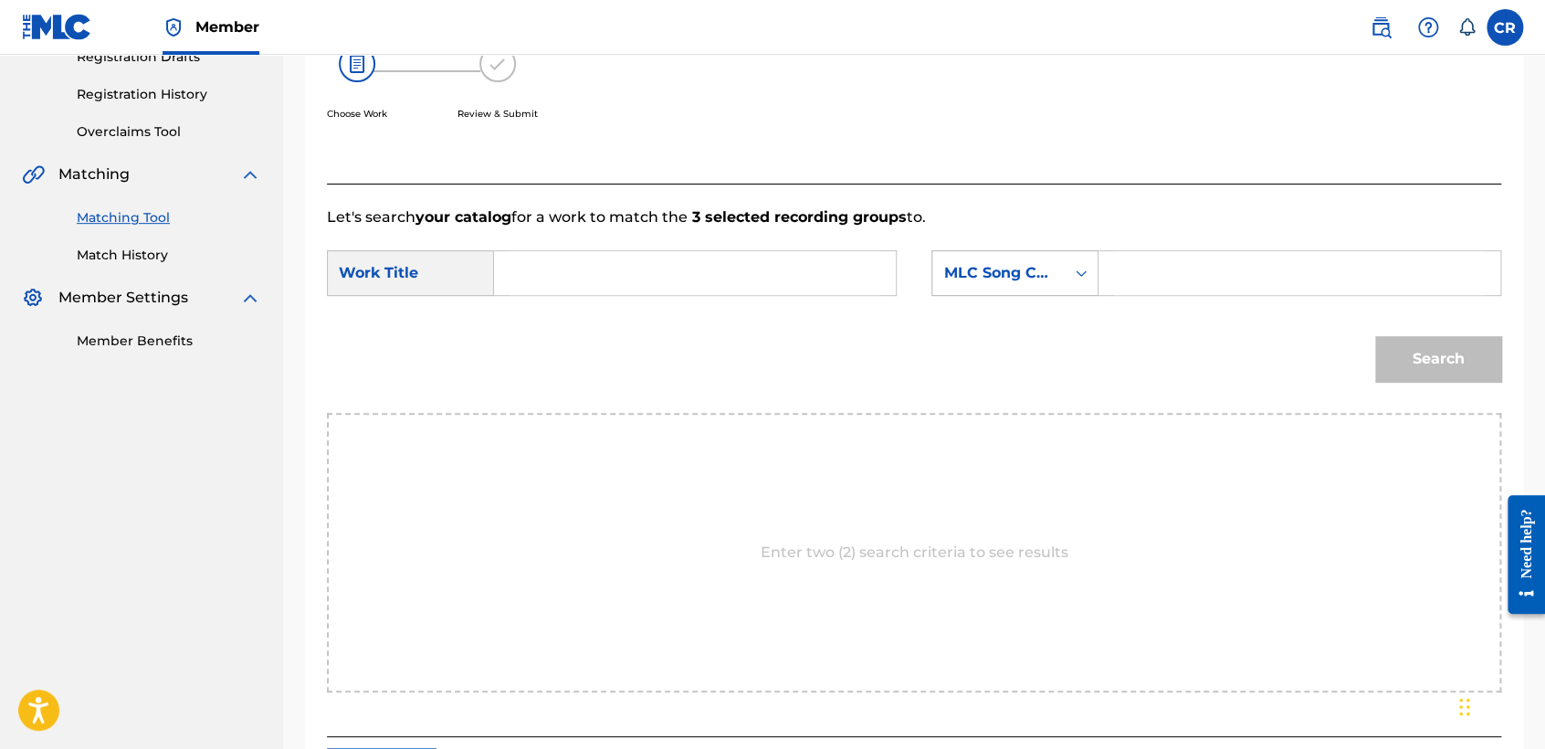
click at [991, 287] on div "MLC Song Code" at bounding box center [998, 273] width 132 height 35
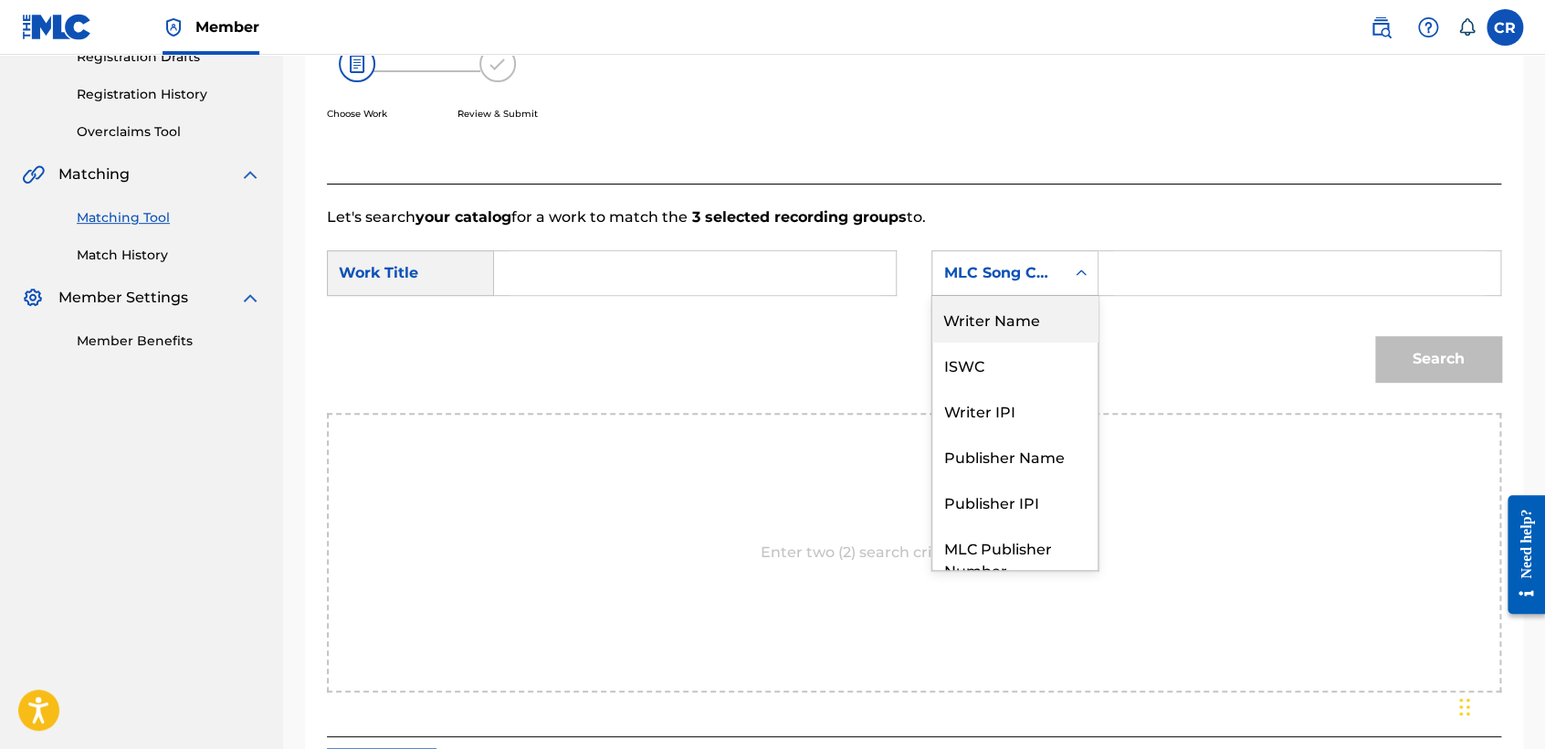
drag, startPoint x: 998, startPoint y: 330, endPoint x: 1105, endPoint y: 299, distance: 111.2
click at [1004, 328] on div "Writer Name" at bounding box center [1014, 319] width 165 height 46
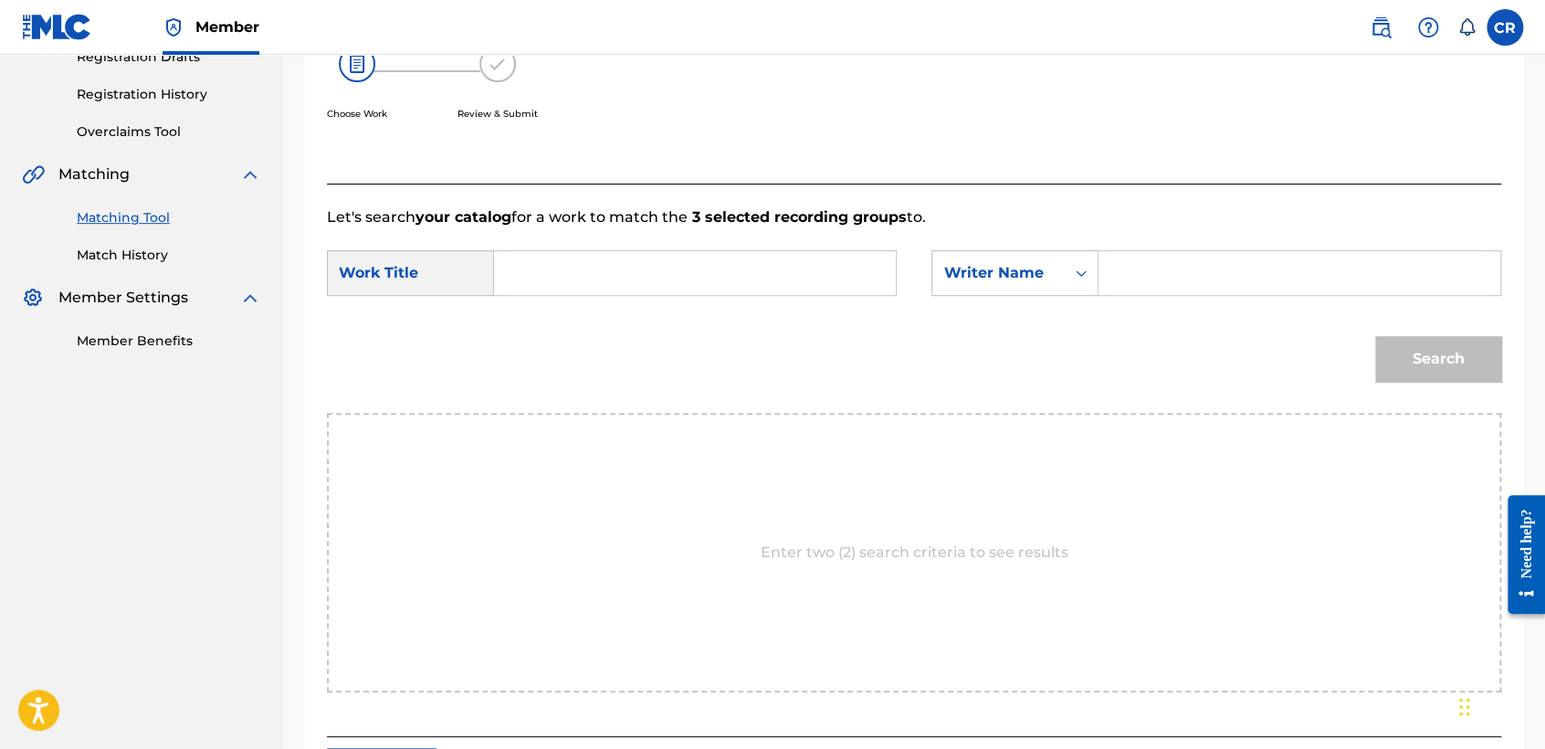
click at [1145, 286] on input "Search Form" at bounding box center [1299, 273] width 371 height 44
type input "SANCHEZ"
click at [719, 259] on input "Search Form" at bounding box center [694, 273] width 371 height 44
paste input "JUANITO ORTIZ"
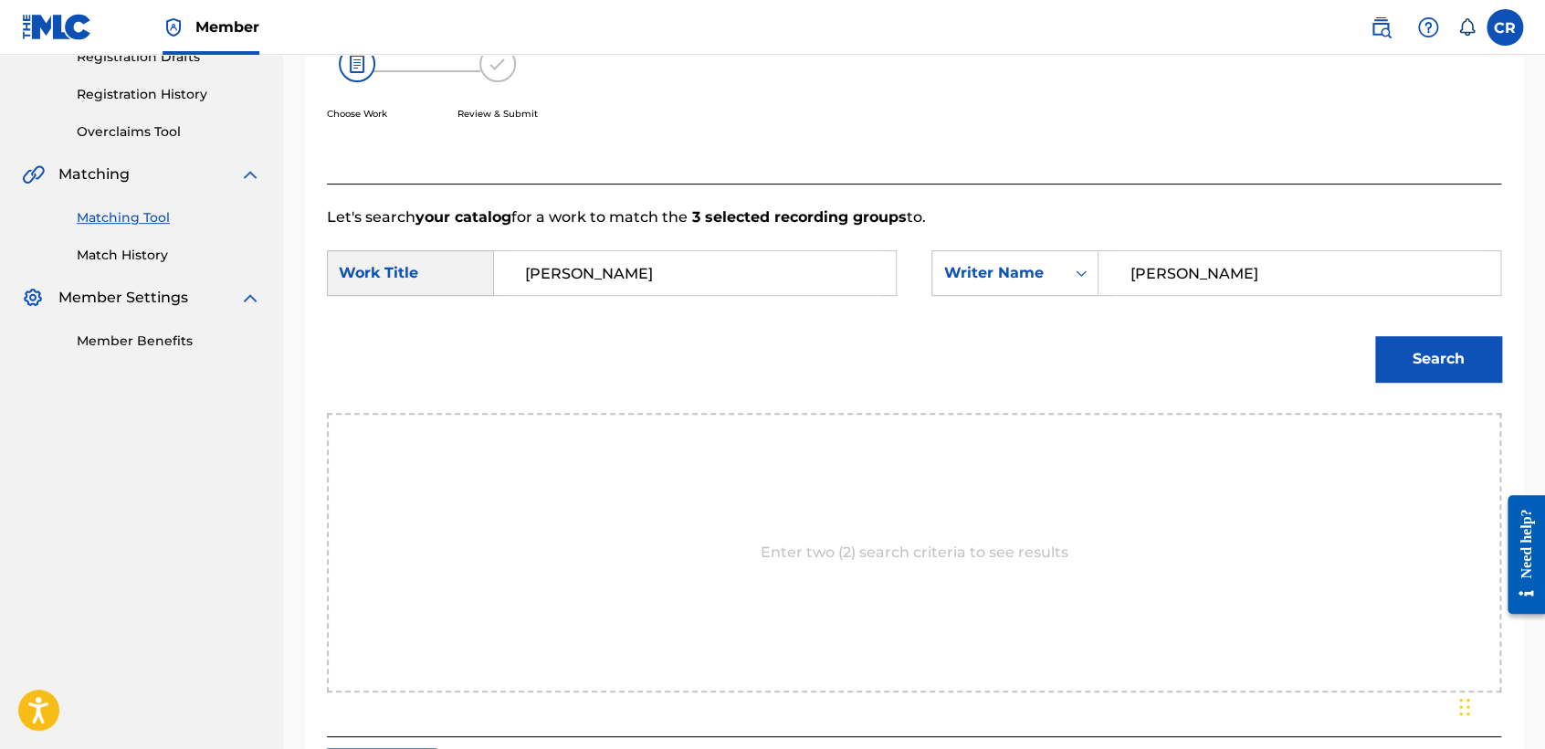
type input "JUANITO ORTIZ"
click at [1414, 349] on button "Search" at bounding box center [1438, 359] width 126 height 46
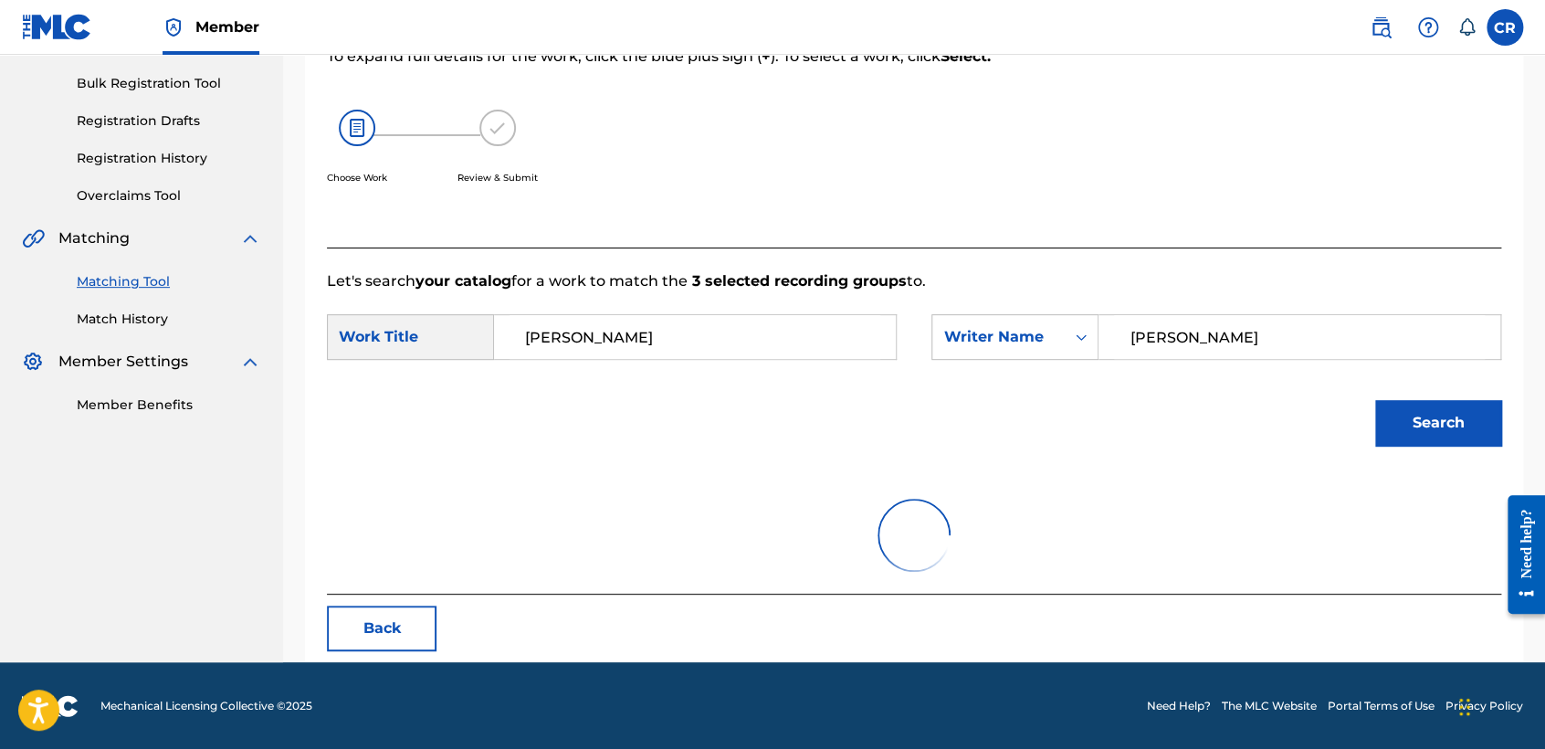
scroll to position [182, 0]
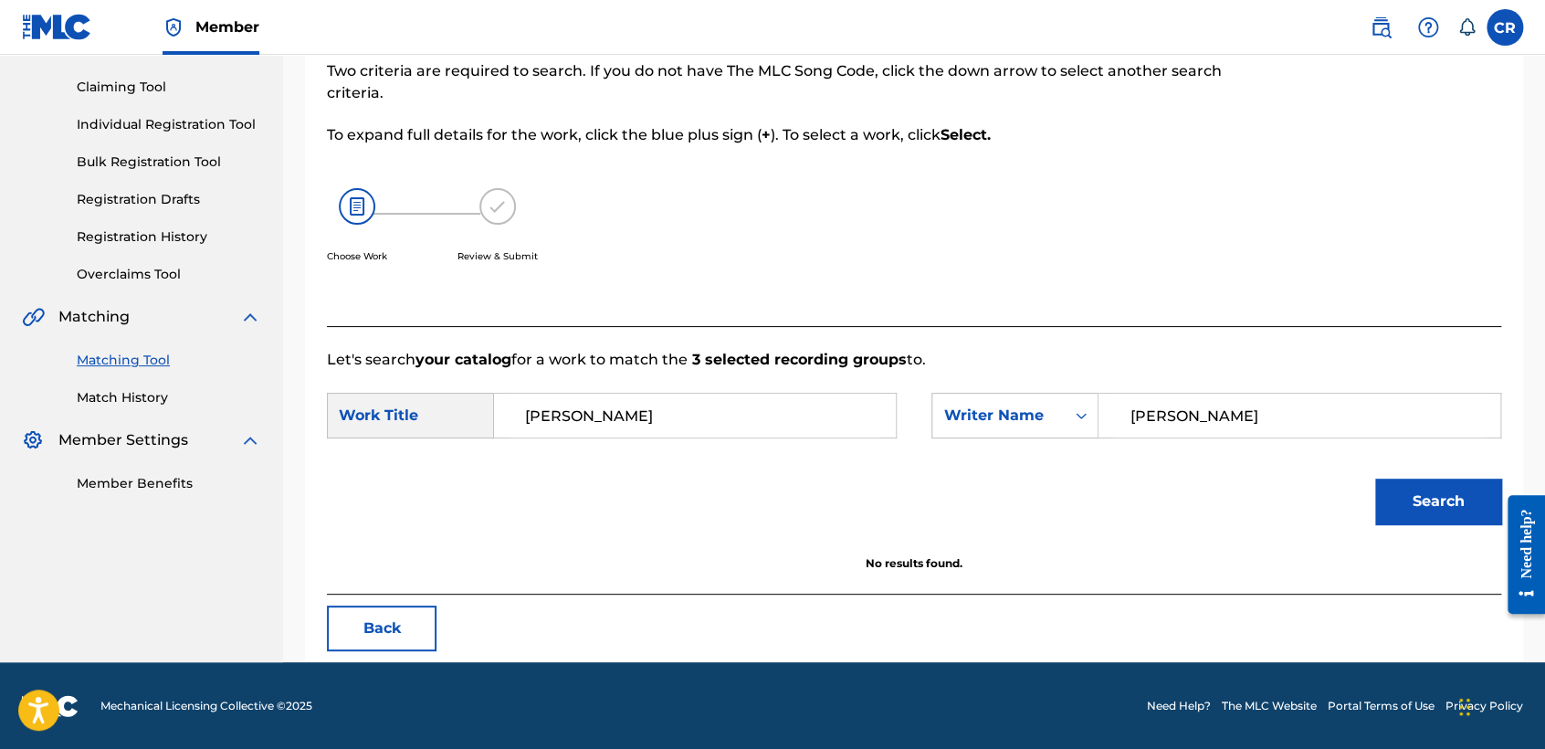
click at [387, 625] on button "Back" at bounding box center [382, 628] width 110 height 46
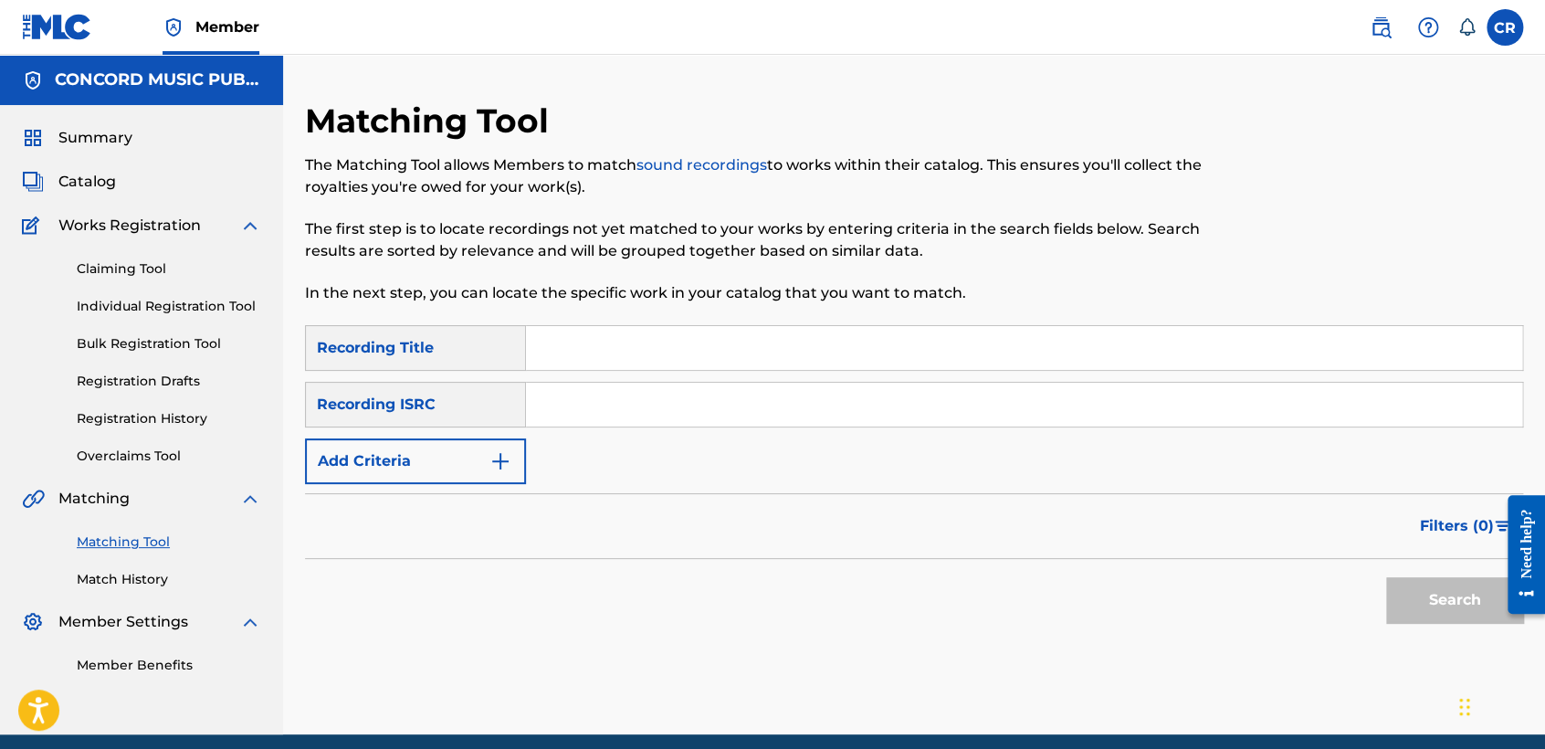
click at [709, 405] on input "Search Form" at bounding box center [1024, 405] width 996 height 44
paste input "US6R21378878"
type input "US6R21378878"
click at [1000, 748] on html "Press Alt+1 for screen-reader mode, Alt+0 to cancel Accessibility Screen-Reader…" at bounding box center [772, 374] width 1545 height 749
click at [906, 362] on input "Search Form" at bounding box center [1024, 348] width 996 height 44
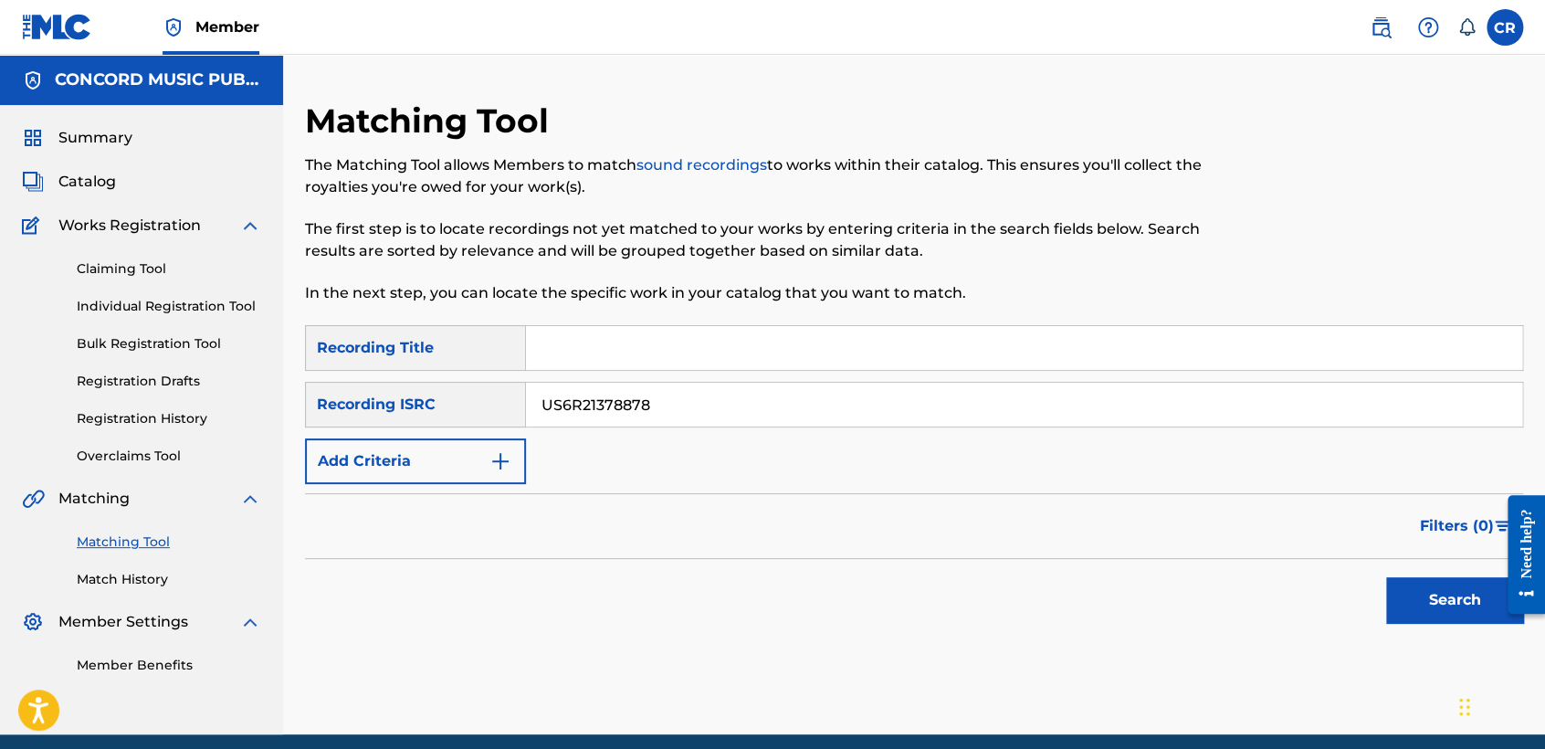
paste input "PALOMITA INGRATA"
type input "PALOMITA INGRATA"
click at [1446, 620] on button "Search" at bounding box center [1454, 600] width 137 height 46
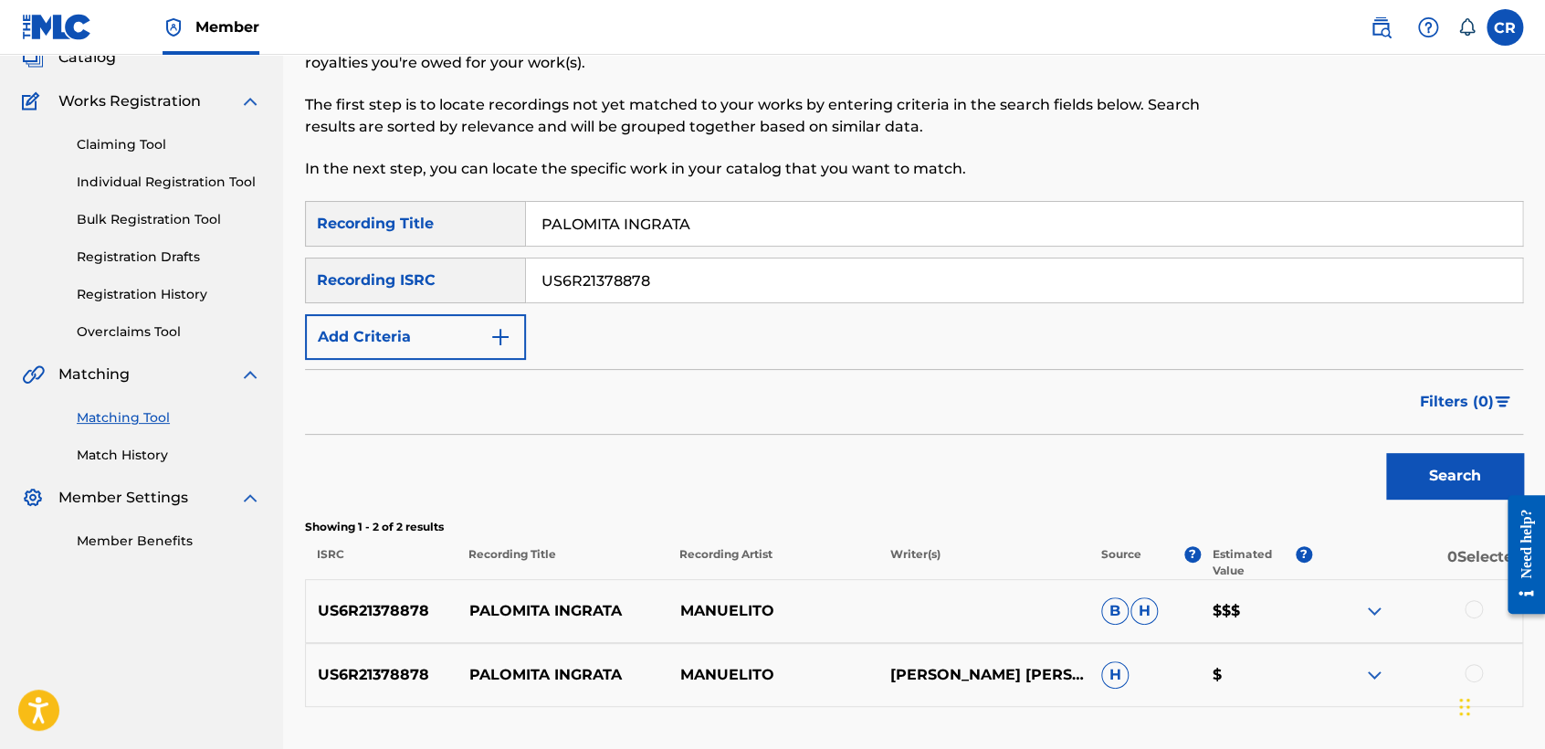
scroll to position [260, 0]
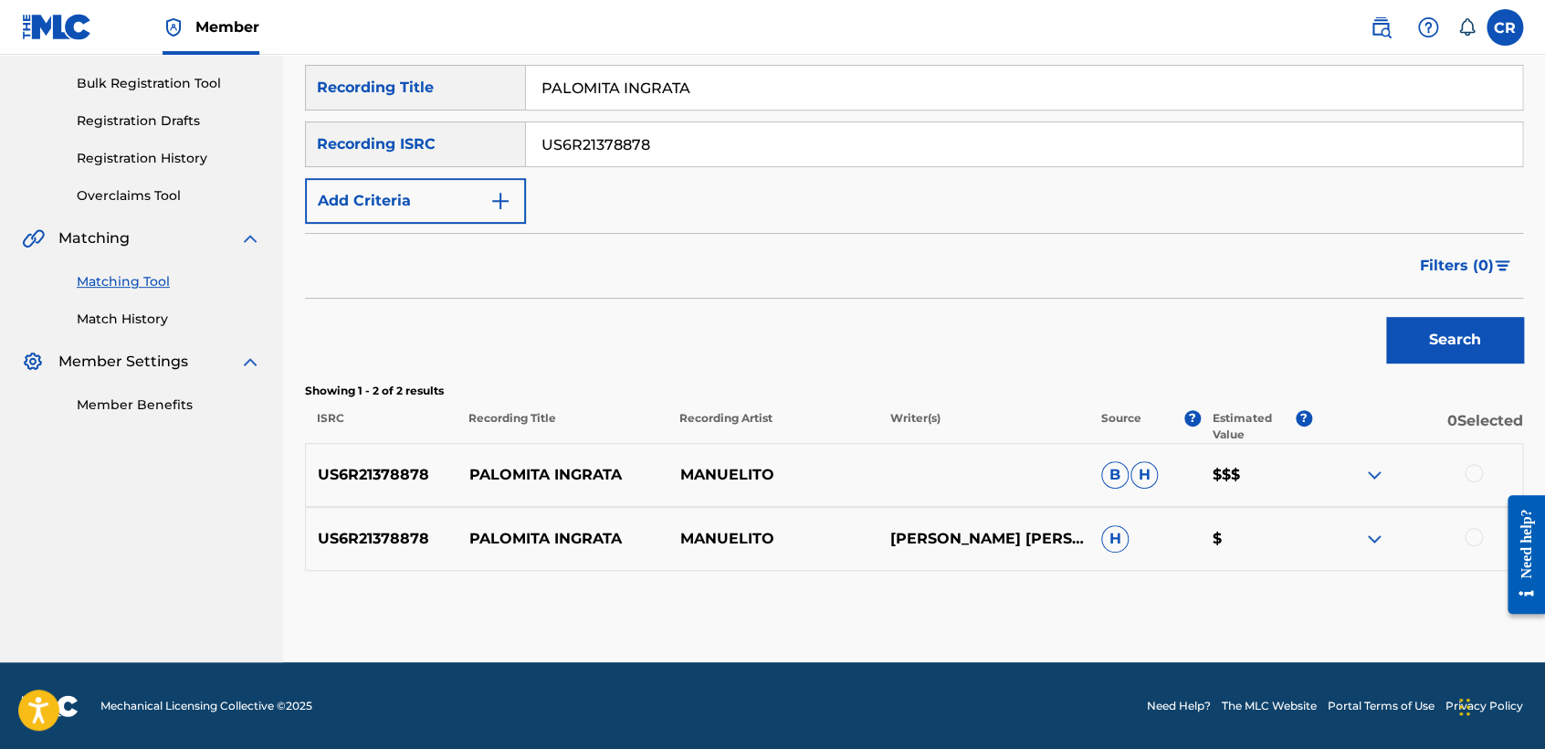
click at [930, 550] on p "PINEDA MALDONADO NESTOR" at bounding box center [983, 539] width 211 height 22
copy p "NESTOR"
click at [1471, 471] on div at bounding box center [1474, 473] width 18 height 18
click at [1473, 535] on div at bounding box center [1474, 537] width 18 height 18
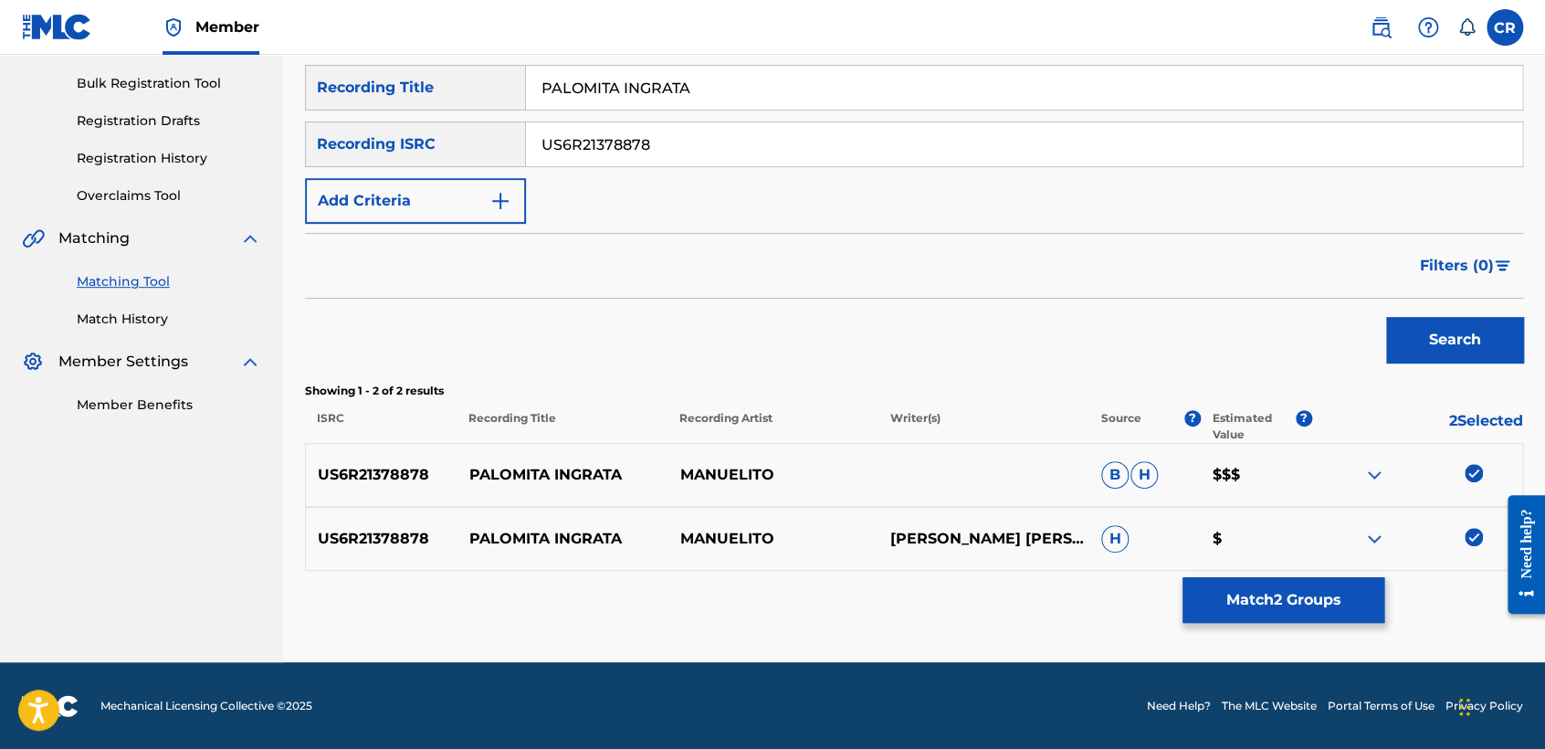
click at [1346, 588] on button "Match 2 Groups" at bounding box center [1283, 600] width 202 height 46
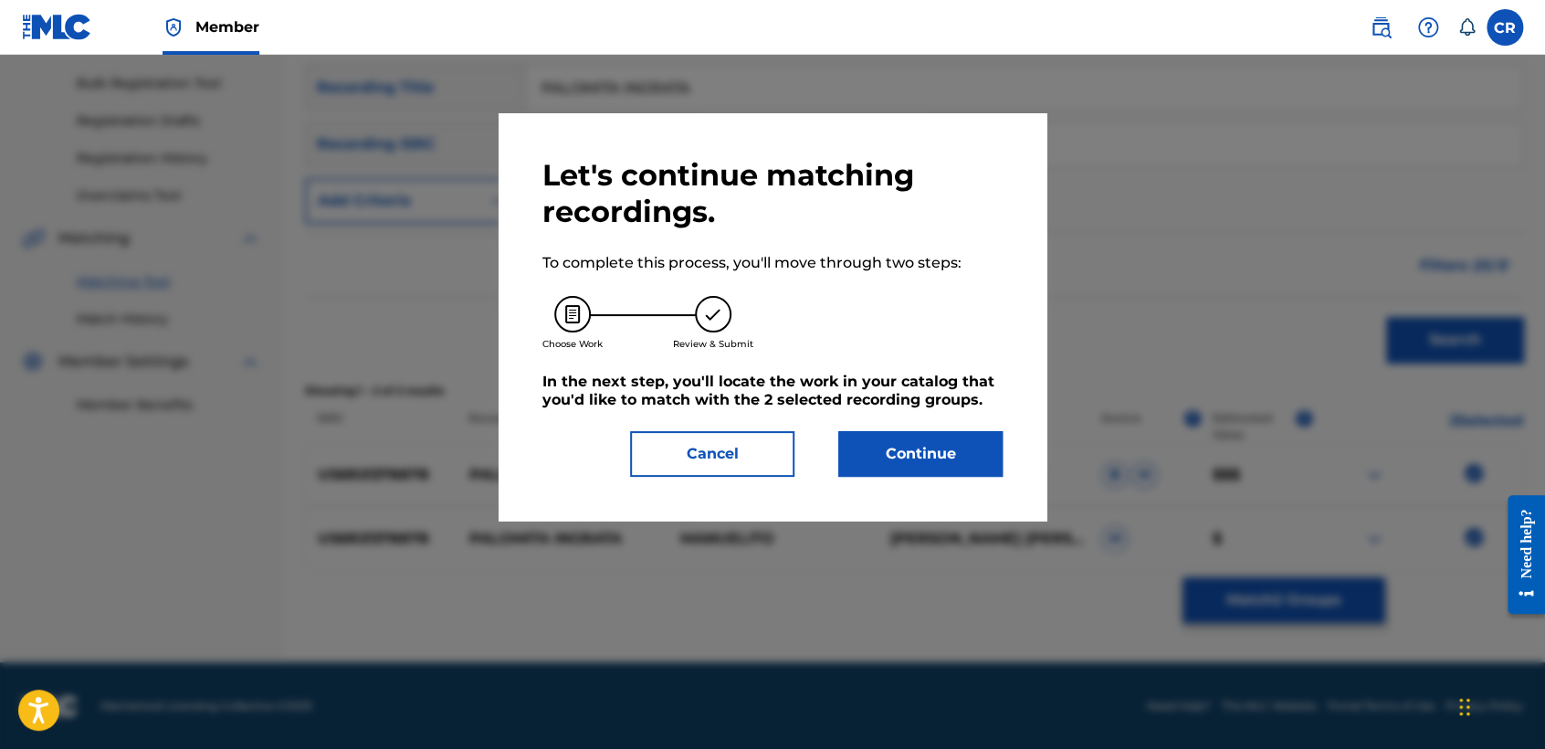
click at [866, 480] on div "Let's continue matching recordings. To complete this process, you'll move throu…" at bounding box center [773, 316] width 548 height 407
click at [870, 472] on button "Continue" at bounding box center [920, 454] width 164 height 46
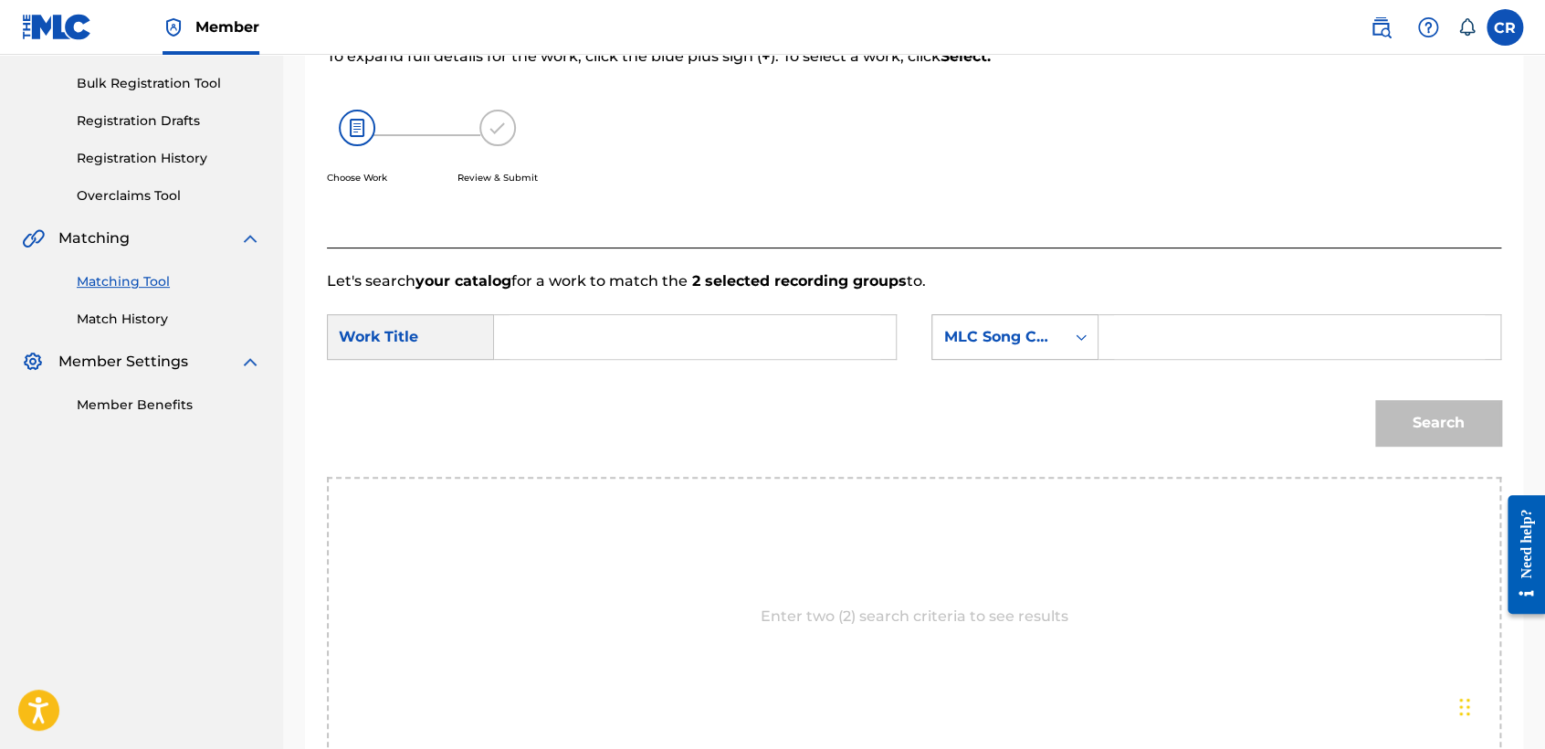
click at [1058, 347] on div "MLC Song Code" at bounding box center [998, 337] width 132 height 35
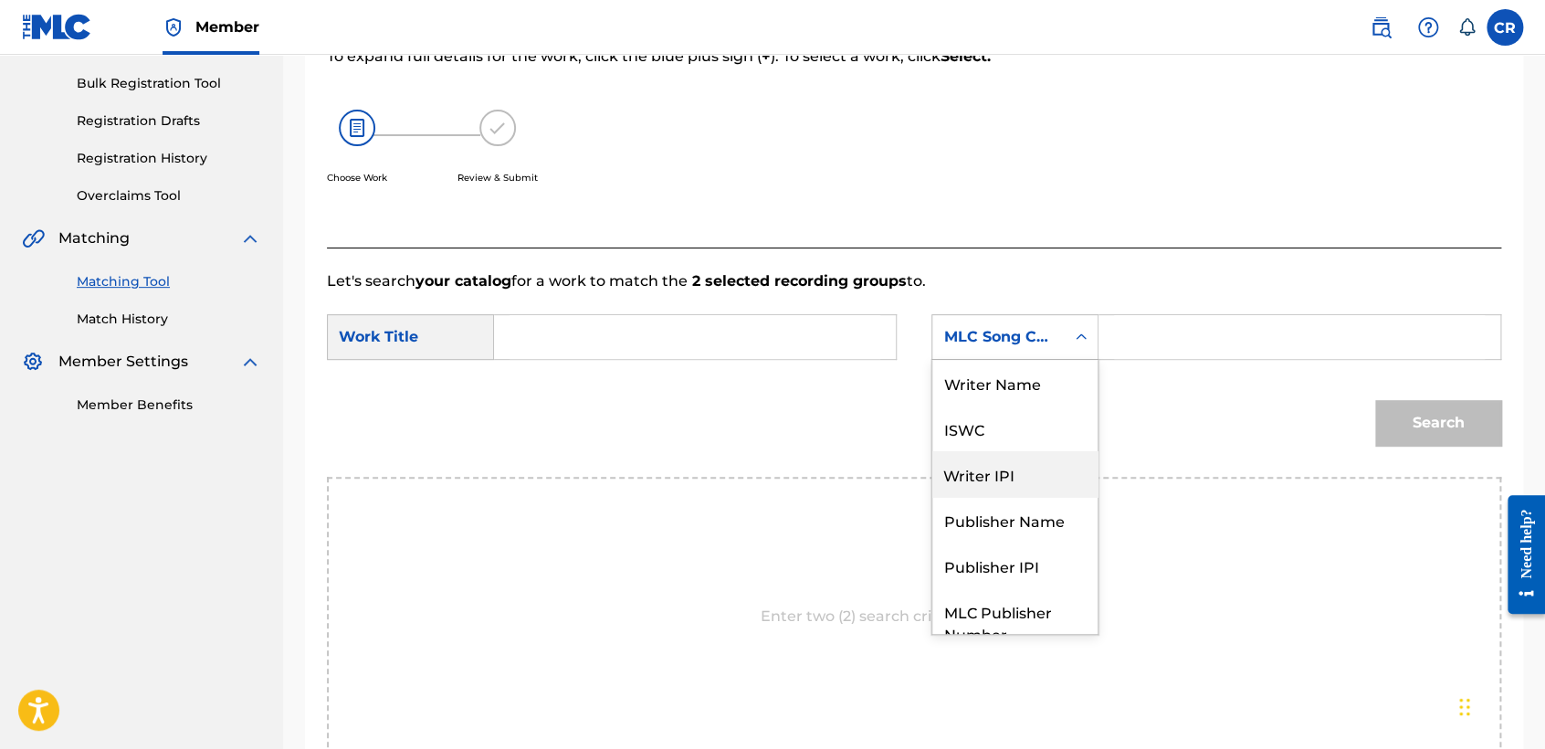
scroll to position [0, 0]
click at [1047, 392] on div "Writer Name" at bounding box center [1014, 383] width 165 height 46
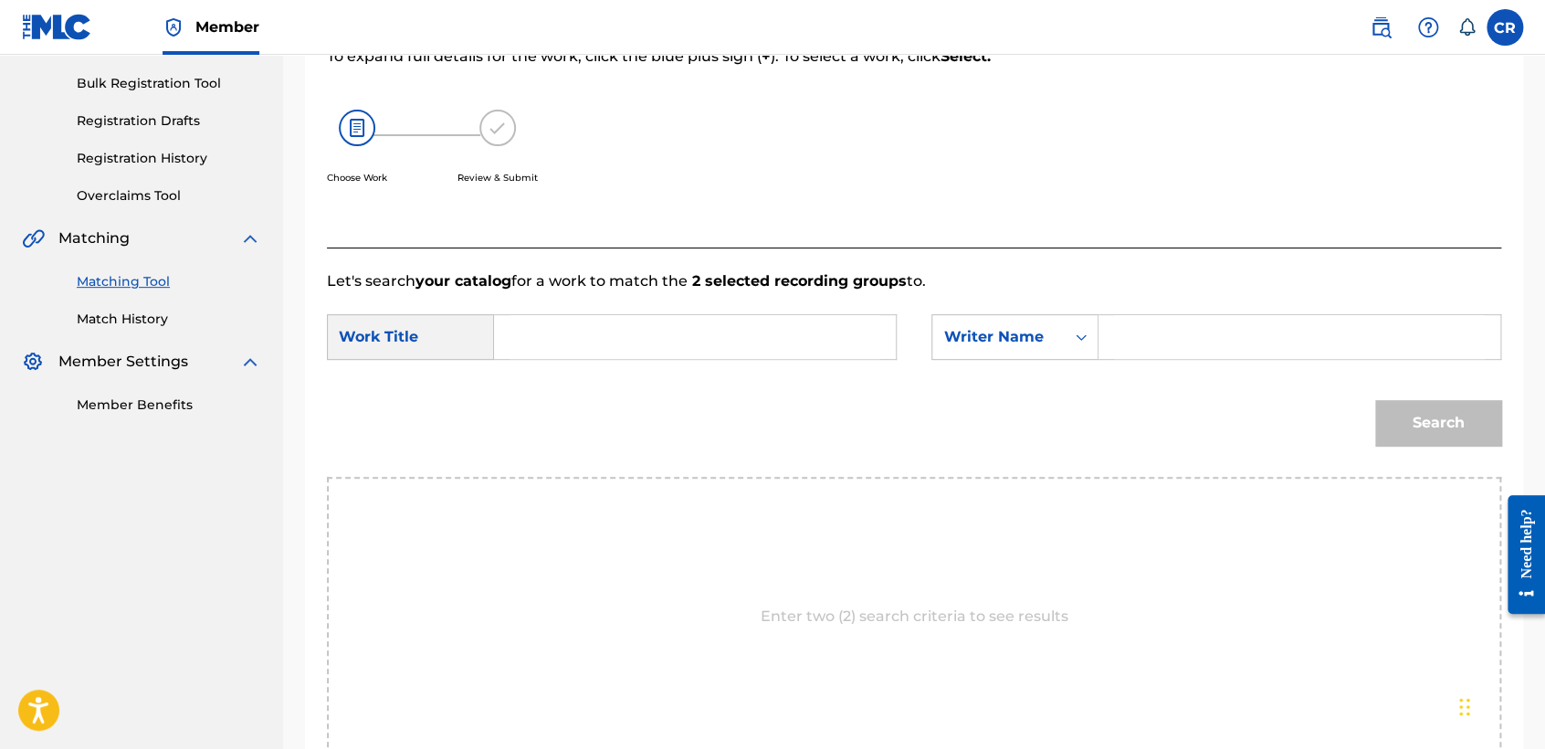
click at [1154, 338] on input "Search Form" at bounding box center [1299, 337] width 371 height 44
paste input "NESTOR"
type input "NESTOR"
click at [802, 342] on input "Search Form" at bounding box center [694, 337] width 371 height 44
paste input "PALOMITA INGRATA"
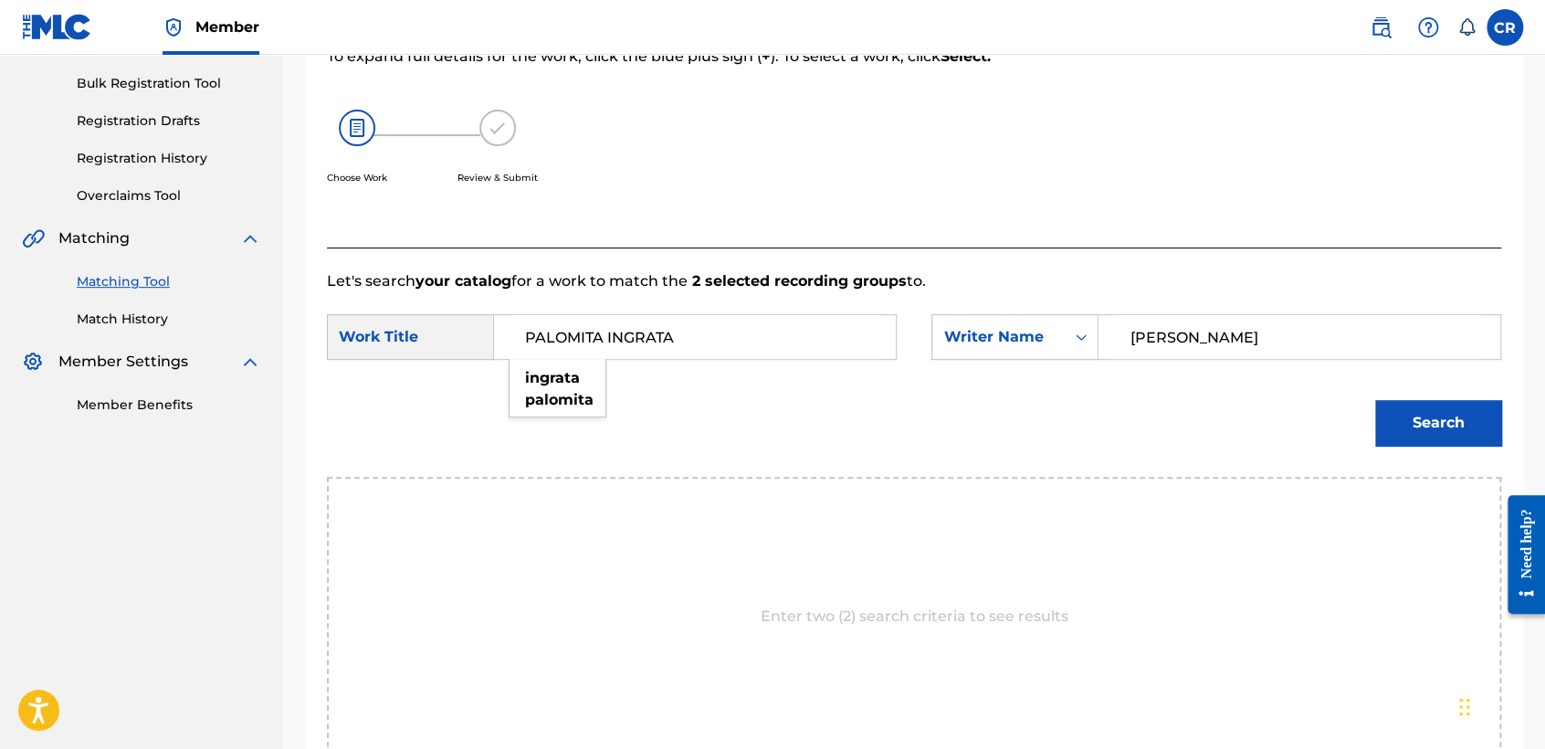
type input "PALOMITA INGRATA"
click at [1447, 425] on button "Search" at bounding box center [1438, 423] width 126 height 46
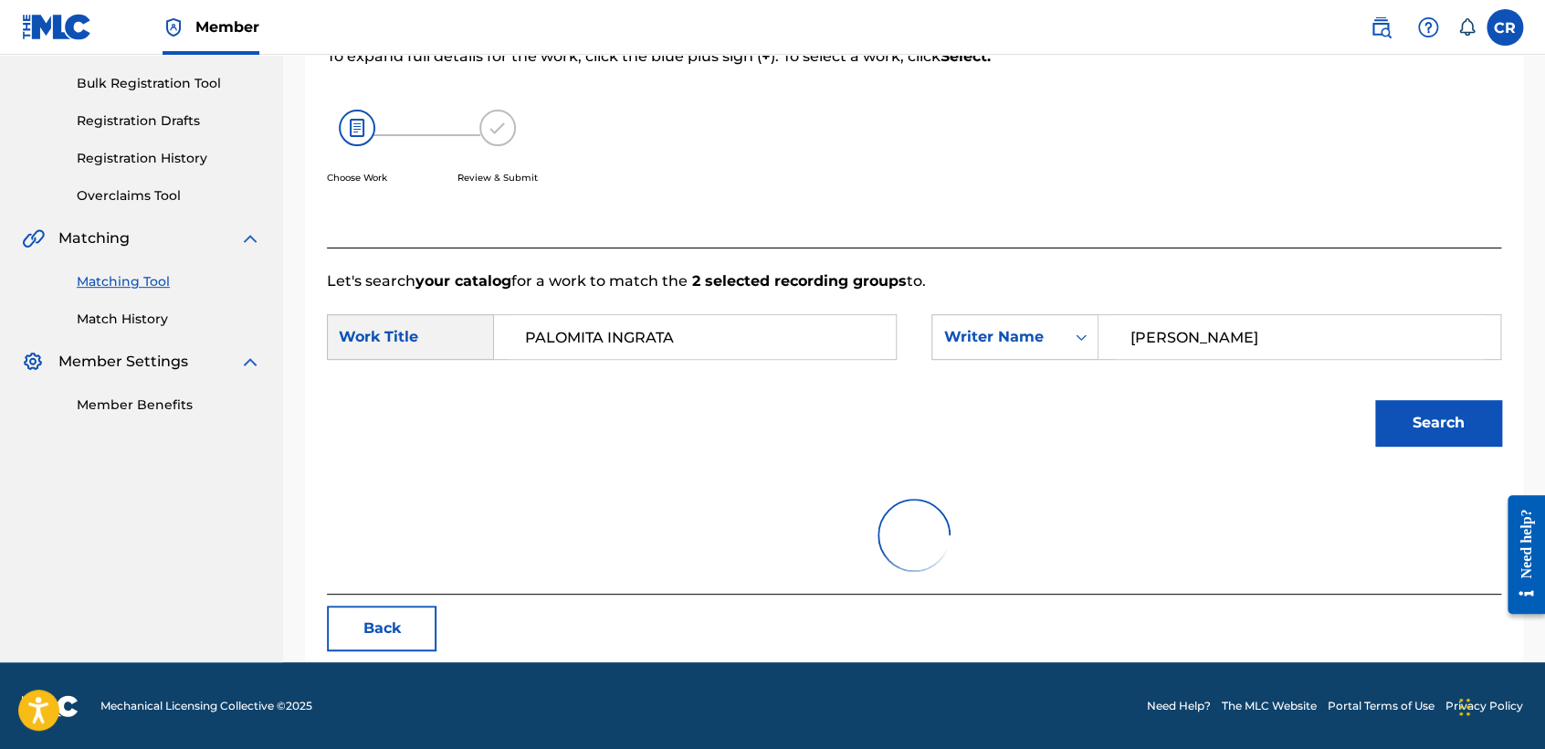
scroll to position [182, 0]
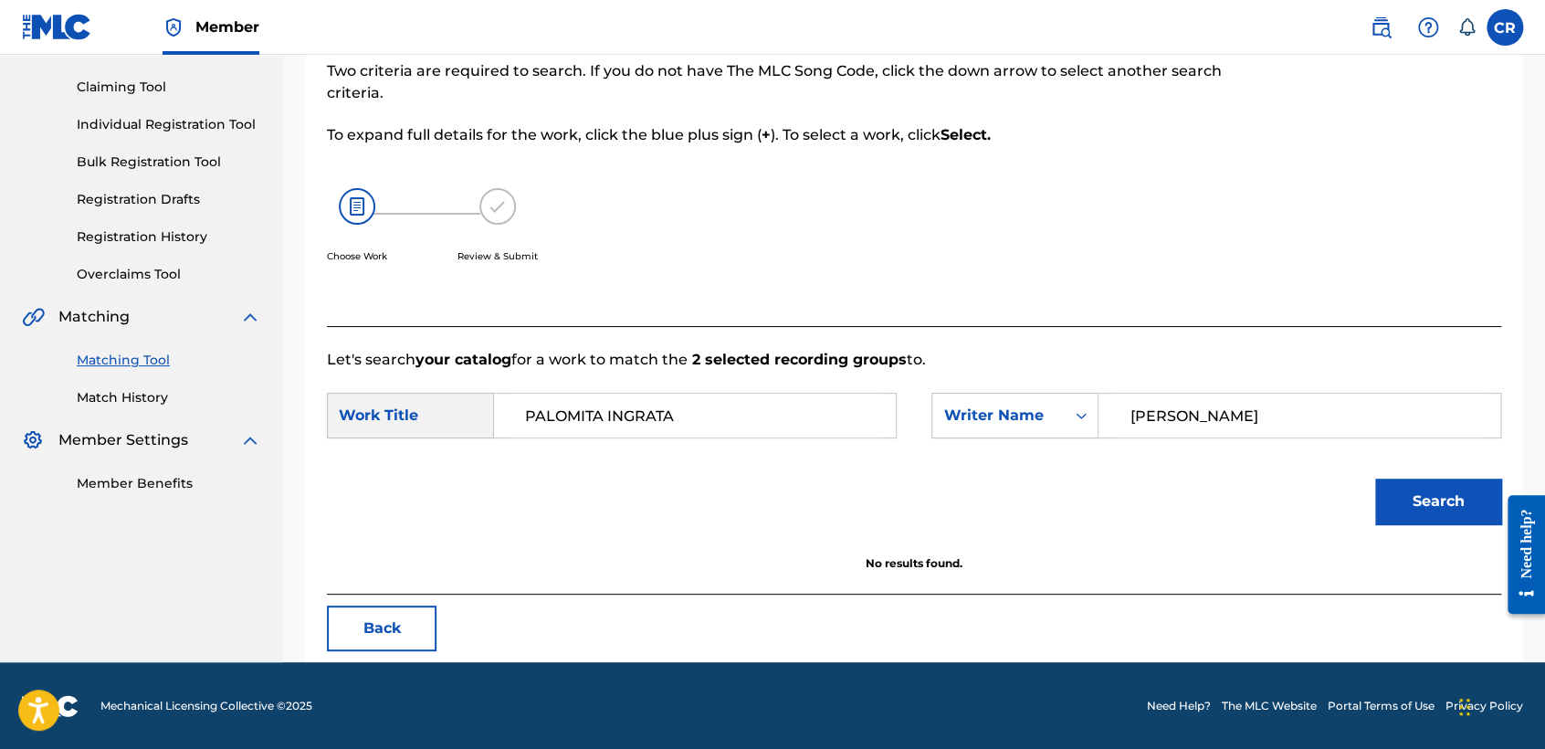
click at [426, 619] on button "Back" at bounding box center [382, 628] width 110 height 46
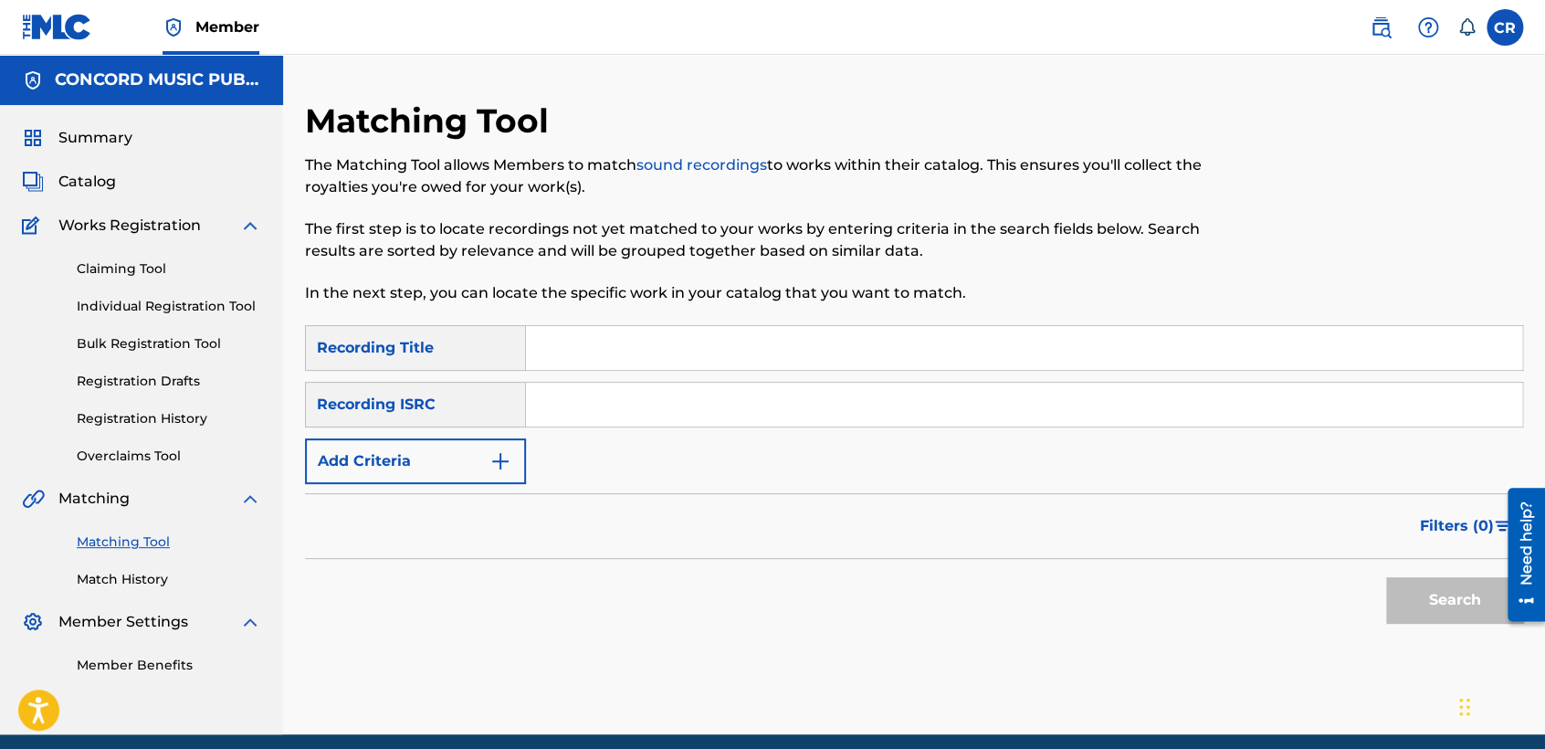
click at [738, 398] on input "Search Form" at bounding box center [1024, 405] width 996 height 44
paste input "USHM21739135"
type input "USHM21739135"
click at [829, 354] on input "Search Form" at bounding box center [1024, 348] width 996 height 44
paste input "PICK ME UP"
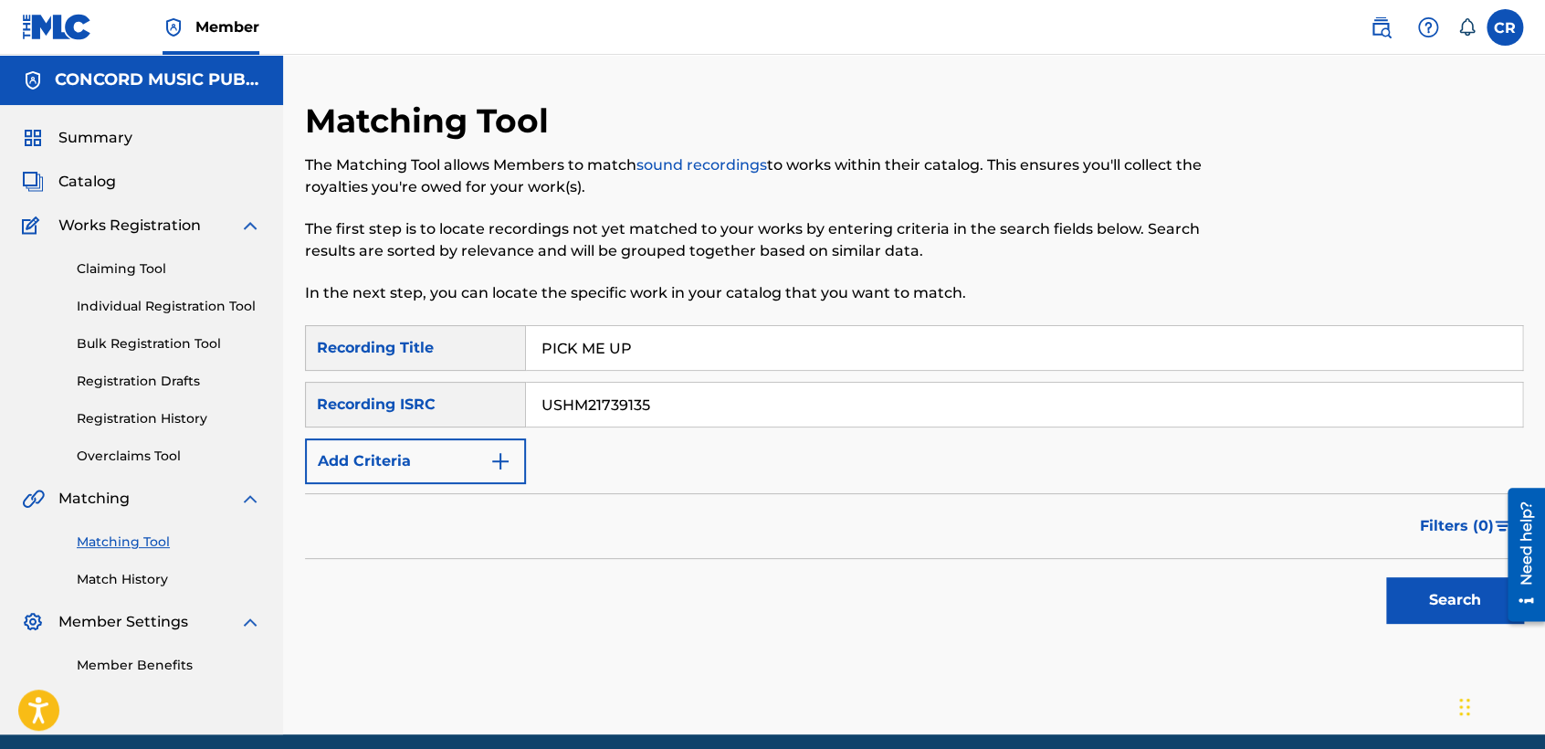
type input "PICK ME UP"
click at [1440, 572] on div "Search" at bounding box center [1450, 595] width 146 height 73
click at [1434, 583] on button "Search" at bounding box center [1454, 600] width 137 height 46
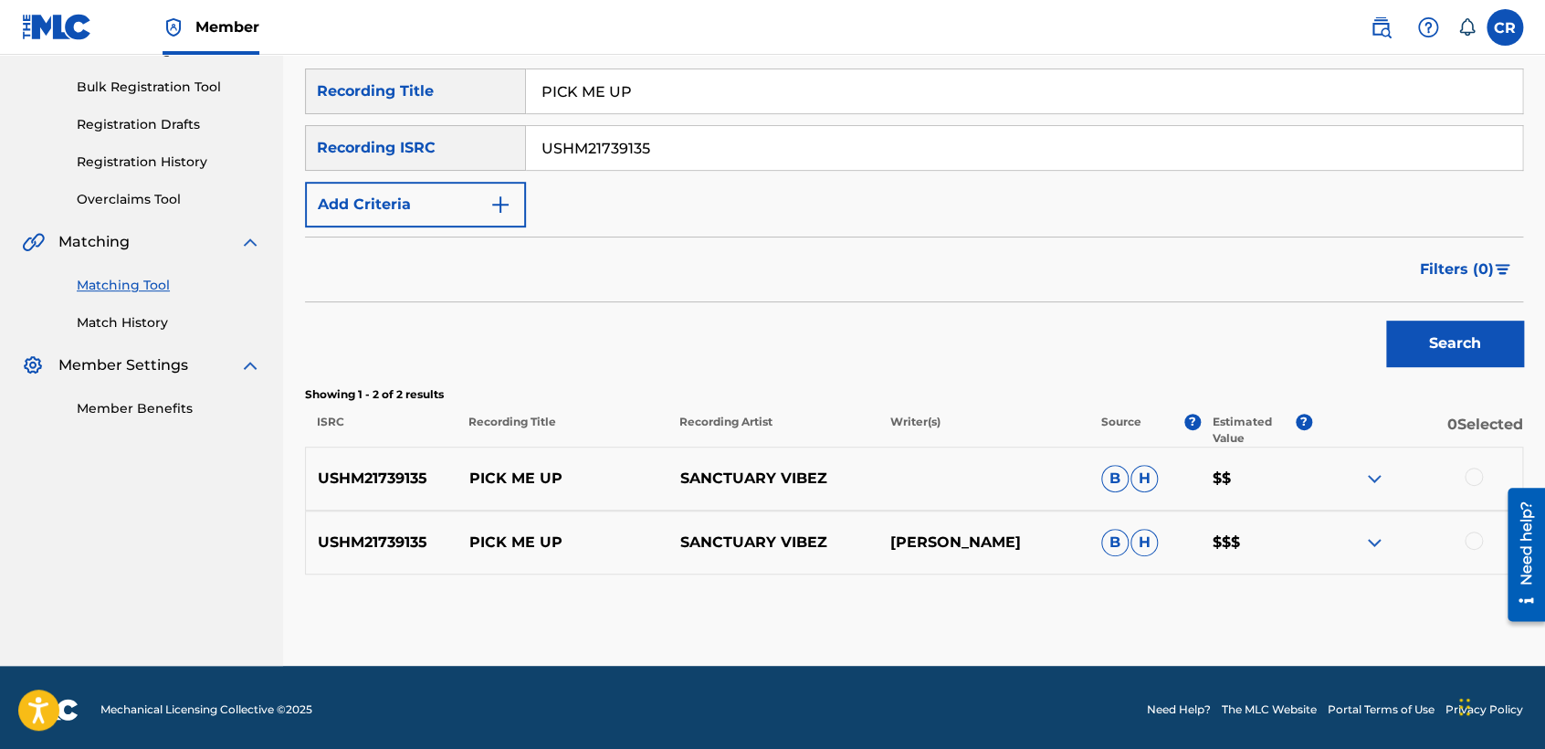
scroll to position [260, 0]
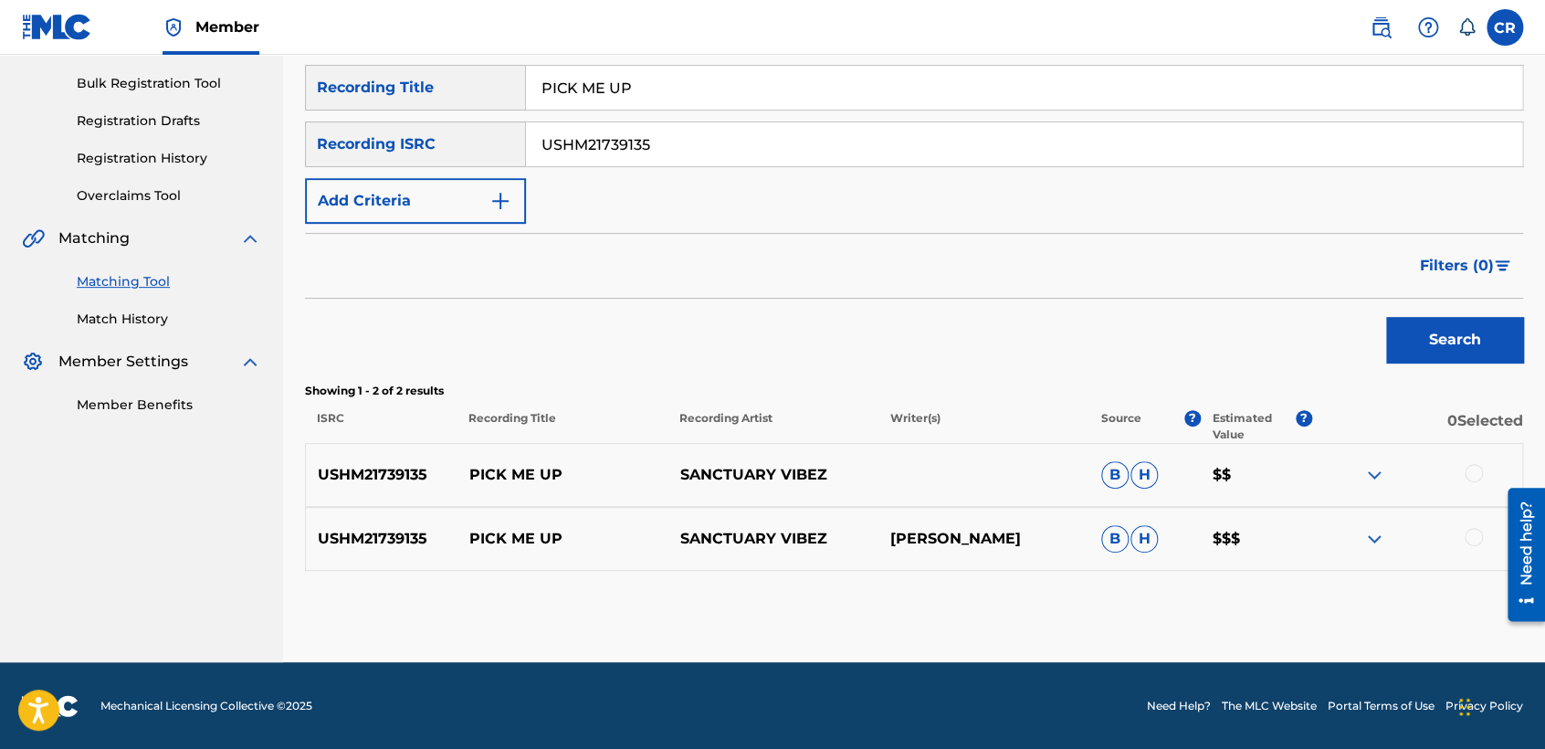
click at [1028, 539] on p "ROMELL ULRIC BENNETT" at bounding box center [983, 539] width 211 height 22
click at [1028, 540] on p "ROMELL ULRIC BENNETT" at bounding box center [983, 539] width 211 height 22
copy p "BENNETT"
click at [1468, 477] on div at bounding box center [1474, 473] width 18 height 18
click at [1470, 535] on div at bounding box center [1474, 537] width 18 height 18
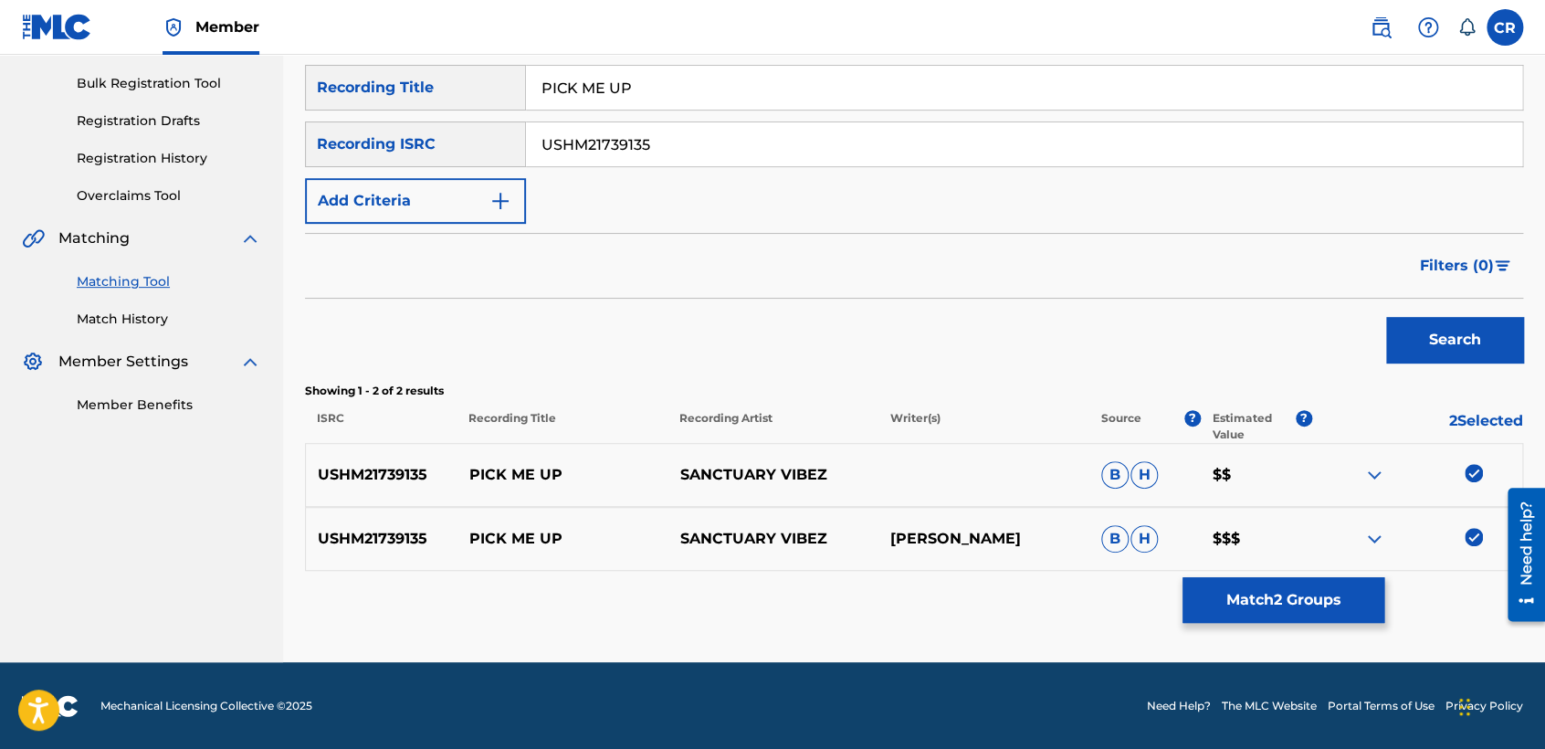
click at [1272, 609] on button "Match 2 Groups" at bounding box center [1283, 600] width 202 height 46
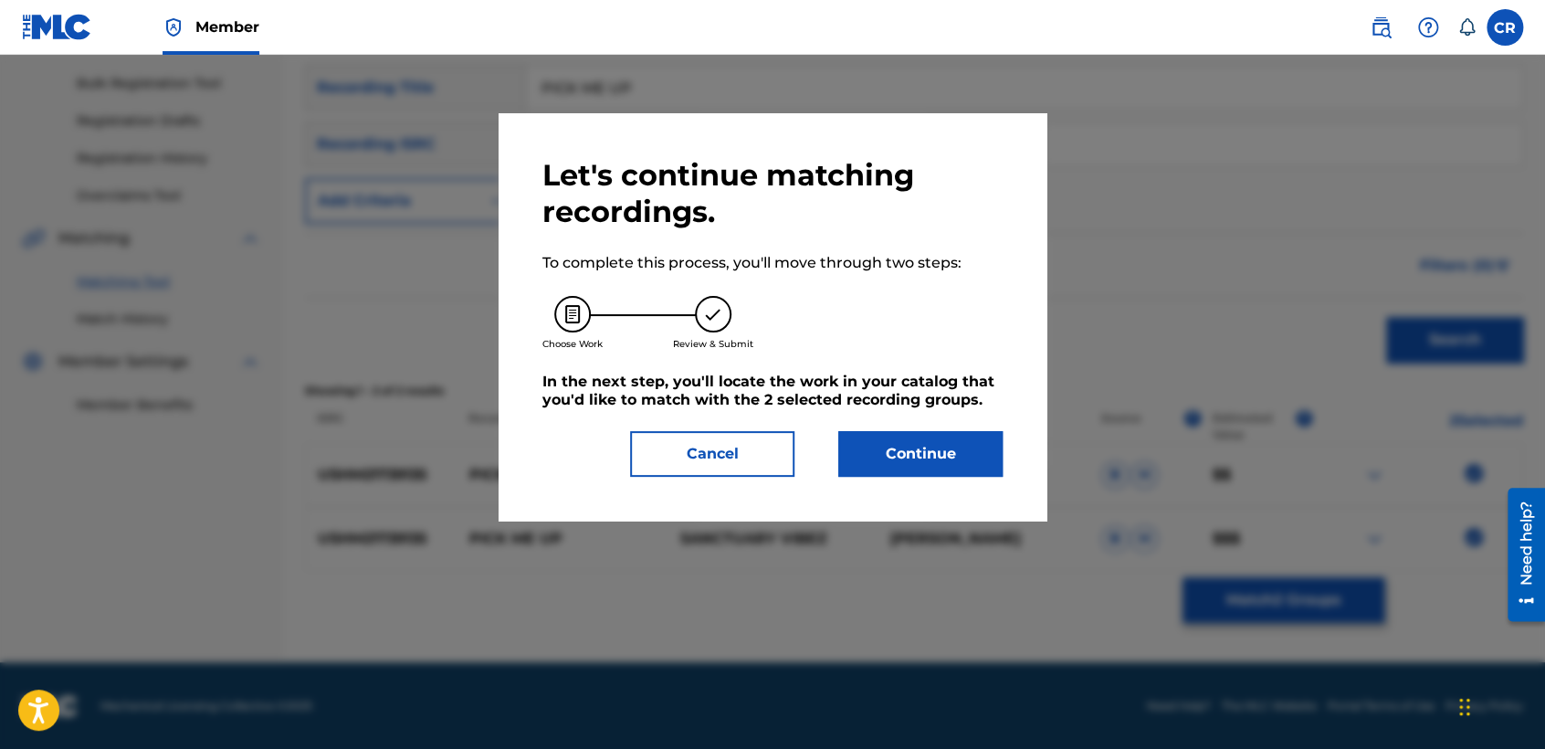
click at [974, 443] on button "Continue" at bounding box center [920, 454] width 164 height 46
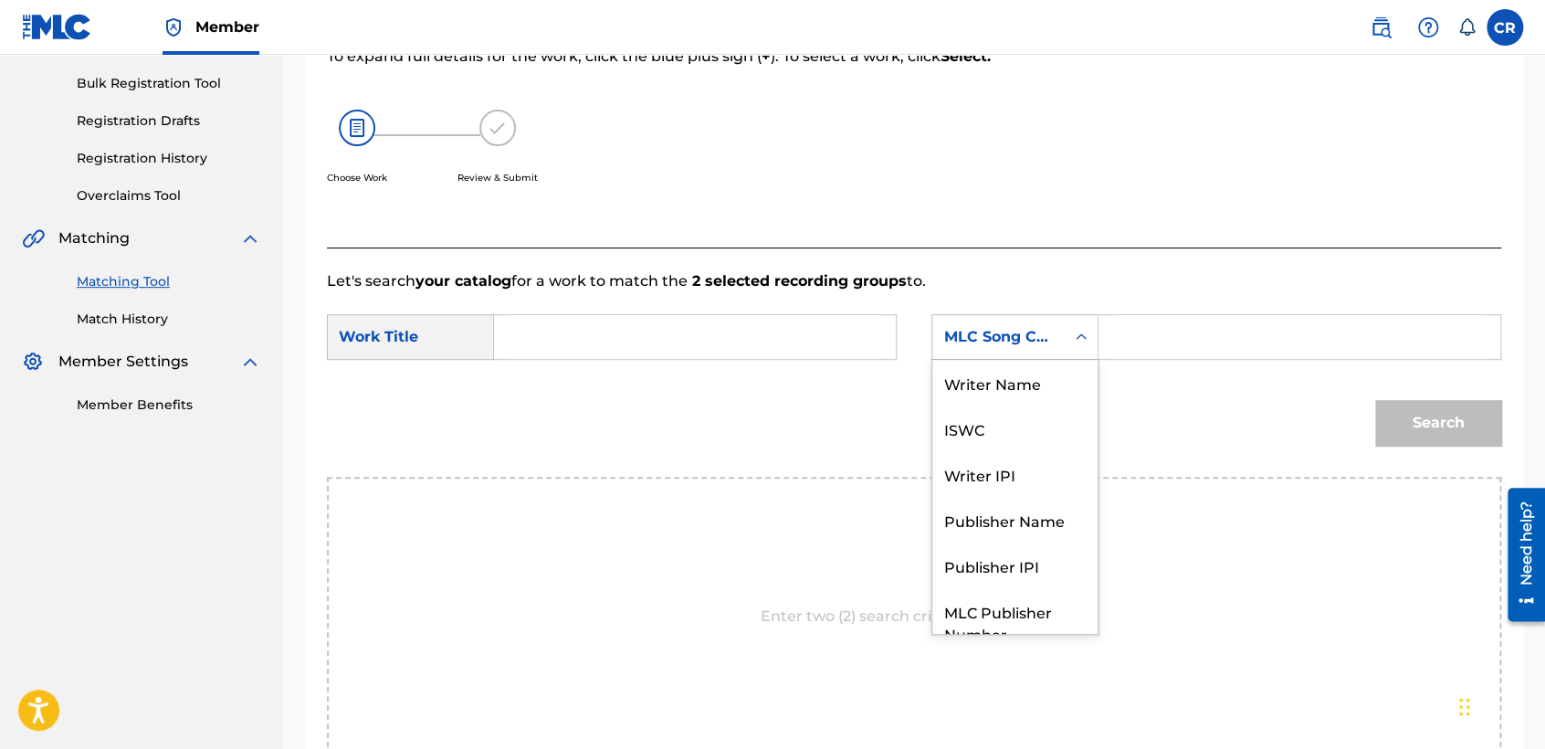
click at [1013, 326] on div "MLC Song Code" at bounding box center [998, 337] width 110 height 22
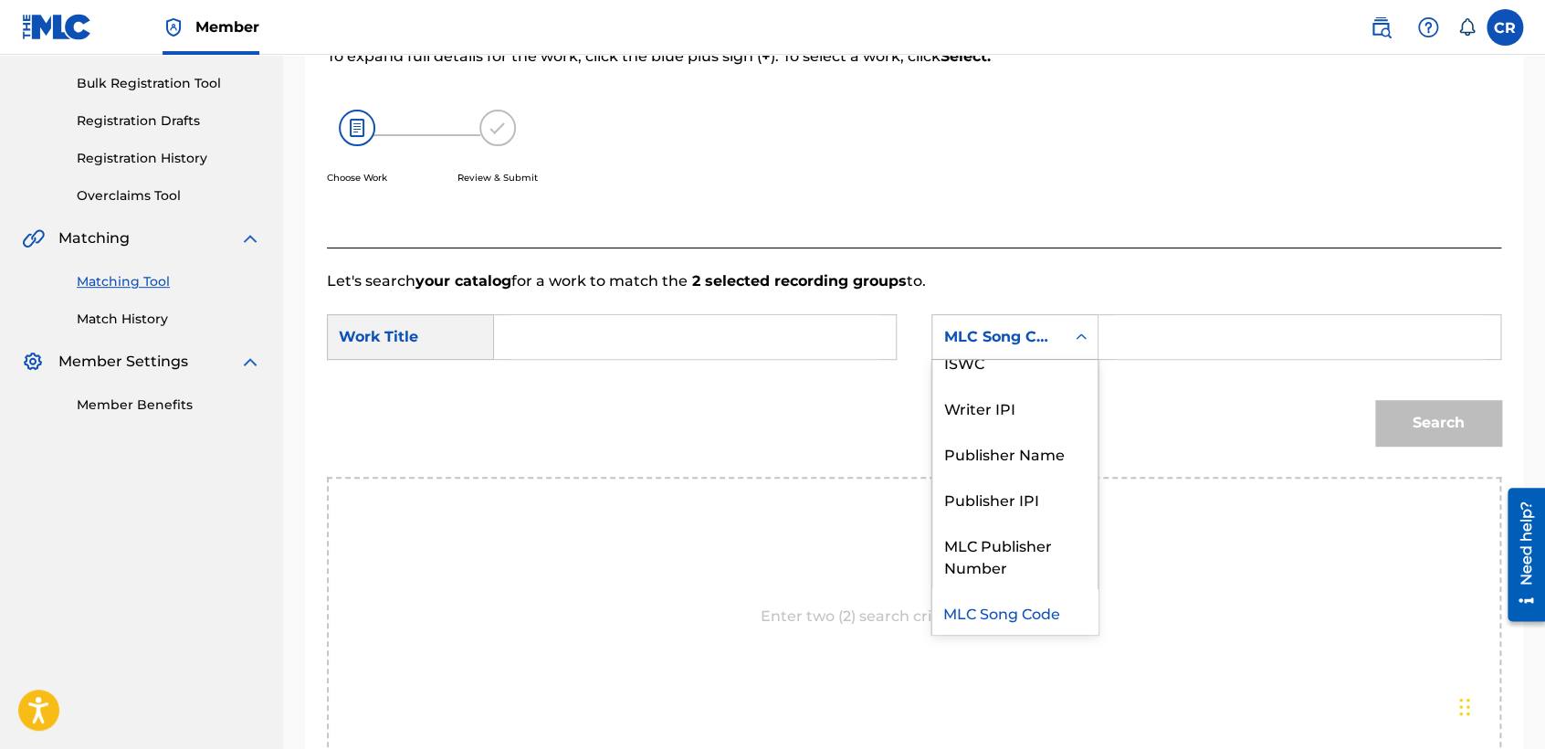
scroll to position [0, 0]
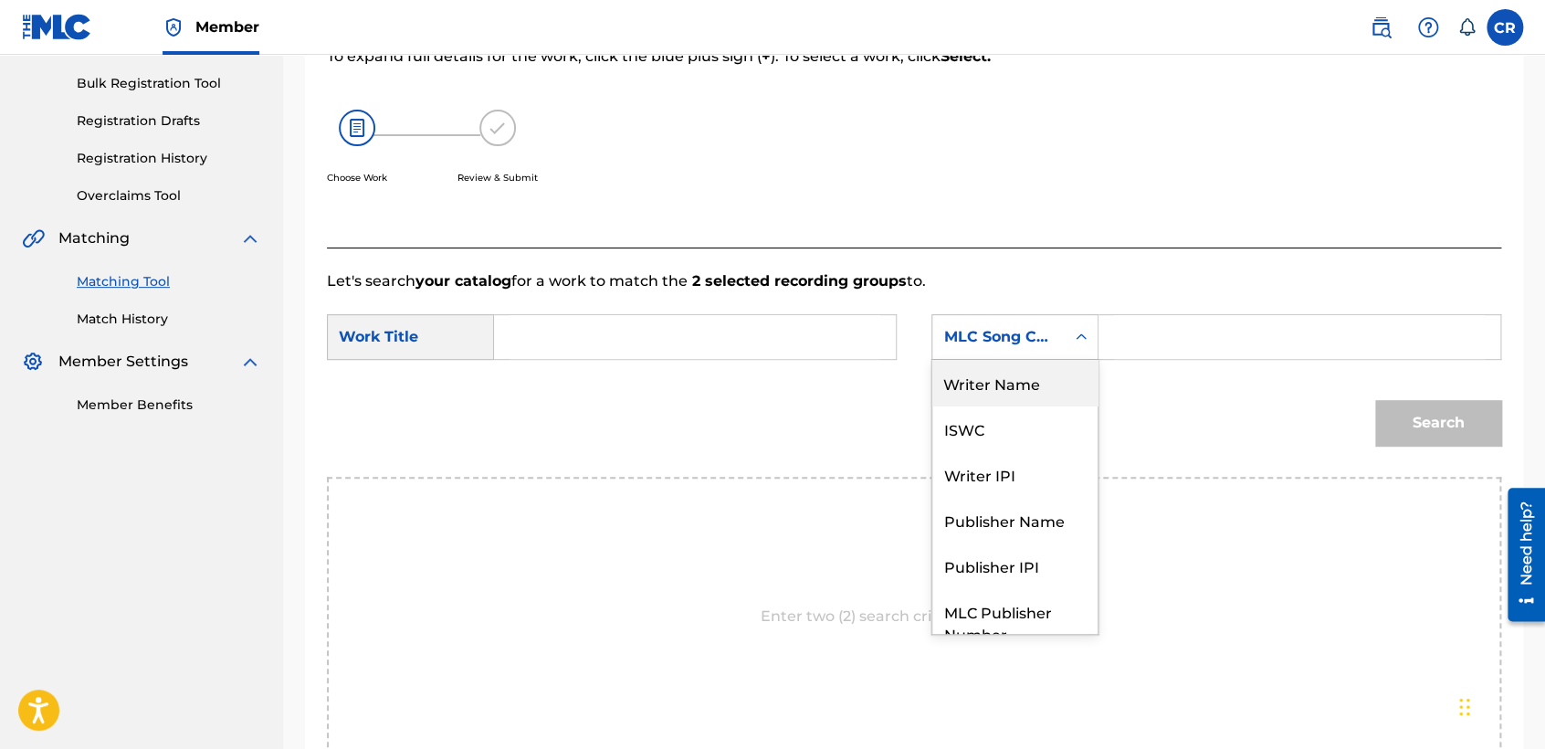
drag, startPoint x: 1012, startPoint y: 380, endPoint x: 1059, endPoint y: 376, distance: 47.6
click at [1015, 382] on div "Writer Name" at bounding box center [1014, 383] width 165 height 46
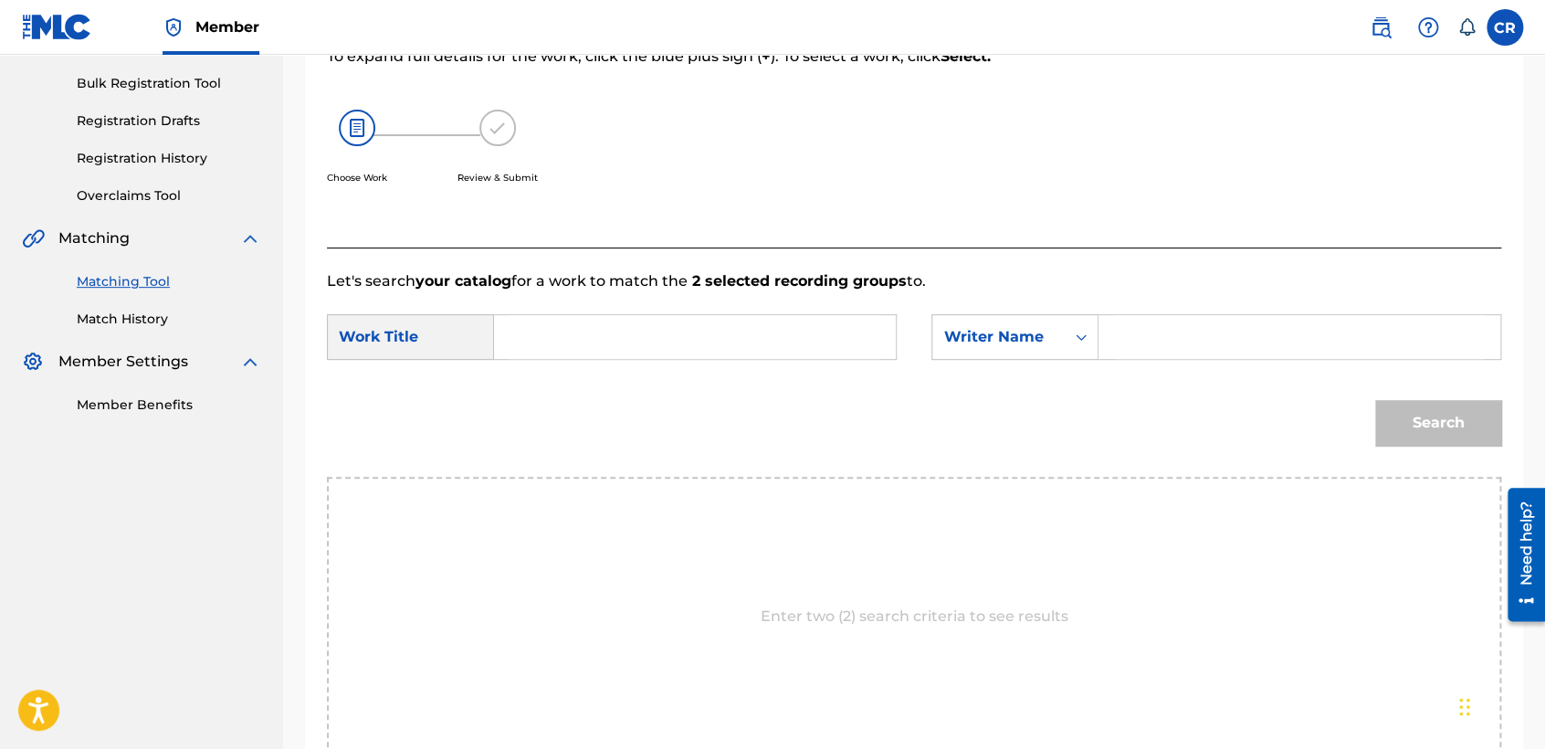
click at [1163, 356] on input "Search Form" at bounding box center [1299, 337] width 371 height 44
paste input "BENNETT"
type input "BENNETT"
click at [840, 341] on input "Search Form" at bounding box center [694, 337] width 371 height 44
paste input "PICK ME UP"
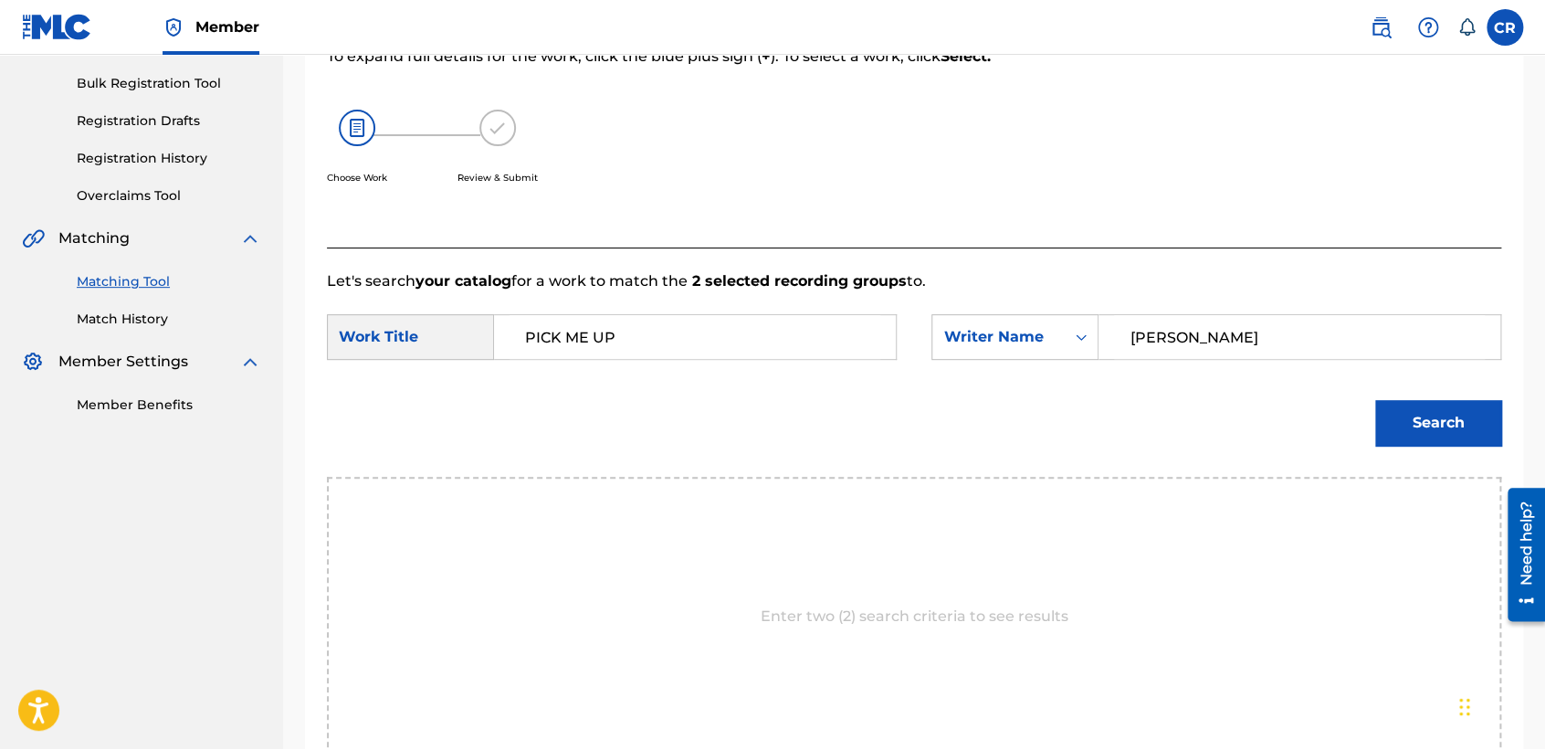
type input "PICK ME UP"
click at [1399, 431] on button "Search" at bounding box center [1438, 423] width 126 height 46
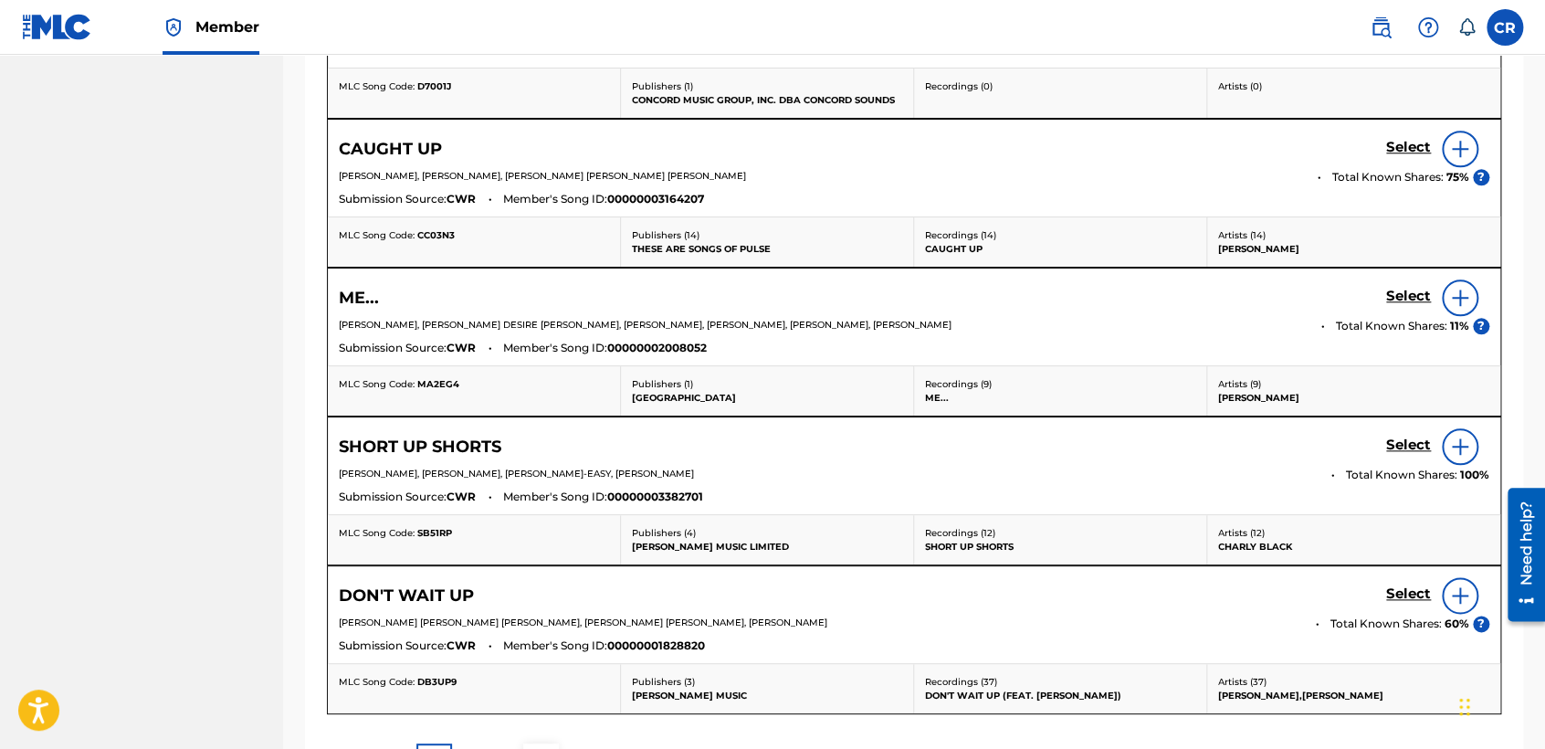
scroll to position [869, 0]
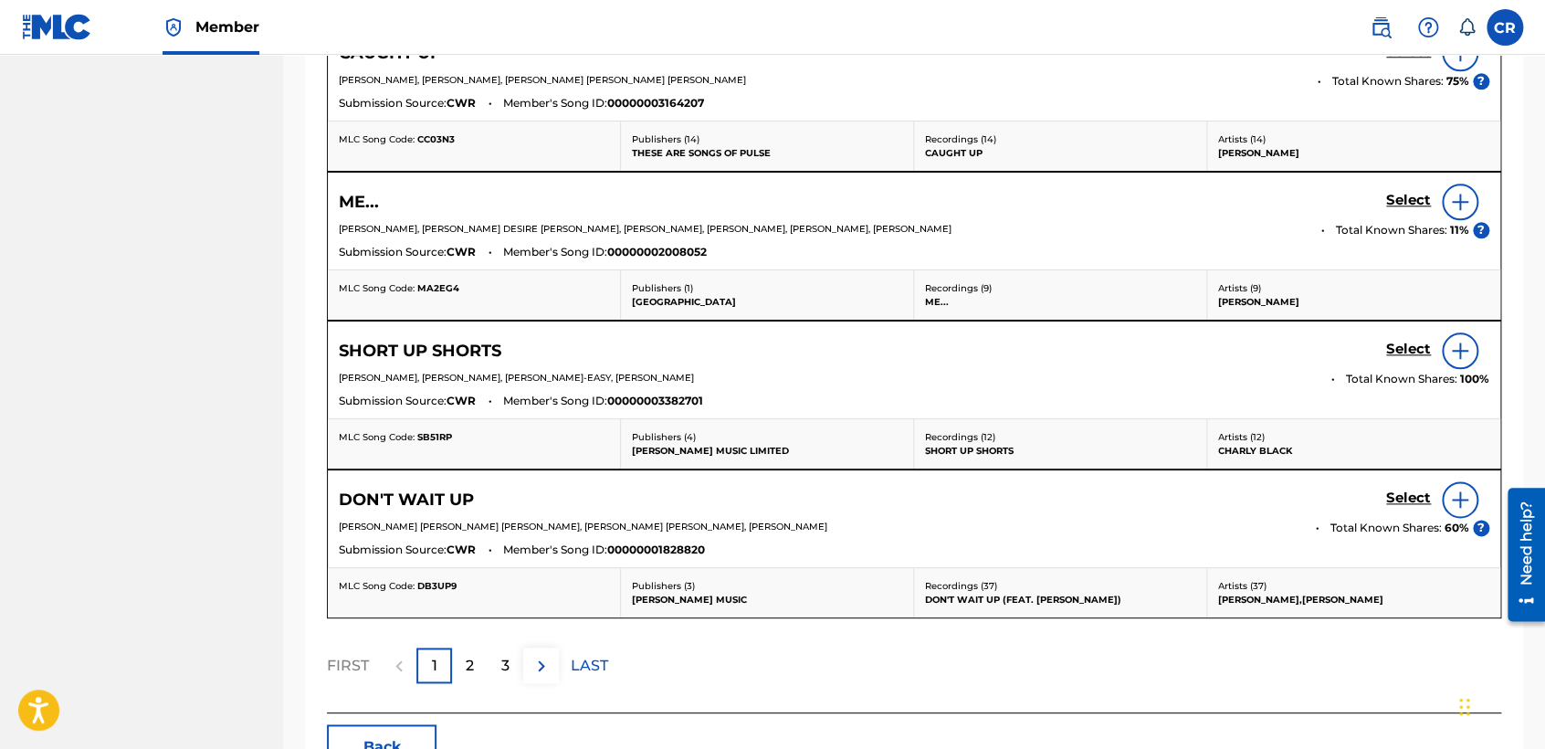
click at [405, 734] on button "Back" at bounding box center [382, 747] width 110 height 46
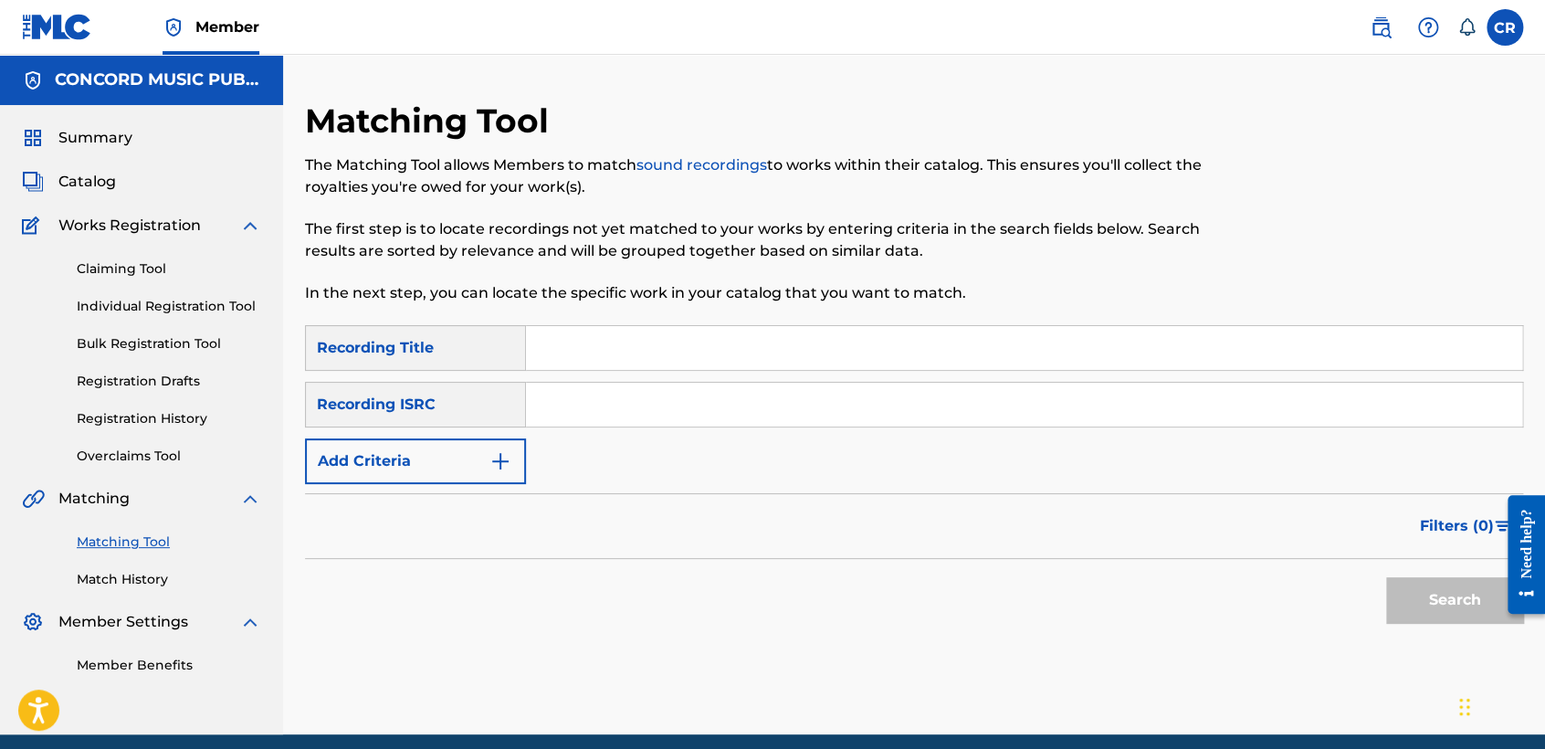
click at [809, 417] on input "Search Form" at bounding box center [1024, 405] width 996 height 44
paste input "TCADU1852853"
type input "TCADU1852853"
click at [1028, 356] on input "Search Form" at bounding box center [1024, 348] width 996 height 44
paste input "MAYBE"
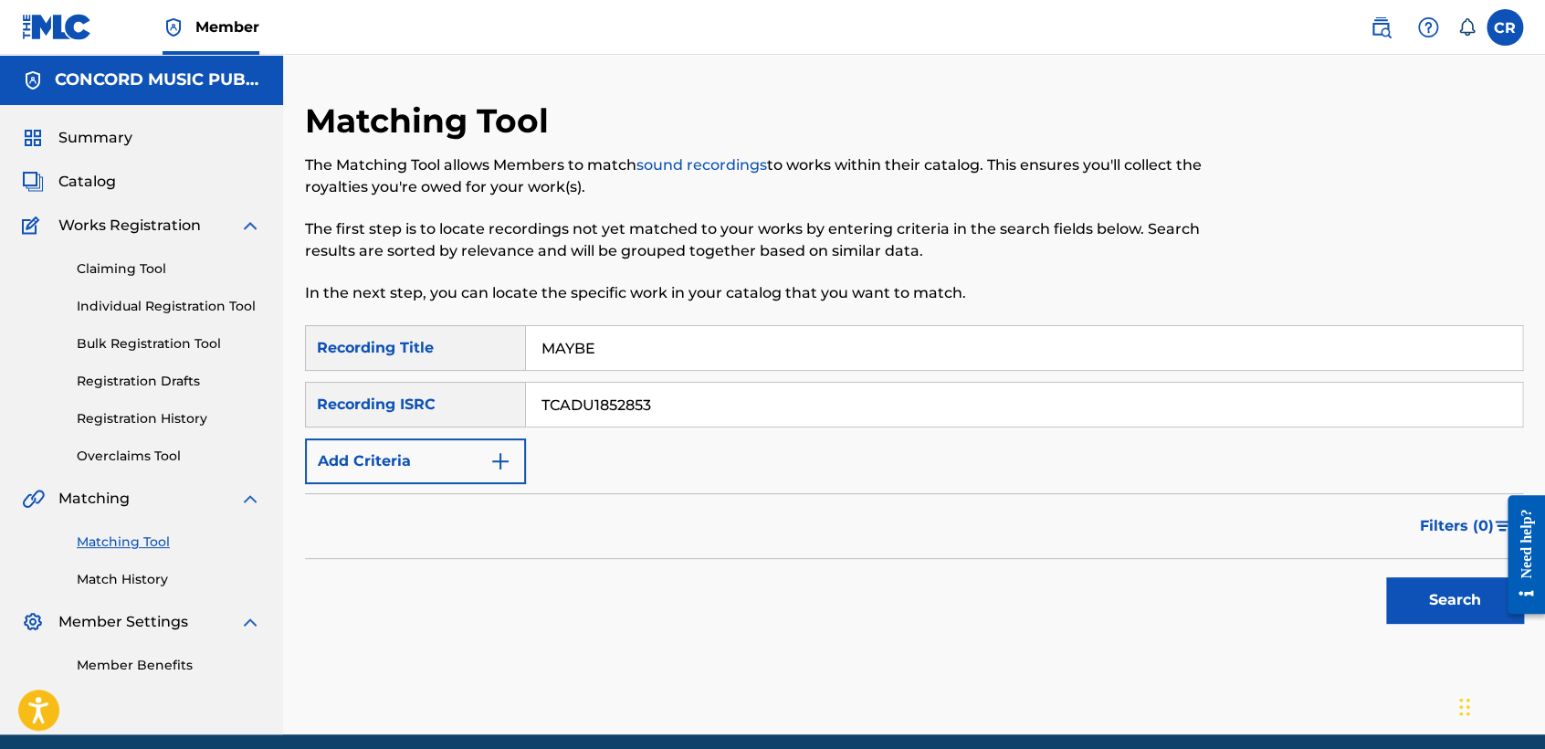
type input "MAYBE"
drag, startPoint x: 1428, startPoint y: 635, endPoint x: 1428, endPoint y: 614, distance: 21.0
click at [1430, 625] on div "SearchWithCriteria5330606f-65d7-4514-9b3d-501a13a3bd6a Recording Title MAYBE Se…" at bounding box center [914, 484] width 1218 height 318
click at [1428, 610] on button "Search" at bounding box center [1454, 600] width 137 height 46
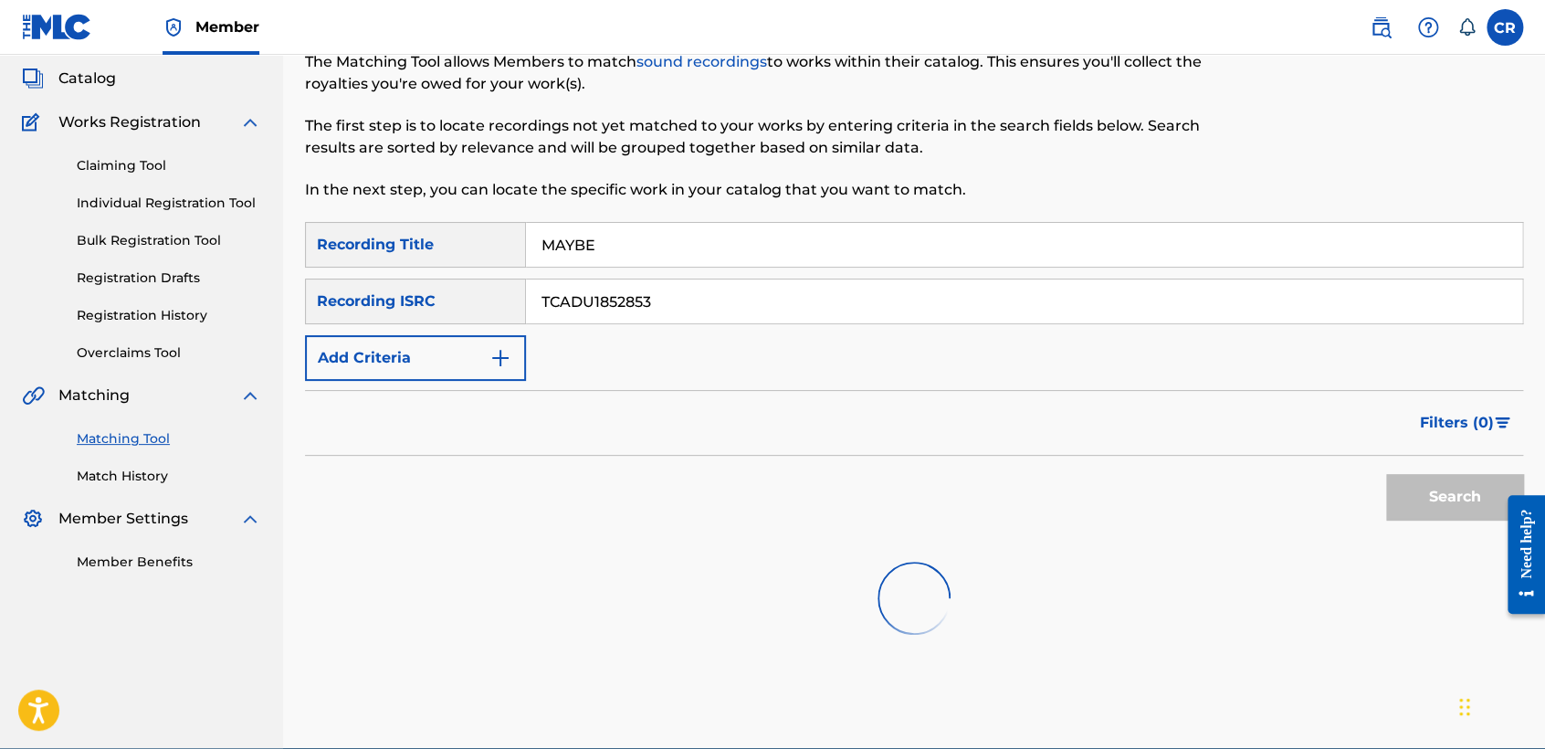
scroll to position [189, 0]
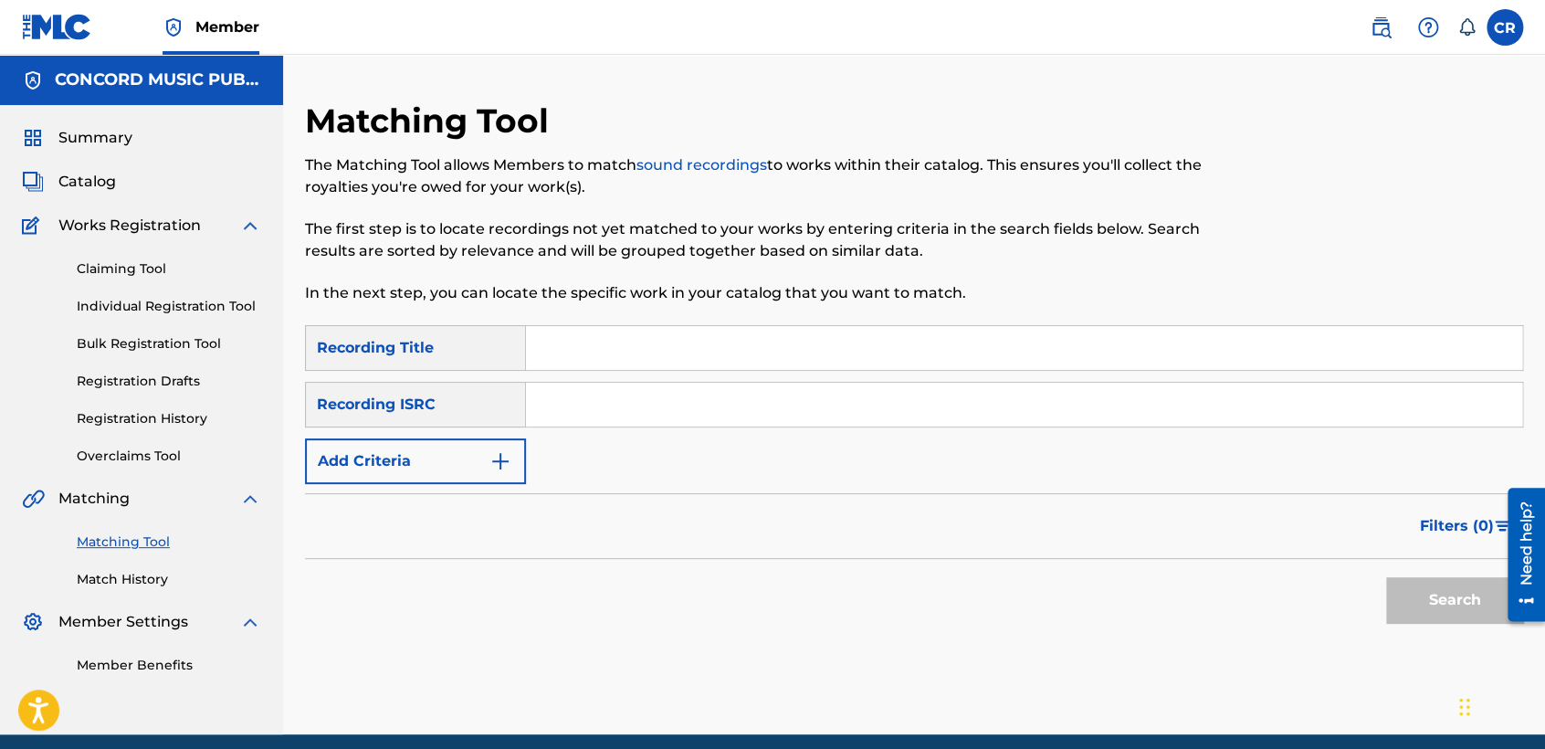
click at [727, 415] on input "Search Form" at bounding box center [1024, 405] width 996 height 44
paste input "GBSMU5519267"
type input "GBSMU5519267"
drag, startPoint x: 823, startPoint y: 362, endPoint x: 840, endPoint y: 361, distance: 17.4
click at [823, 362] on input "Search Form" at bounding box center [1024, 348] width 996 height 44
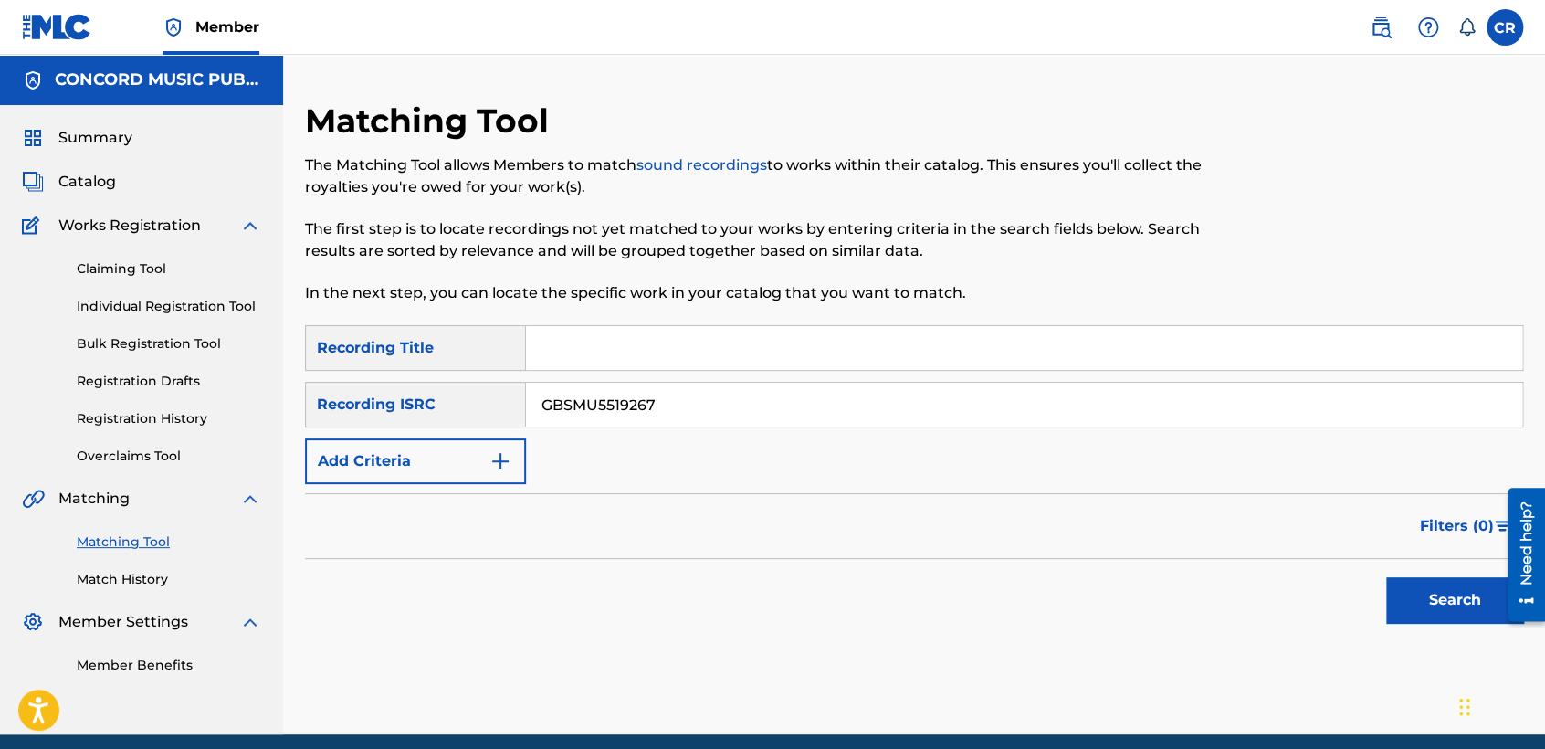
paste input "SEVENTEEN"
type input "SEVENTEEN"
click at [1411, 619] on button "Search" at bounding box center [1454, 600] width 137 height 46
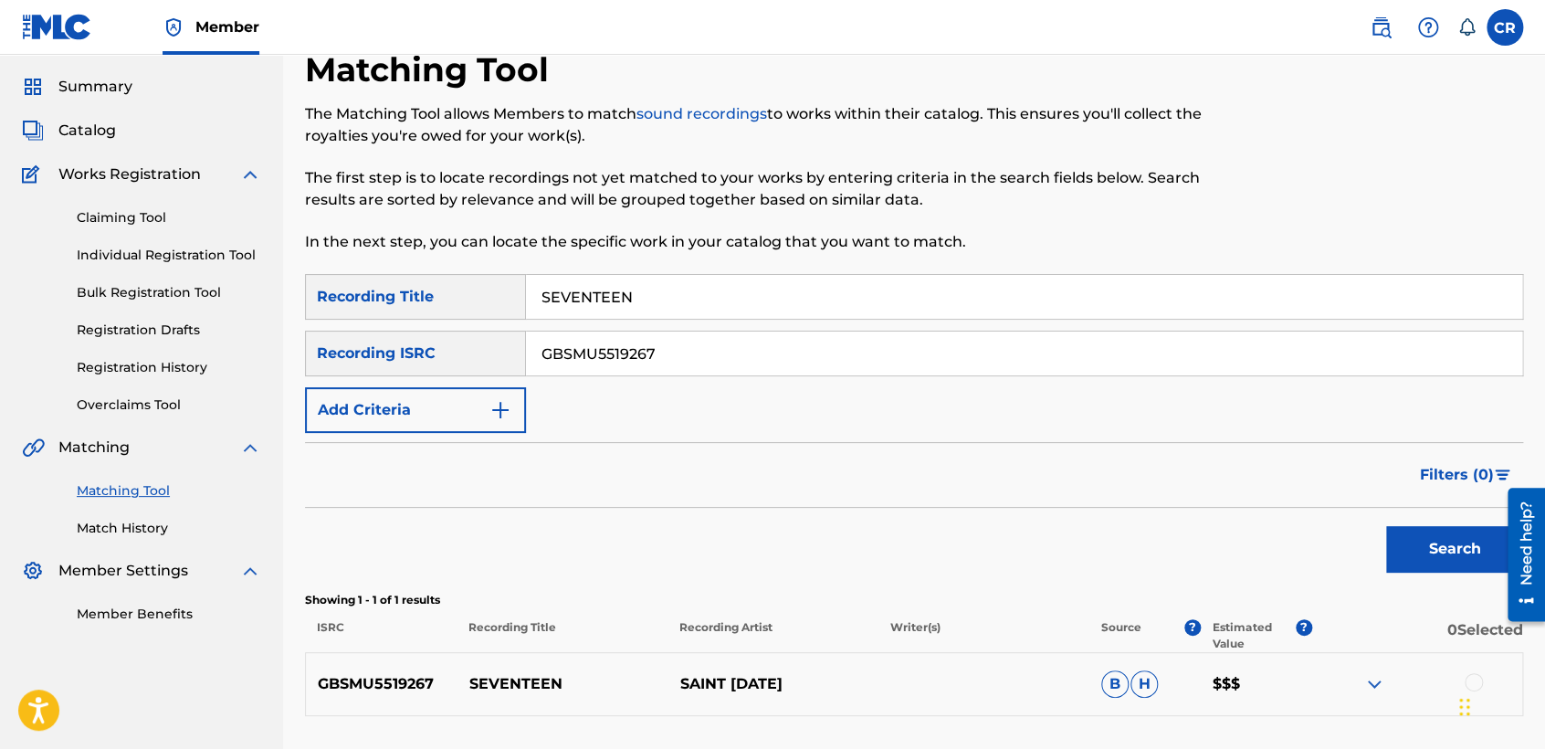
scroll to position [196, 0]
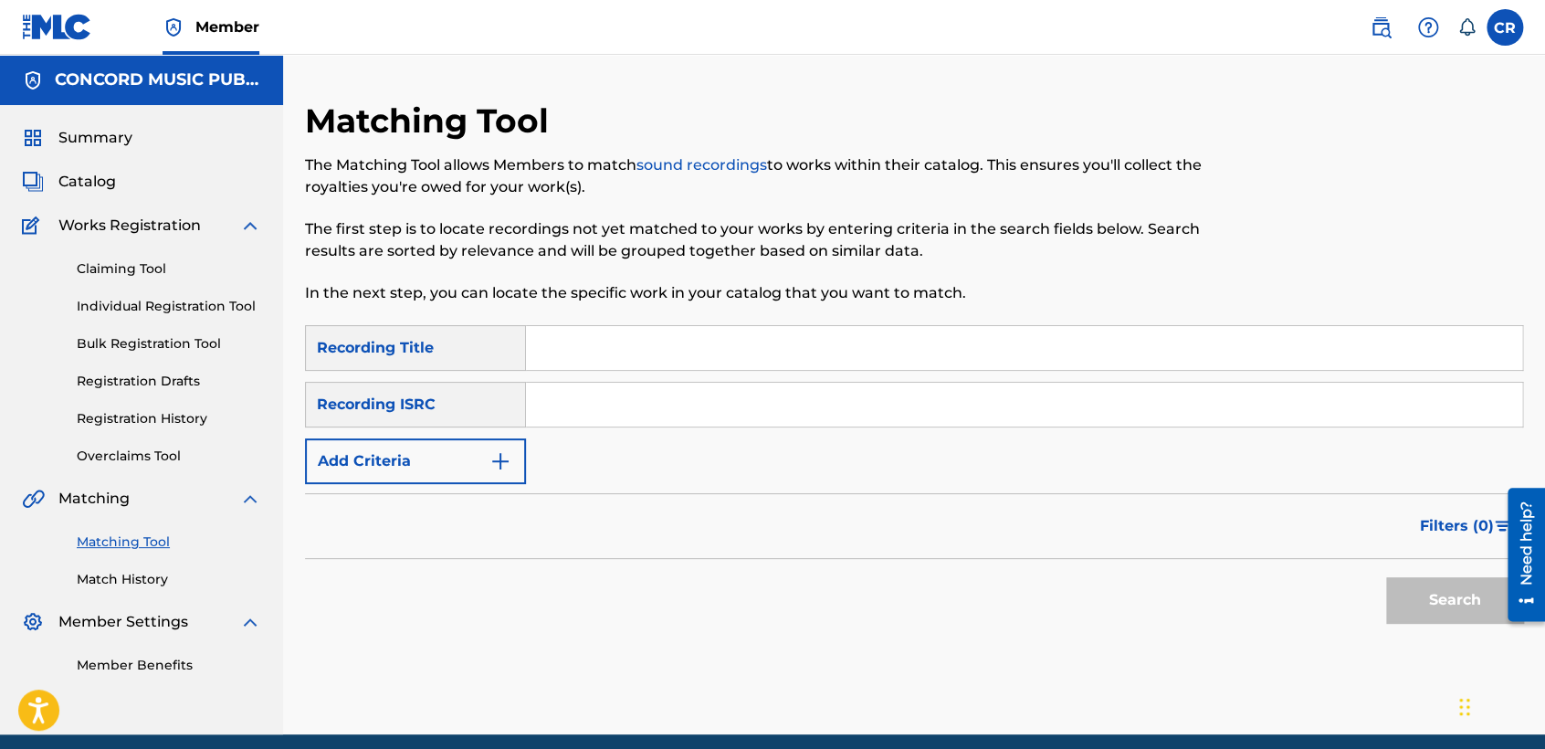
click at [840, 416] on input "Search Form" at bounding box center [1024, 405] width 996 height 44
paste input "QZNJV2358818"
type input "QZNJV2358818"
click at [848, 362] on input "Search Form" at bounding box center [1024, 348] width 996 height 44
paste input "WILD - SLOWED DOWN"
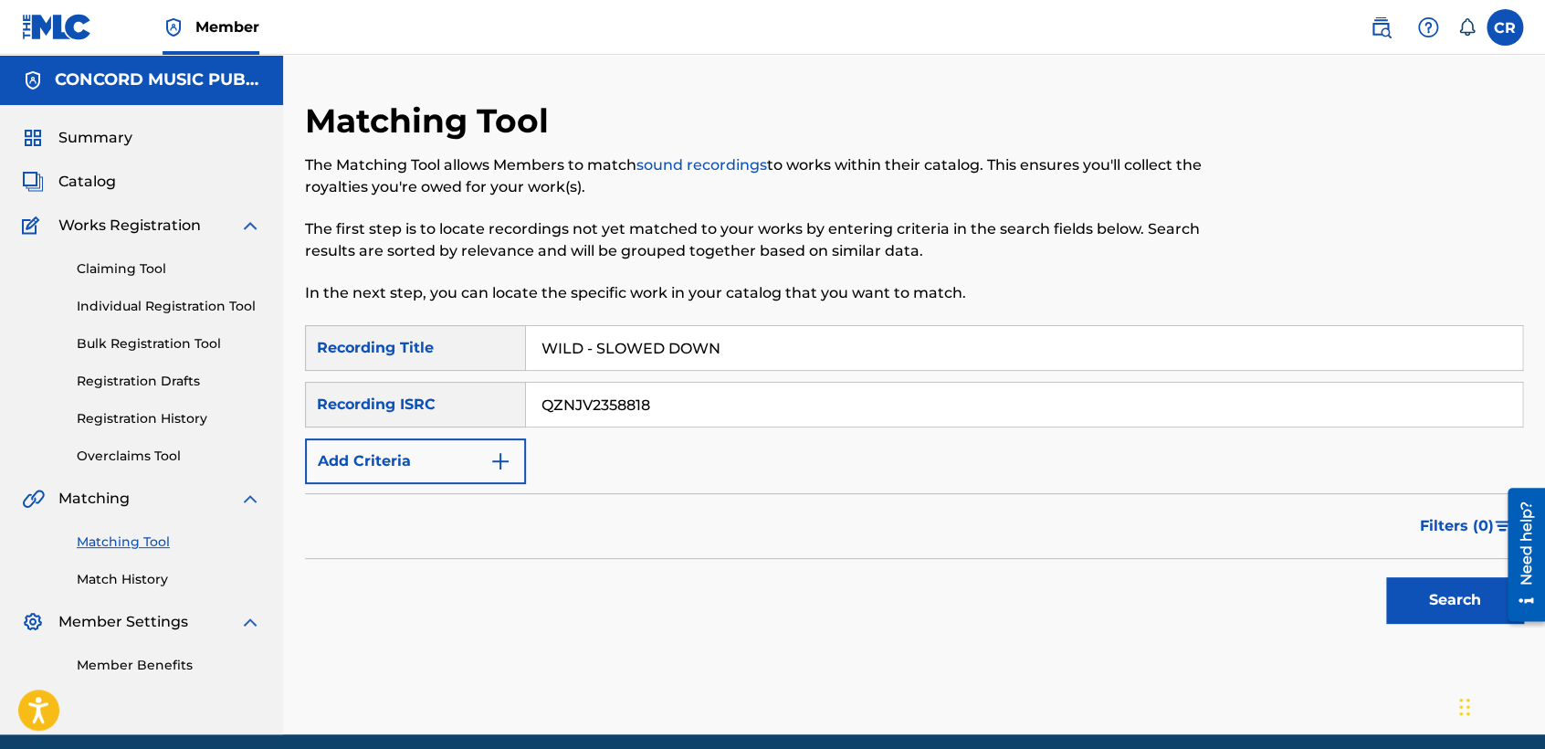
type input "WILD - SLOWED DOWN"
drag, startPoint x: 1443, startPoint y: 588, endPoint x: 1417, endPoint y: 597, distance: 27.1
click at [1442, 588] on button "Search" at bounding box center [1454, 600] width 137 height 46
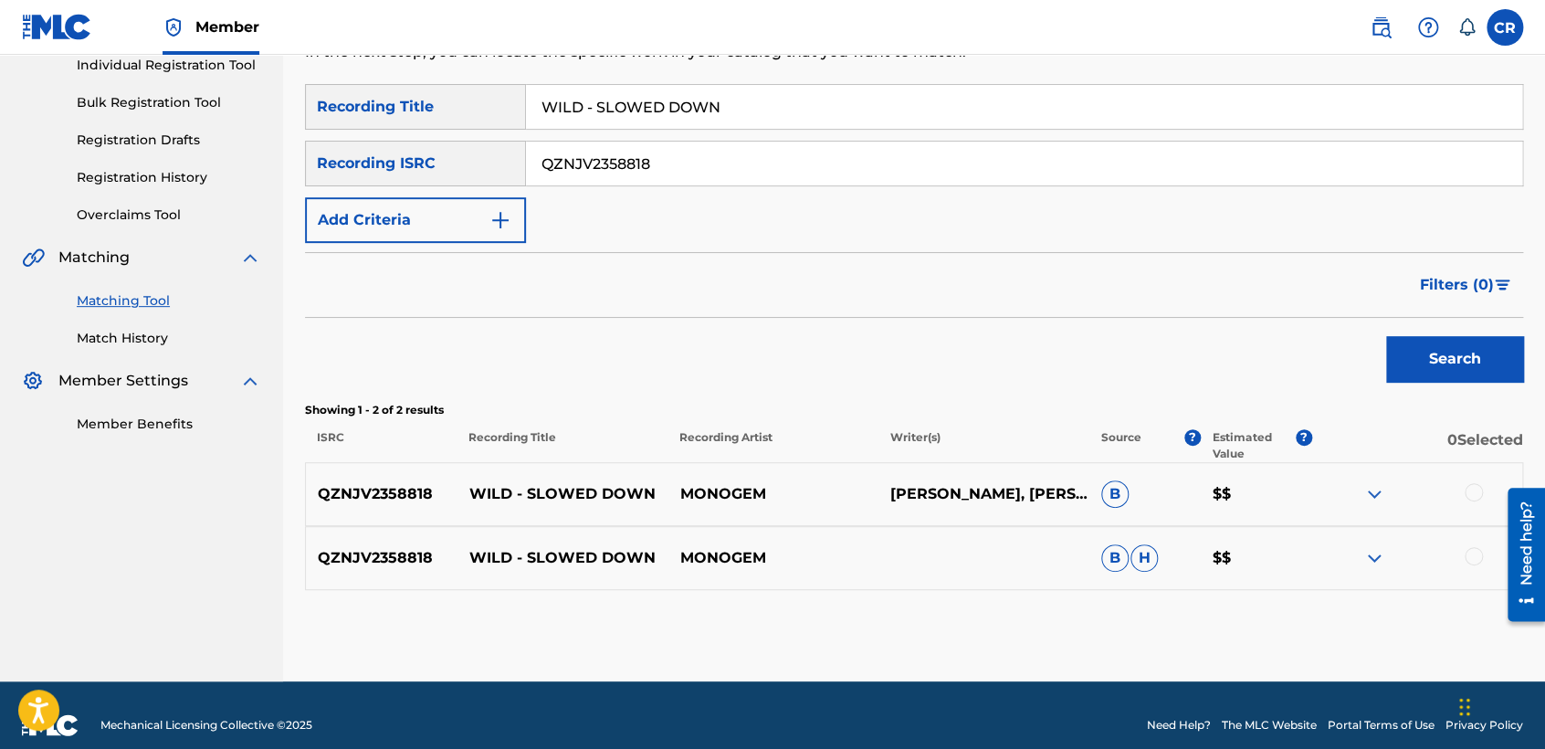
scroll to position [260, 0]
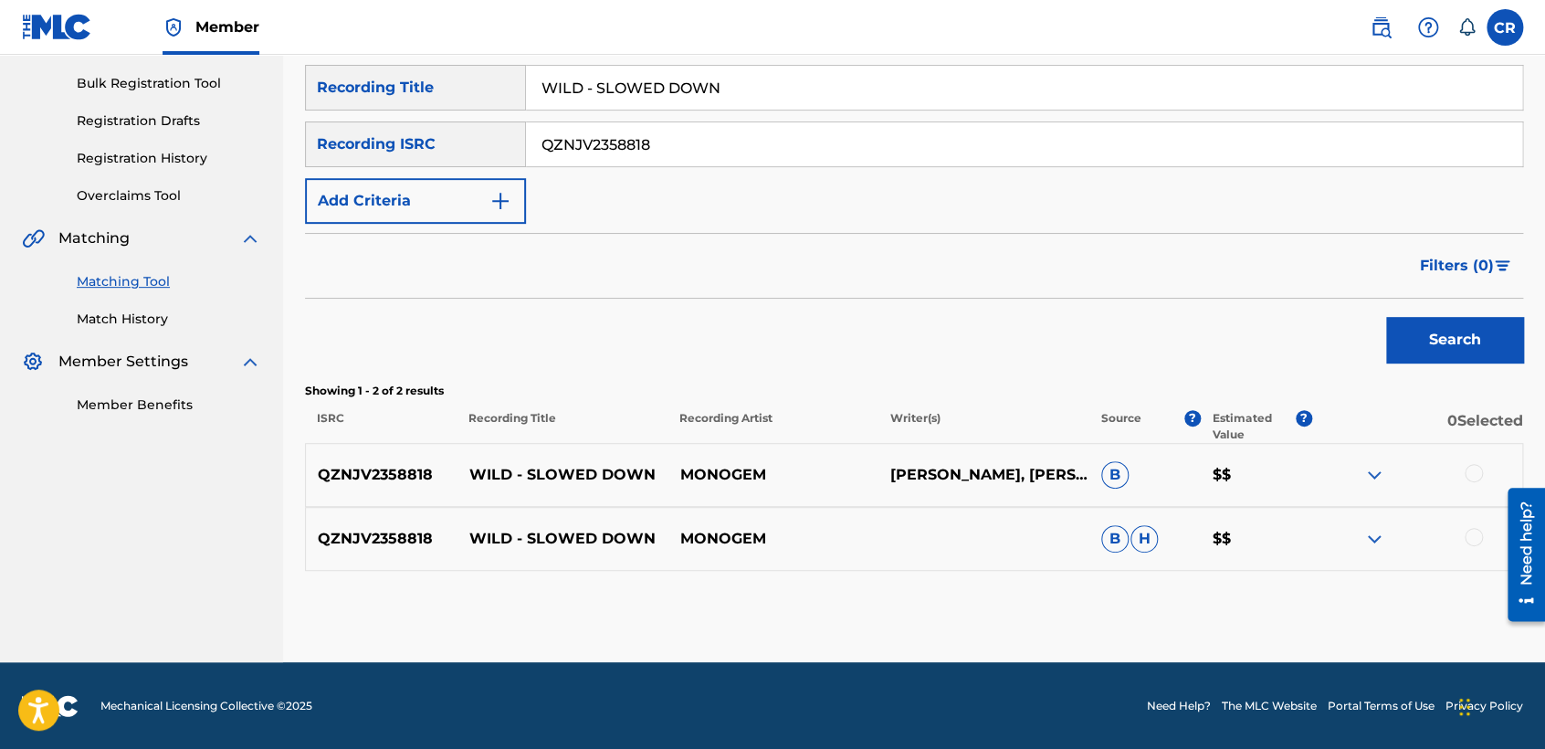
click at [978, 469] on p "HARLAN SILVERMAN, JEN HIRSH, PETER DYER" at bounding box center [983, 475] width 211 height 22
copy p "SILVERMAN"
click at [1472, 471] on div at bounding box center [1474, 473] width 18 height 18
click at [1474, 541] on div at bounding box center [1474, 537] width 18 height 18
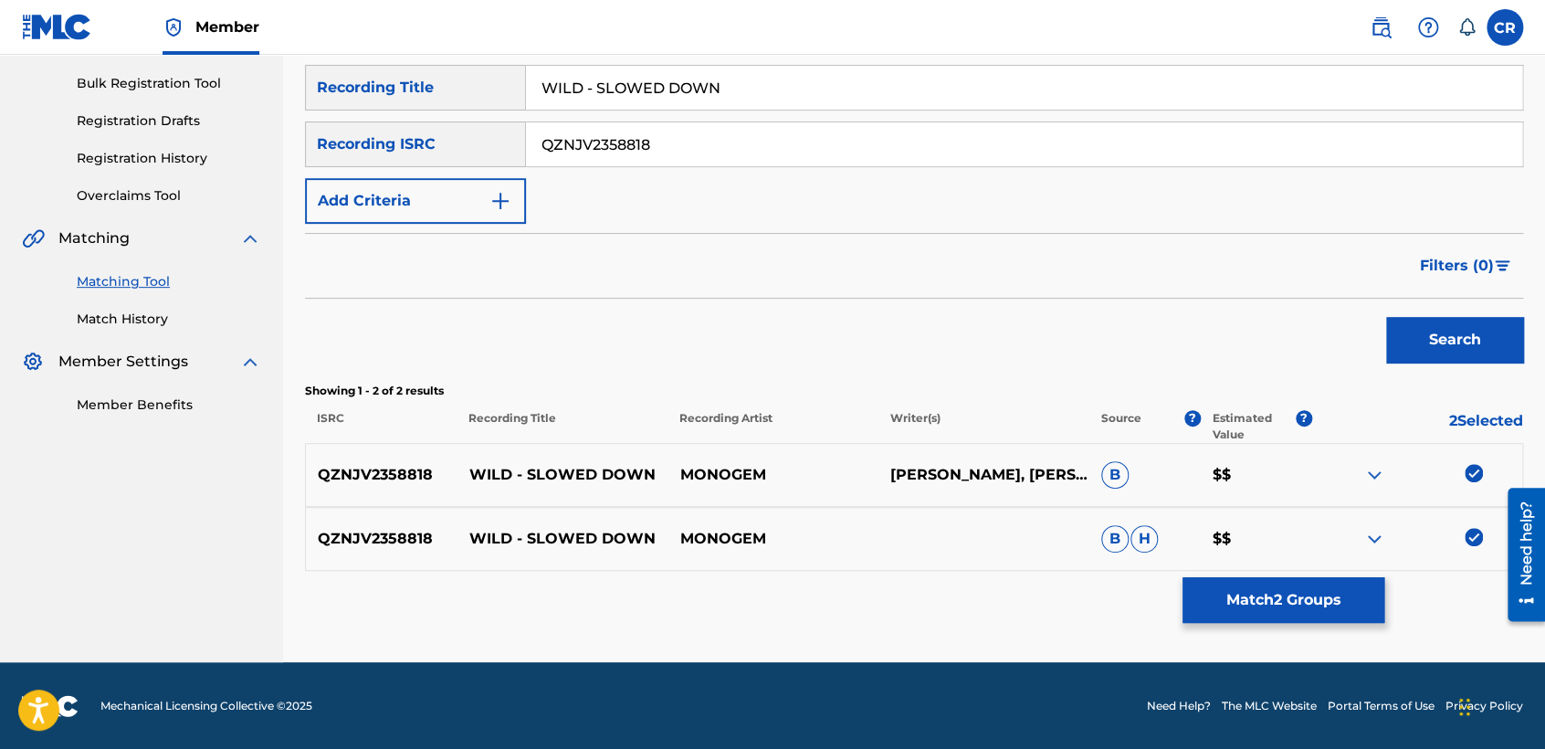
click at [1315, 583] on button "Match 2 Groups" at bounding box center [1283, 600] width 202 height 46
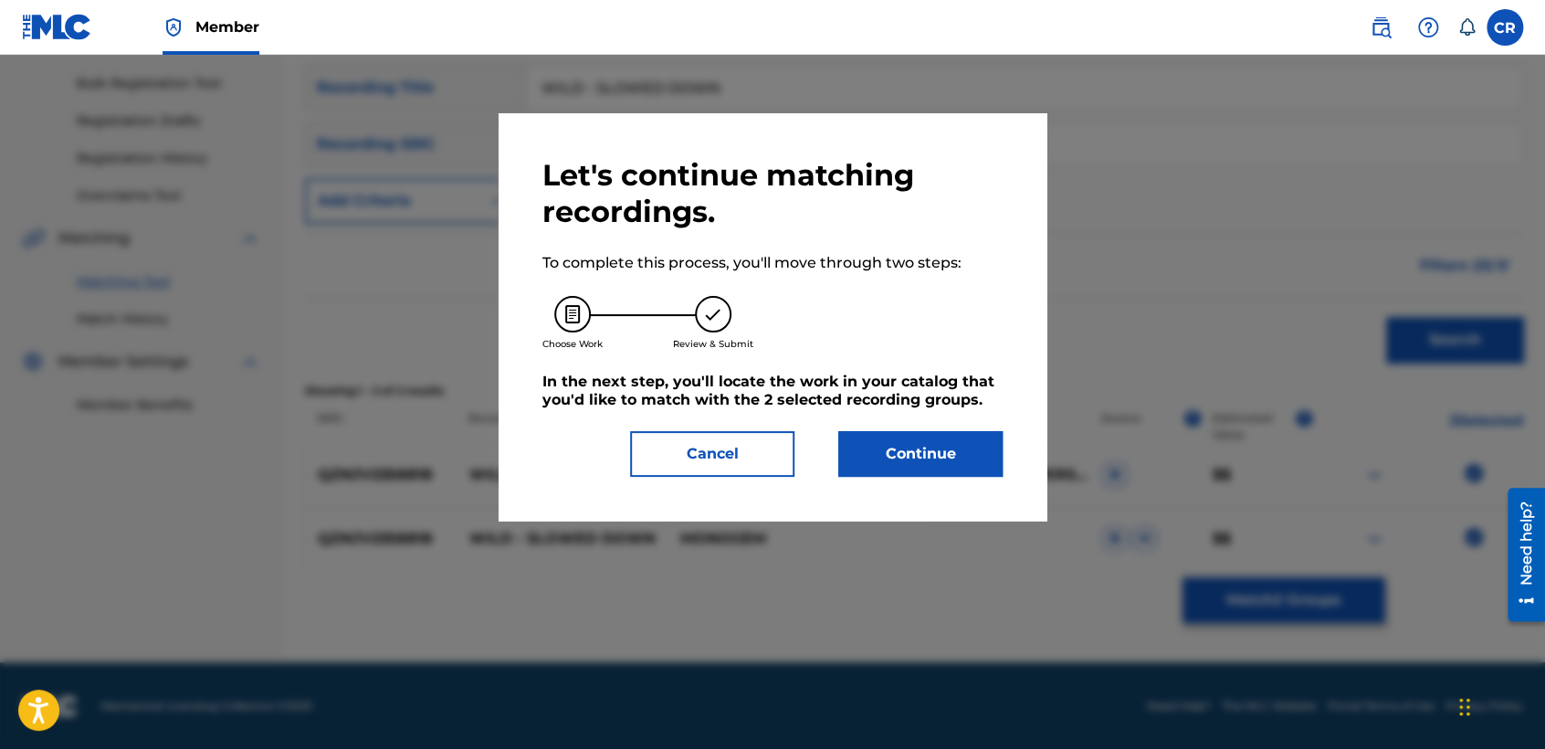
click at [951, 447] on button "Continue" at bounding box center [920, 454] width 164 height 46
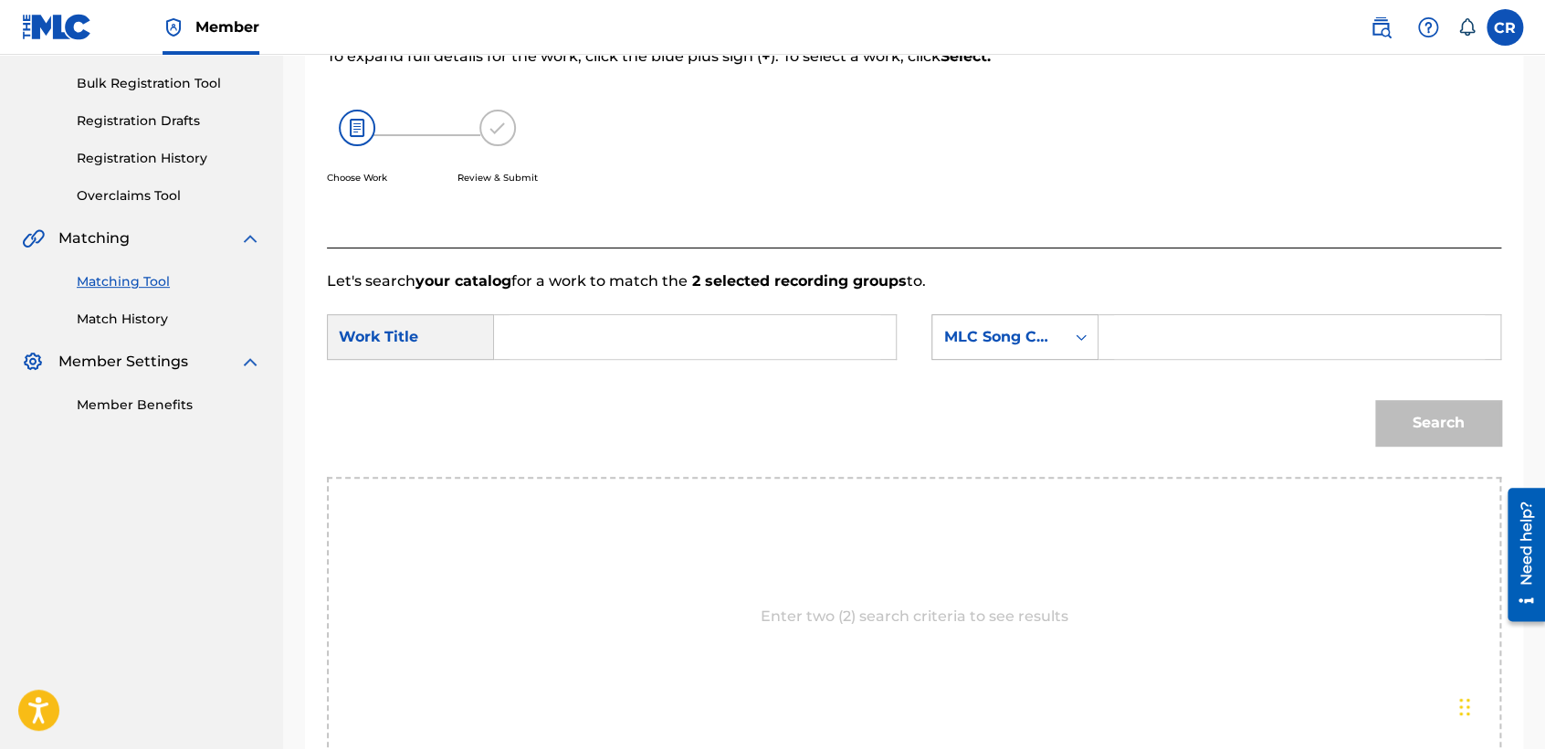
click at [997, 343] on div "MLC Song Code" at bounding box center [998, 337] width 110 height 22
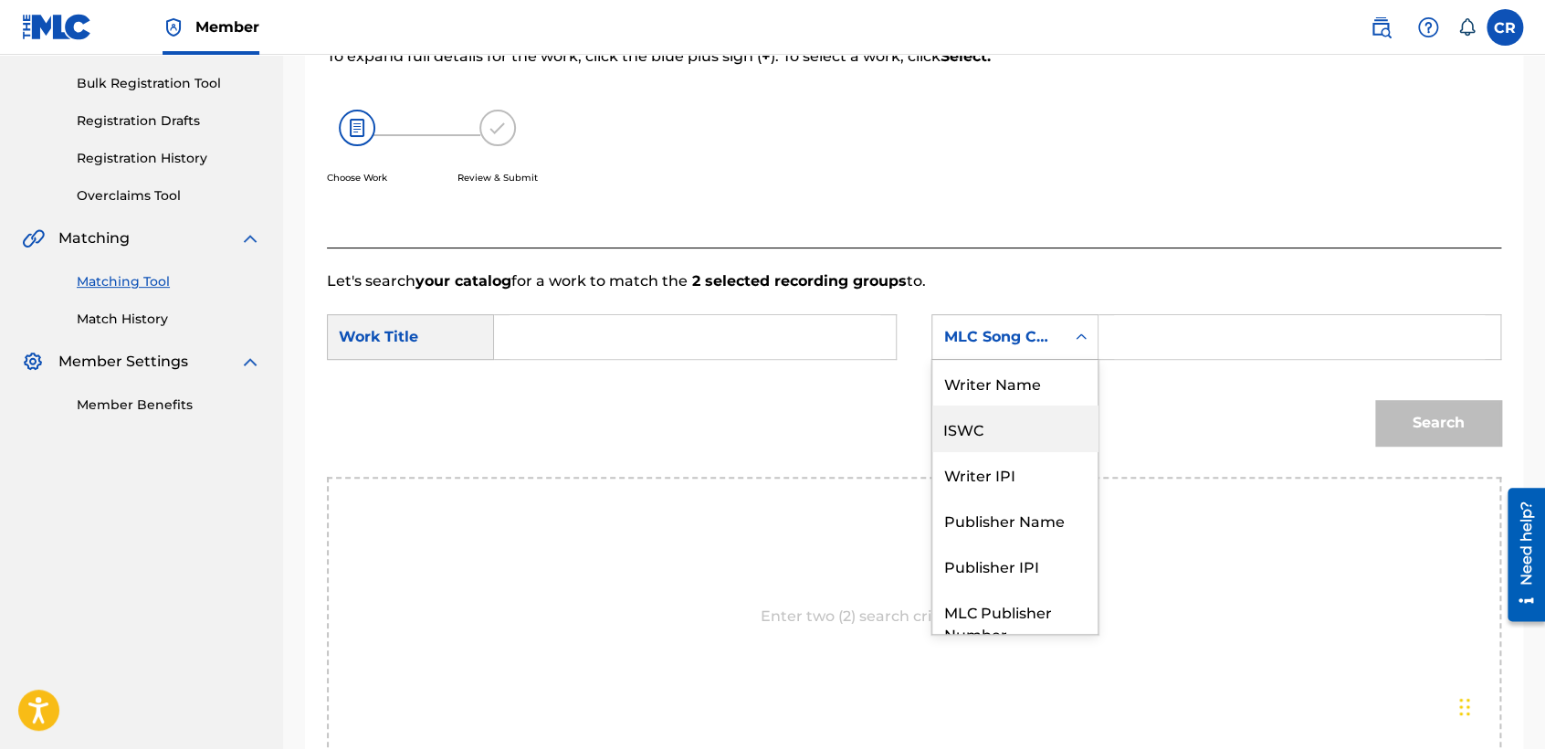
scroll to position [0, 0]
click at [995, 383] on div "Writer Name" at bounding box center [1014, 383] width 165 height 46
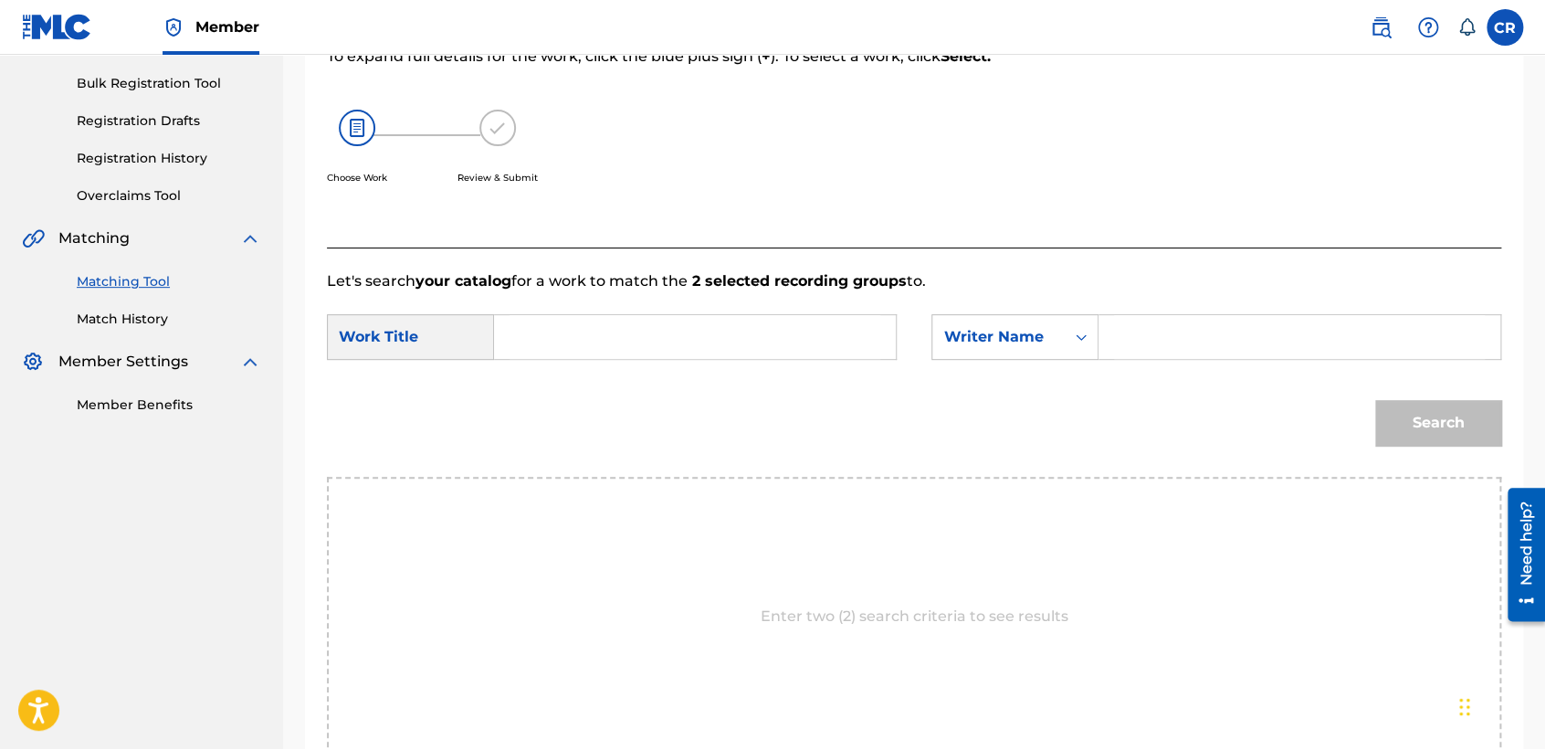
click at [1163, 331] on input "Search Form" at bounding box center [1299, 337] width 371 height 44
paste input "SILVERMAN"
type input "SILVERMAN"
click at [807, 350] on input "Search Form" at bounding box center [694, 337] width 371 height 44
paste input "WILD - SLOWED DOWN"
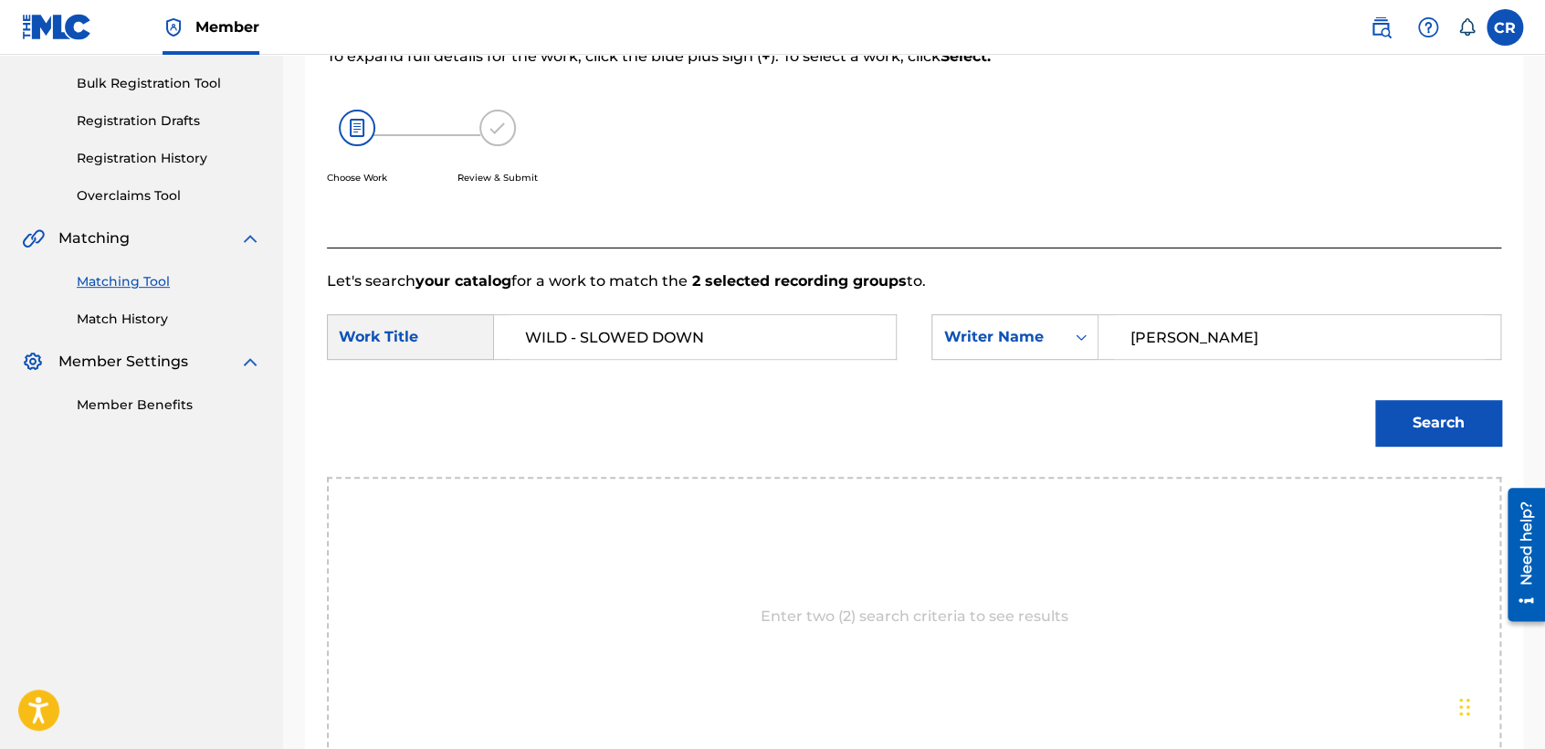
type input "WILD - SLOWED DOWN"
click at [1402, 411] on button "Search" at bounding box center [1438, 423] width 126 height 46
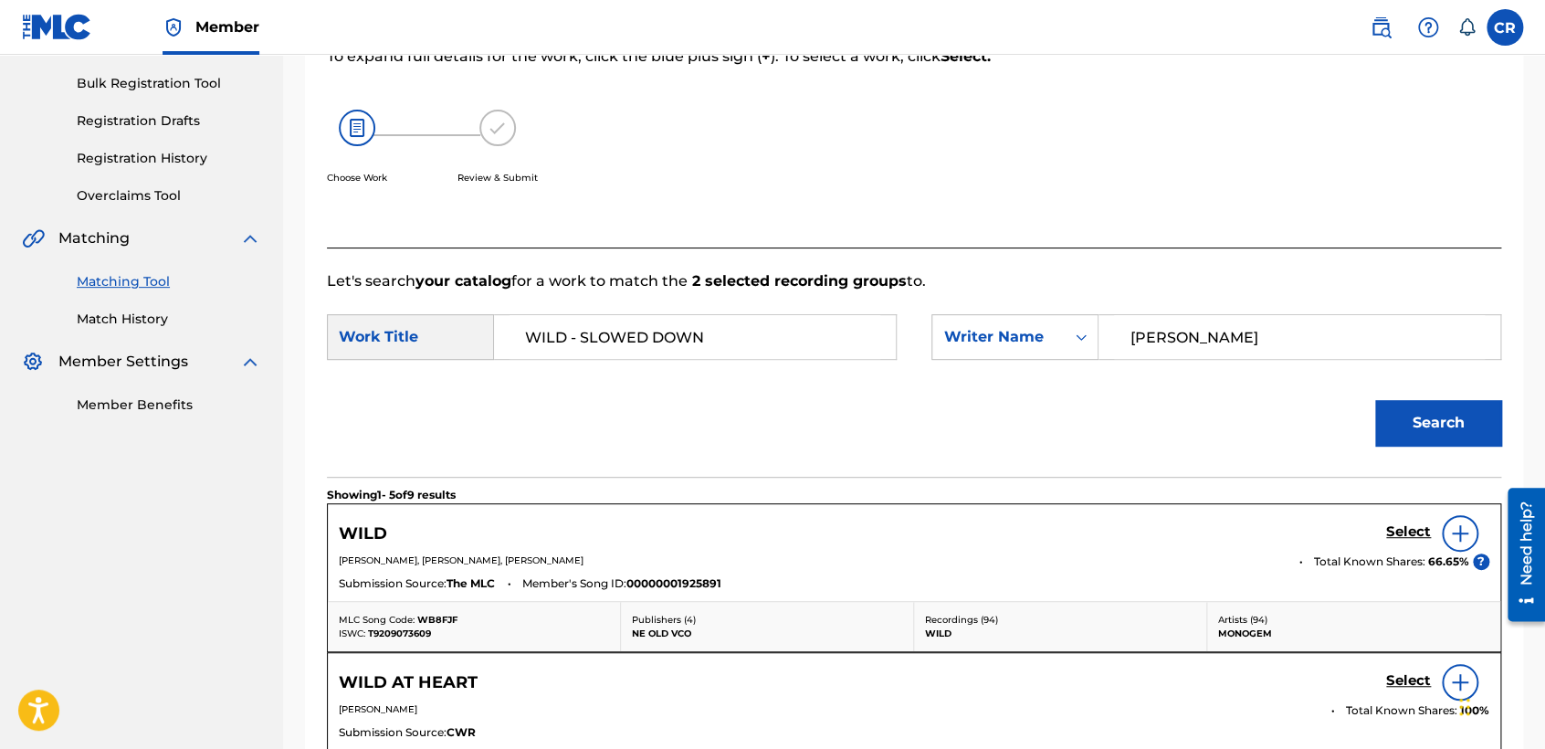
click at [1388, 530] on h5 "Select" at bounding box center [1408, 531] width 45 height 17
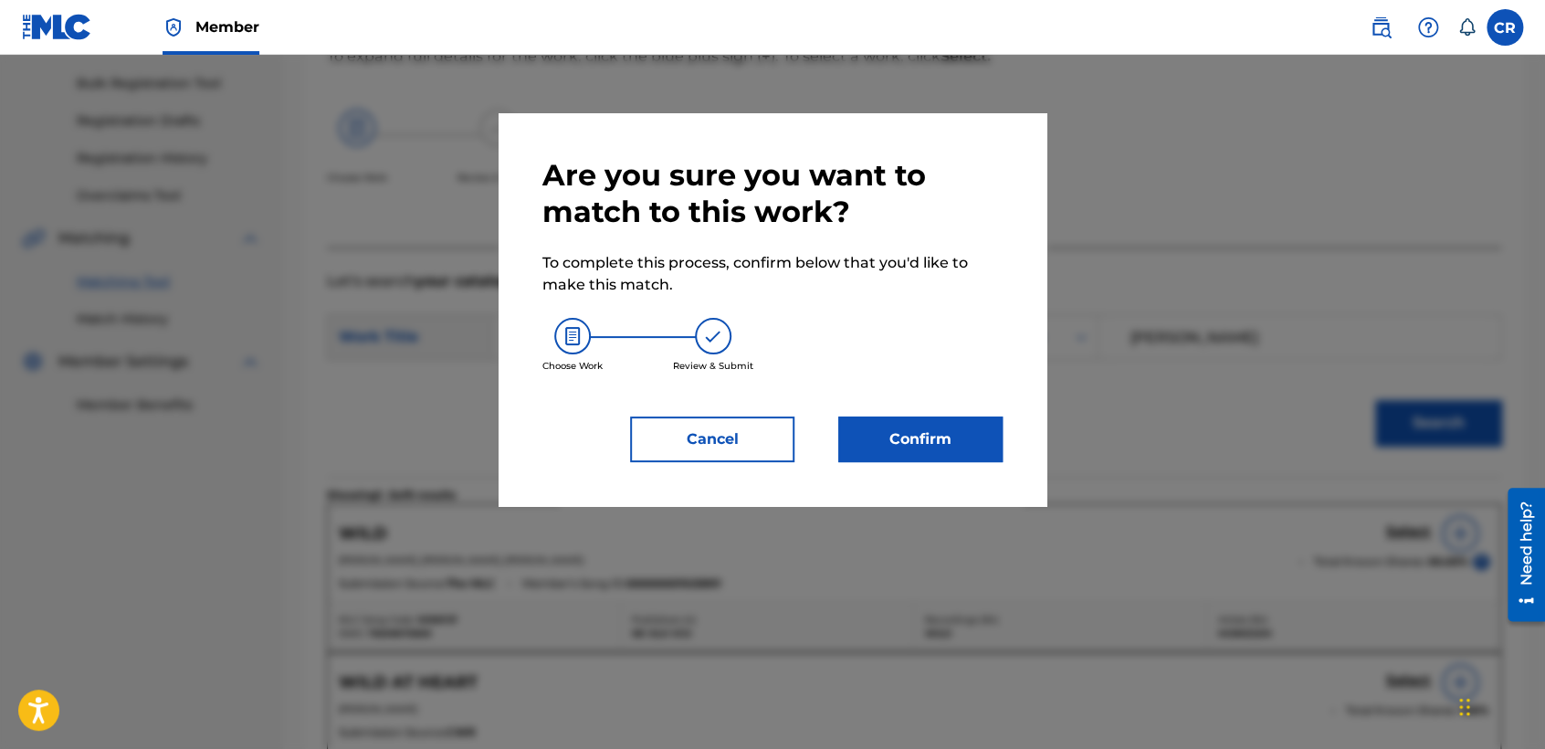
click at [956, 457] on button "Confirm" at bounding box center [920, 439] width 164 height 46
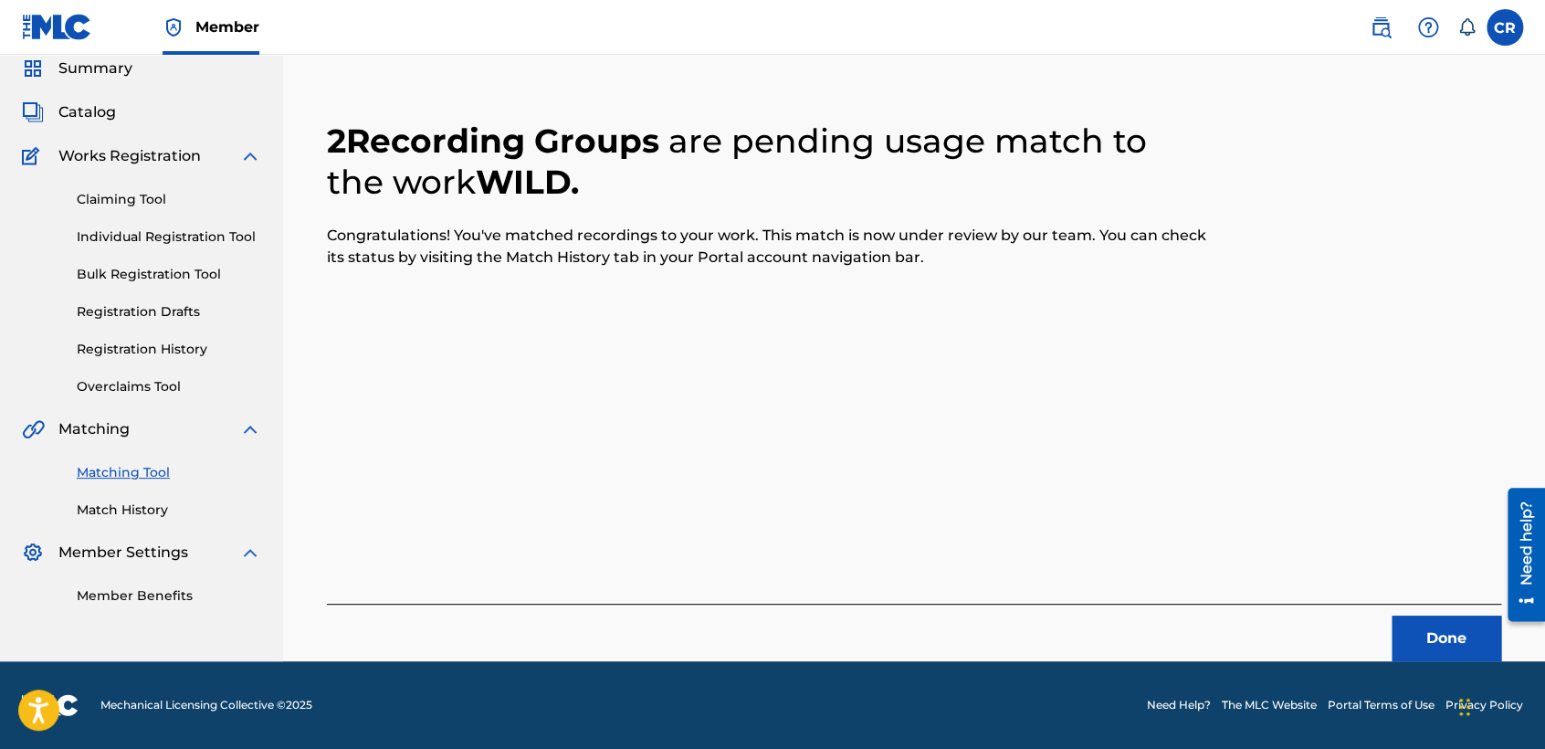
scroll to position [68, 0]
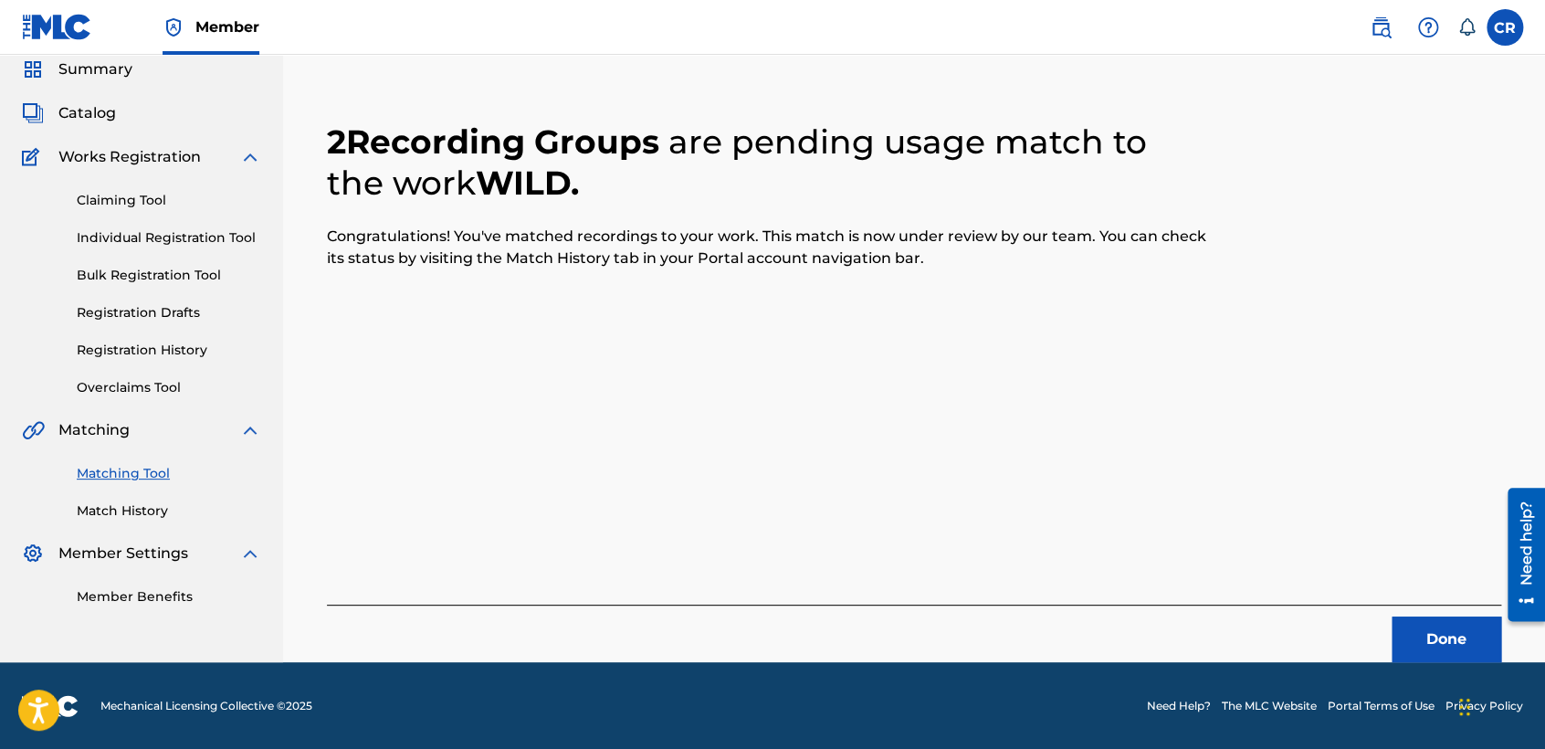
click at [1454, 647] on button "Done" at bounding box center [1446, 639] width 110 height 46
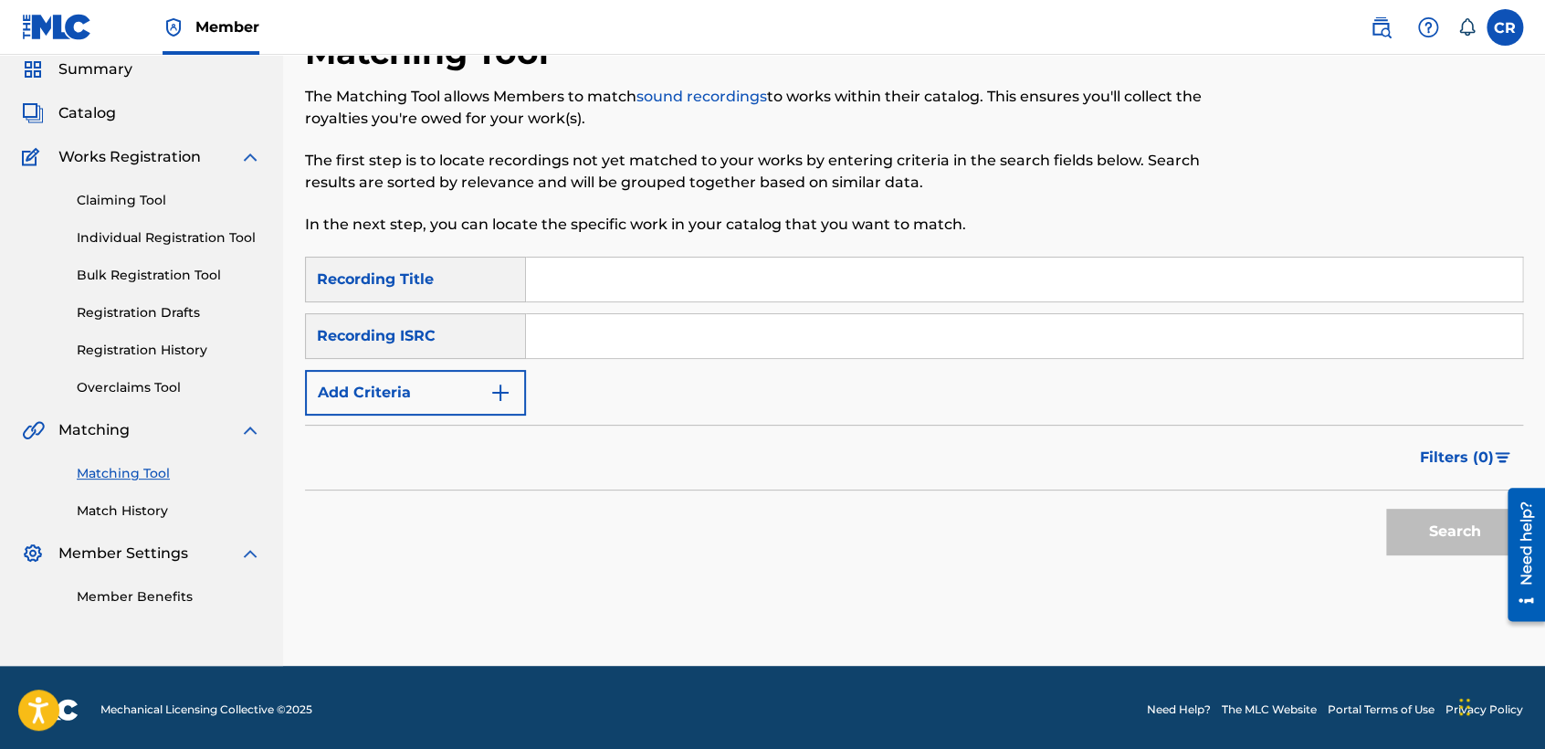
click at [773, 309] on div "SearchWithCriteriacdd3b35f-9c29-4163-bc8c-04ae4e21b876 Recording Title SearchWi…" at bounding box center [914, 336] width 1218 height 159
click at [781, 319] on input "Search Form" at bounding box center [1024, 336] width 996 height 44
paste input "FR2X41572953"
type input "FR2X41572953"
click at [892, 287] on input "Search Form" at bounding box center [1024, 279] width 996 height 44
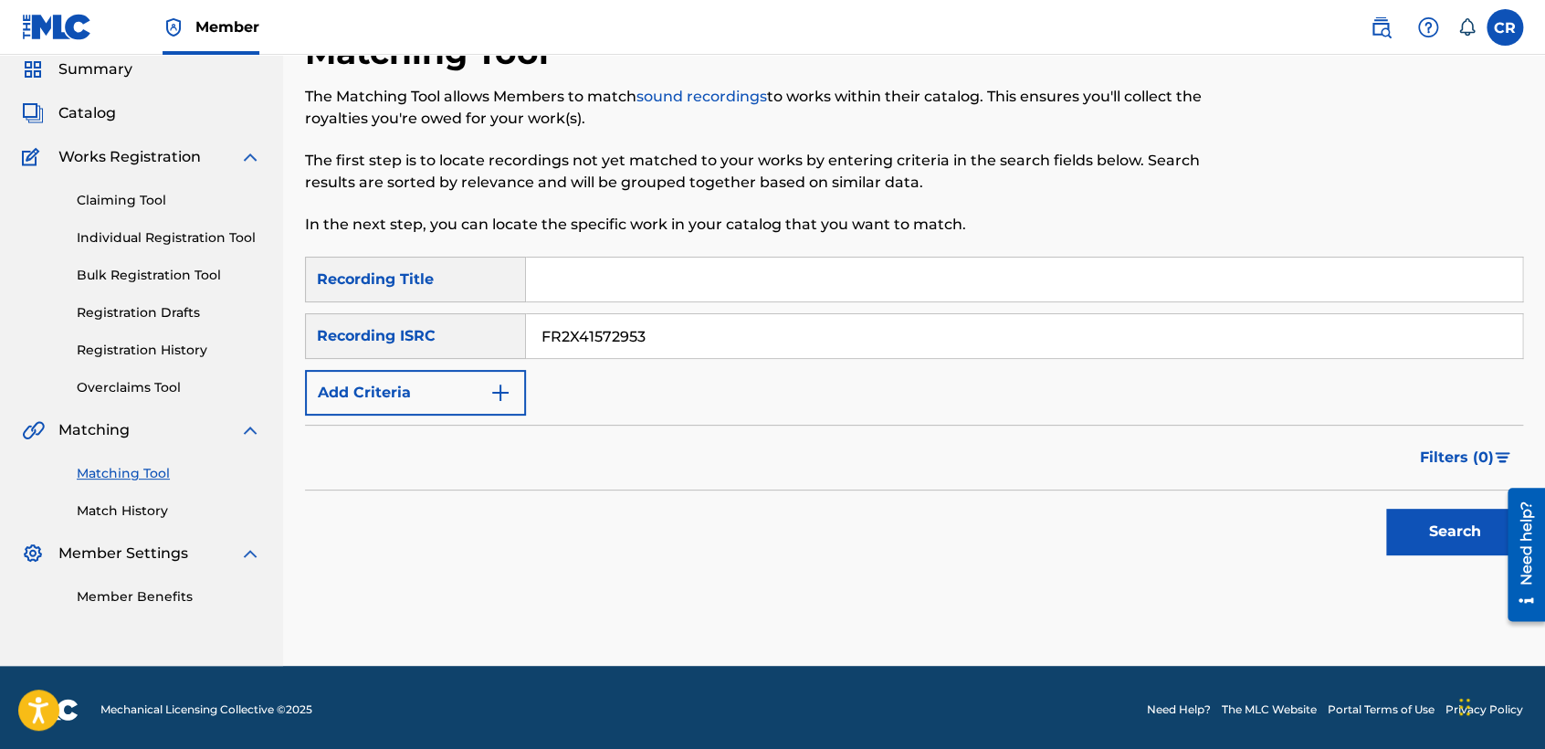
paste input "ES MARAVILLOSO"
type input "ES MARAVILLOSO"
click at [1427, 523] on button "Search" at bounding box center [1454, 532] width 137 height 46
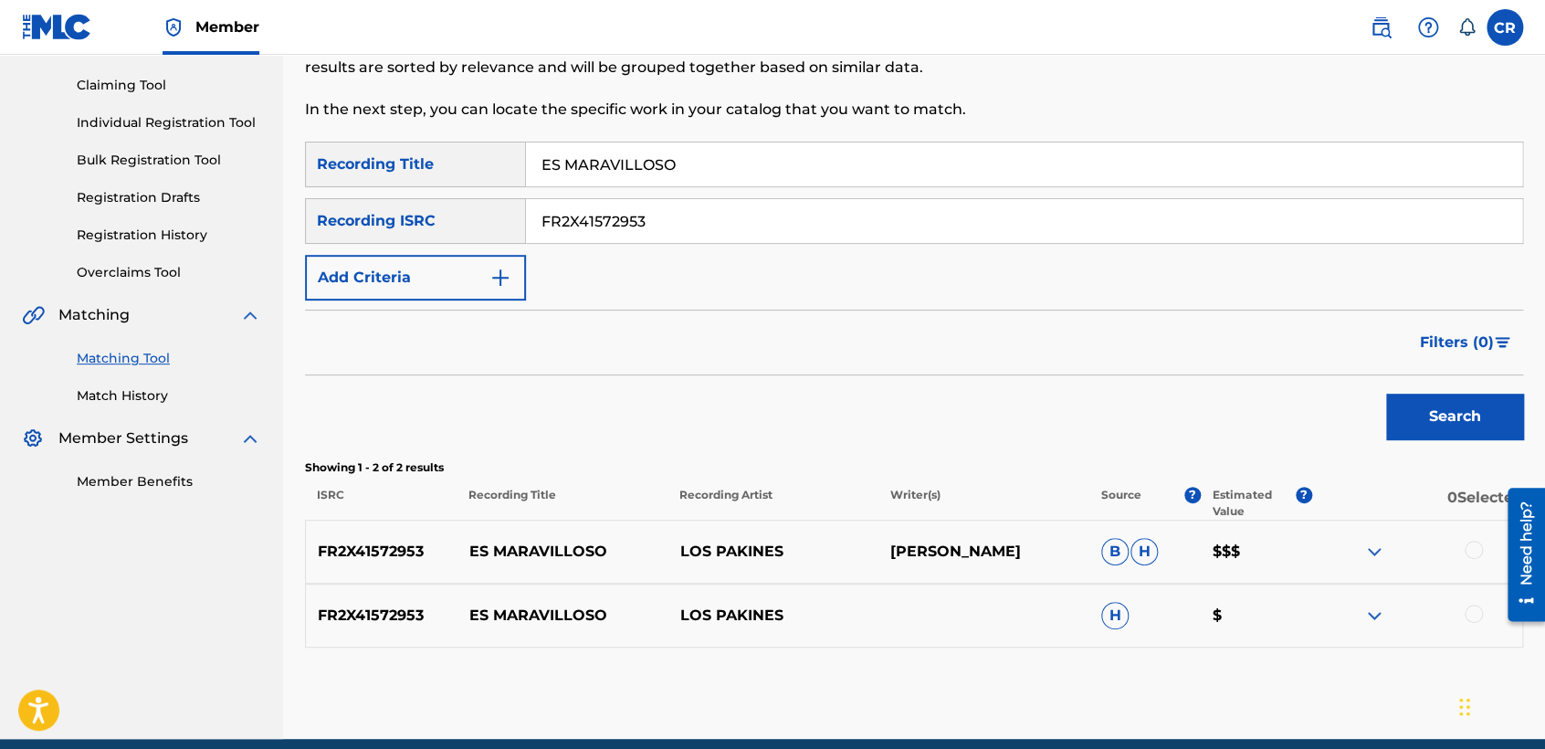
scroll to position [260, 0]
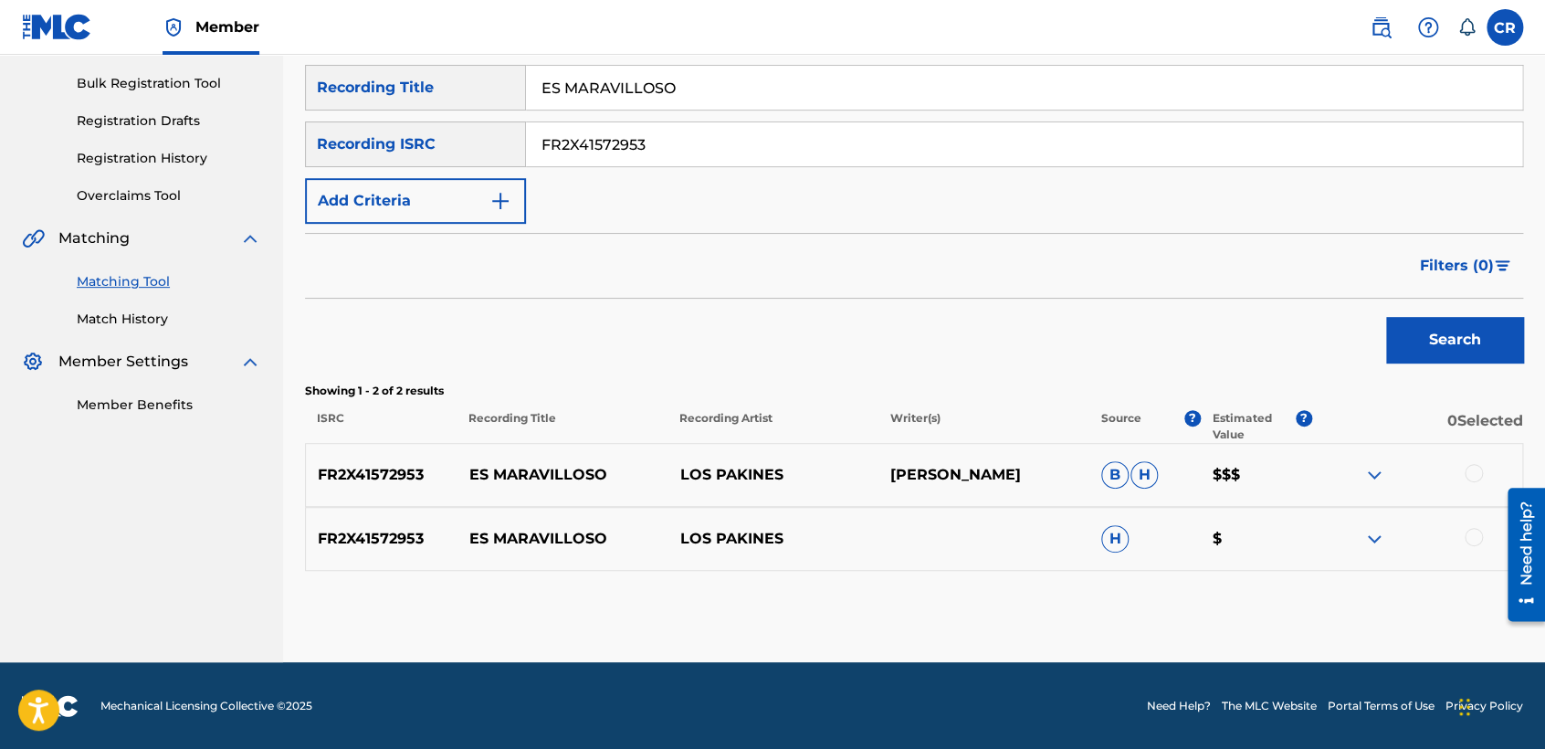
click at [1003, 480] on p "FERNANDO MENDEZ" at bounding box center [983, 475] width 211 height 22
copy p "MENDEZ"
click at [1476, 472] on div at bounding box center [1474, 473] width 18 height 18
click at [1464, 528] on div at bounding box center [1416, 539] width 211 height 22
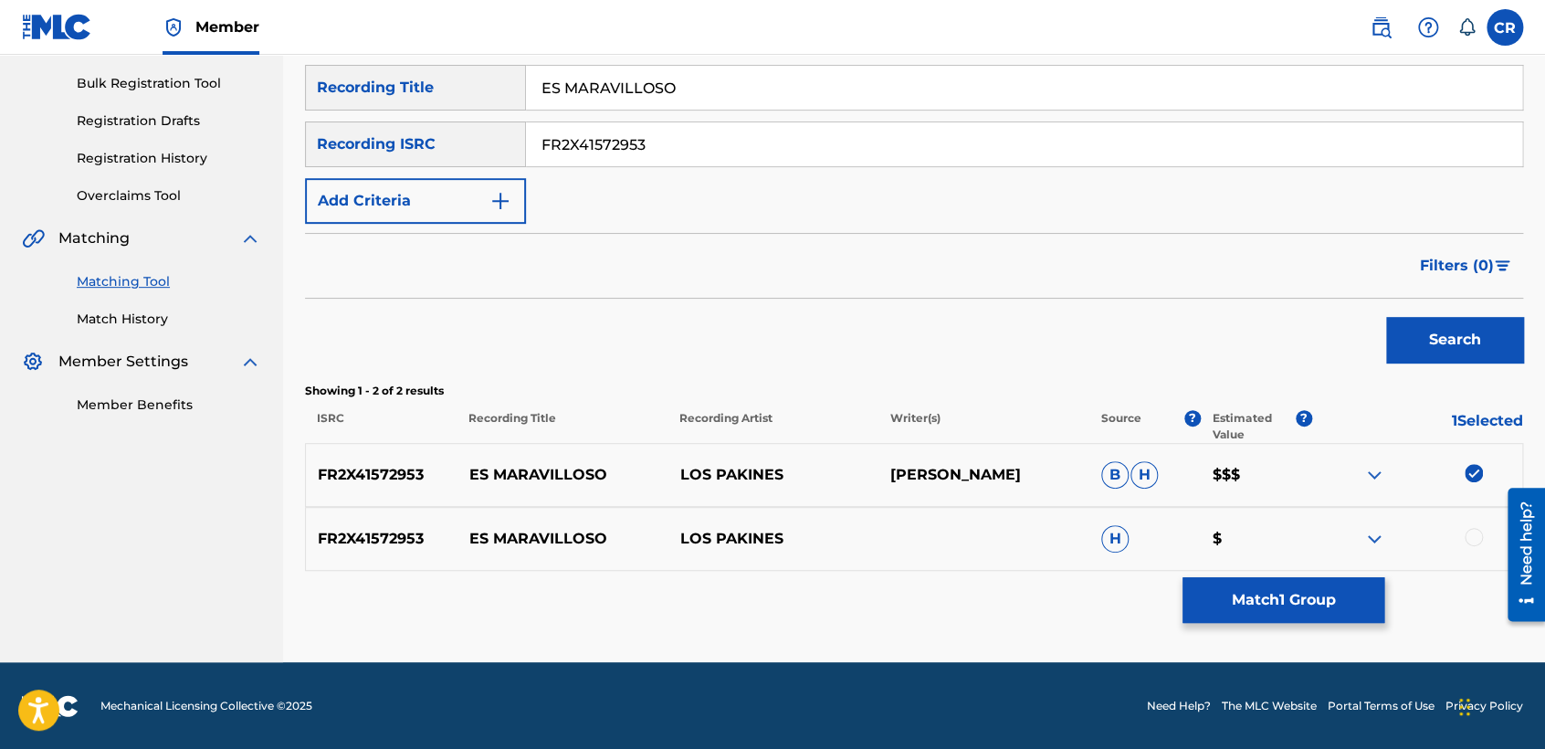
click at [1467, 537] on div at bounding box center [1474, 537] width 18 height 18
click at [1298, 576] on div "Matching Tool The Matching Tool allows Members to match sound recordings to wor…" at bounding box center [914, 251] width 1218 height 822
click at [1255, 593] on button "Match 2 Groups" at bounding box center [1283, 600] width 202 height 46
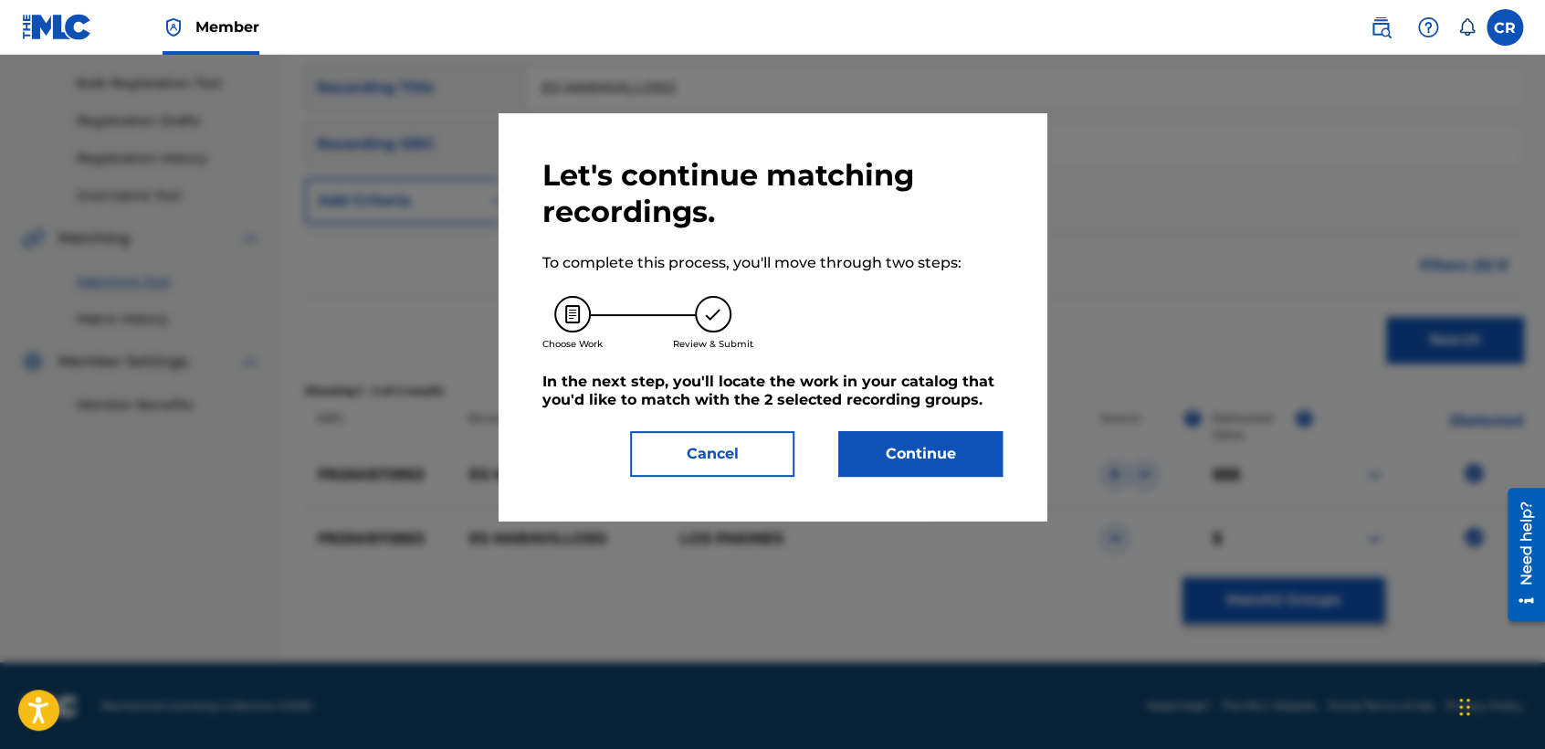
click at [962, 438] on button "Continue" at bounding box center [920, 454] width 164 height 46
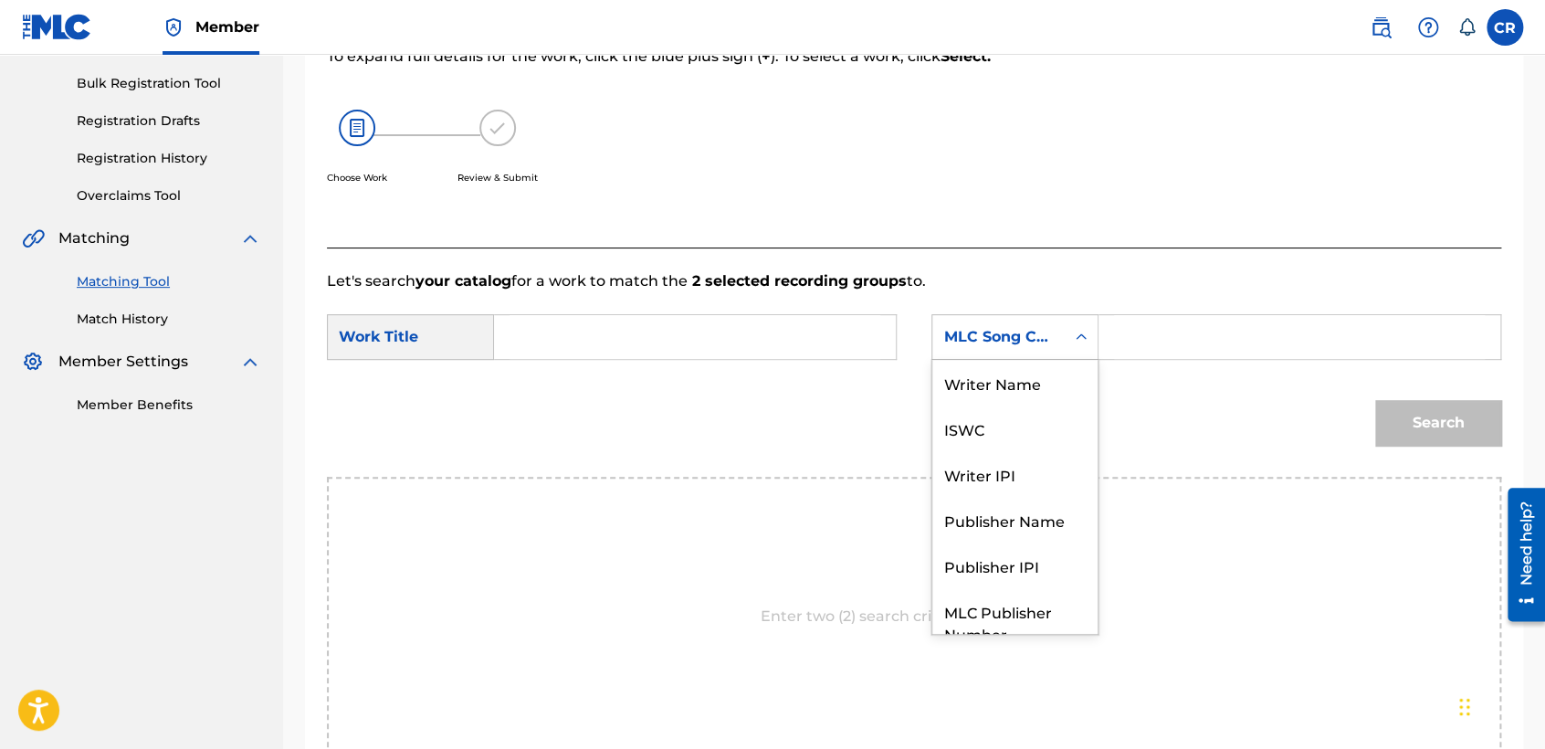
click at [1051, 331] on div "MLC Song Code" at bounding box center [998, 337] width 110 height 22
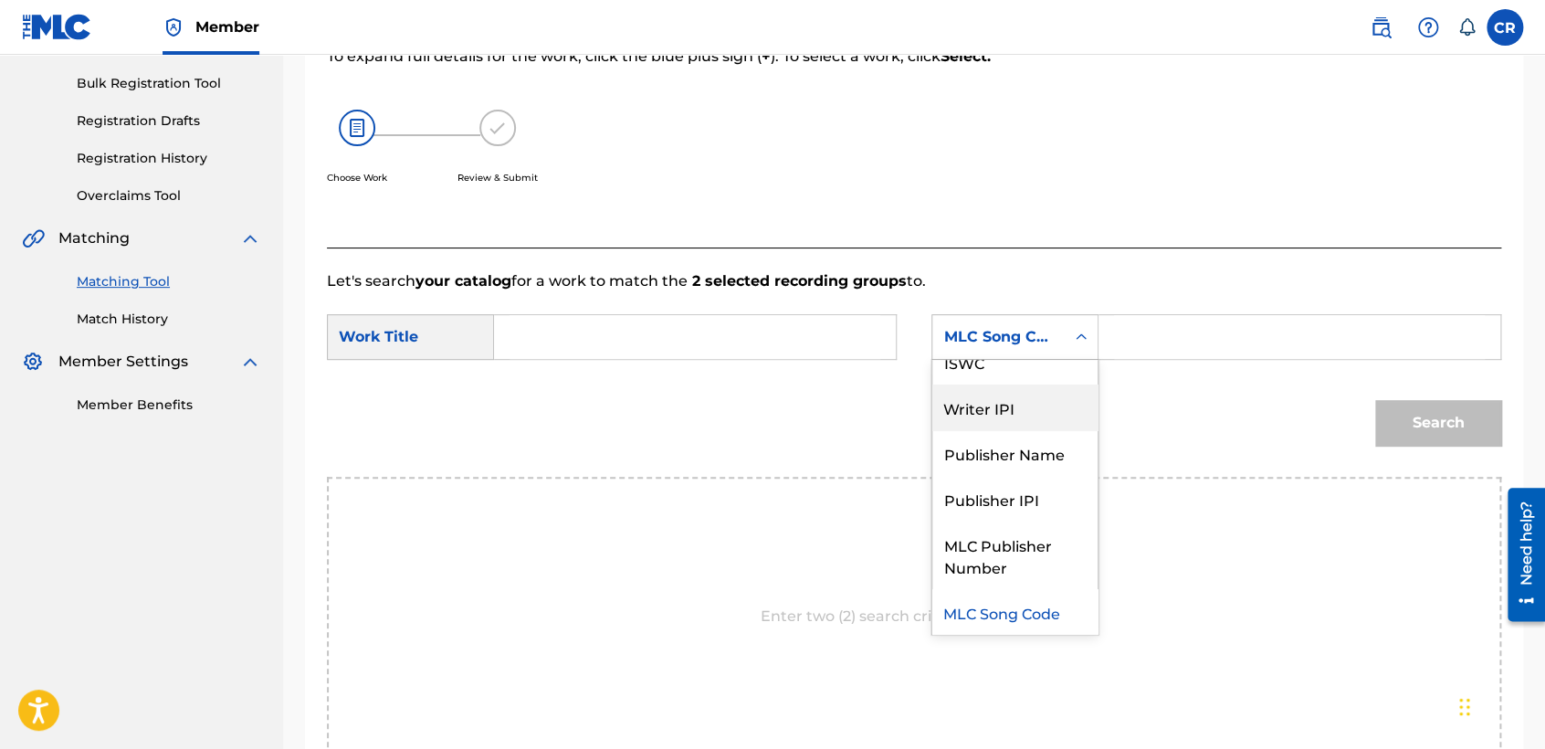
scroll to position [0, 0]
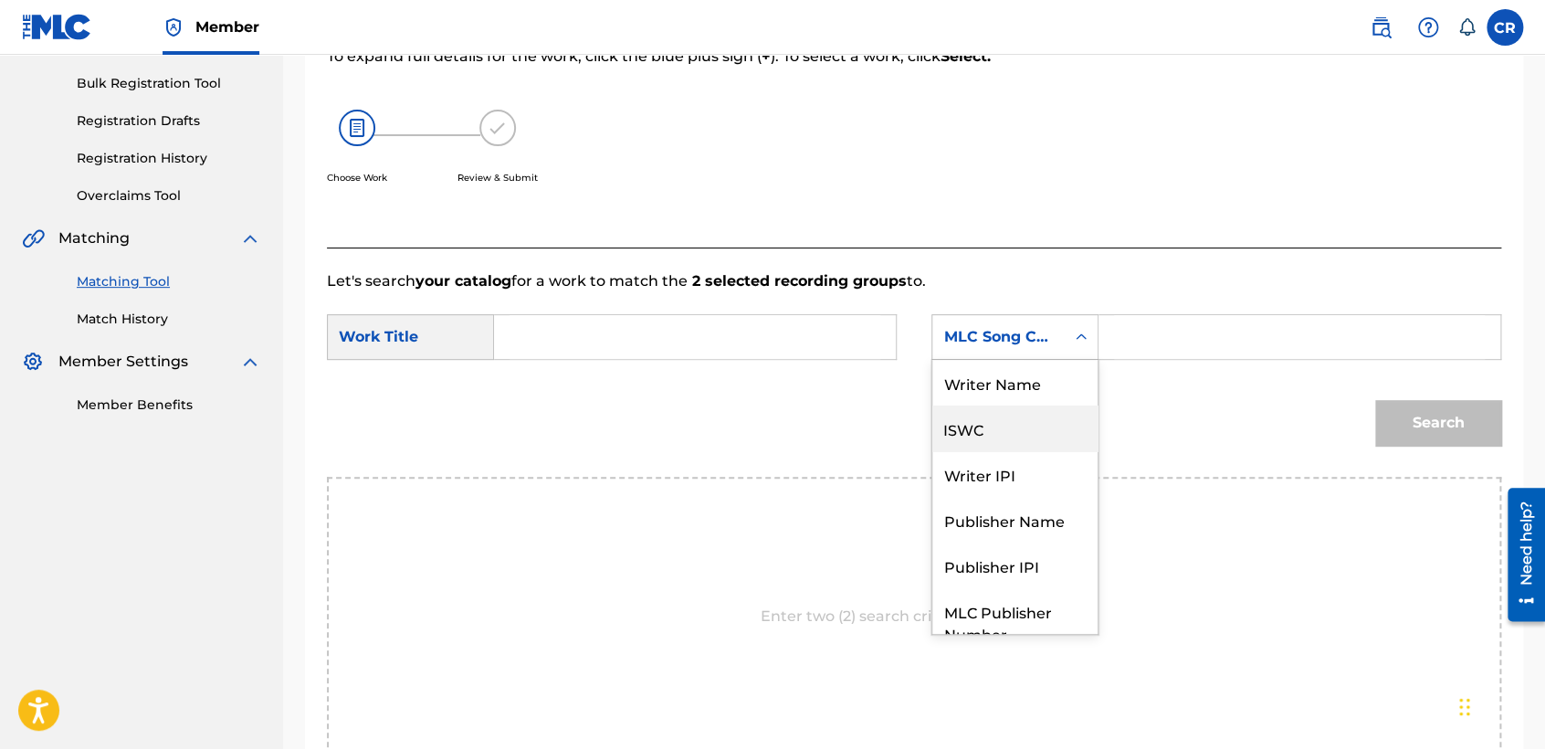
drag, startPoint x: 1033, startPoint y: 406, endPoint x: 1041, endPoint y: 394, distance: 15.2
click at [1041, 394] on div "Writer Name ISWC Writer IPI Publisher Name Publisher IPI MLC Publisher Number M…" at bounding box center [1014, 497] width 165 height 274
drag, startPoint x: 1041, startPoint y: 394, endPoint x: 1062, endPoint y: 386, distance: 22.2
click at [1044, 392] on div "Writer Name" at bounding box center [1014, 383] width 165 height 46
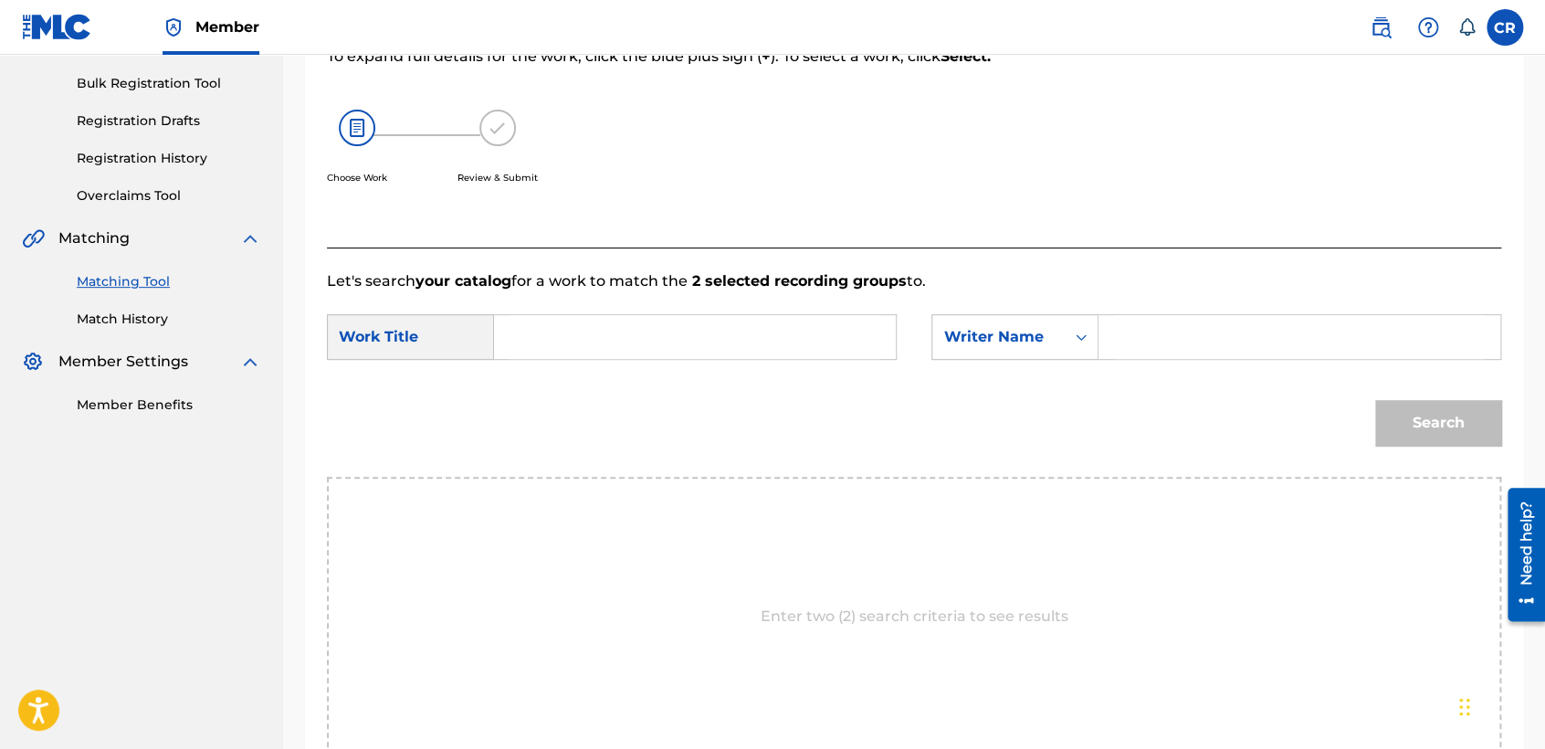
click at [1191, 340] on input "Search Form" at bounding box center [1299, 337] width 371 height 44
paste input "MENDEZ"
type input "MENDEZ"
click at [747, 342] on input "Search Form" at bounding box center [694, 337] width 371 height 44
paste input "ES MARAVILLOSO"
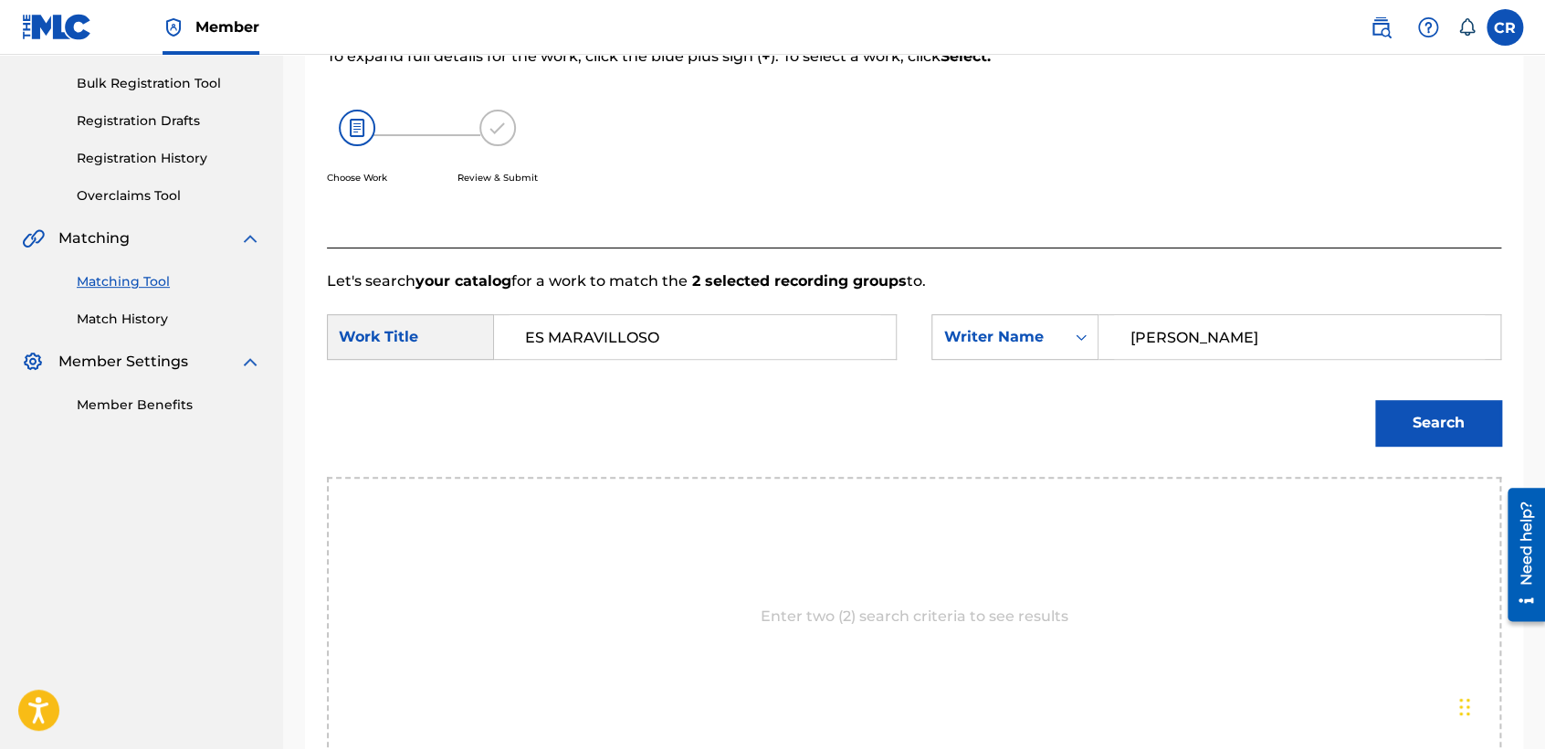
type input "ES MARAVILLOSO"
click at [1440, 400] on button "Search" at bounding box center [1438, 423] width 126 height 46
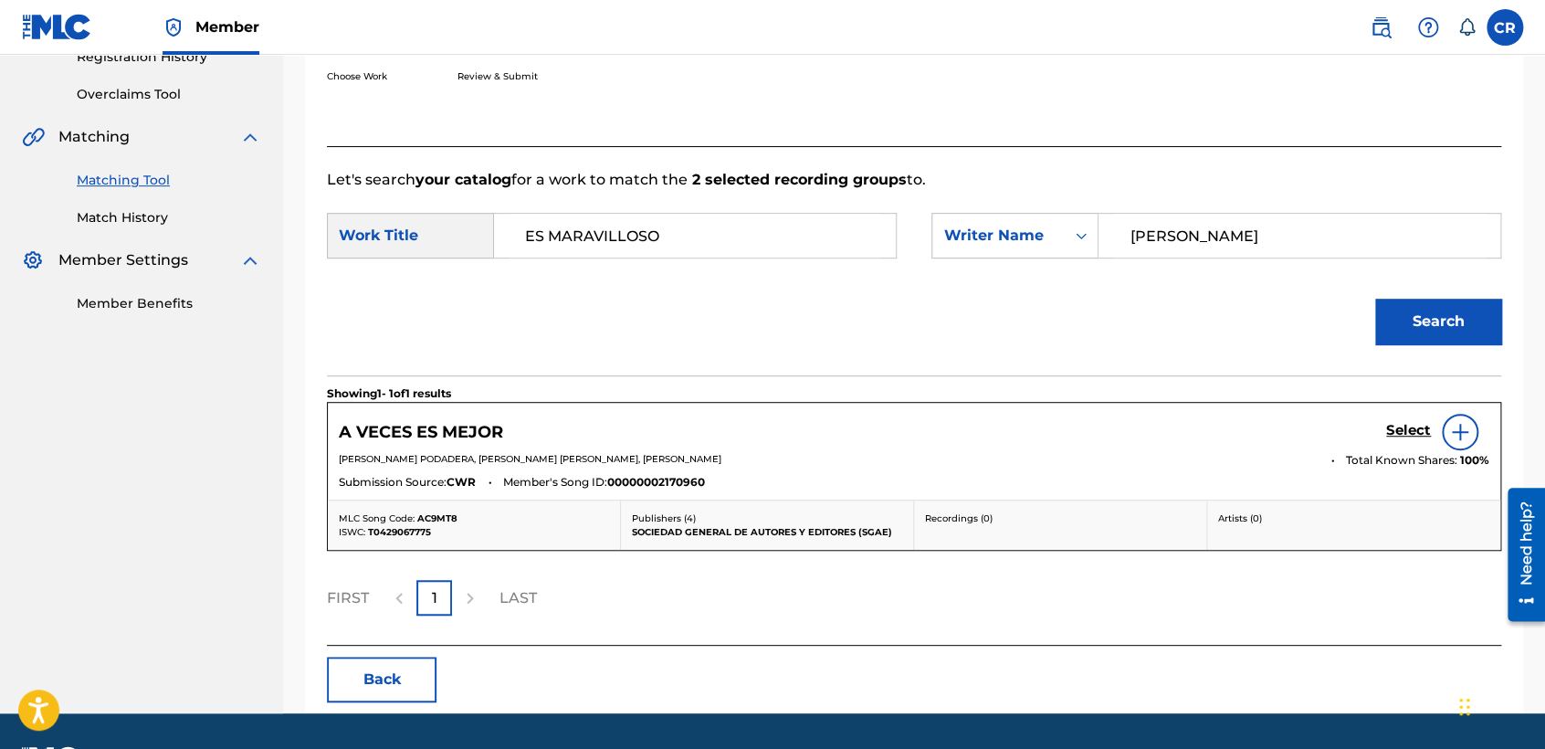
drag, startPoint x: 415, startPoint y: 676, endPoint x: 414, endPoint y: 663, distance: 12.8
click at [414, 676] on button "Back" at bounding box center [382, 679] width 110 height 46
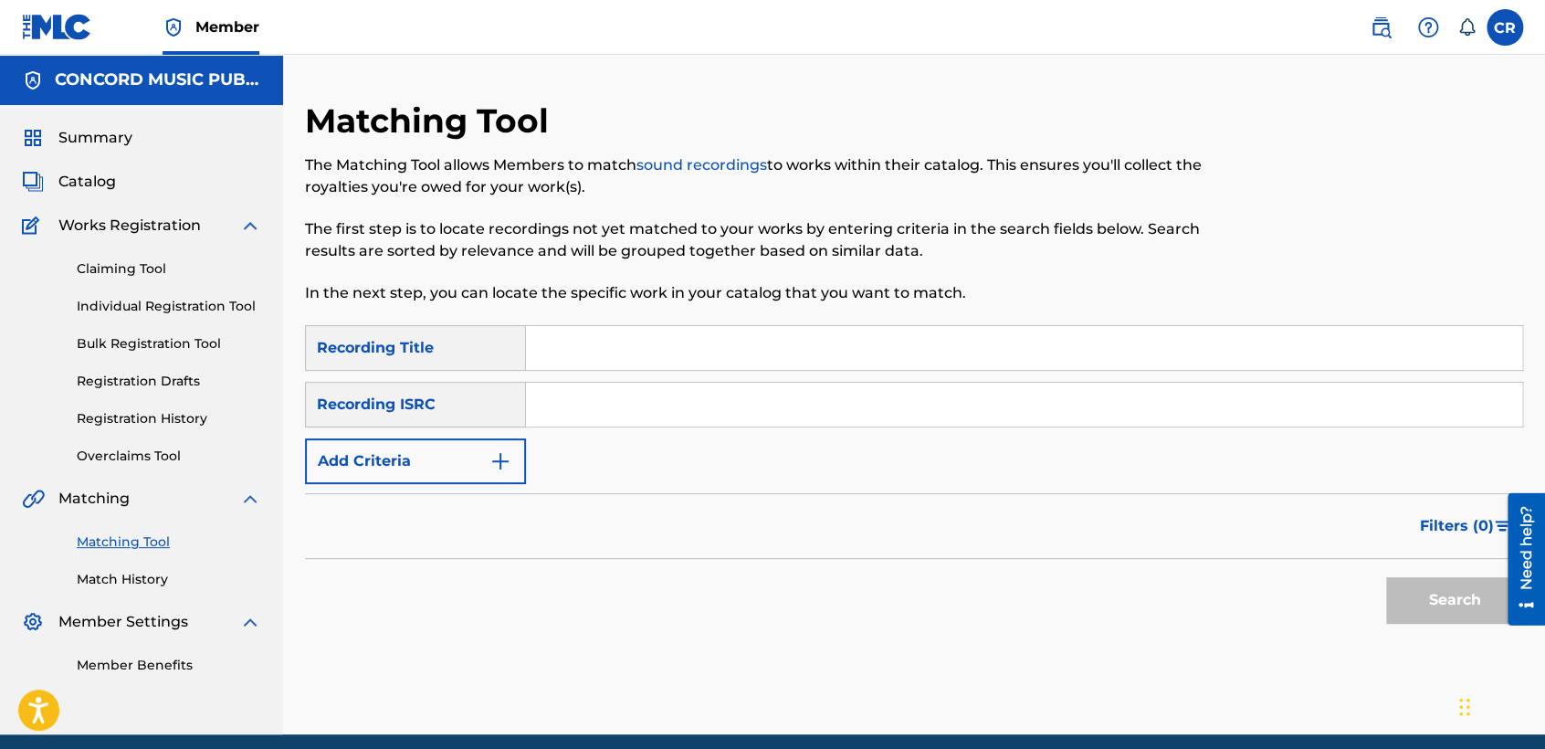
drag, startPoint x: 765, startPoint y: 393, endPoint x: 770, endPoint y: 402, distance: 10.2
click at [765, 393] on input "Search Form" at bounding box center [1024, 405] width 996 height 44
paste input "TCADW1858313"
type input "TCADW1858313"
click at [909, 340] on input "Search Form" at bounding box center [1024, 348] width 996 height 44
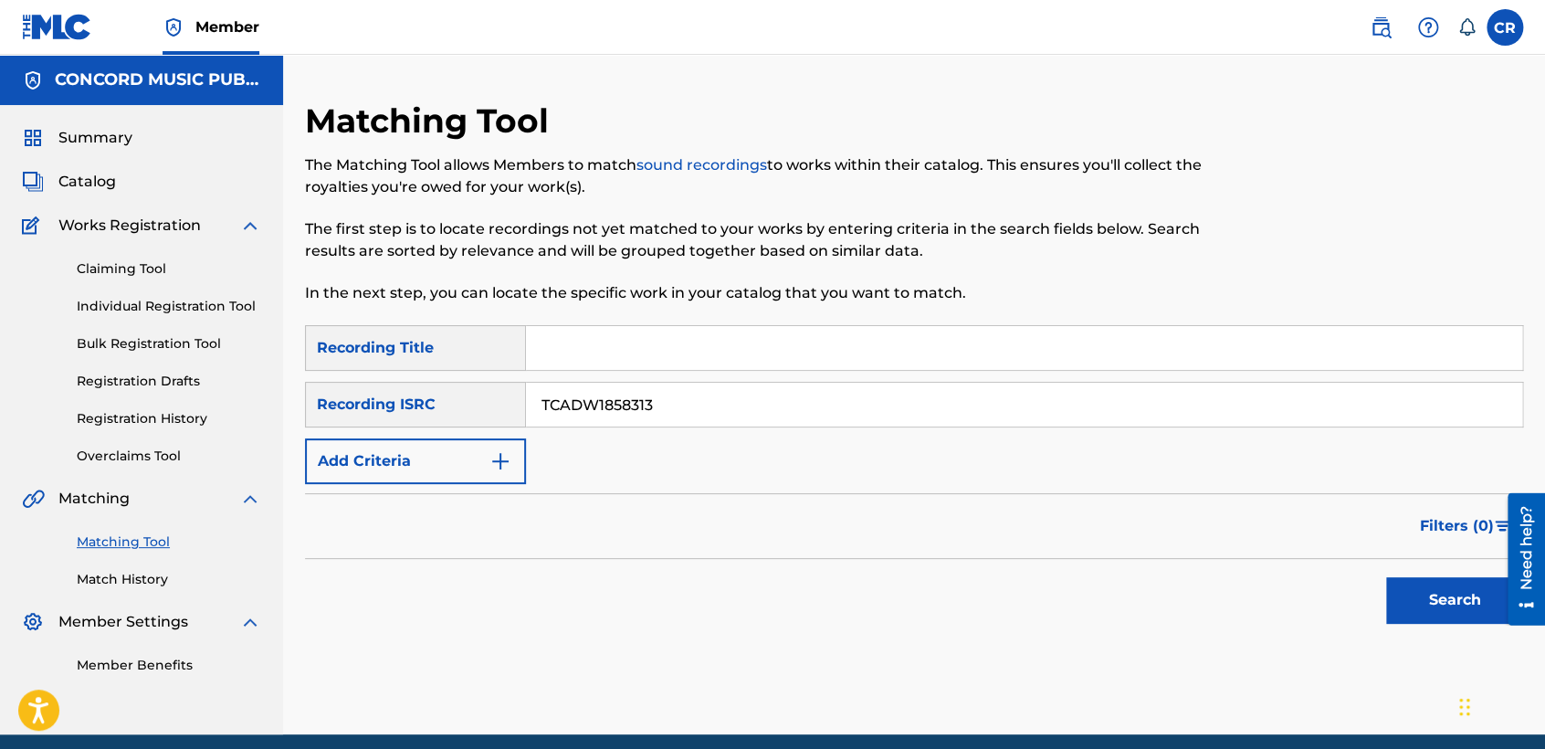
paste input "PRAY FOR ME"
type input "PRAY FOR ME"
click at [1468, 602] on button "Search" at bounding box center [1454, 600] width 137 height 46
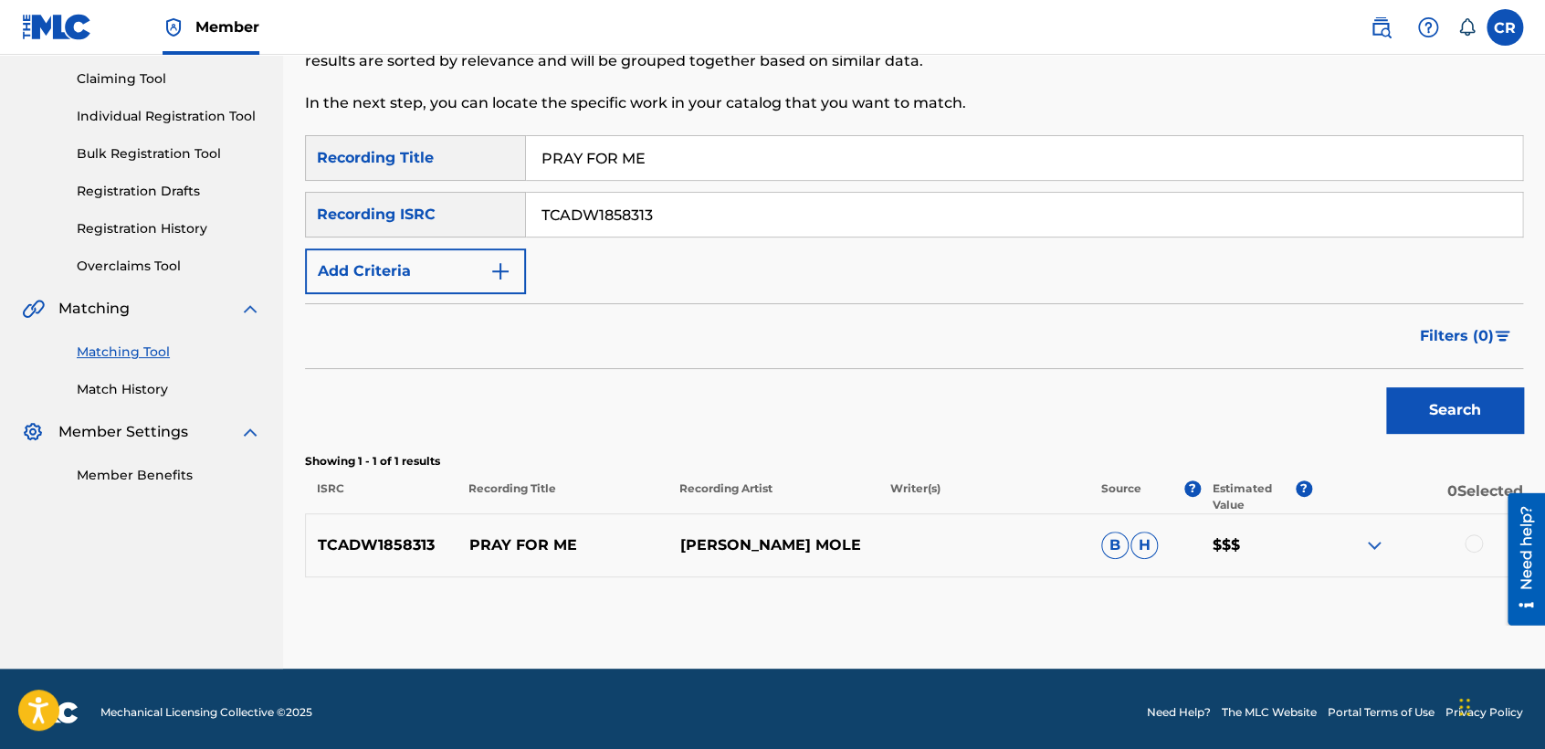
scroll to position [196, 0]
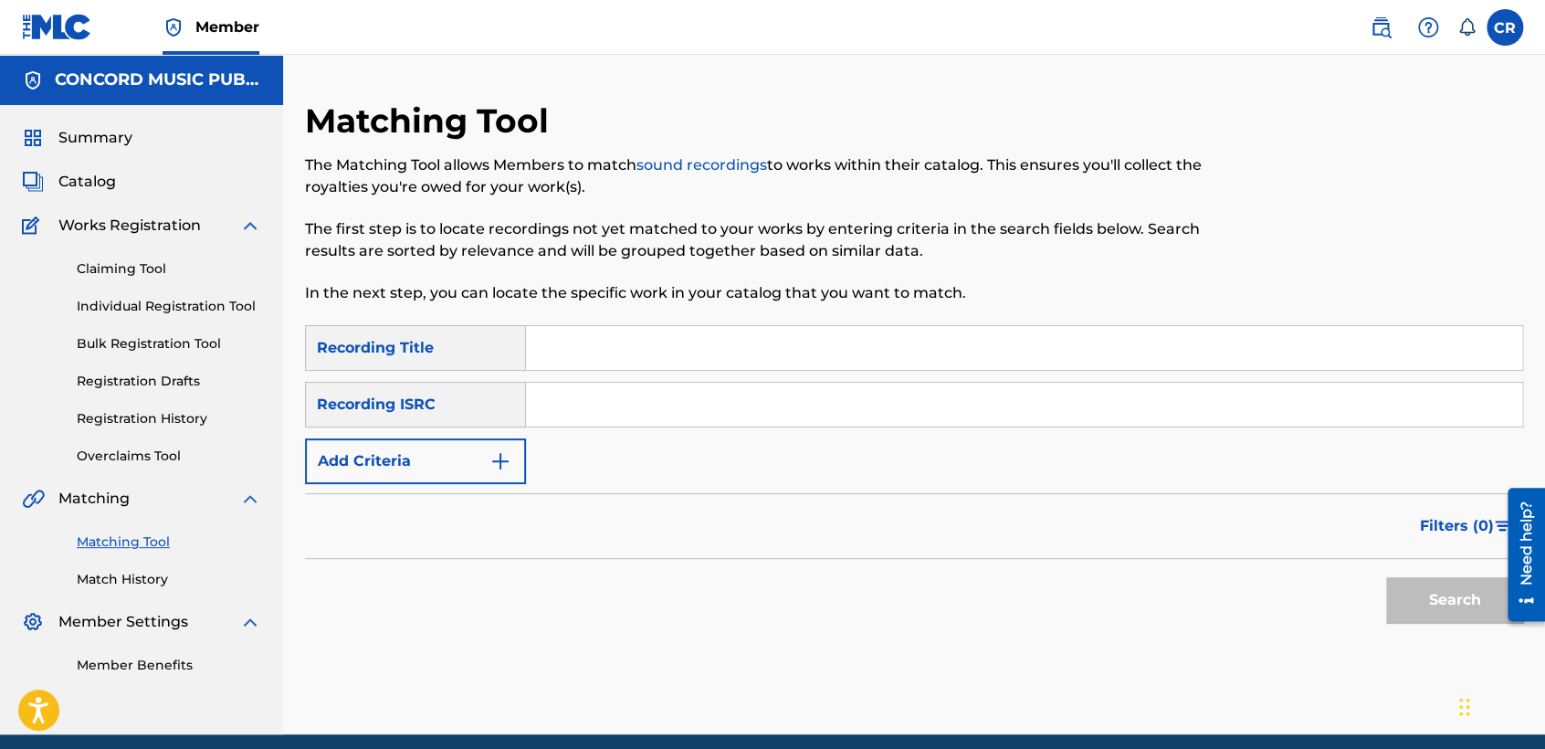
click at [812, 405] on input "Search Form" at bounding box center [1024, 405] width 996 height 44
paste input "ES84B1410090"
type input "ES84B1410090"
click at [870, 356] on input "Search Form" at bounding box center [1024, 348] width 996 height 44
paste input "GIVE ME LIGHT"
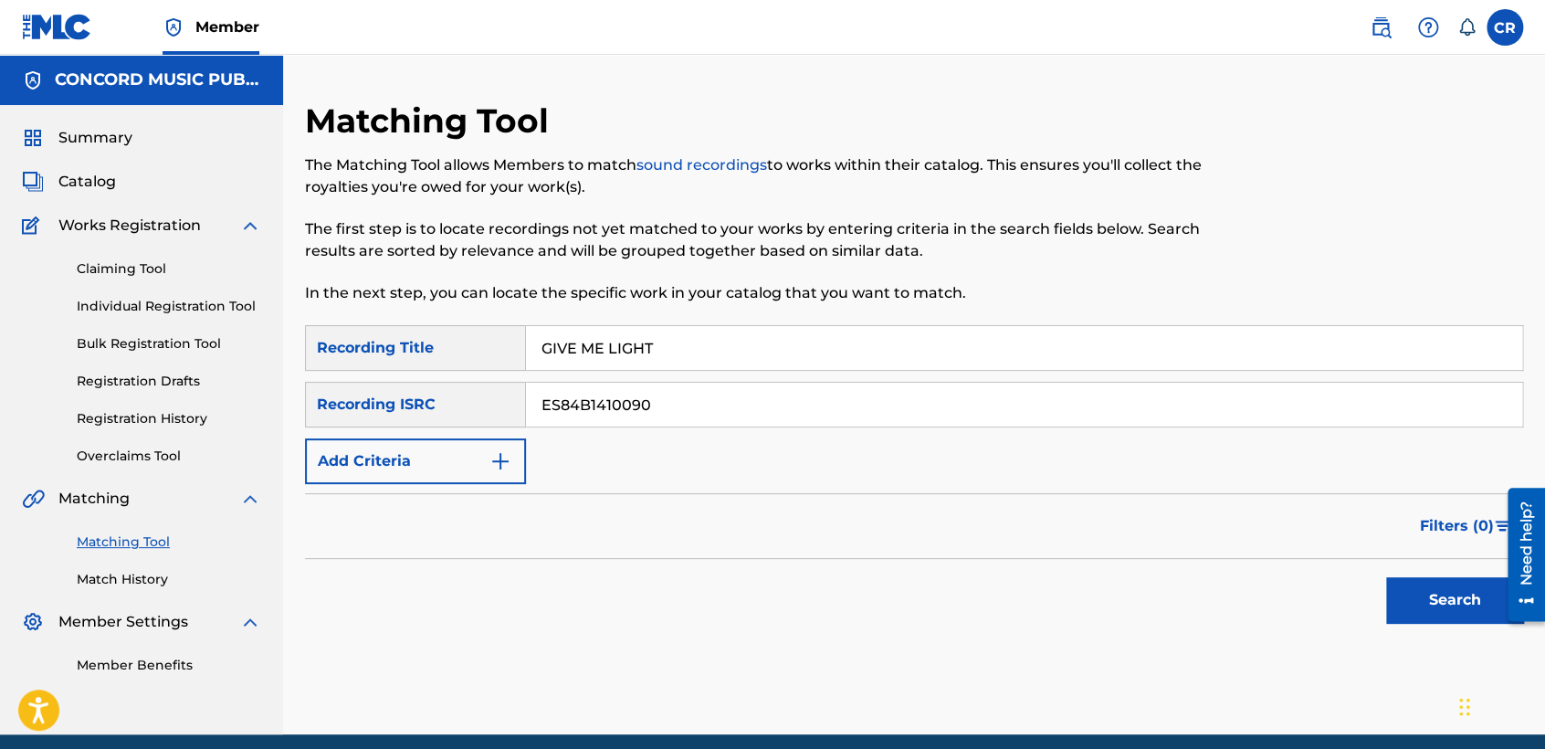
type input "GIVE ME LIGHT"
drag, startPoint x: 1426, startPoint y: 596, endPoint x: 1387, endPoint y: 572, distance: 45.9
click at [1420, 587] on button "Search" at bounding box center [1454, 600] width 137 height 46
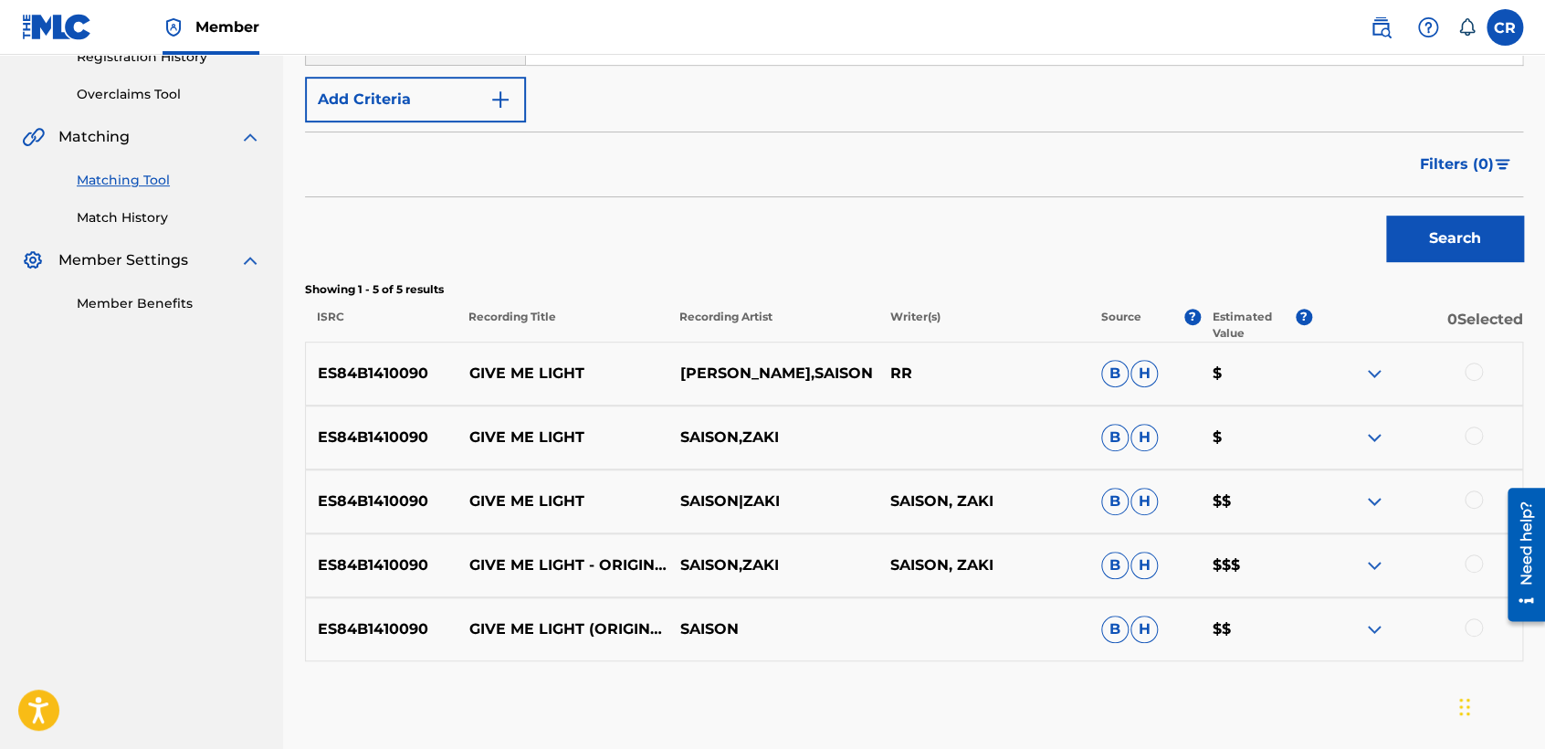
scroll to position [405, 0]
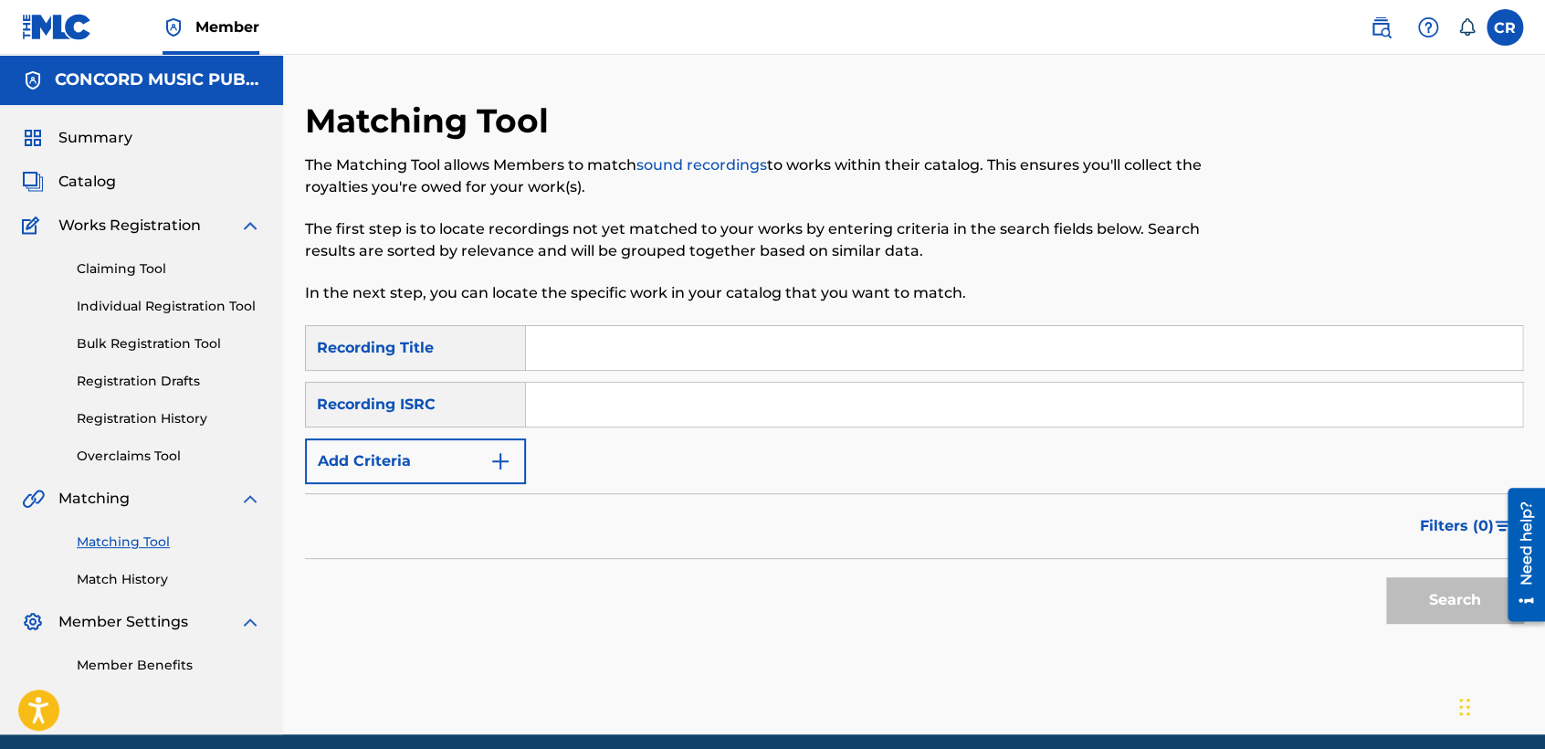
click at [782, 423] on input "Search Form" at bounding box center [1024, 405] width 996 height 44
paste input "TCAAS1025648"
type input "TCAAS1025648"
click at [915, 349] on input "Search Form" at bounding box center [1024, 348] width 996 height 44
paste input "[PERSON_NAME]"
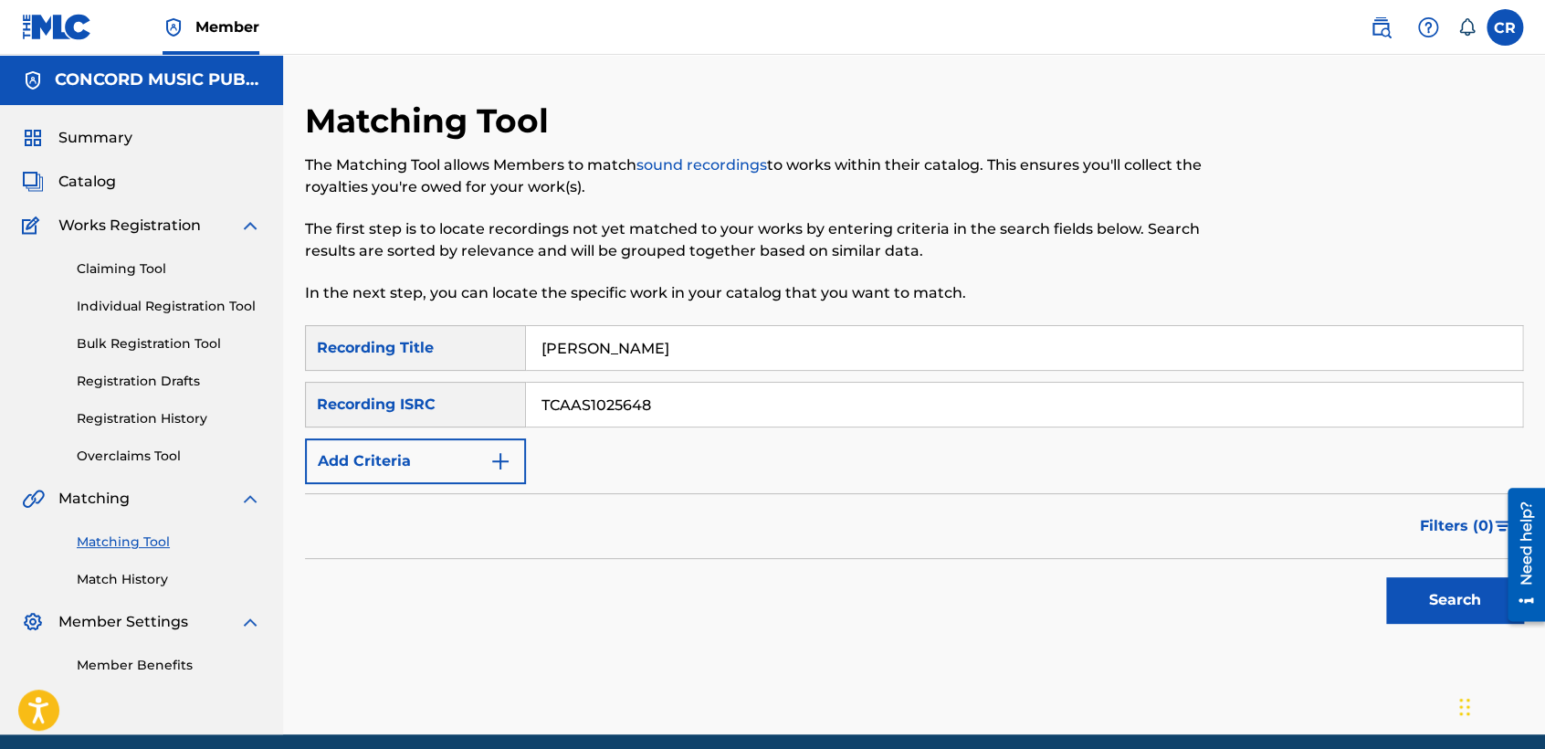
type input "[PERSON_NAME]"
click at [1394, 585] on button "Search" at bounding box center [1454, 600] width 137 height 46
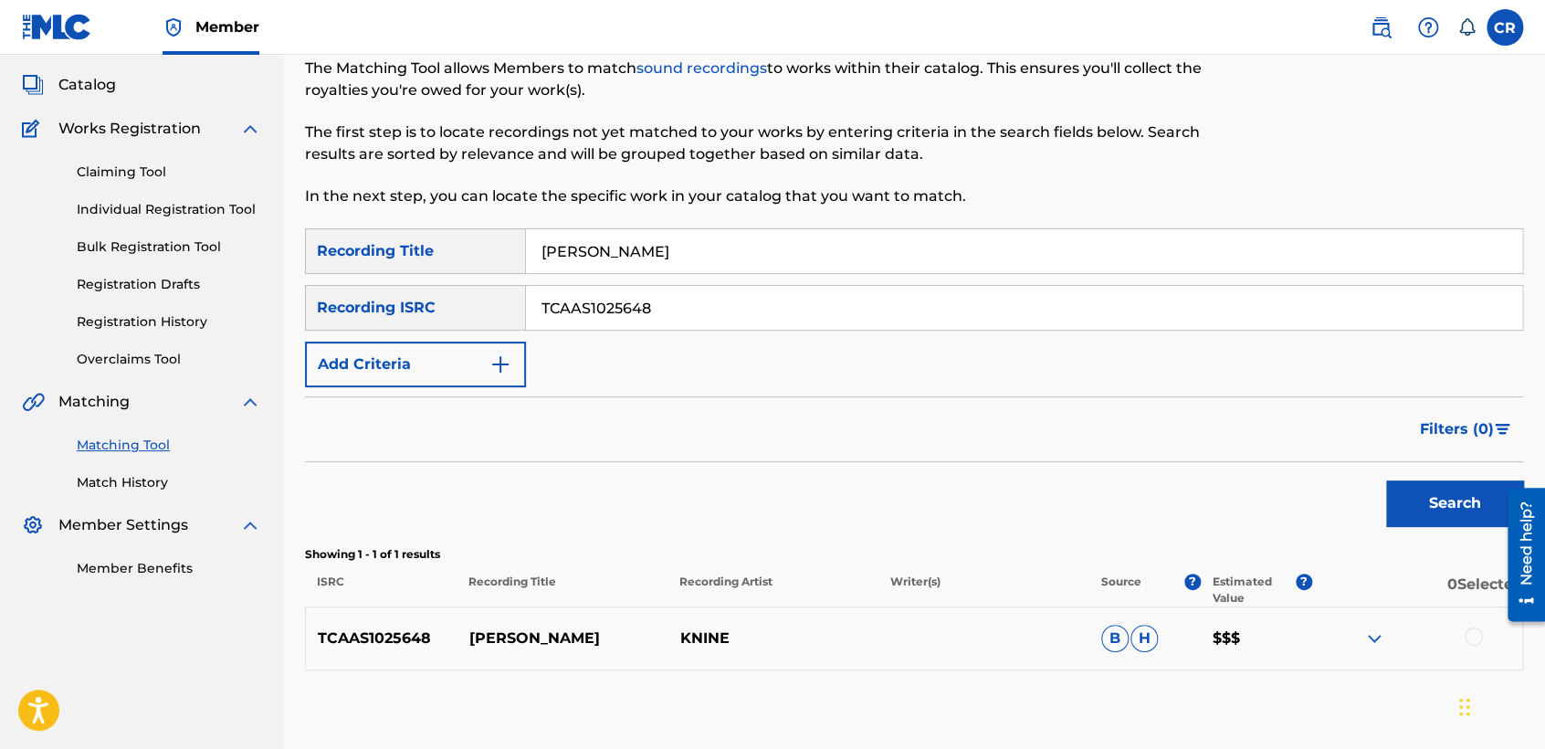
scroll to position [196, 0]
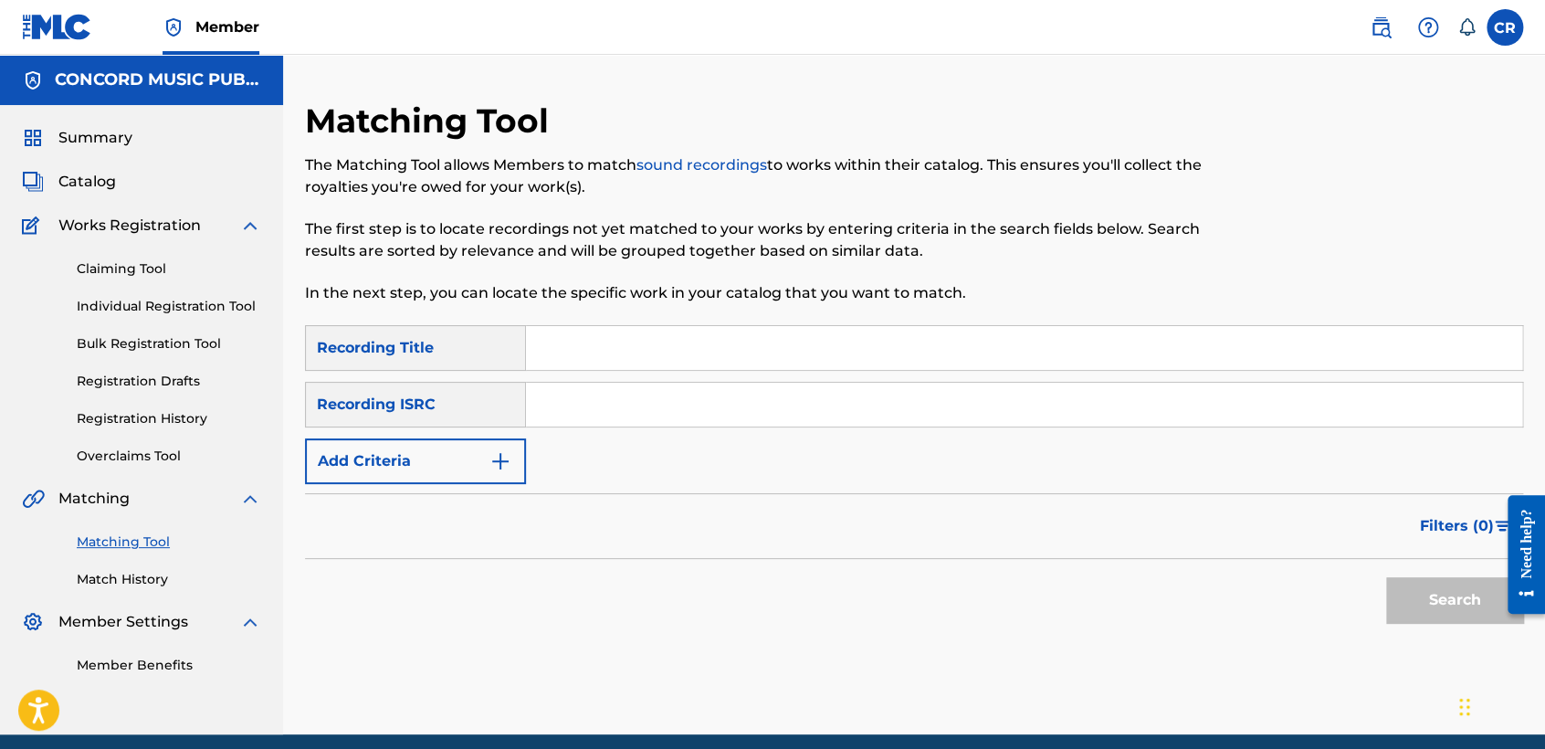
click at [815, 400] on input "Search Form" at bounding box center [1024, 405] width 996 height 44
paste input "ESA011810961"
type input "ESA011810961"
click at [816, 359] on input "Search Form" at bounding box center [1024, 348] width 996 height 44
paste input "VIVO PARA AMARTE"
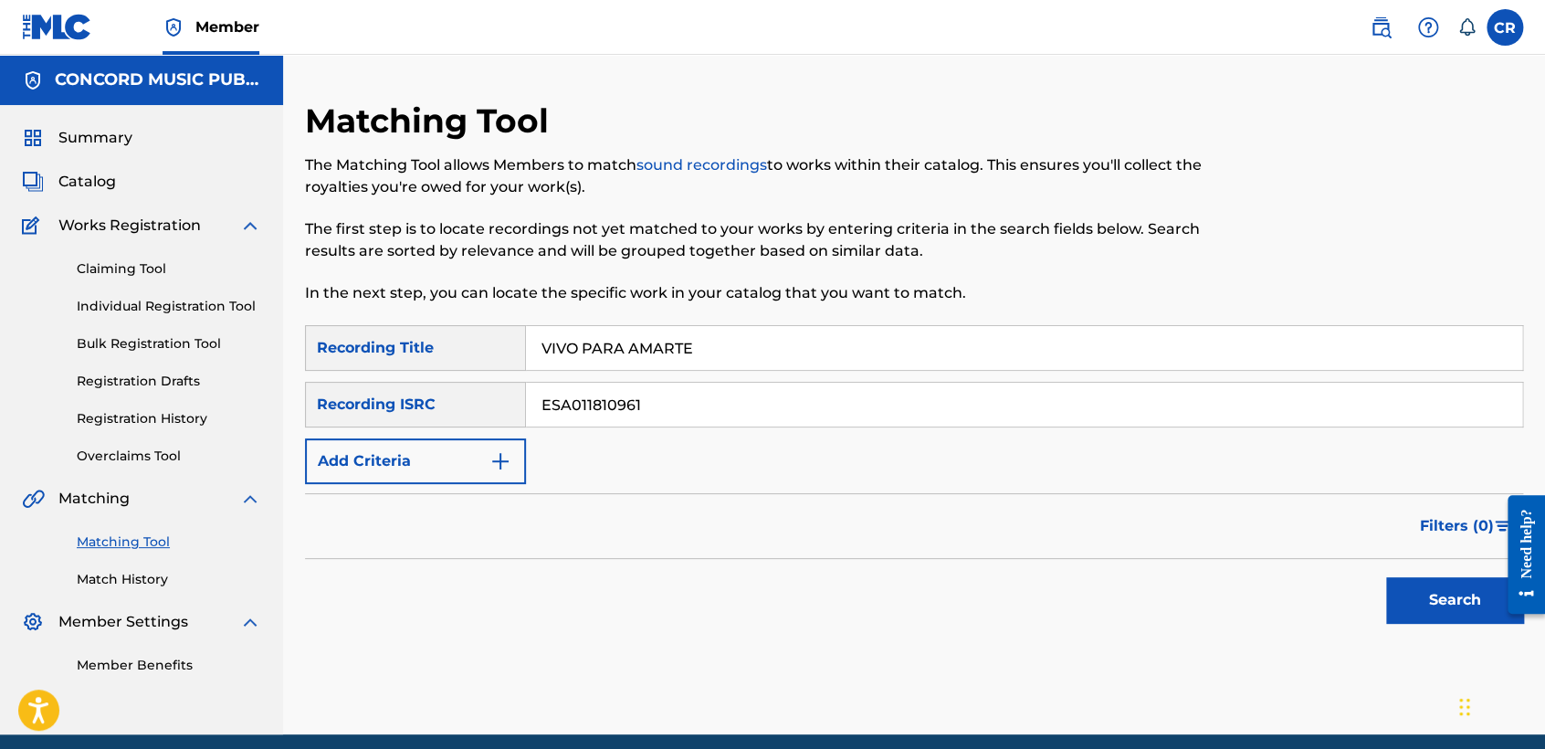
type input "VIVO PARA AMARTE"
drag, startPoint x: 1434, startPoint y: 600, endPoint x: 1415, endPoint y: 600, distance: 19.2
click at [1435, 600] on button "Search" at bounding box center [1454, 600] width 137 height 46
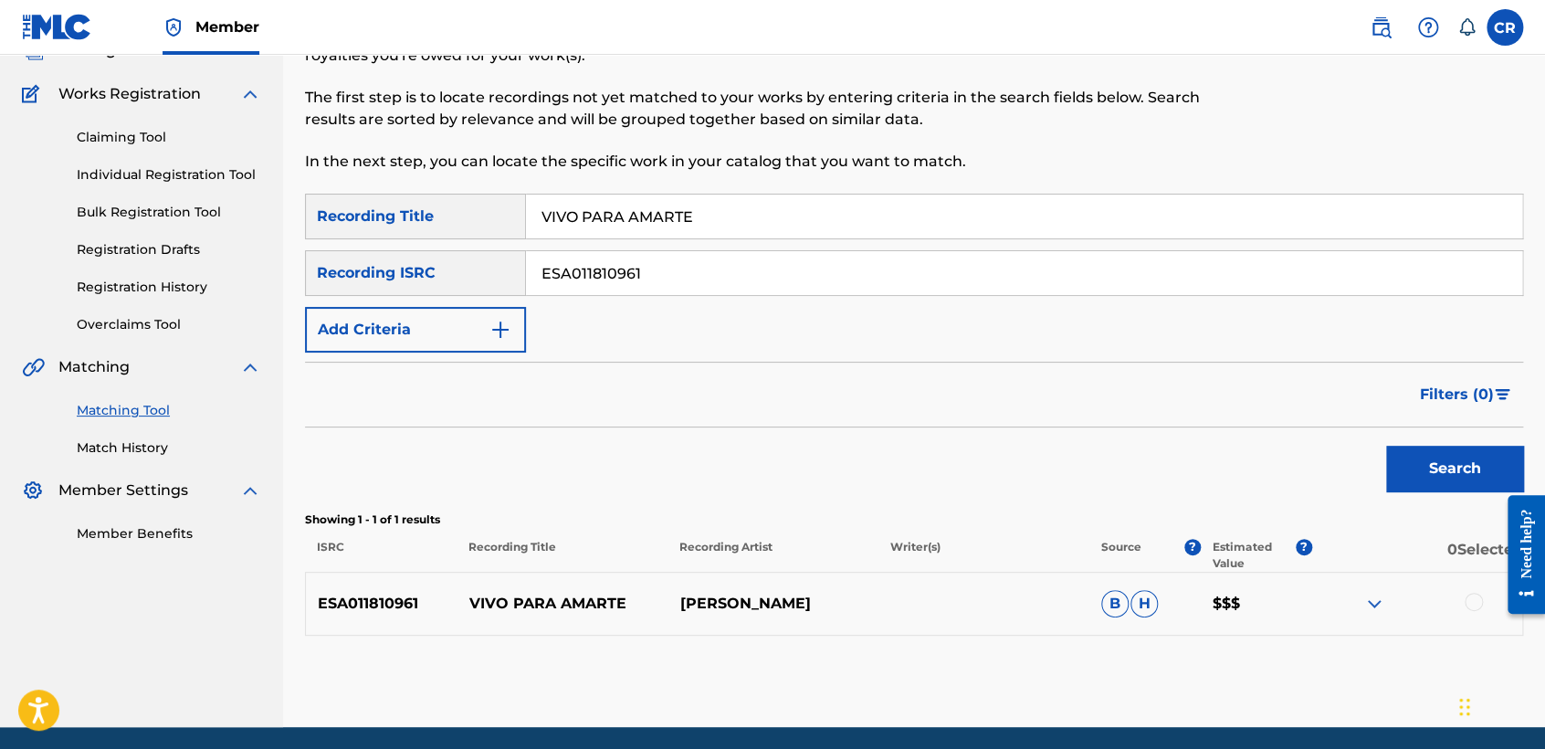
scroll to position [196, 0]
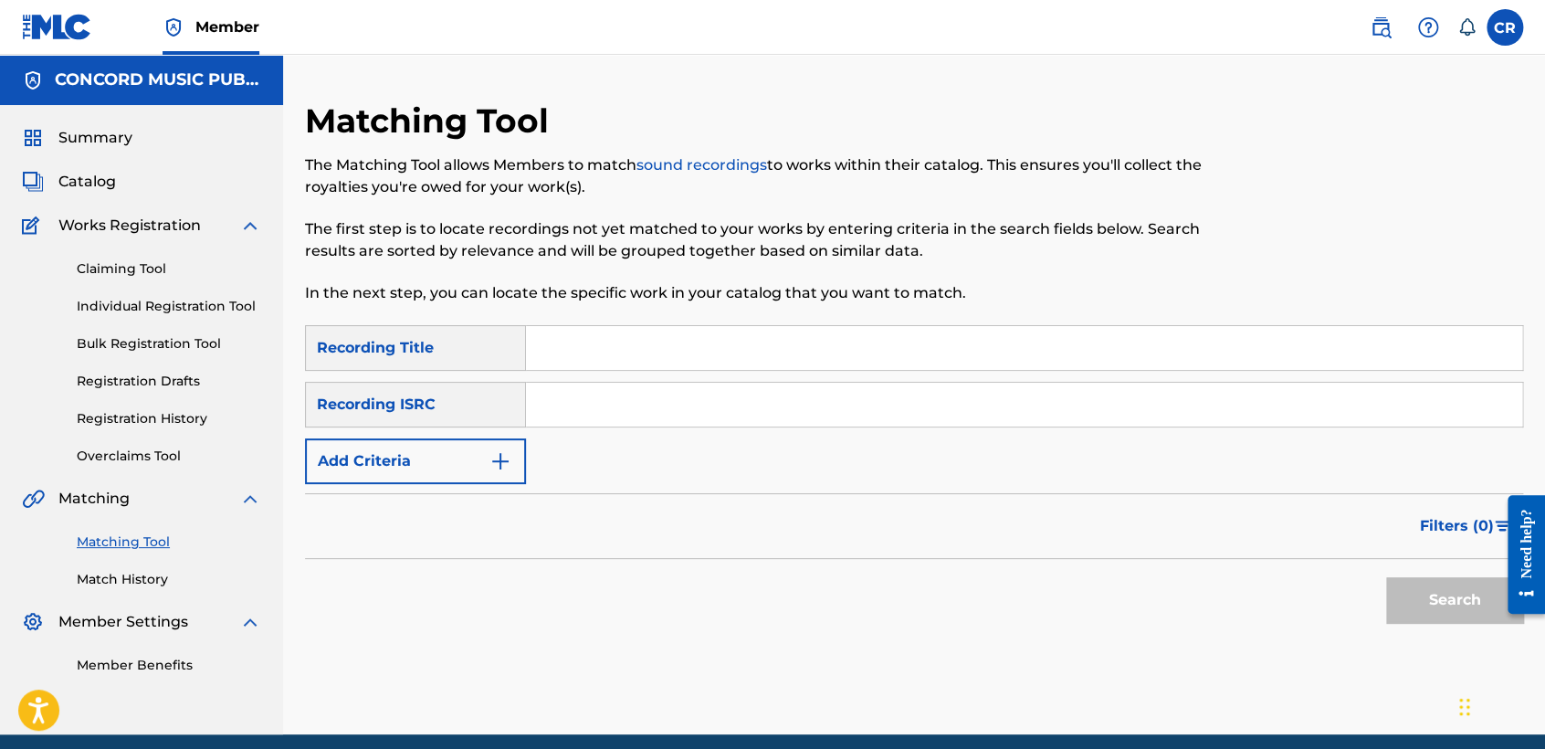
click at [779, 383] on input "Search Form" at bounding box center [1024, 405] width 996 height 44
paste input "TCADP1875681"
type input "TCADP1875681"
click at [823, 352] on input "Search Form" at bounding box center [1024, 348] width 996 height 44
paste input "LACRIMOSA"
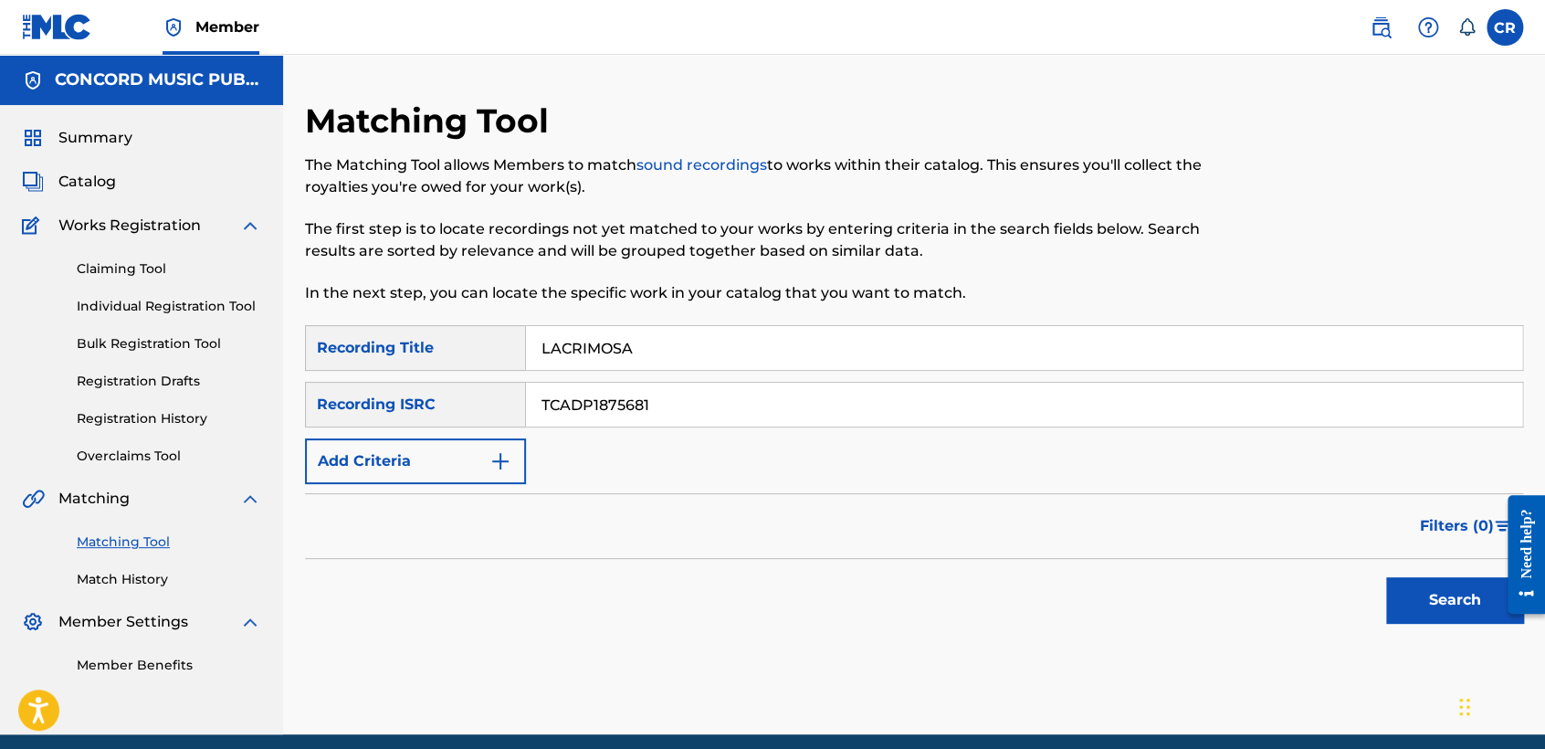
type input "LACRIMOSA"
click at [1410, 621] on button "Search" at bounding box center [1454, 600] width 137 height 46
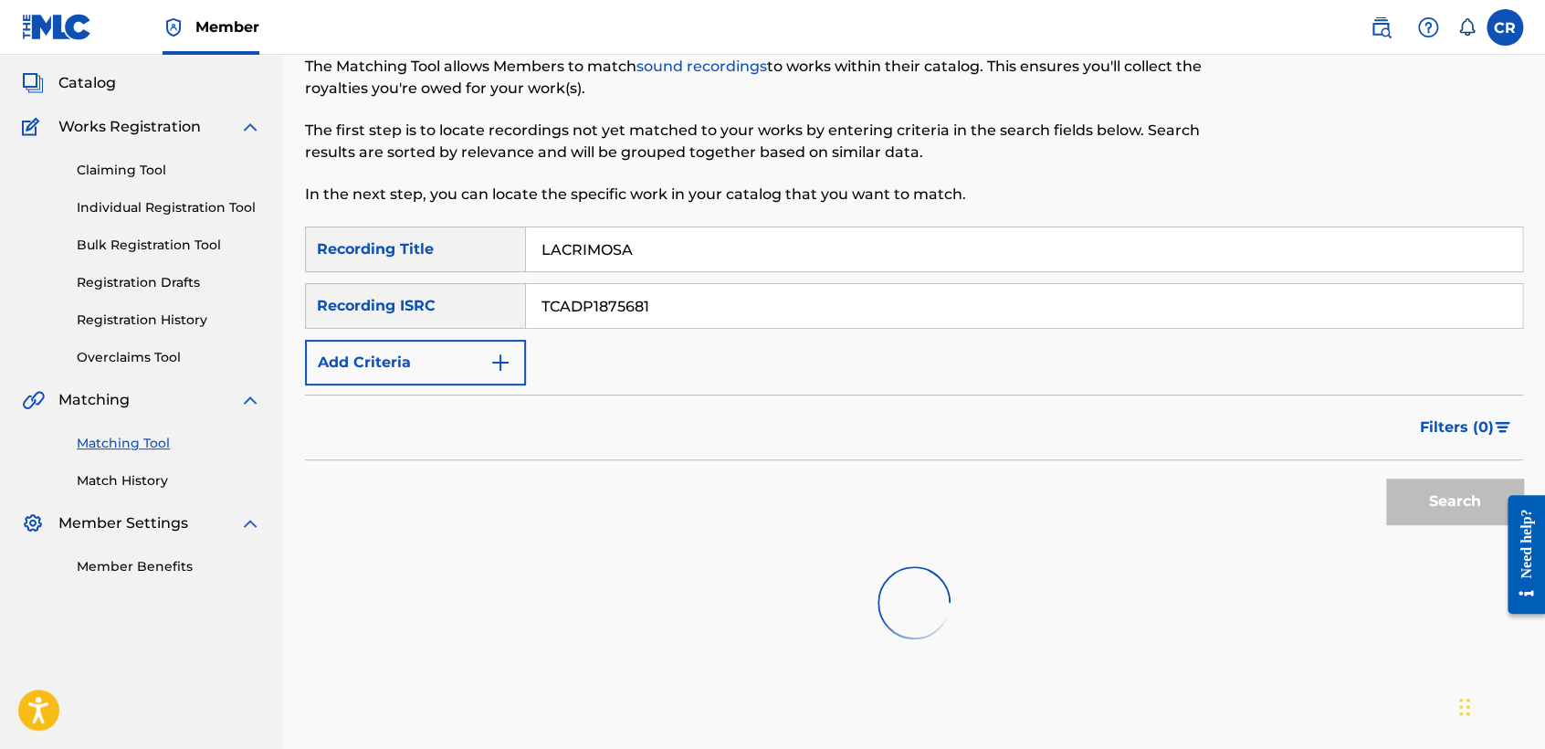
scroll to position [189, 0]
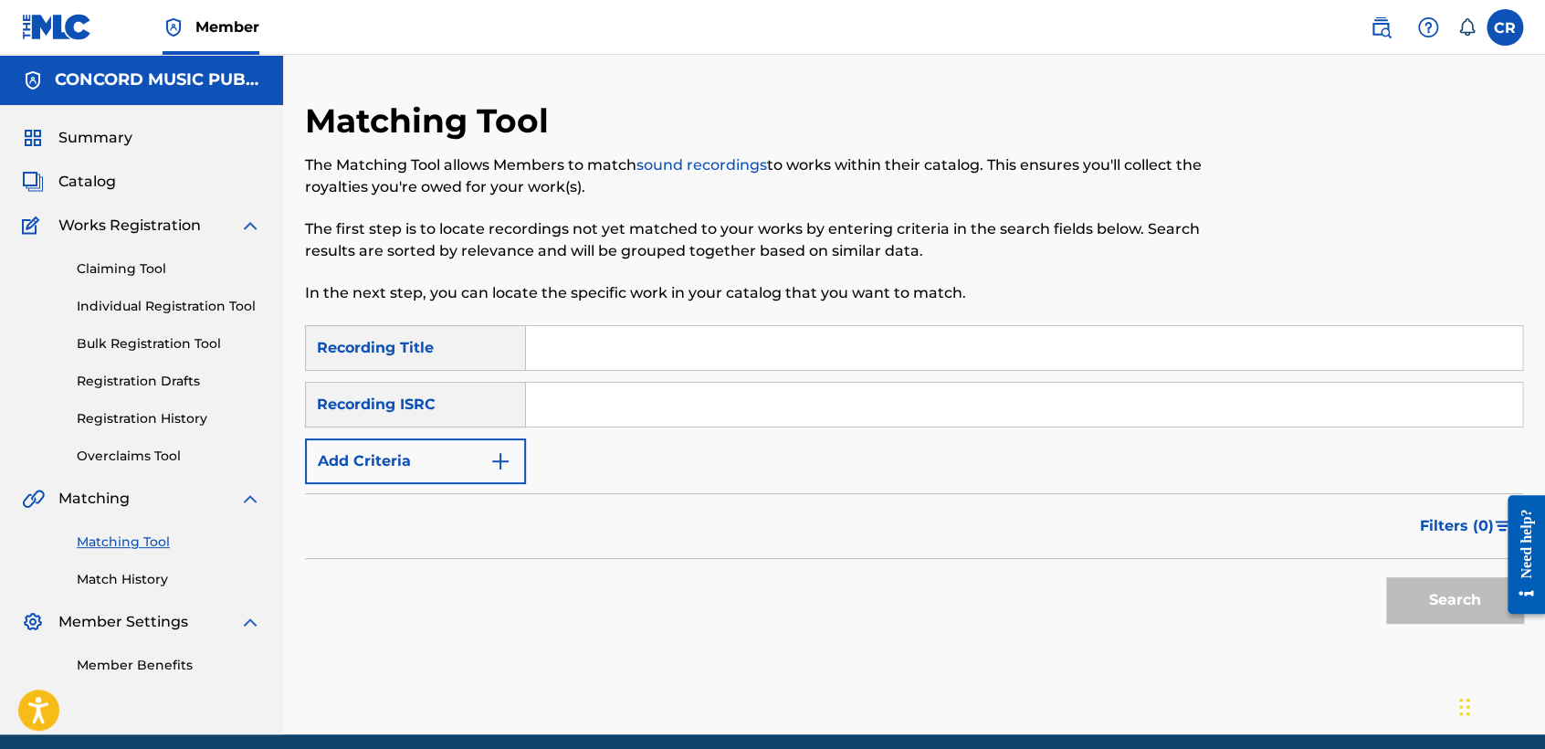
click at [745, 415] on input "Search Form" at bounding box center [1024, 405] width 996 height 44
paste input "USPH21701507"
type input "USPH21701507"
click at [913, 355] on input "Search Form" at bounding box center [1024, 348] width 996 height 44
paste input "HEY"
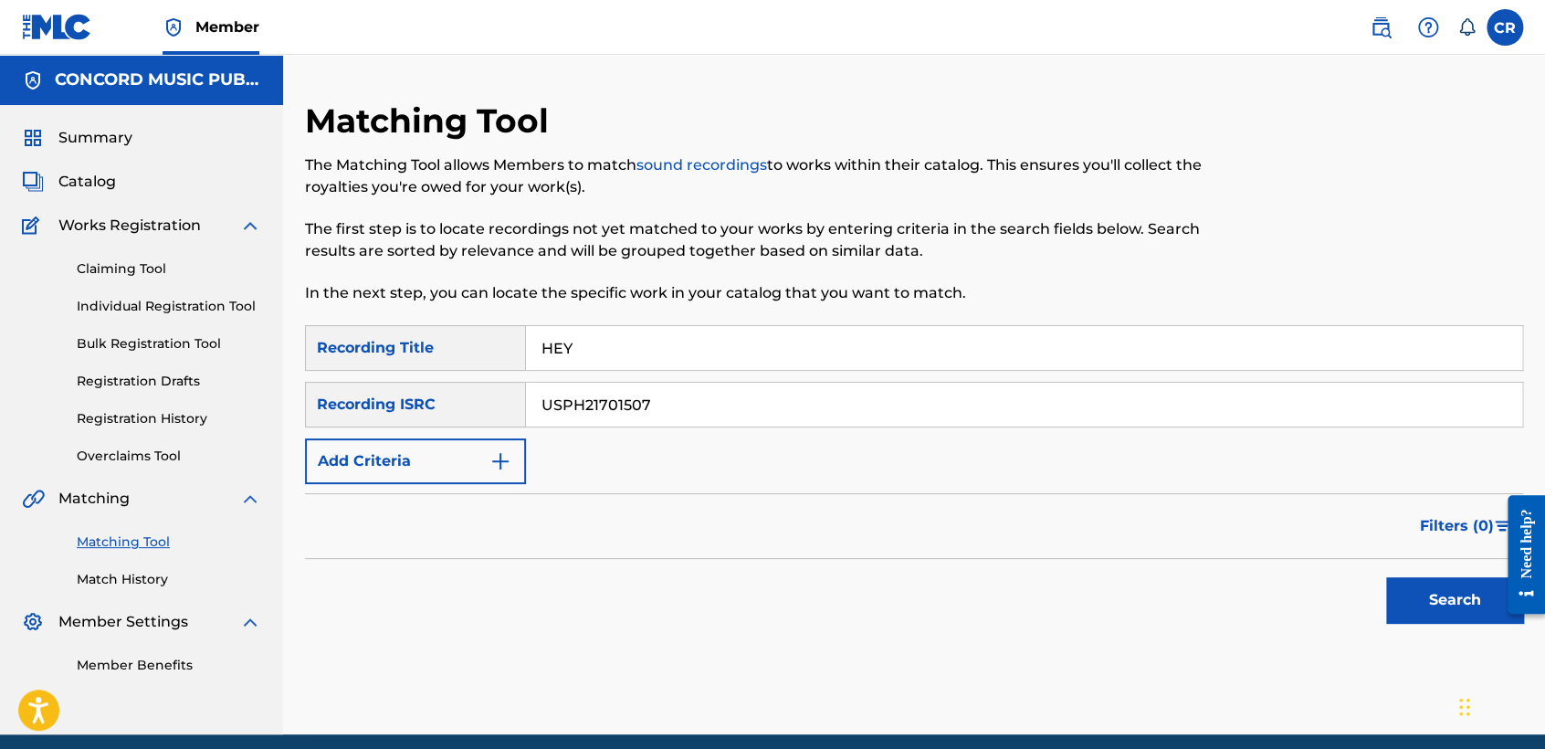
type input "HEY"
click at [1407, 593] on button "Search" at bounding box center [1454, 600] width 137 height 46
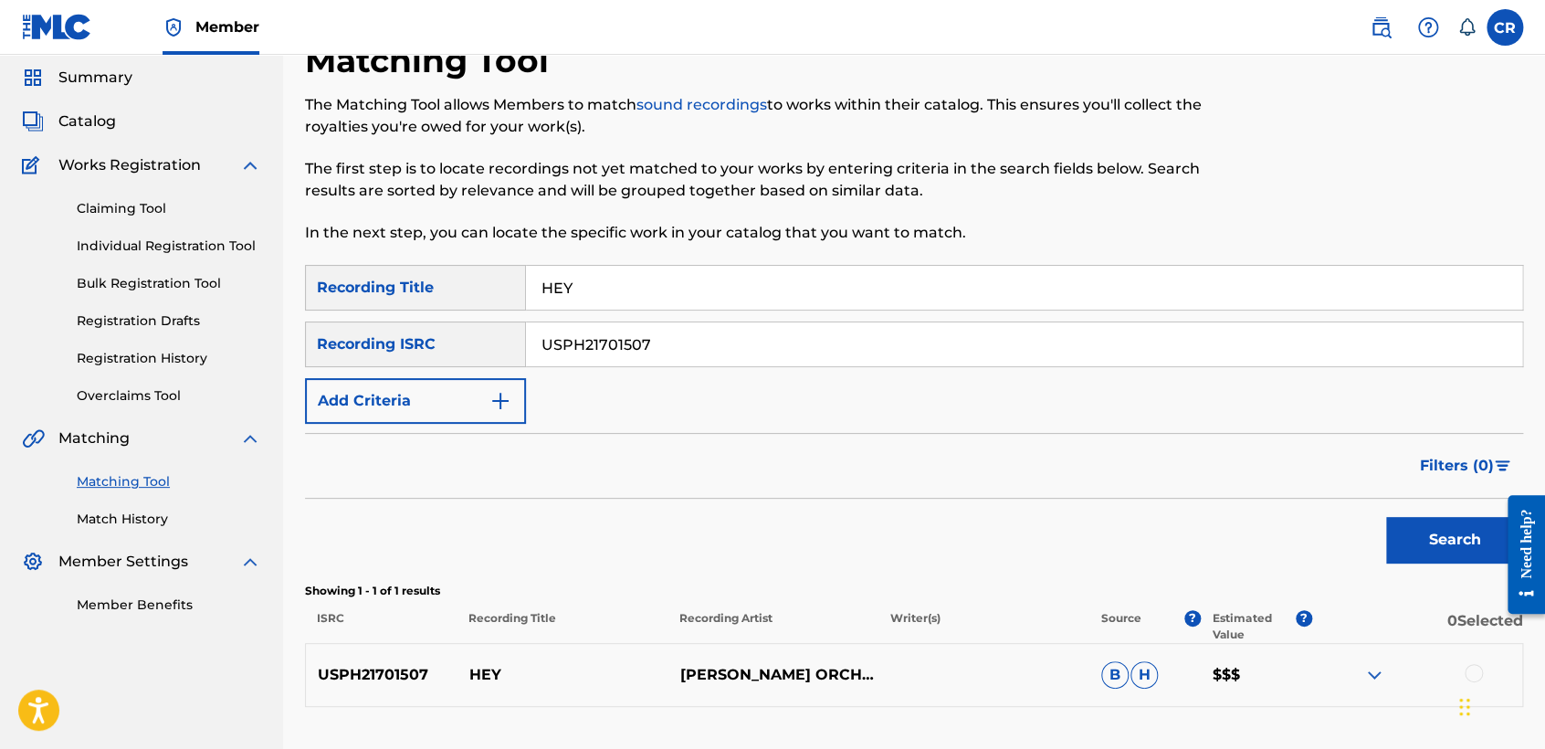
scroll to position [196, 0]
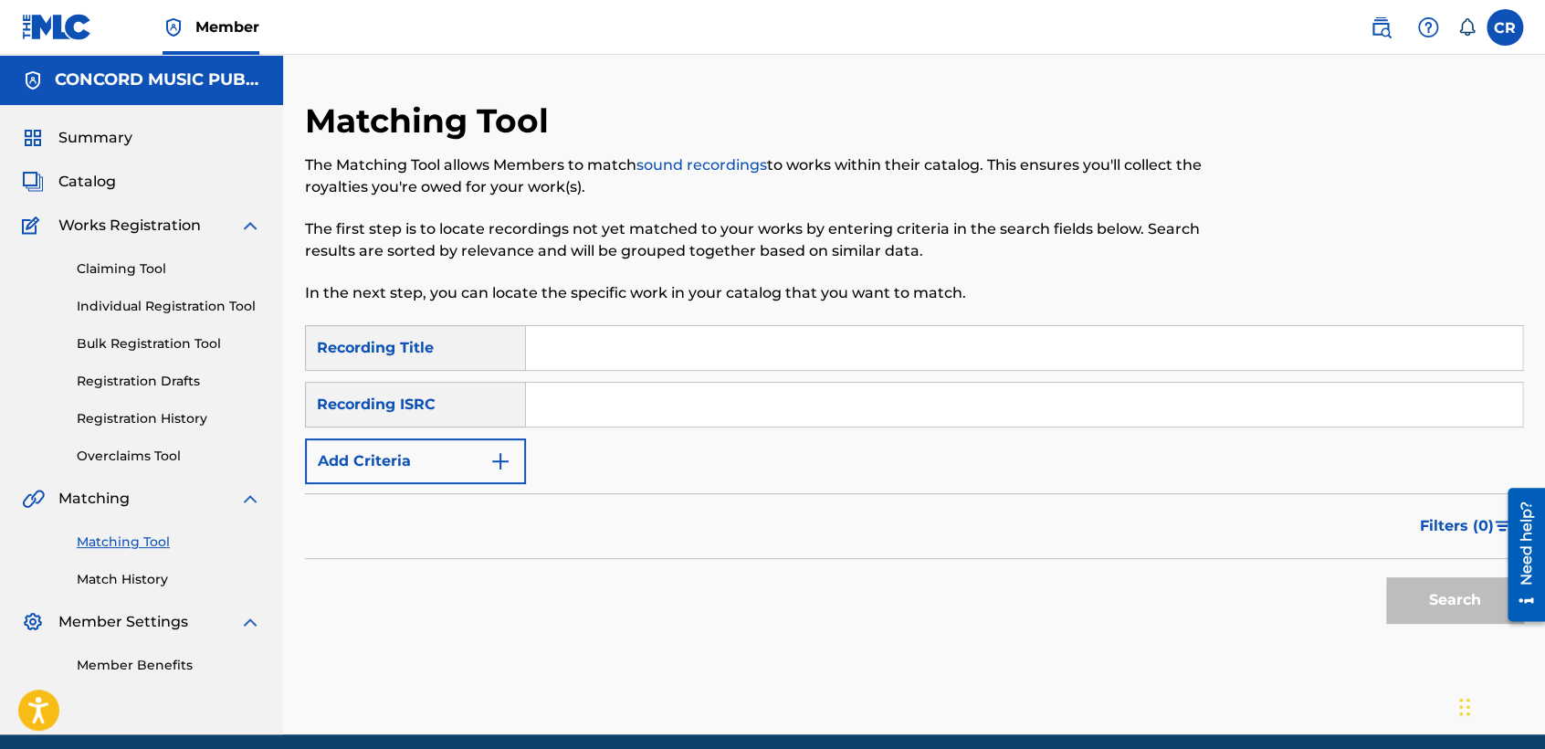
drag, startPoint x: 833, startPoint y: 404, endPoint x: 840, endPoint y: 413, distance: 11.7
click at [833, 404] on input "Search Form" at bounding box center [1024, 405] width 996 height 44
paste input "USDHM1722636"
type input "USDHM1722636"
click at [903, 362] on input "Search Form" at bounding box center [1024, 348] width 996 height 44
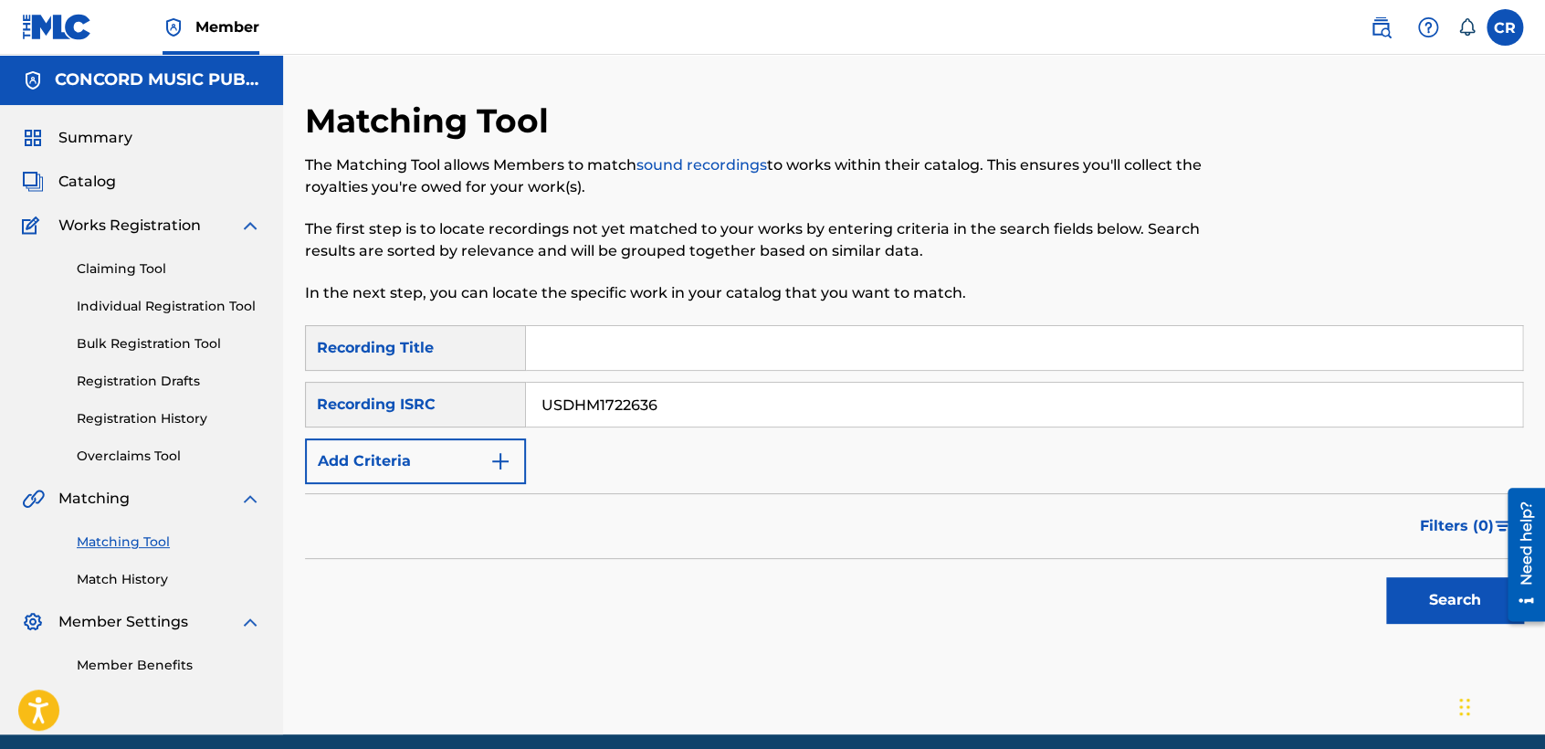
paste input "ROCK & ROLL"
type input "ROCK & ROLL"
click at [1440, 600] on button "Search" at bounding box center [1454, 600] width 137 height 46
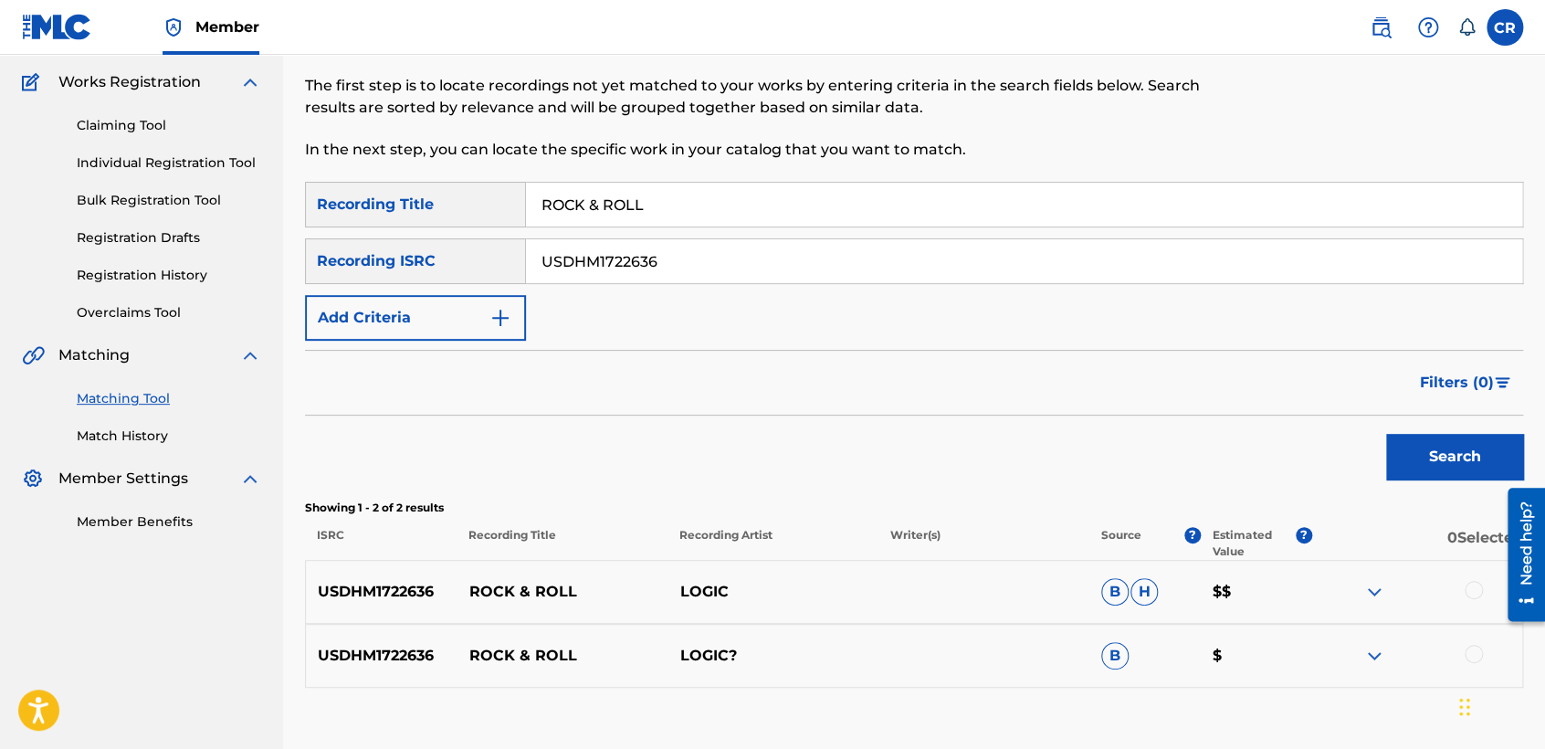
scroll to position [203, 0]
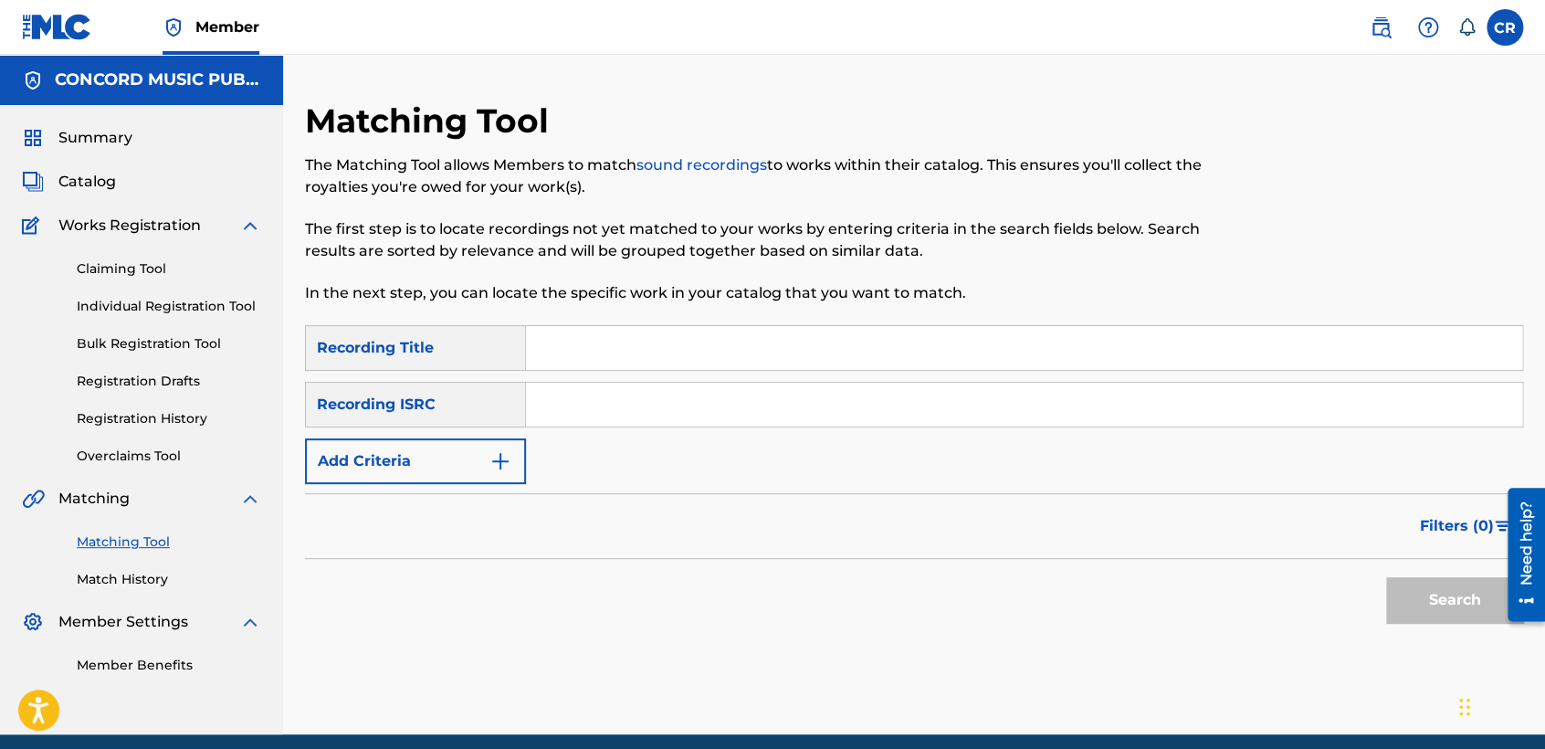
click at [739, 416] on input "Search Form" at bounding box center [1024, 405] width 996 height 44
paste input "QM24S1805665"
type input "QM24S1805665"
click at [813, 346] on input "Search Form" at bounding box center [1024, 348] width 996 height 44
paste input "SNEAKERHEAD (WHYSP REMIX)"
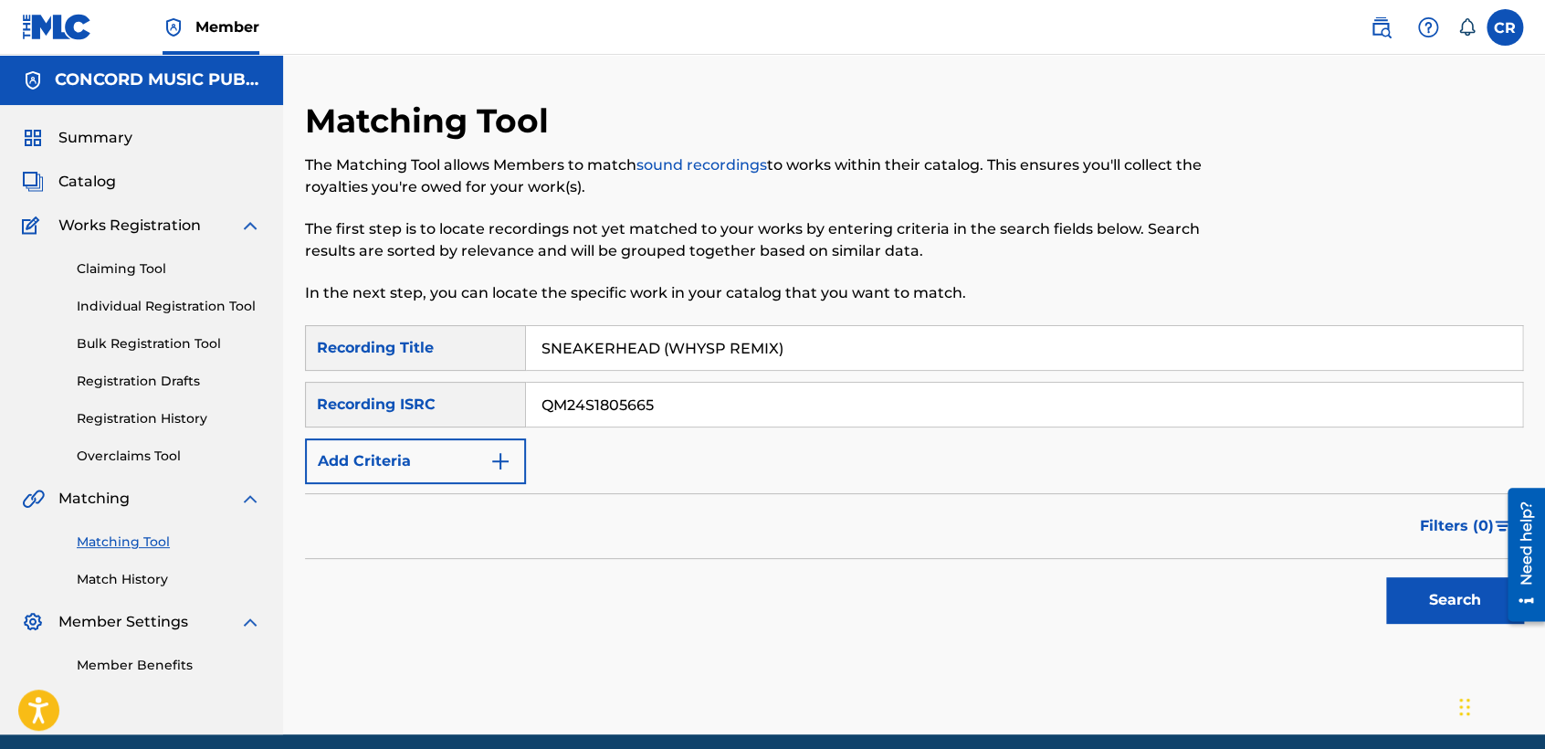
type input "SNEAKERHEAD (WHYSP REMIX)"
click at [1412, 585] on button "Search" at bounding box center [1454, 600] width 137 height 46
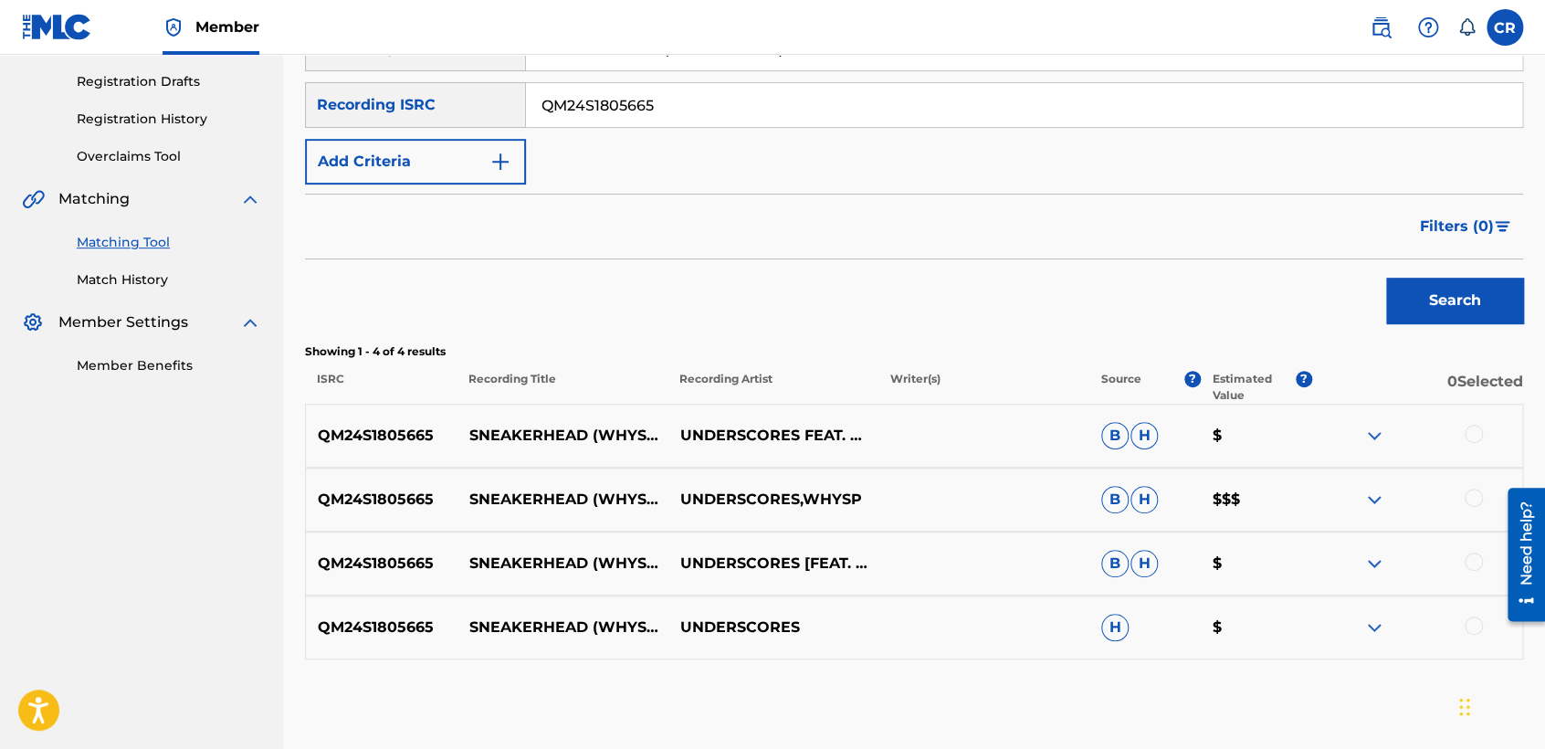
scroll to position [304, 0]
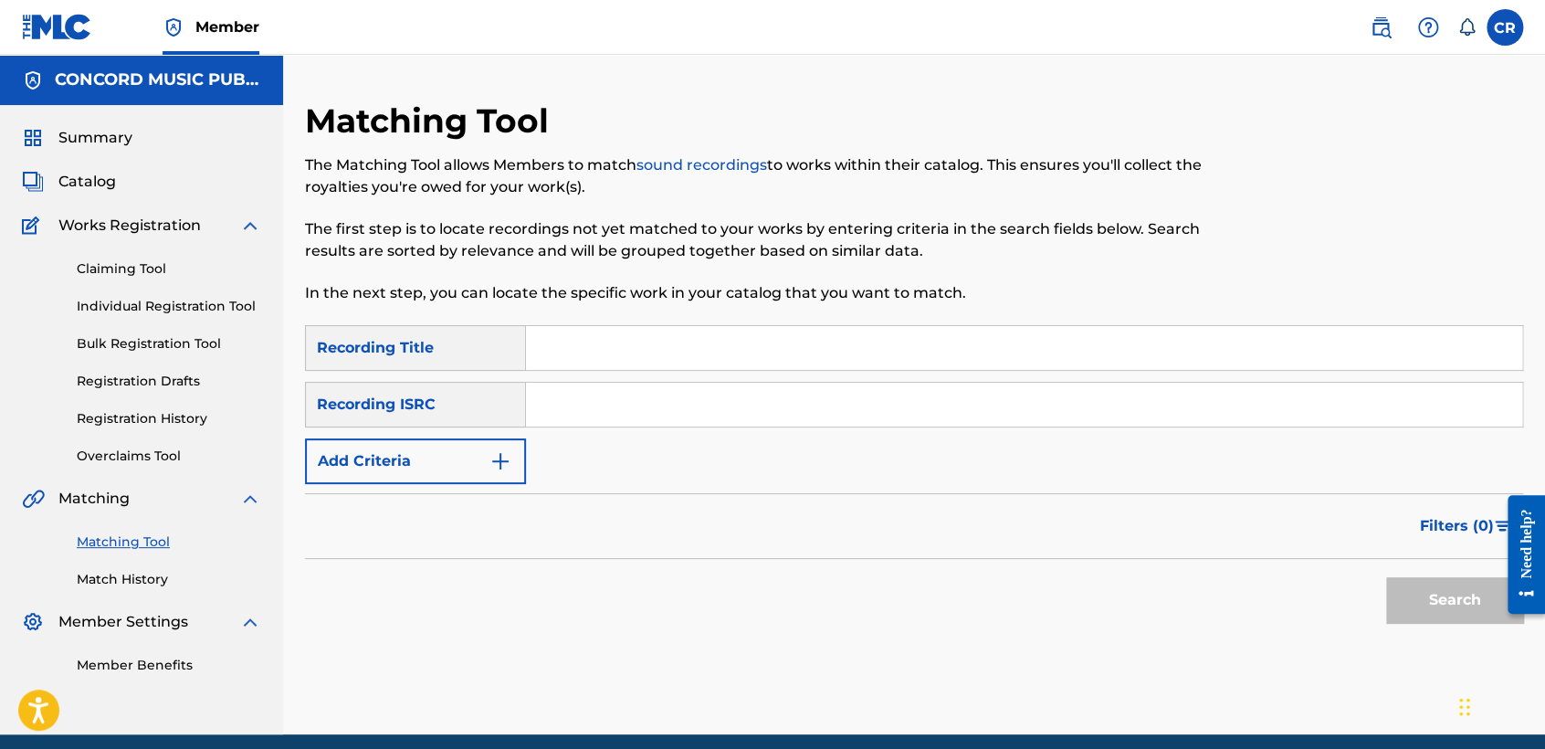
drag, startPoint x: 811, startPoint y: 403, endPoint x: 840, endPoint y: 408, distance: 29.7
click at [811, 403] on input "Search Form" at bounding box center [1024, 405] width 996 height 44
paste input "USCSG1096655"
type input "USCSG1096655"
drag, startPoint x: 874, startPoint y: 352, endPoint x: 944, endPoint y: 383, distance: 77.2
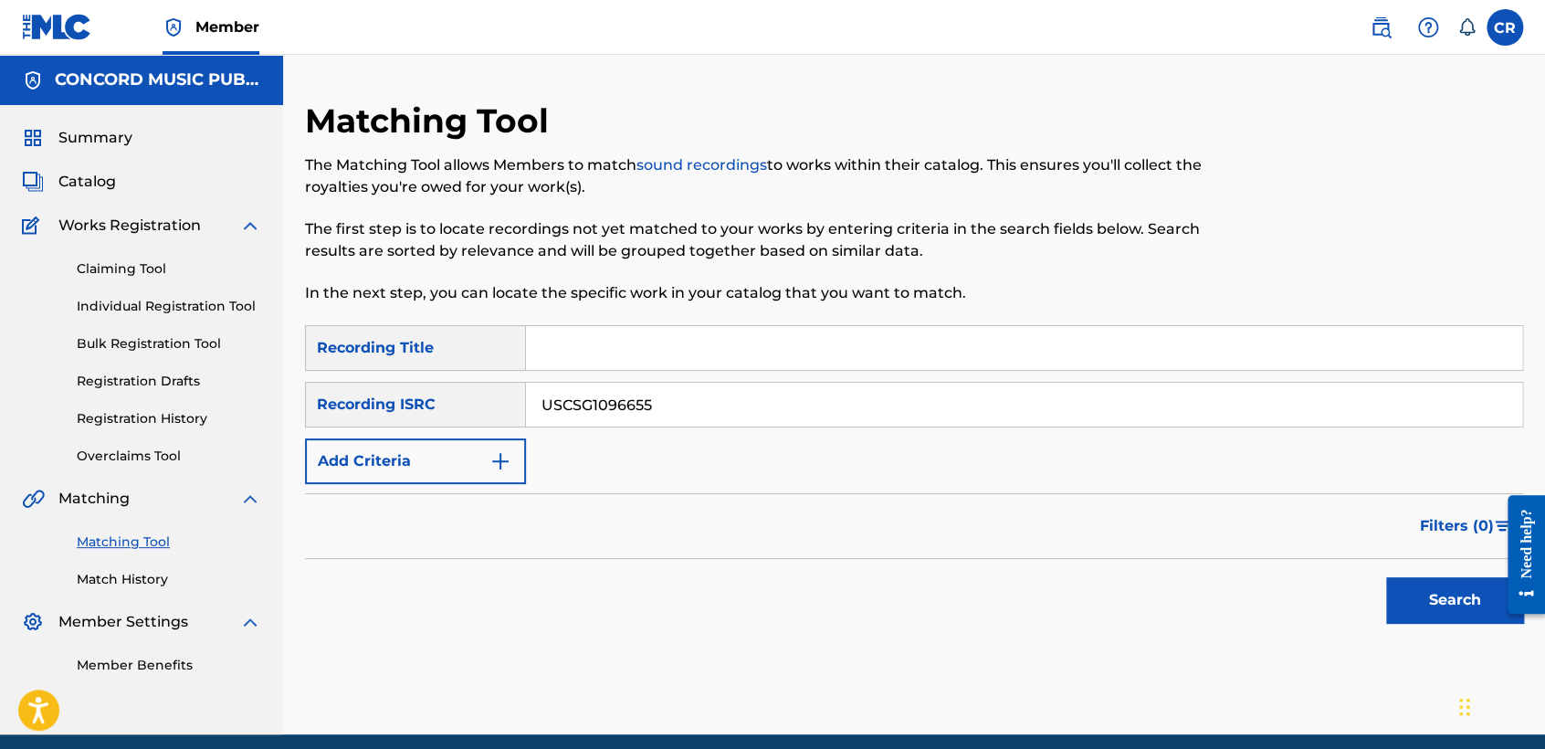
click at [874, 352] on input "Search Form" at bounding box center [1024, 348] width 996 height 44
paste input "LAS TROMPETAS DE ORO"
type input "LAS TROMPETAS DE ORO"
click at [1393, 593] on button "Search" at bounding box center [1454, 600] width 137 height 46
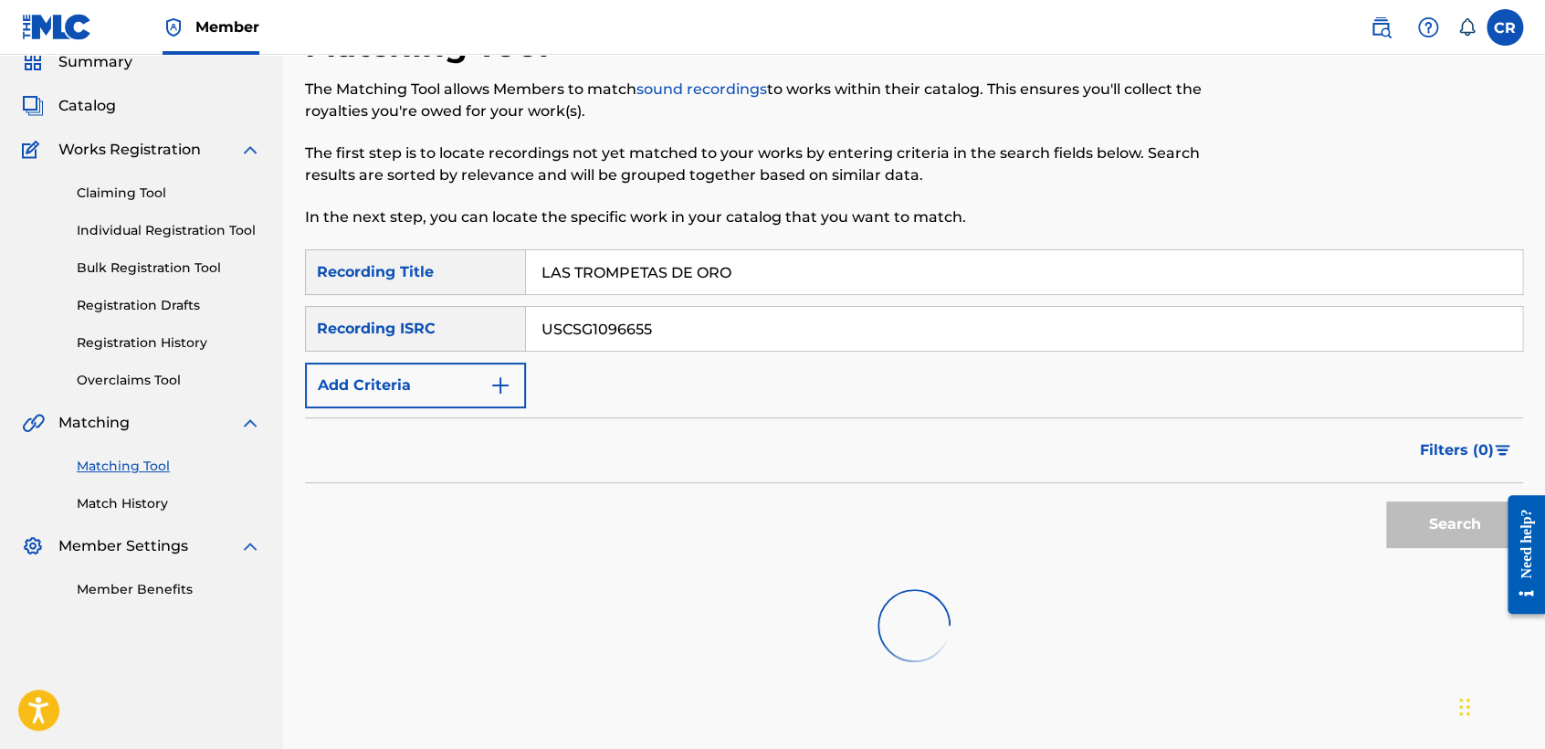
scroll to position [189, 0]
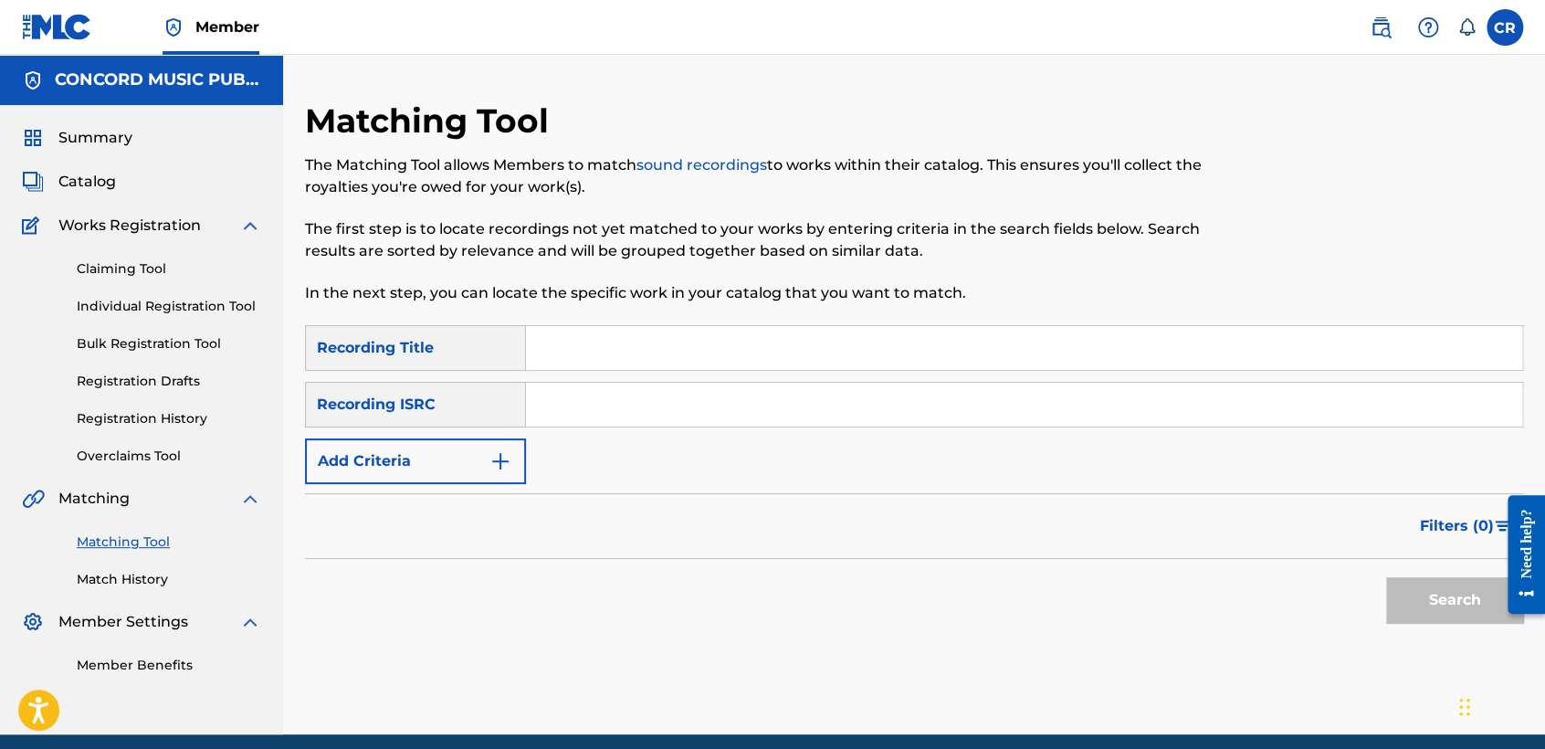
paste input "QM42K1736912"
click at [755, 404] on input "QM42K1736912" at bounding box center [1024, 405] width 996 height 44
paste input "QM42K1736912"
type input "QM42K1736912"
click at [847, 342] on input "Search Form" at bounding box center [1024, 348] width 996 height 44
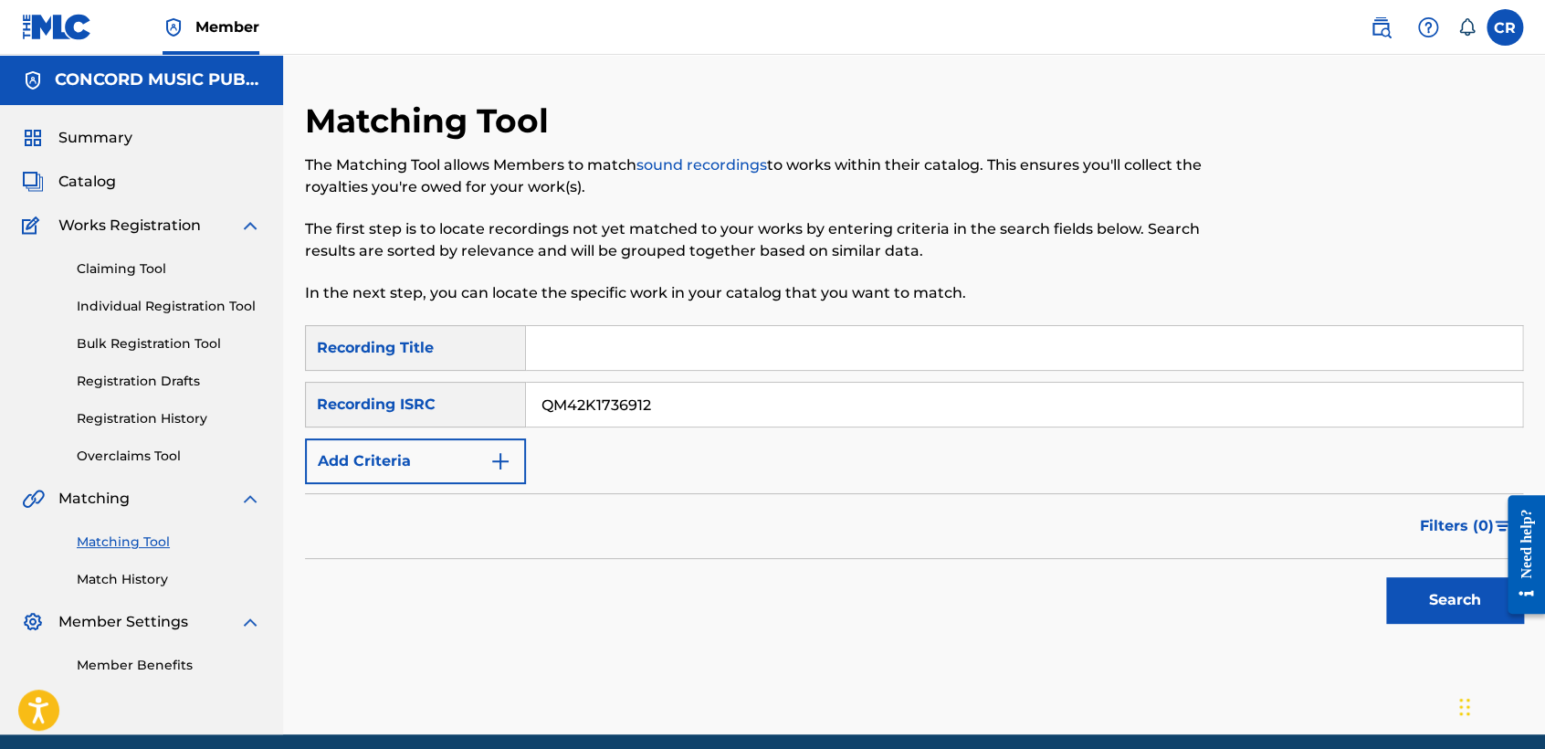
paste input "REDLIGHTS"
type input "REDLIGHTS"
click at [1378, 572] on div "Search" at bounding box center [1450, 595] width 146 height 73
click at [1404, 602] on button "Search" at bounding box center [1454, 600] width 137 height 46
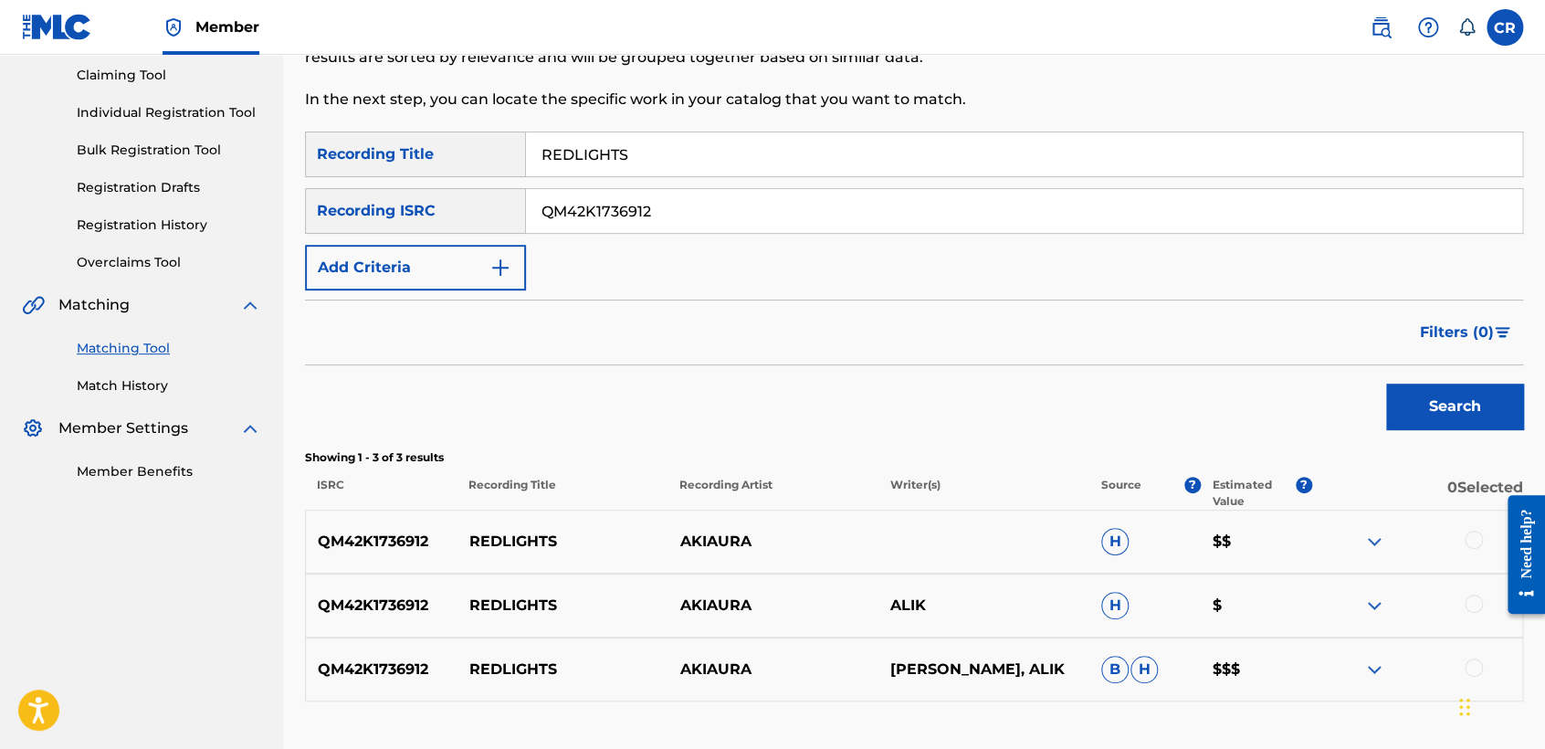
scroll to position [304, 0]
